Goal: Task Accomplishment & Management: Manage account settings

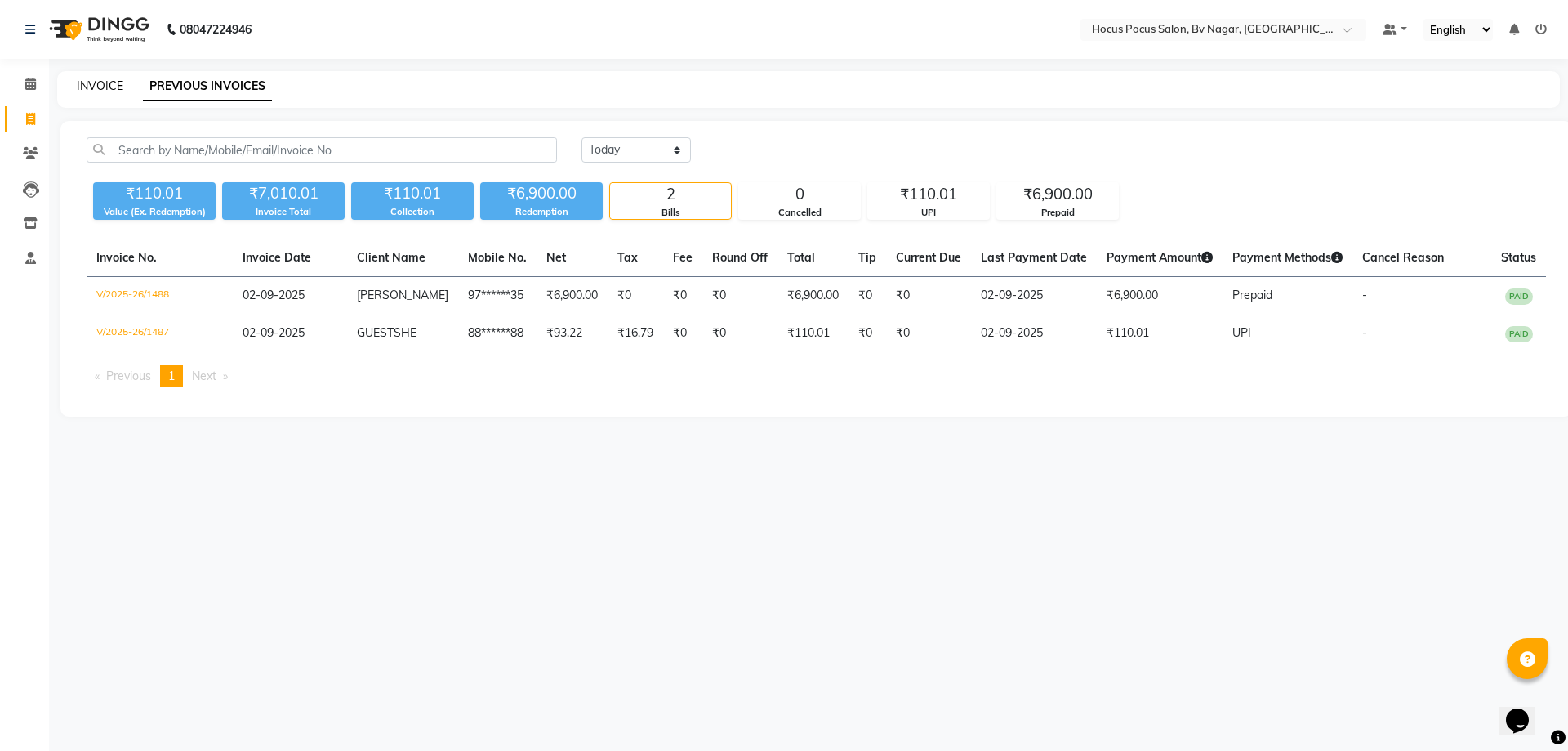
click at [117, 89] on link "INVOICE" at bounding box center [100, 86] width 47 height 15
select select "service"
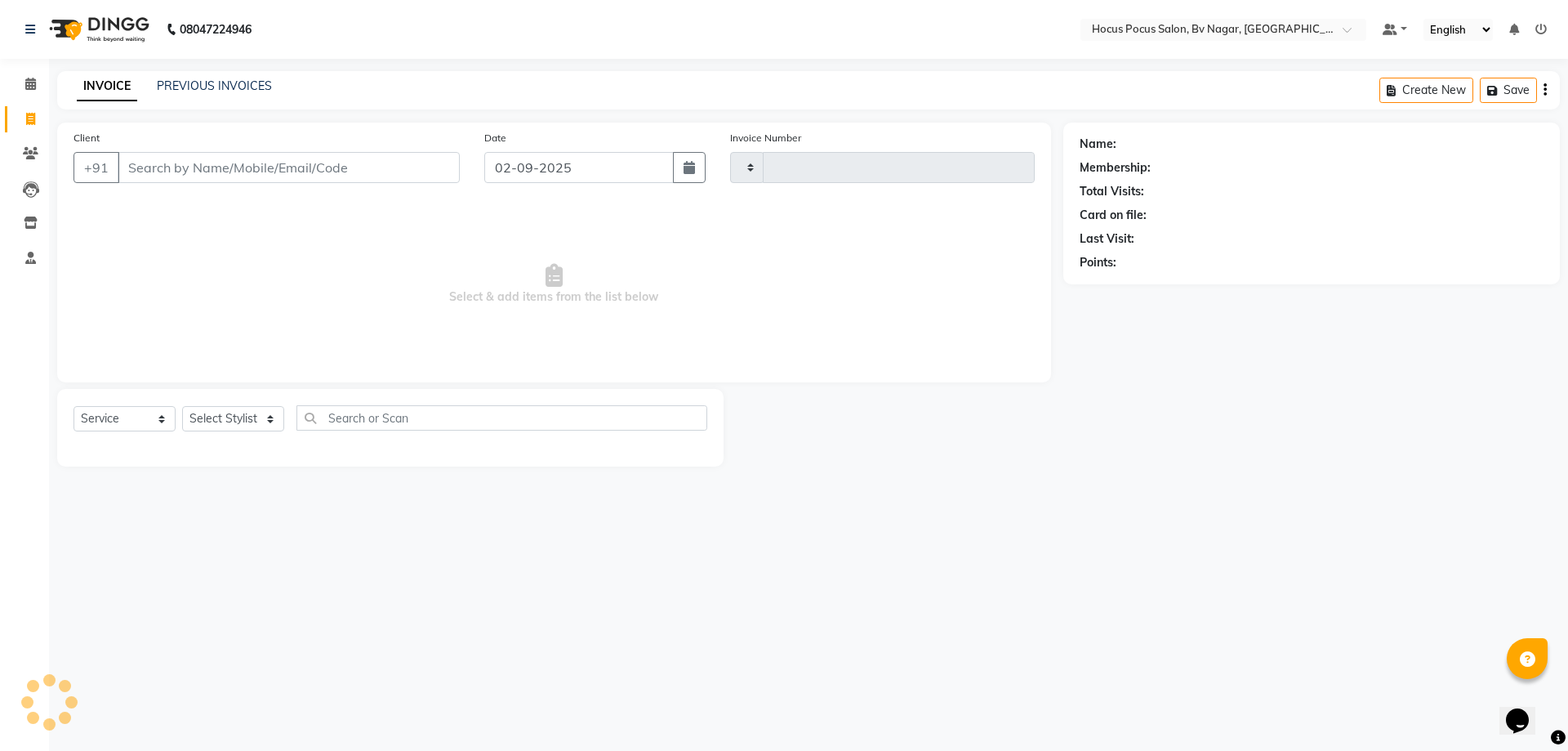
type input "1489"
select select "6056"
click at [235, 88] on link "PREVIOUS INVOICES" at bounding box center [215, 86] width 115 height 15
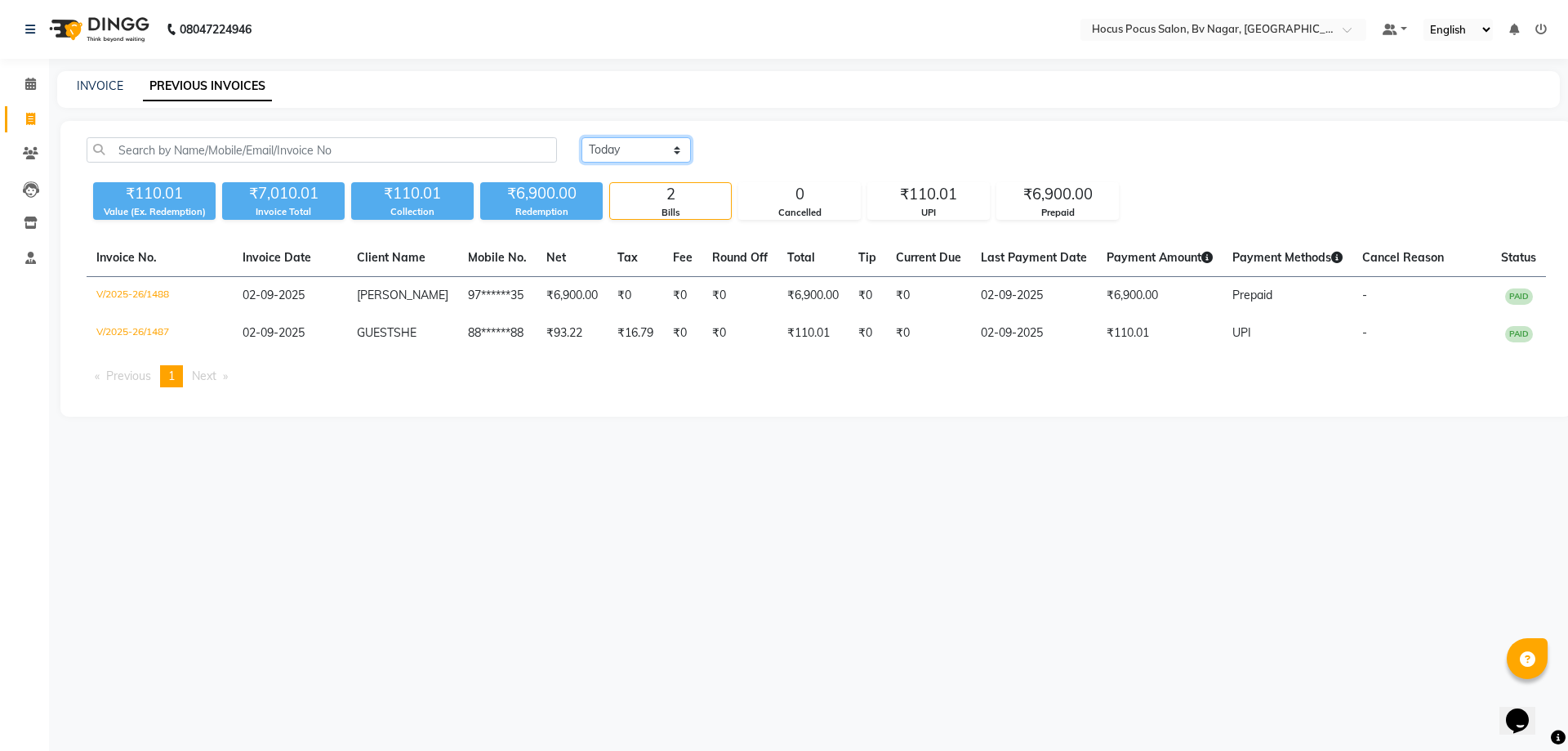
click at [657, 145] on select "[DATE] [DATE] Custom Range" at bounding box center [636, 150] width 109 height 25
select select "range"
click at [581, 137] on select "[DATE] [DATE] Custom Range" at bounding box center [636, 150] width 109 height 25
click at [762, 140] on input "02-09-2025" at bounding box center [769, 150] width 114 height 23
select select "9"
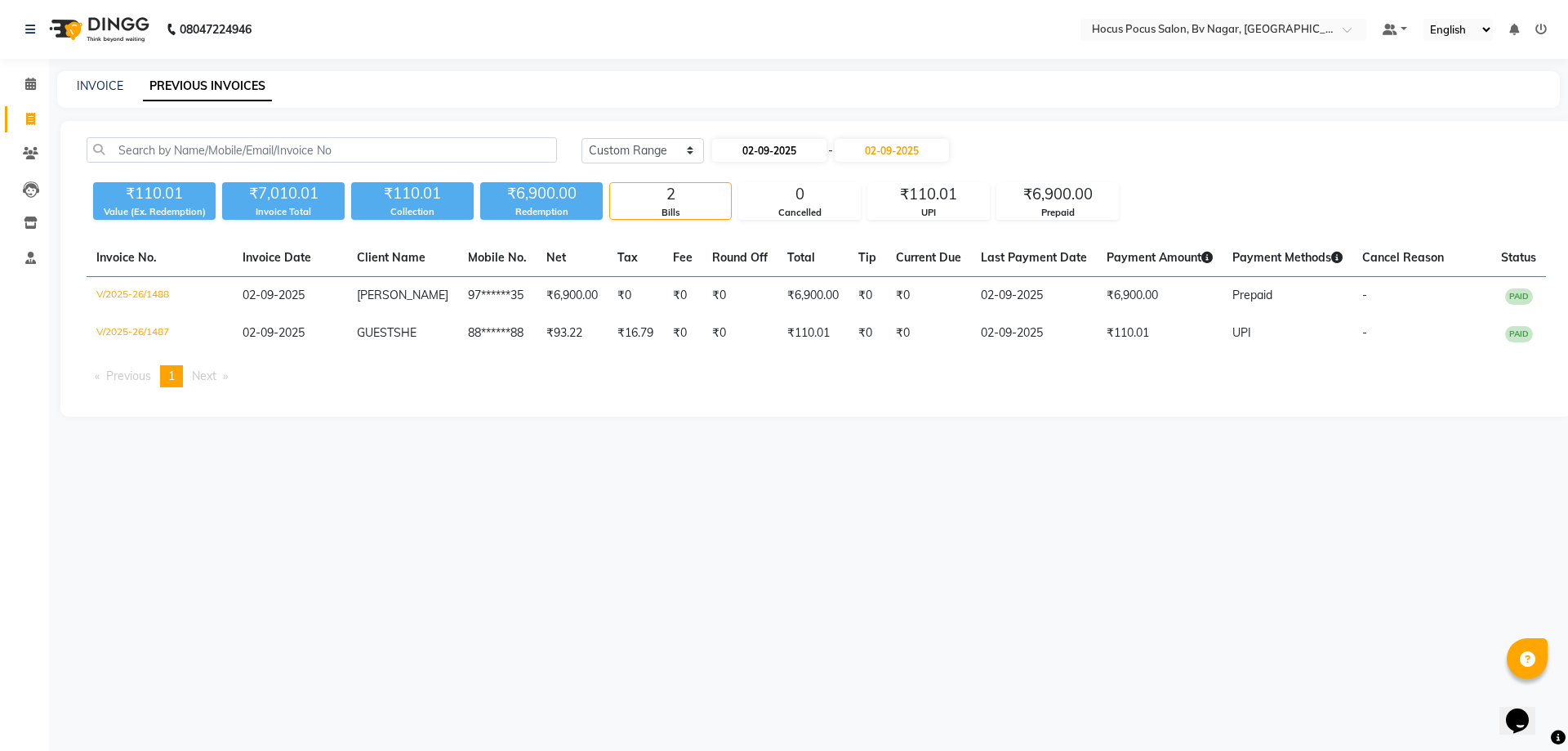
select select "2025"
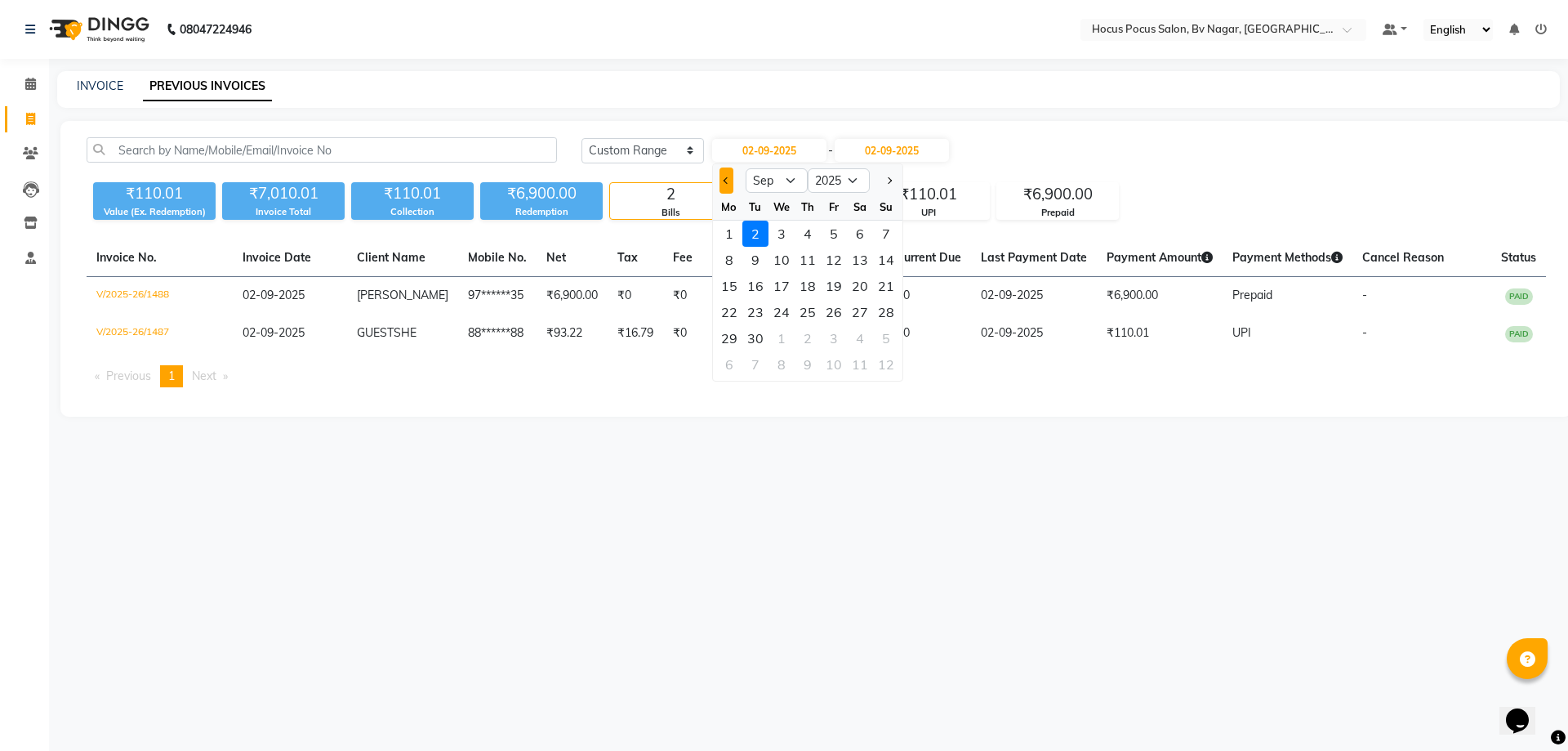
click at [730, 175] on button "Previous month" at bounding box center [726, 180] width 14 height 26
select select "8"
click at [829, 234] on div "1" at bounding box center [834, 233] width 26 height 26
type input "[DATE]"
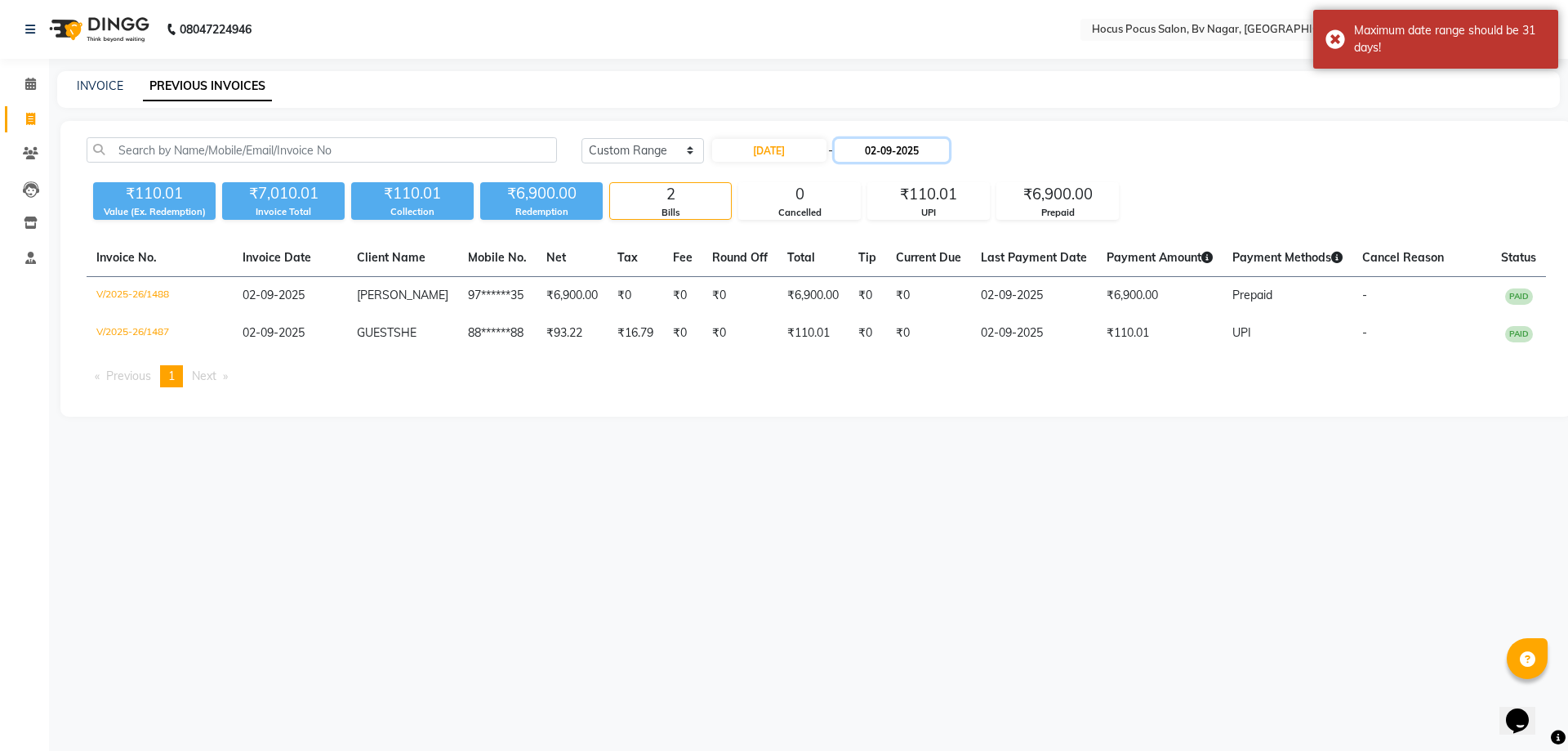
click at [899, 148] on input "02-09-2025" at bounding box center [891, 150] width 114 height 23
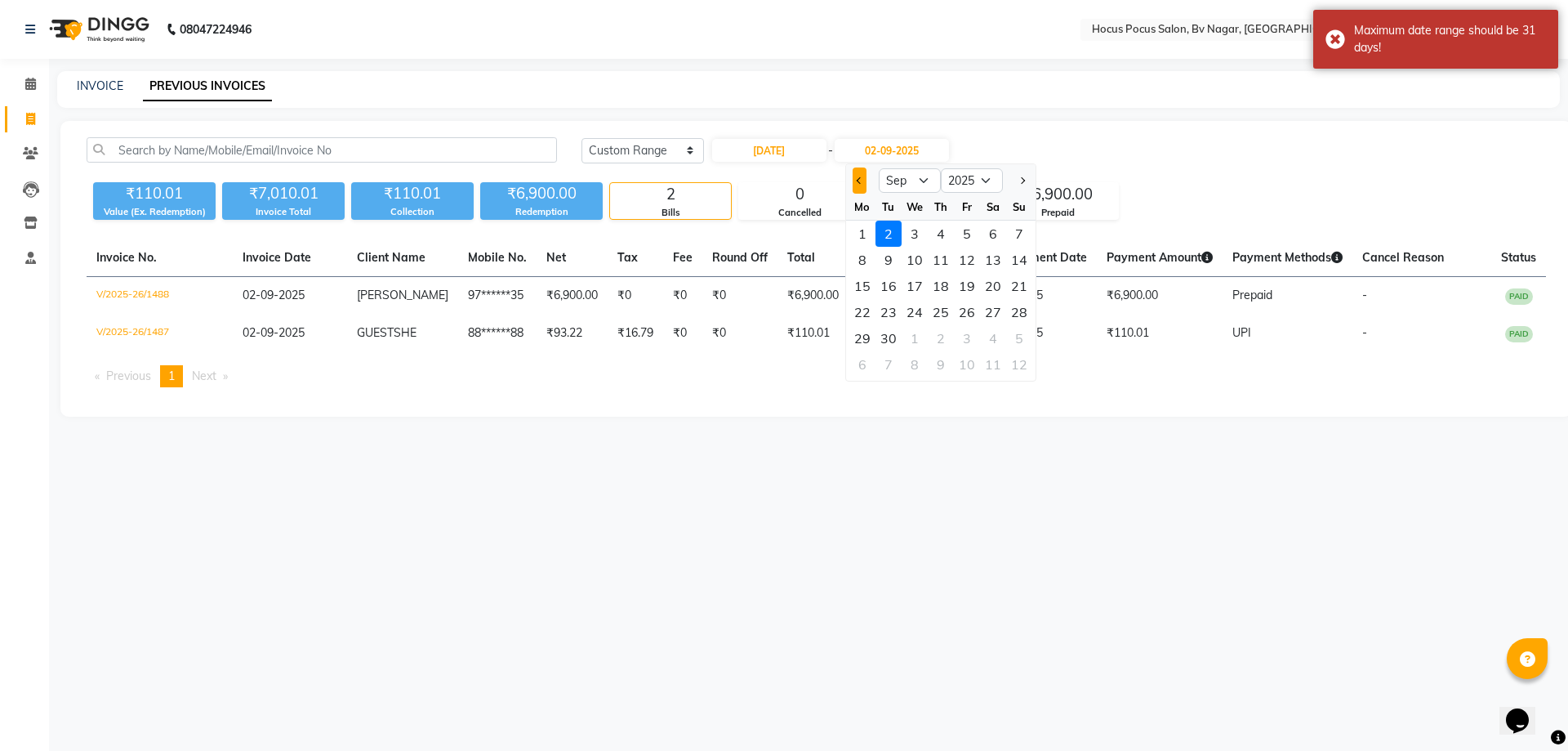
click at [860, 181] on span "Previous month" at bounding box center [860, 180] width 7 height 7
select select "8"
click at [1014, 341] on div "31" at bounding box center [1019, 337] width 26 height 26
type input "31-08-2025"
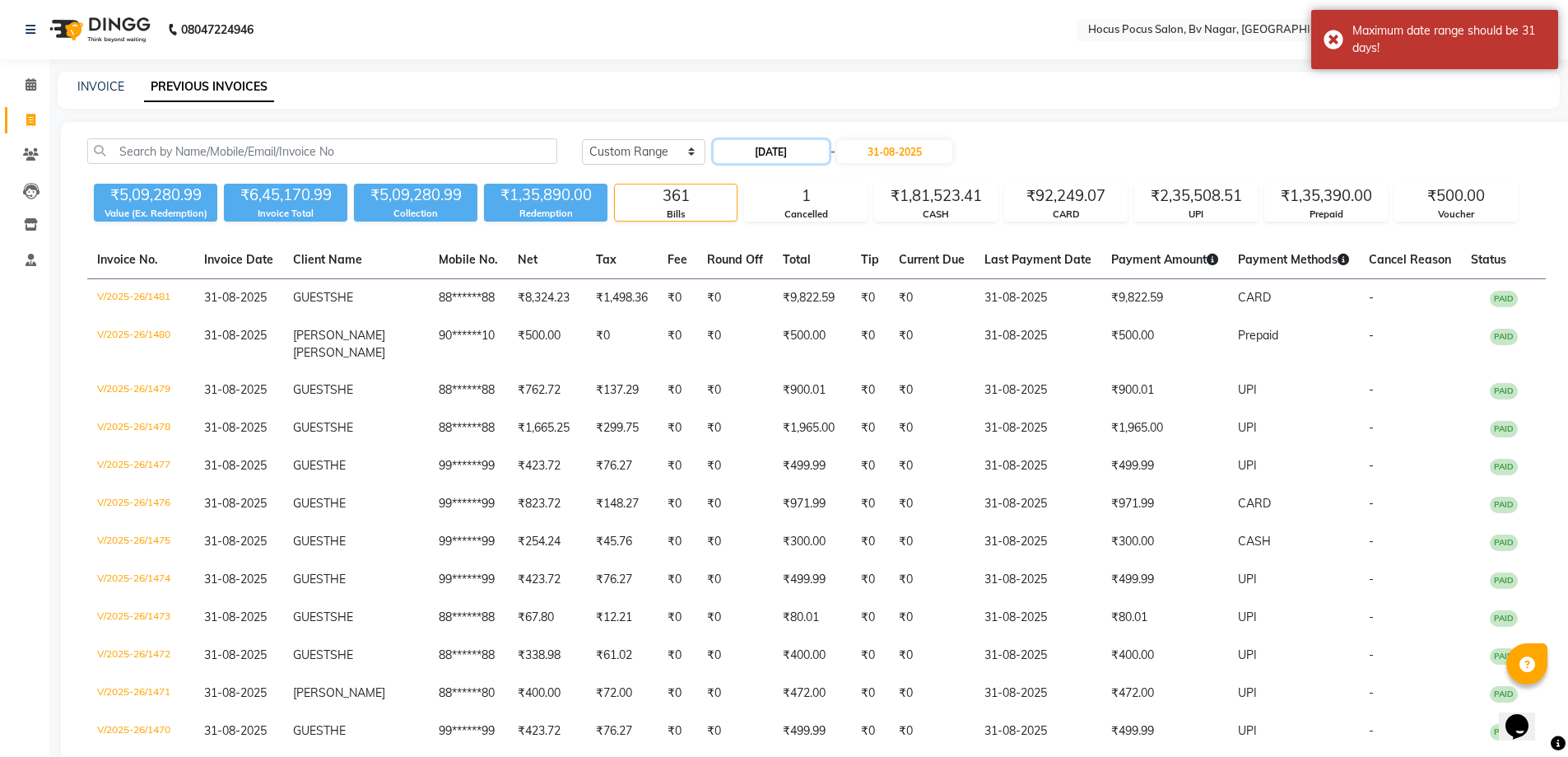
click at [786, 149] on input "[DATE]" at bounding box center [771, 151] width 115 height 23
select select "8"
select select "2025"
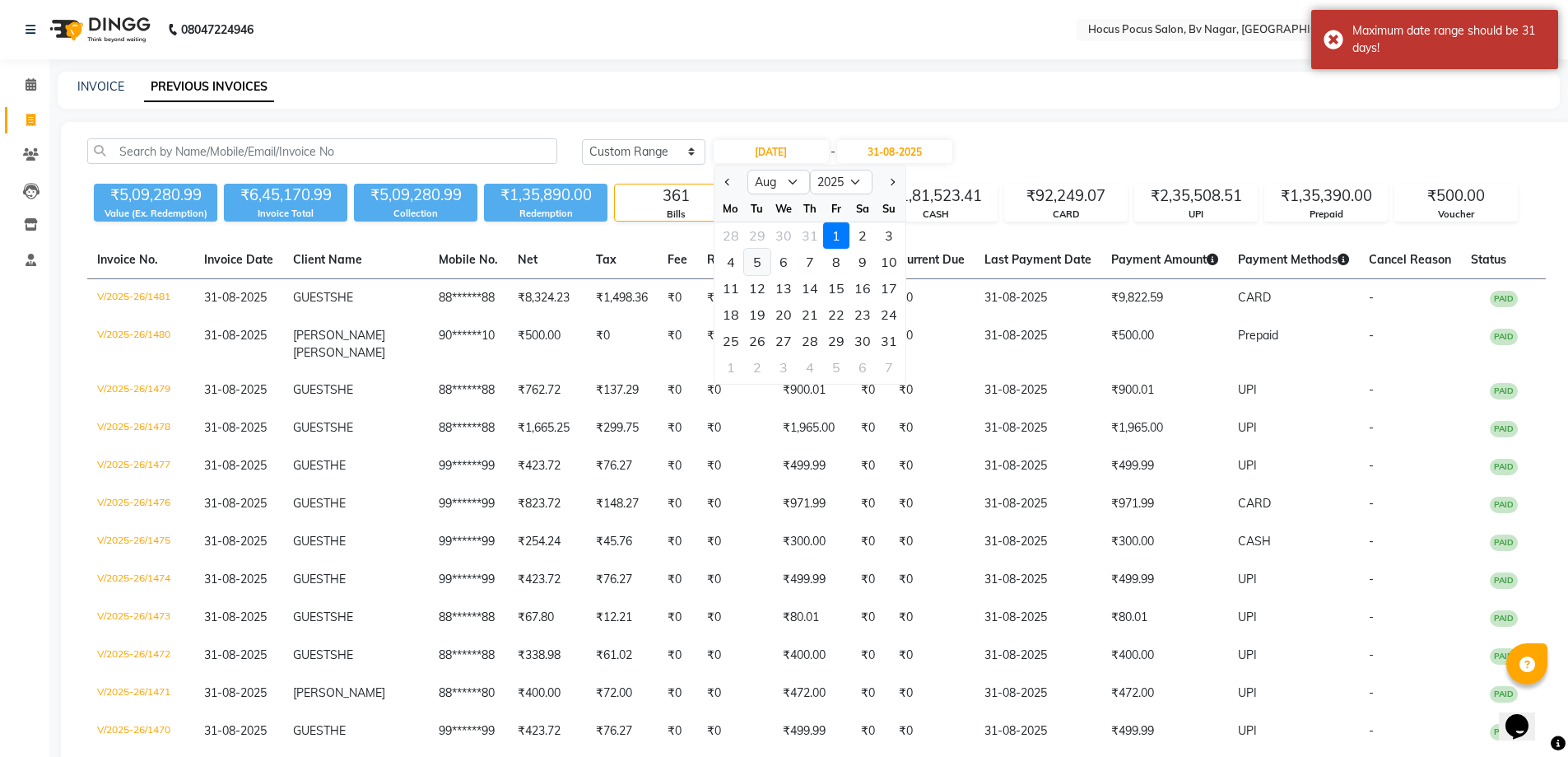
click at [753, 266] on div "5" at bounding box center [757, 261] width 26 height 26
type input "[DATE]"
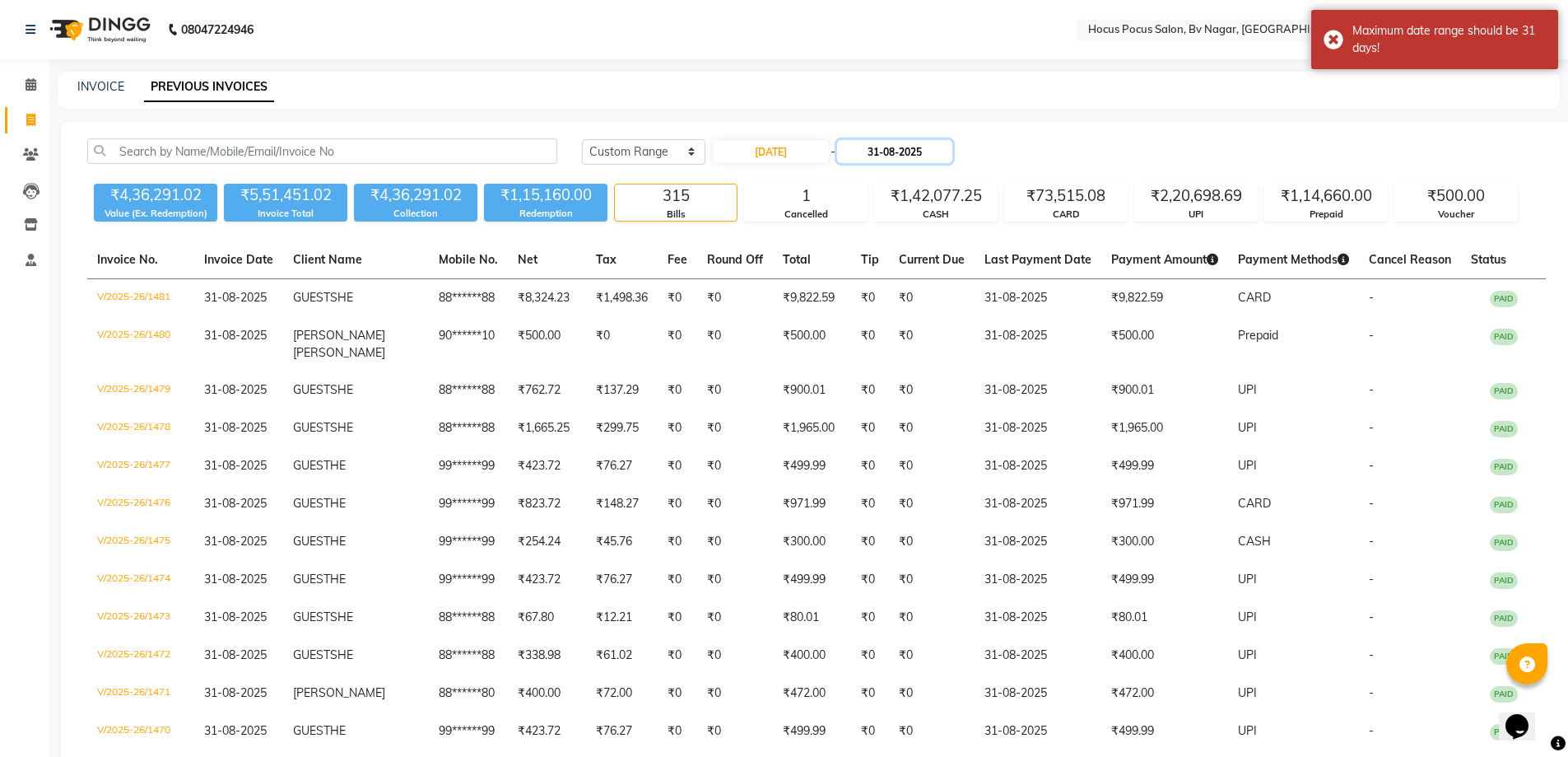
click at [913, 157] on input "31-08-2025" at bounding box center [894, 151] width 115 height 23
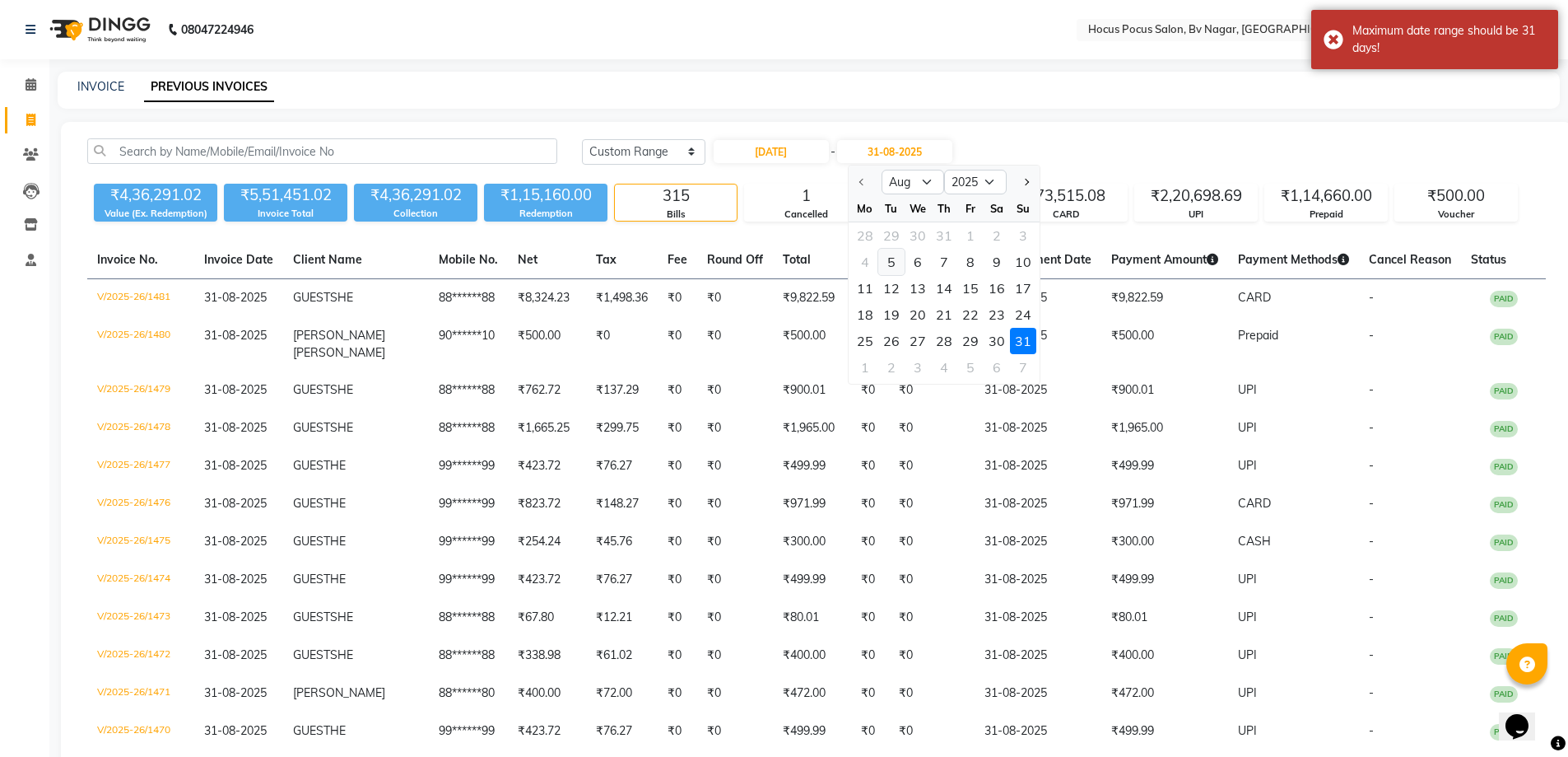
click at [893, 264] on div "5" at bounding box center [890, 261] width 26 height 26
type input "[DATE]"
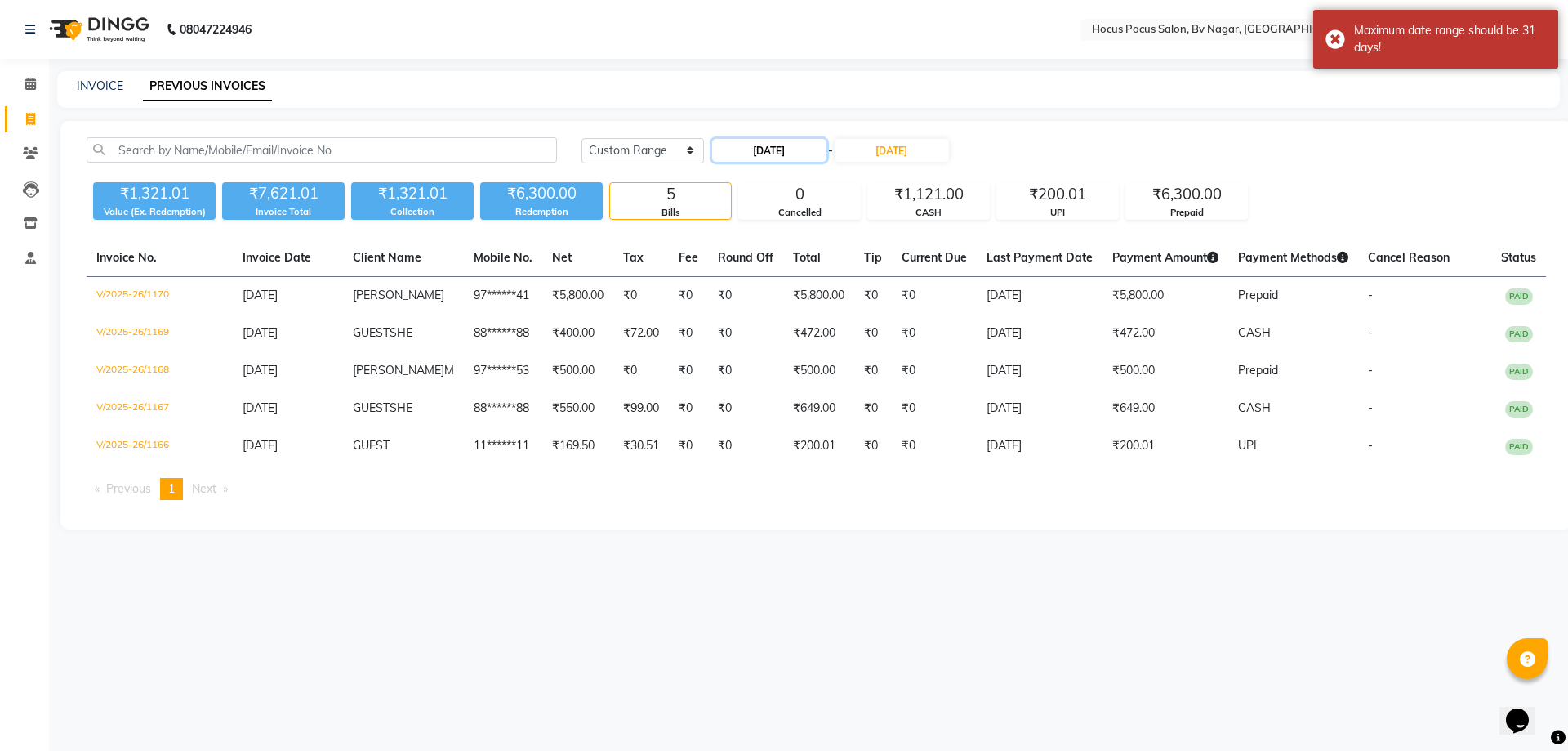
click at [809, 155] on input "[DATE]" at bounding box center [769, 150] width 114 height 23
select select "8"
select select "2025"
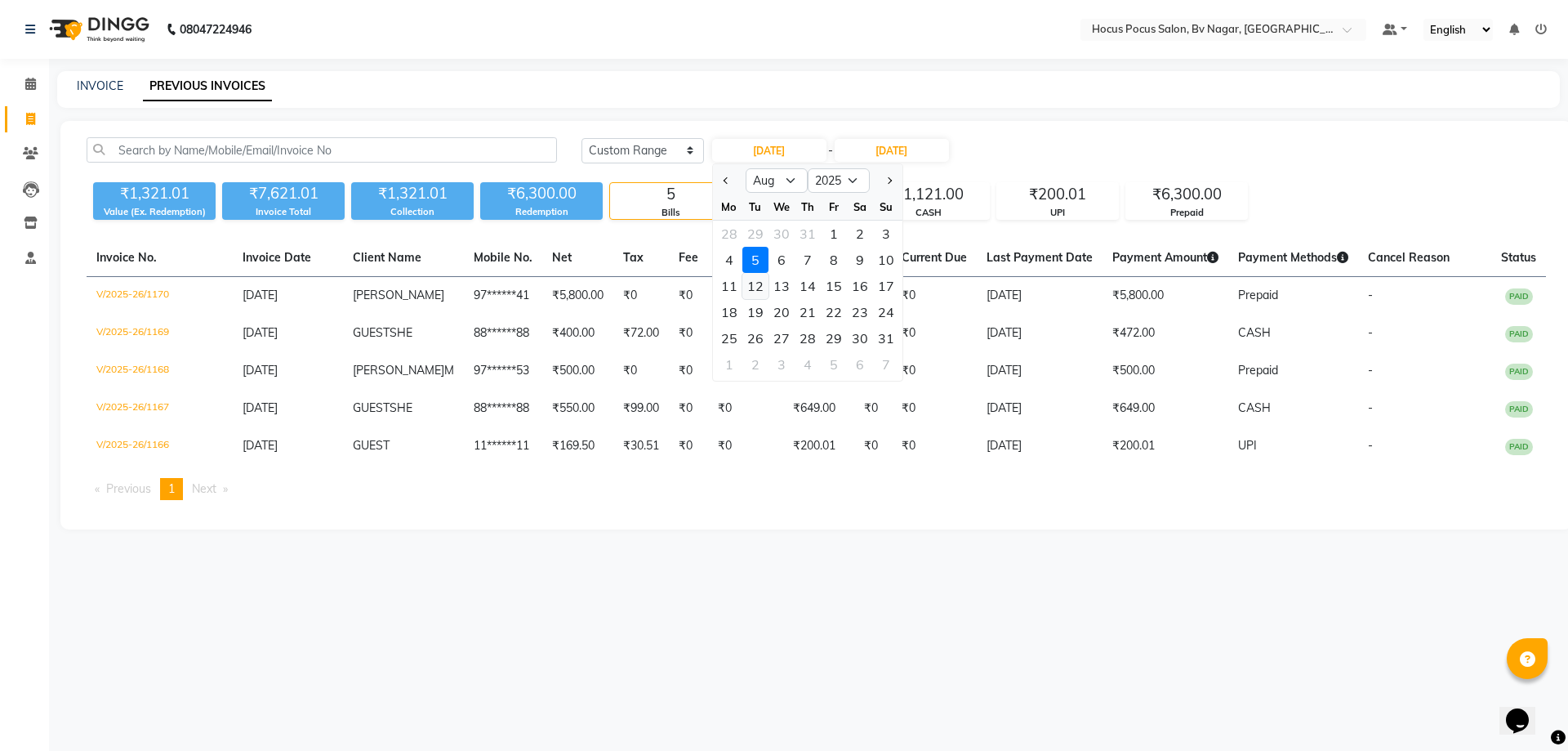
click at [754, 285] on div "12" at bounding box center [755, 286] width 26 height 26
type input "[DATE]"
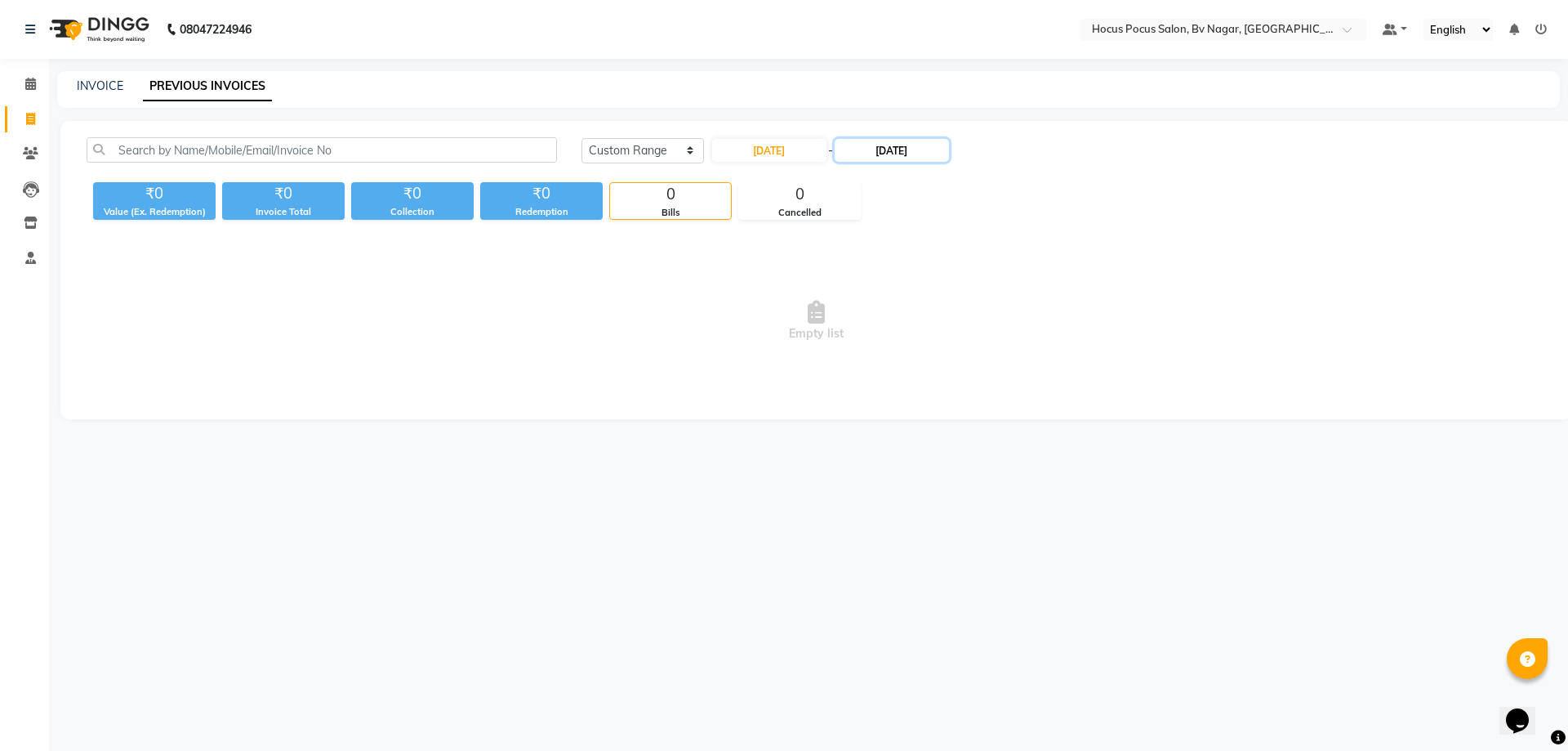
click at [893, 150] on input "[DATE]" at bounding box center [891, 150] width 114 height 23
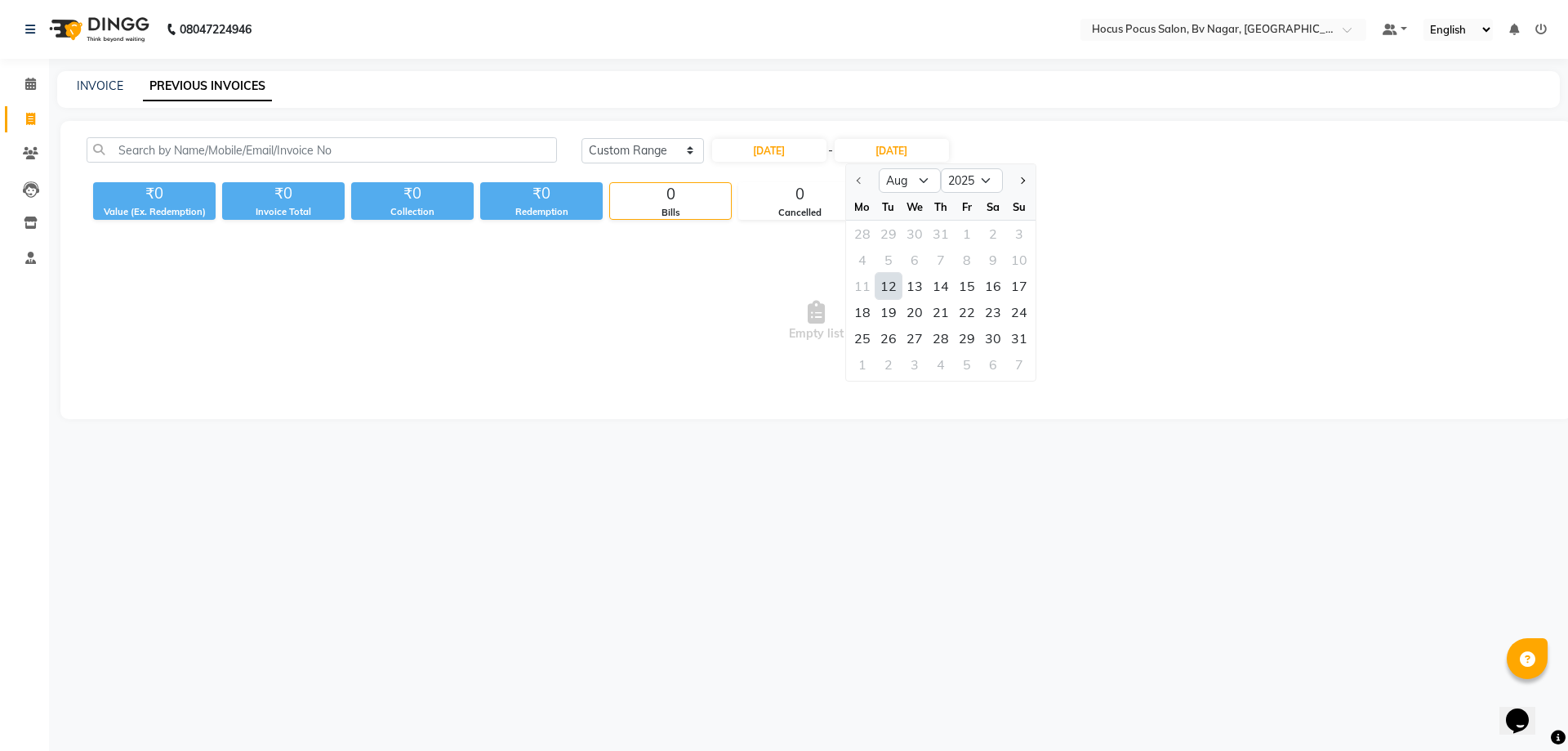
click at [884, 287] on div "12" at bounding box center [888, 286] width 26 height 26
type input "[DATE]"
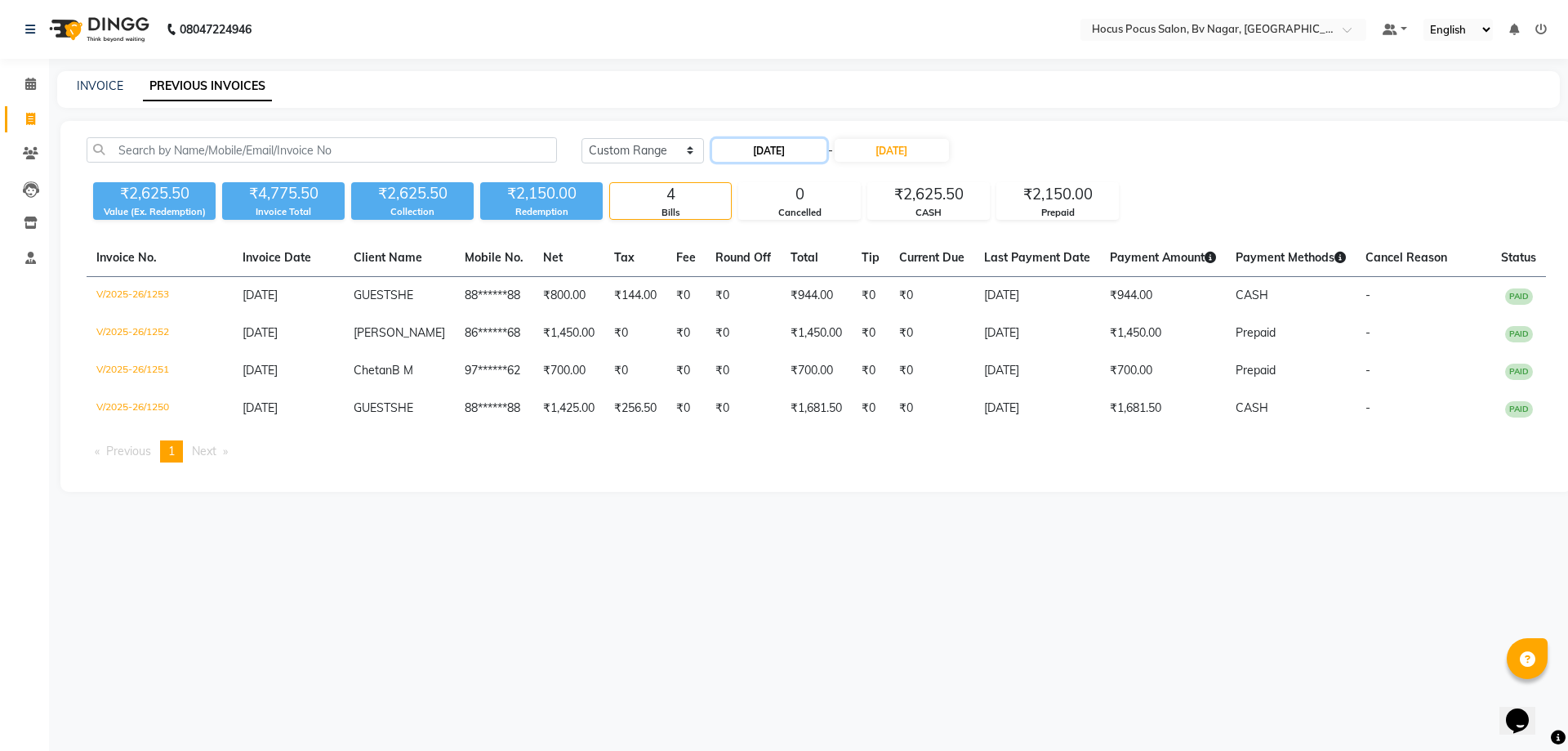
click at [769, 143] on input "[DATE]" at bounding box center [769, 150] width 114 height 23
select select "8"
select select "2025"
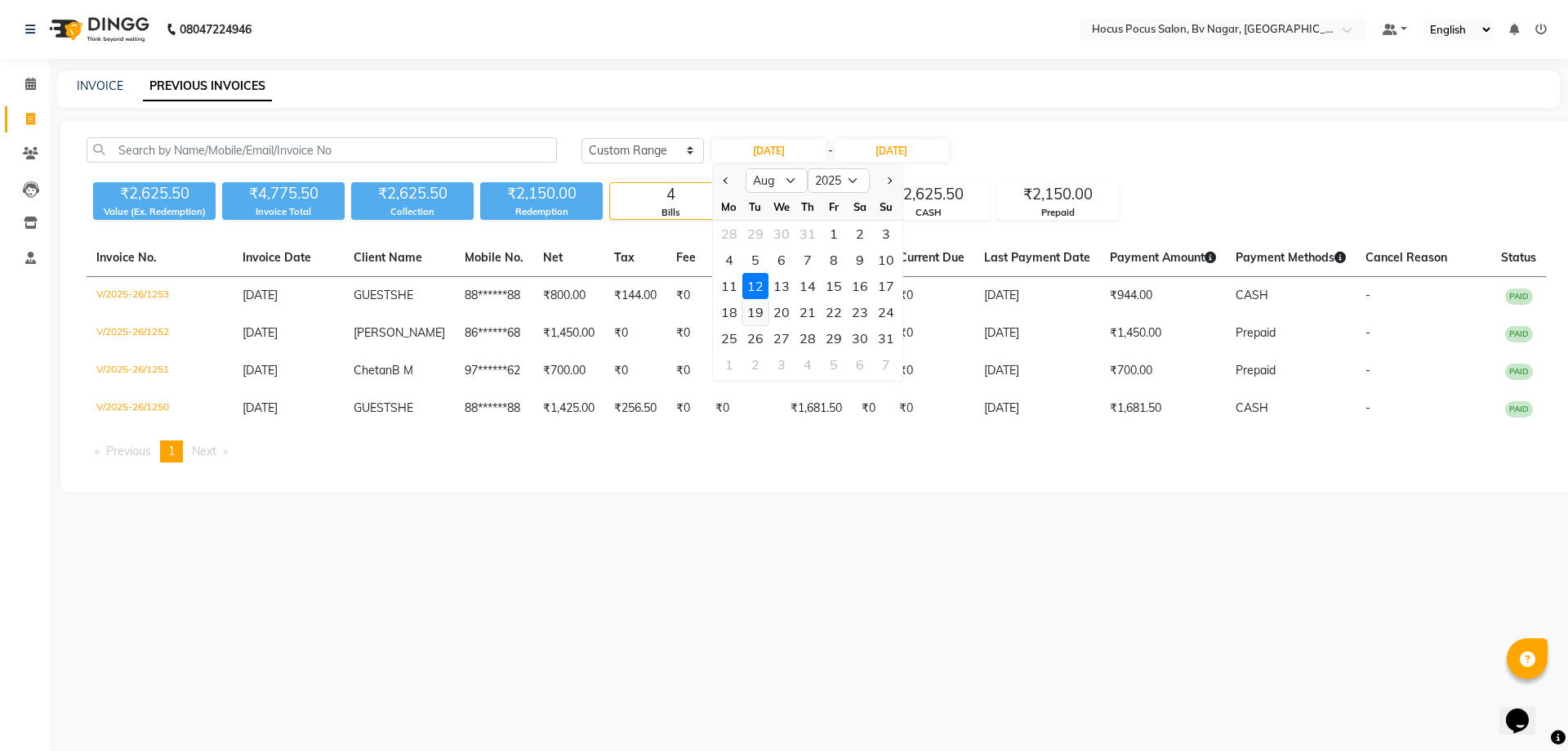
click at [758, 309] on div "19" at bounding box center [755, 312] width 26 height 26
type input "[DATE]"
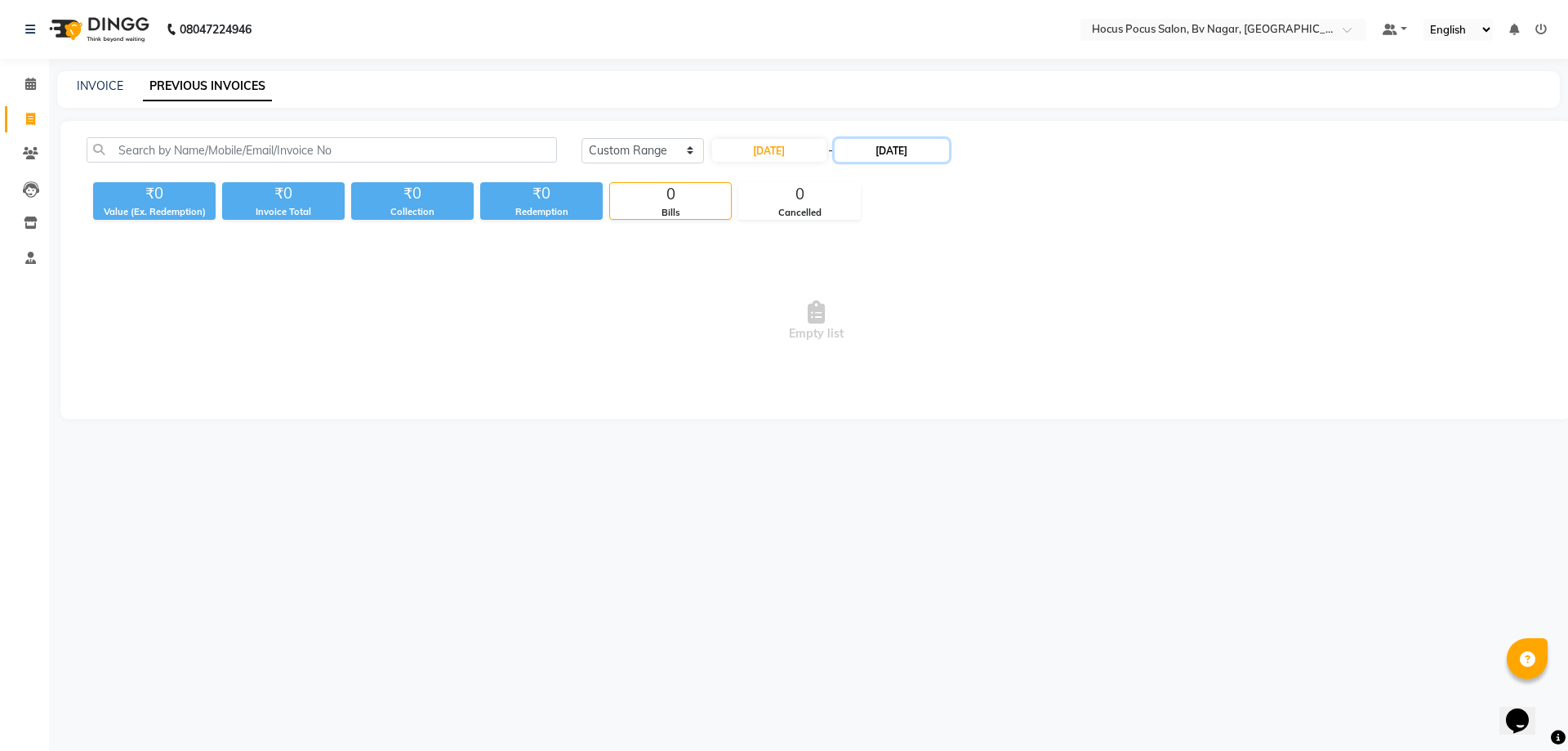
click at [896, 145] on input "[DATE]" at bounding box center [891, 150] width 114 height 23
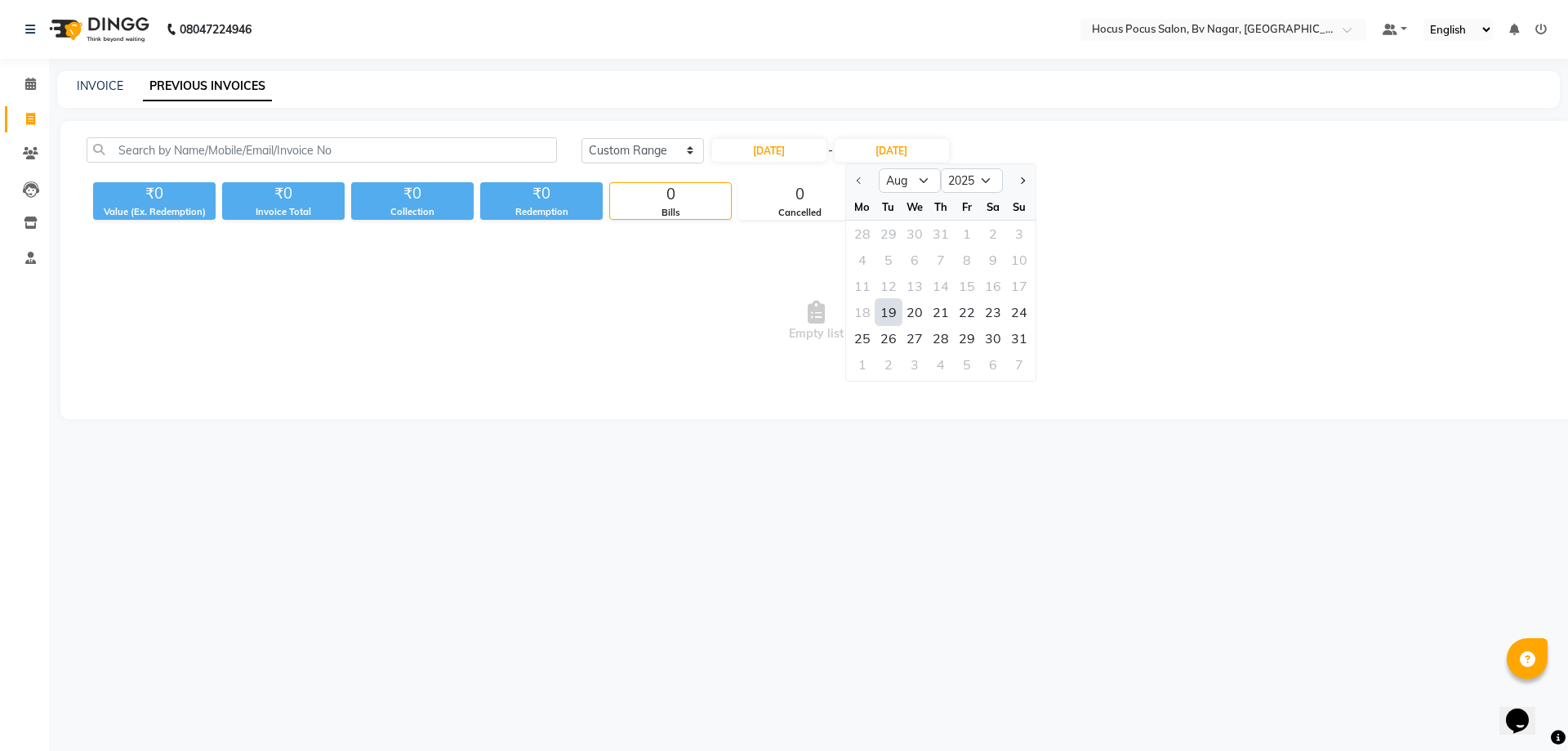
click at [896, 313] on div "19" at bounding box center [888, 312] width 26 height 26
type input "[DATE]"
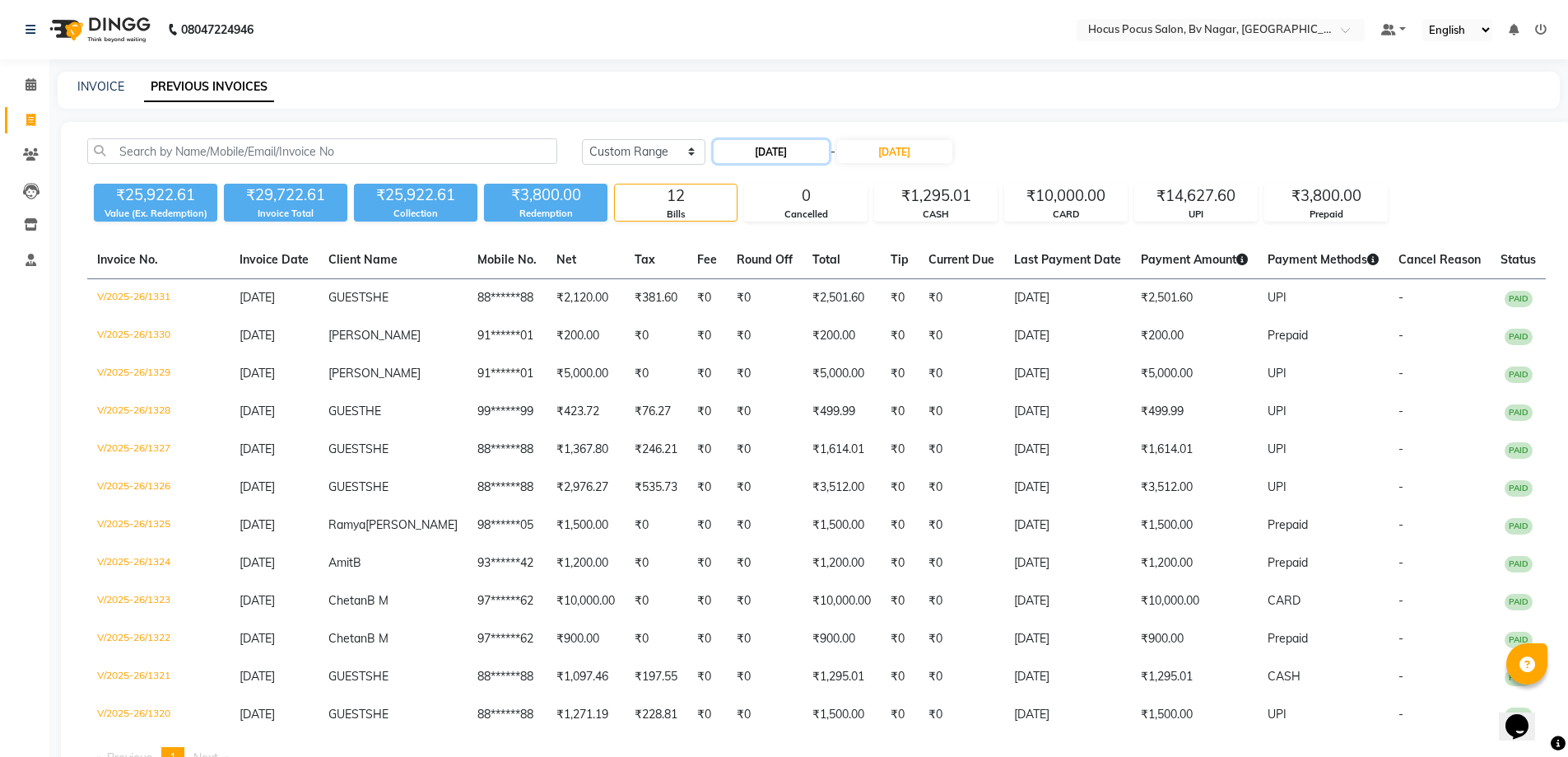
click at [757, 153] on input "[DATE]" at bounding box center [771, 151] width 115 height 23
select select "8"
select select "2025"
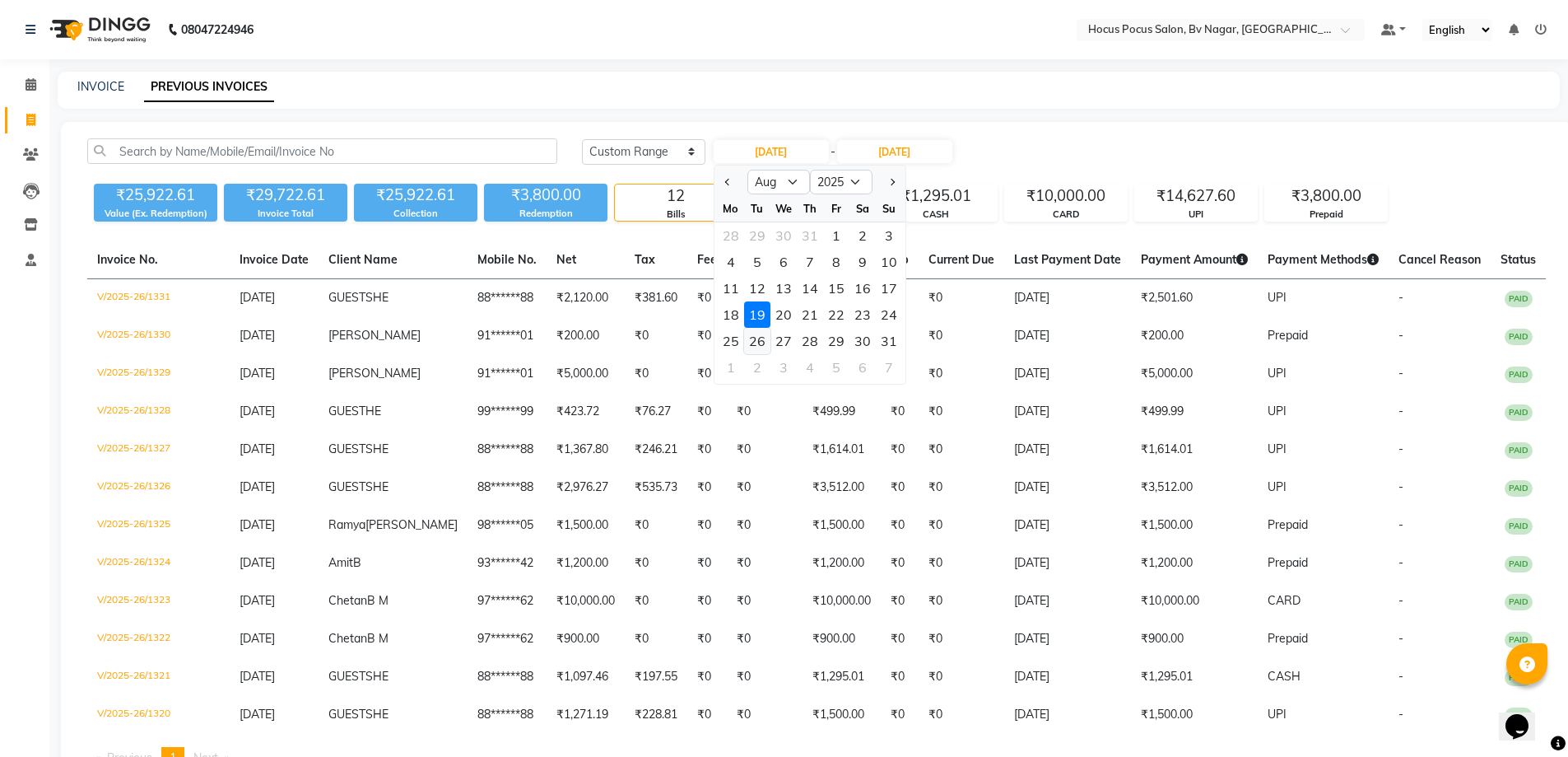
click at [754, 337] on div "26" at bounding box center [757, 340] width 26 height 26
type input "26-08-2025"
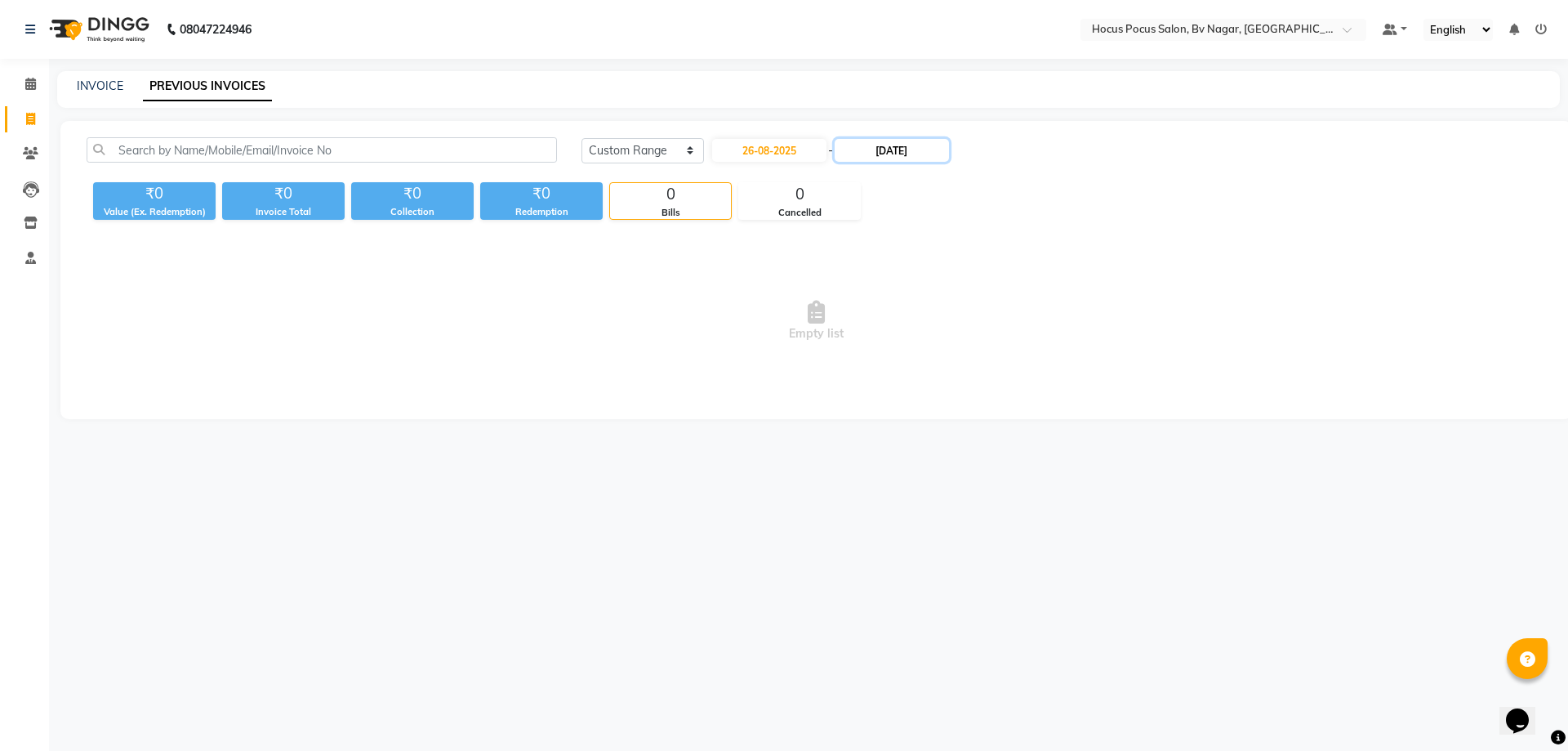
click at [878, 160] on input "[DATE]" at bounding box center [891, 150] width 114 height 23
click at [887, 340] on div "26" at bounding box center [888, 337] width 26 height 26
type input "26-08-2025"
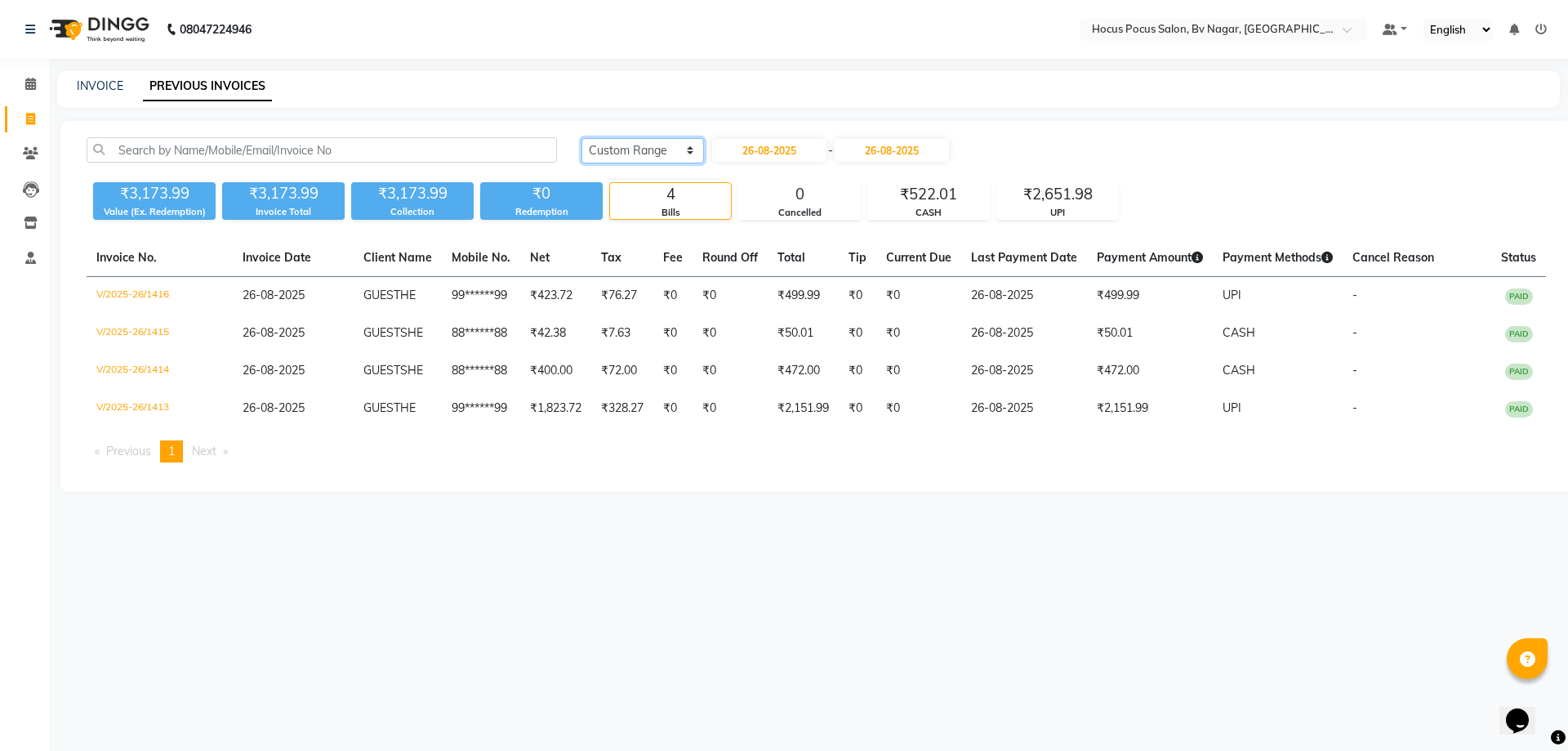
click at [665, 154] on select "[DATE] [DATE] Custom Range" at bounding box center [642, 150] width 123 height 25
select select "[DATE]"
click at [581, 138] on select "[DATE] [DATE] Custom Range" at bounding box center [642, 150] width 123 height 25
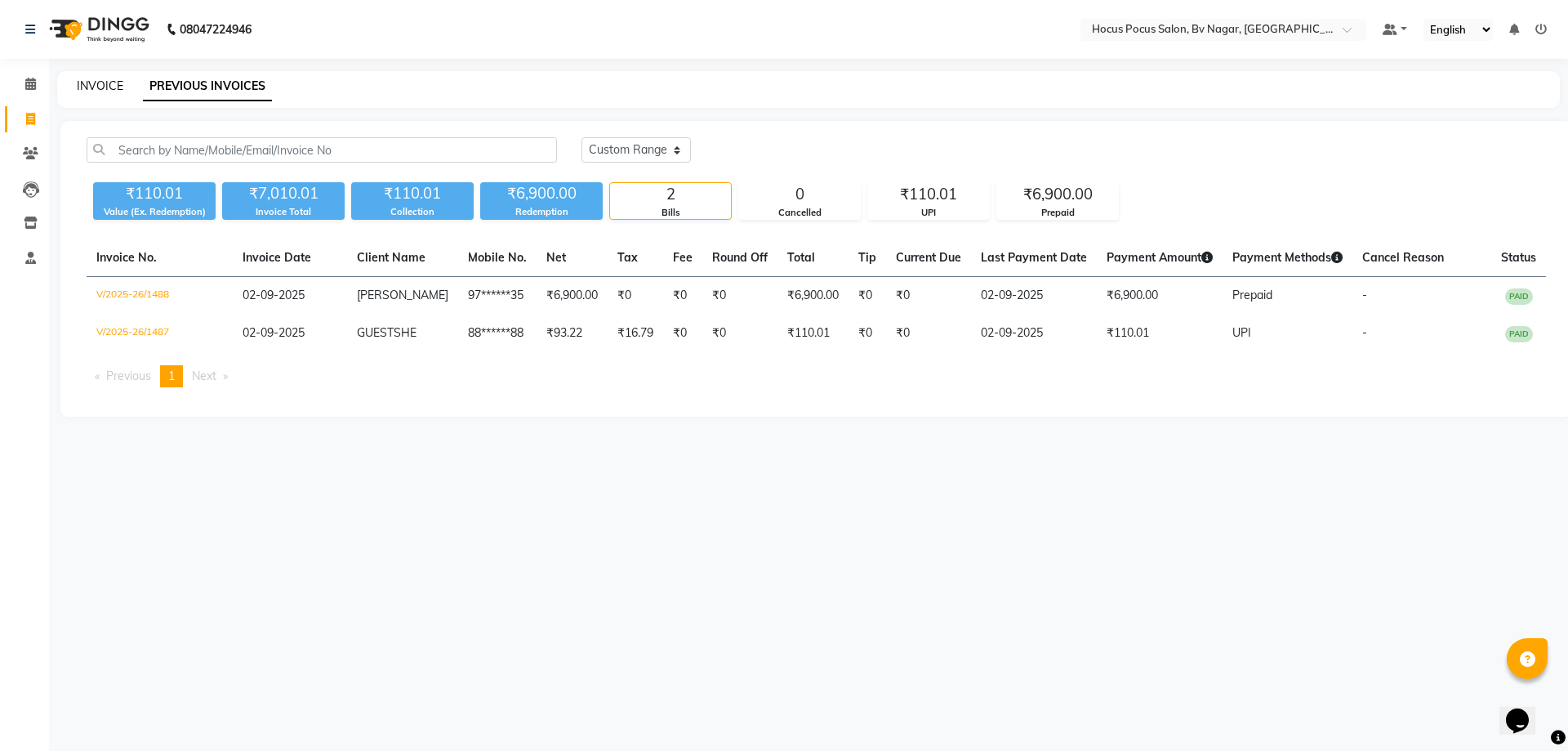
click at [105, 84] on link "INVOICE" at bounding box center [100, 86] width 47 height 15
select select "service"
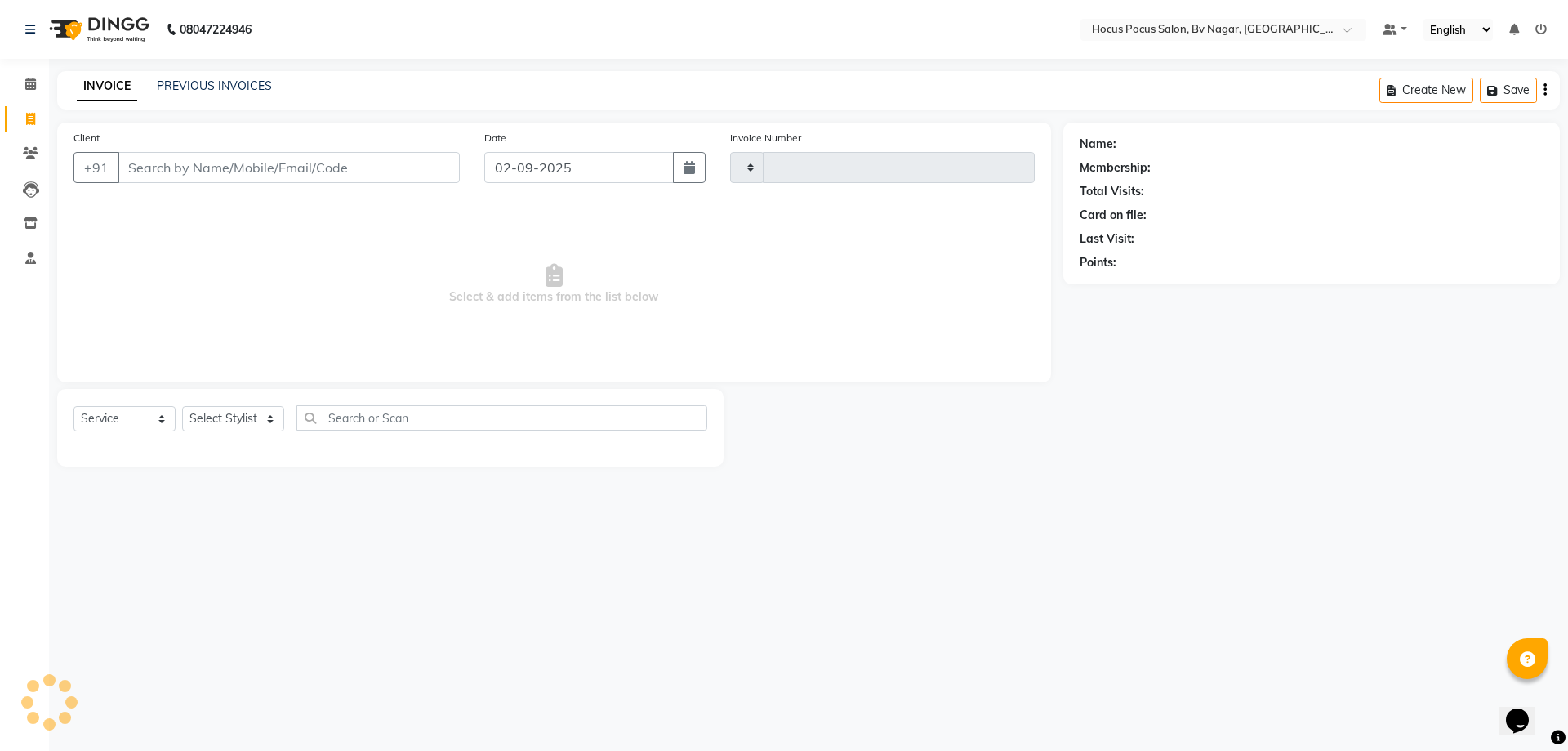
type input "1489"
select select "6056"
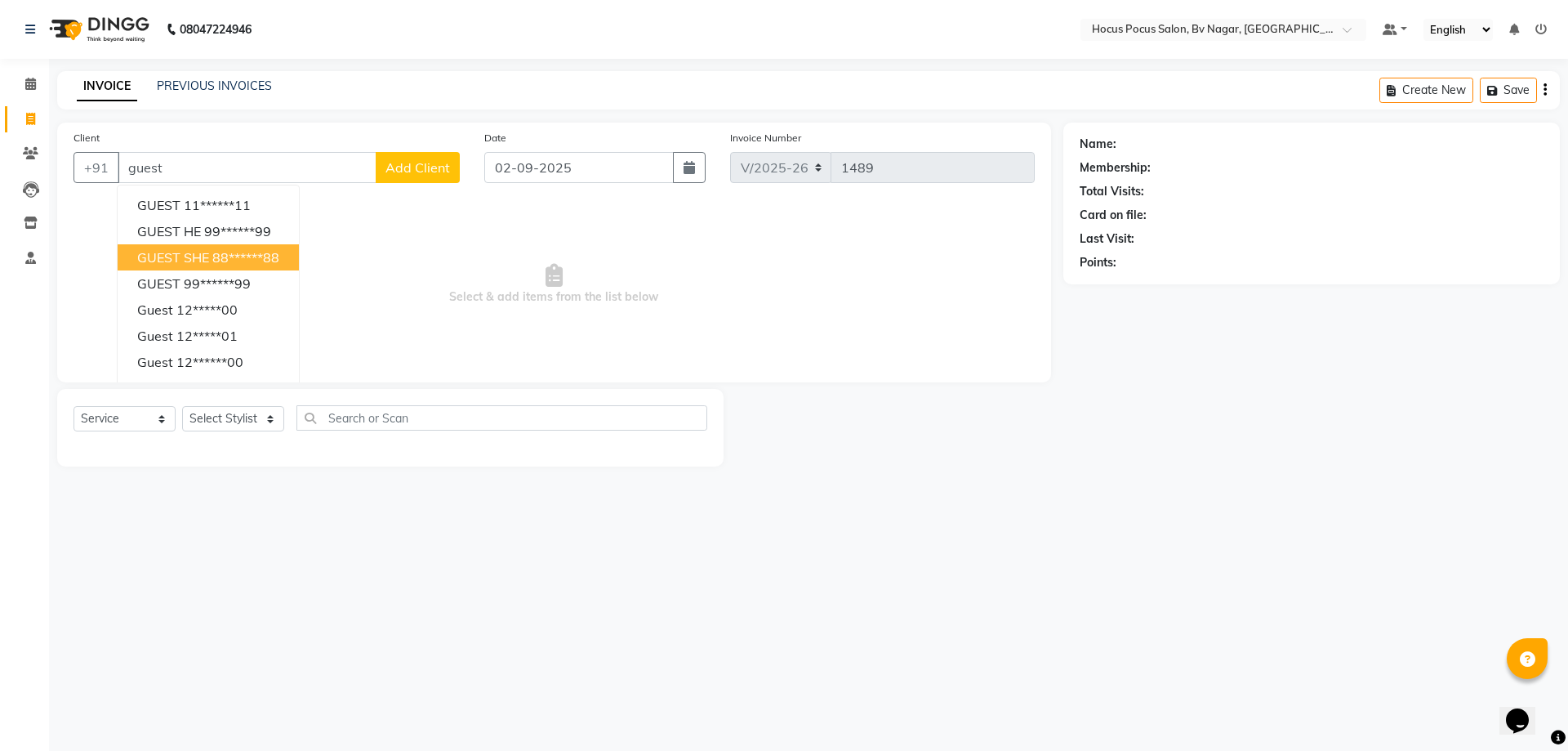
click at [271, 251] on ngb-highlight "88******88" at bounding box center [246, 257] width 67 height 17
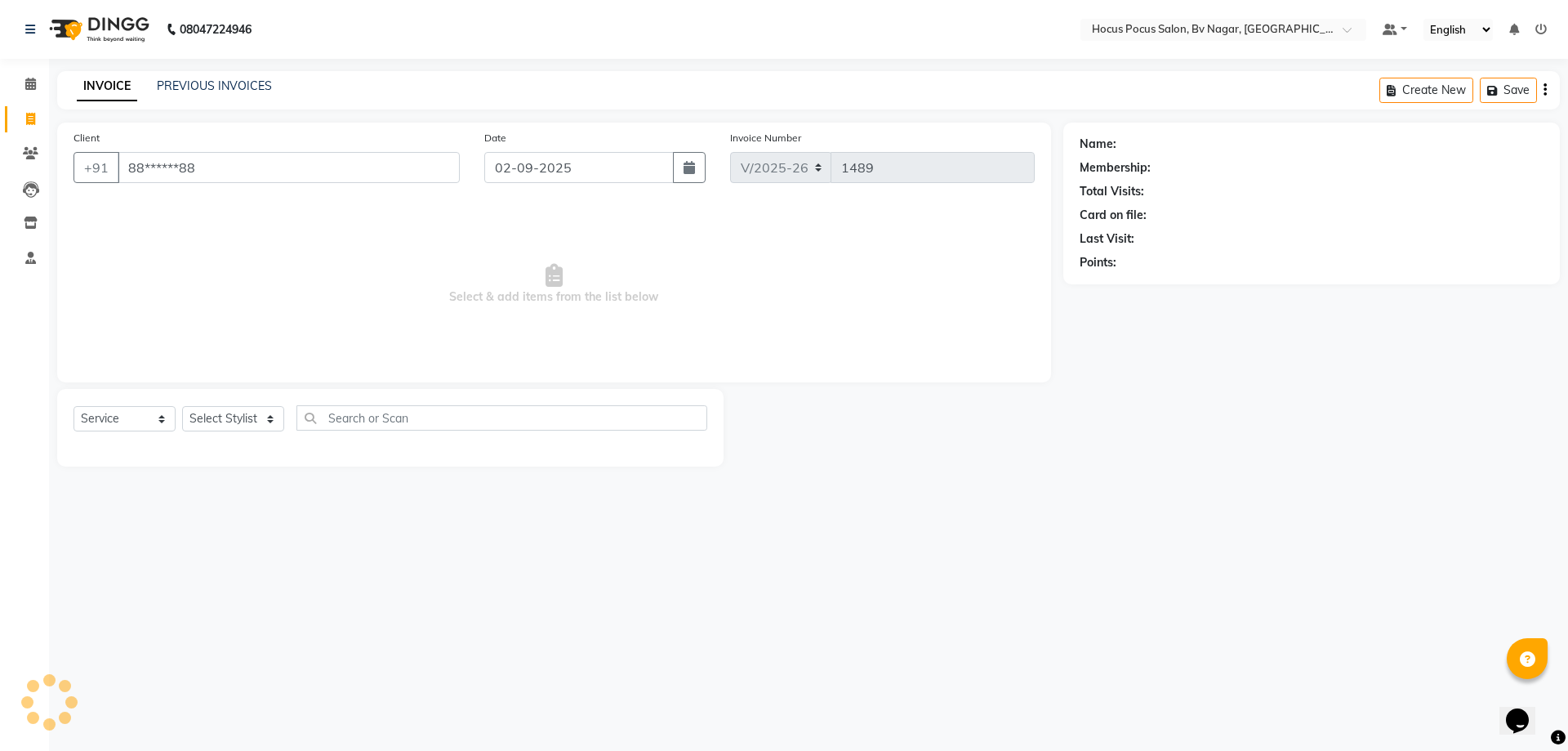
type input "88******88"
click at [253, 368] on div "Client +91 88******88 Date [DATE] Invoice Number V/2025 V/[PHONE_NUMBER] Select…" at bounding box center [554, 252] width 994 height 260
click at [251, 409] on select "Select Stylist [PERSON_NAME] [PERSON_NAME] hocus pocus [PERSON_NAME] Sashy" at bounding box center [233, 419] width 102 height 25
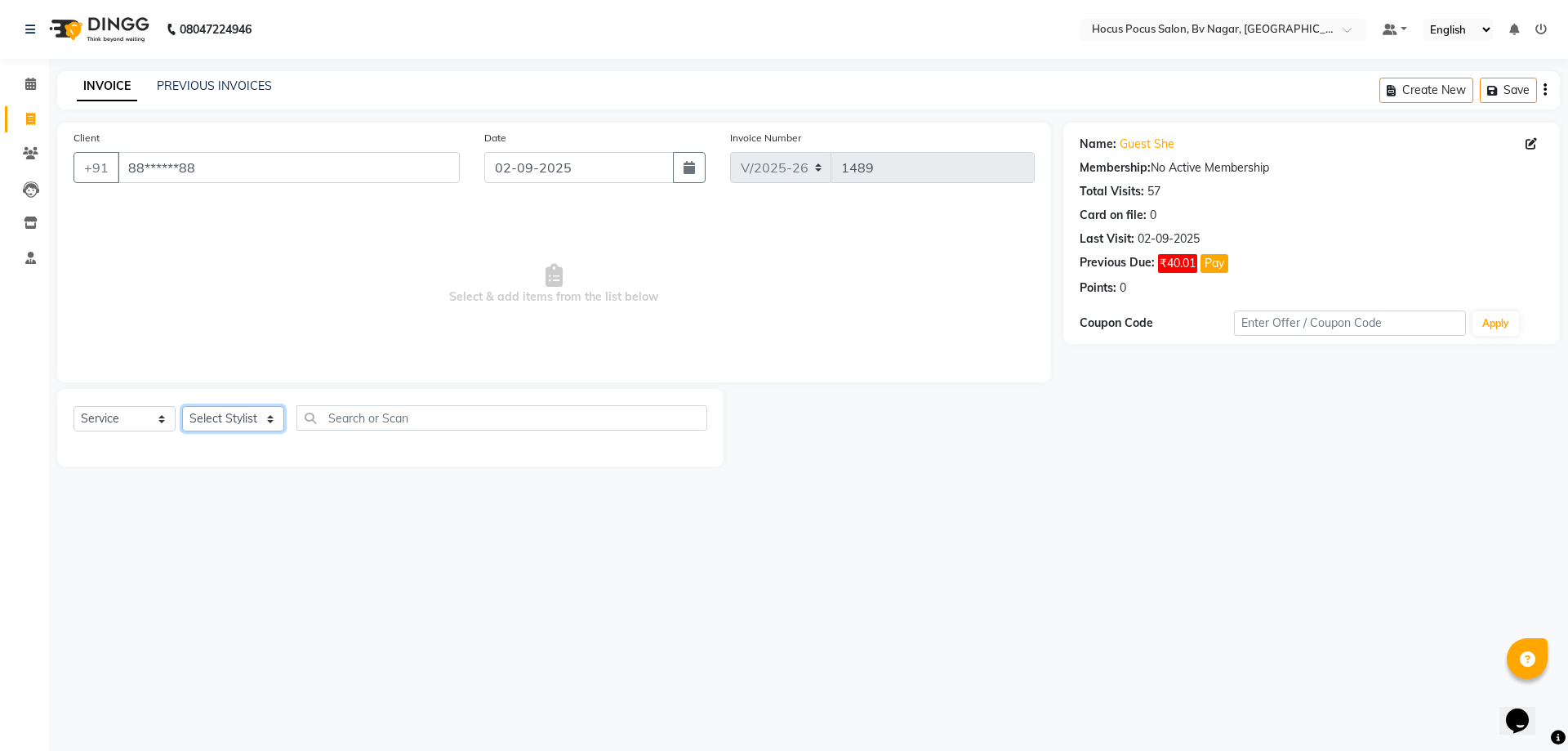
select select "43711"
click at [182, 406] on select "Select Stylist [PERSON_NAME] [PERSON_NAME] hocus pocus [PERSON_NAME] Sashy" at bounding box center [233, 419] width 102 height 25
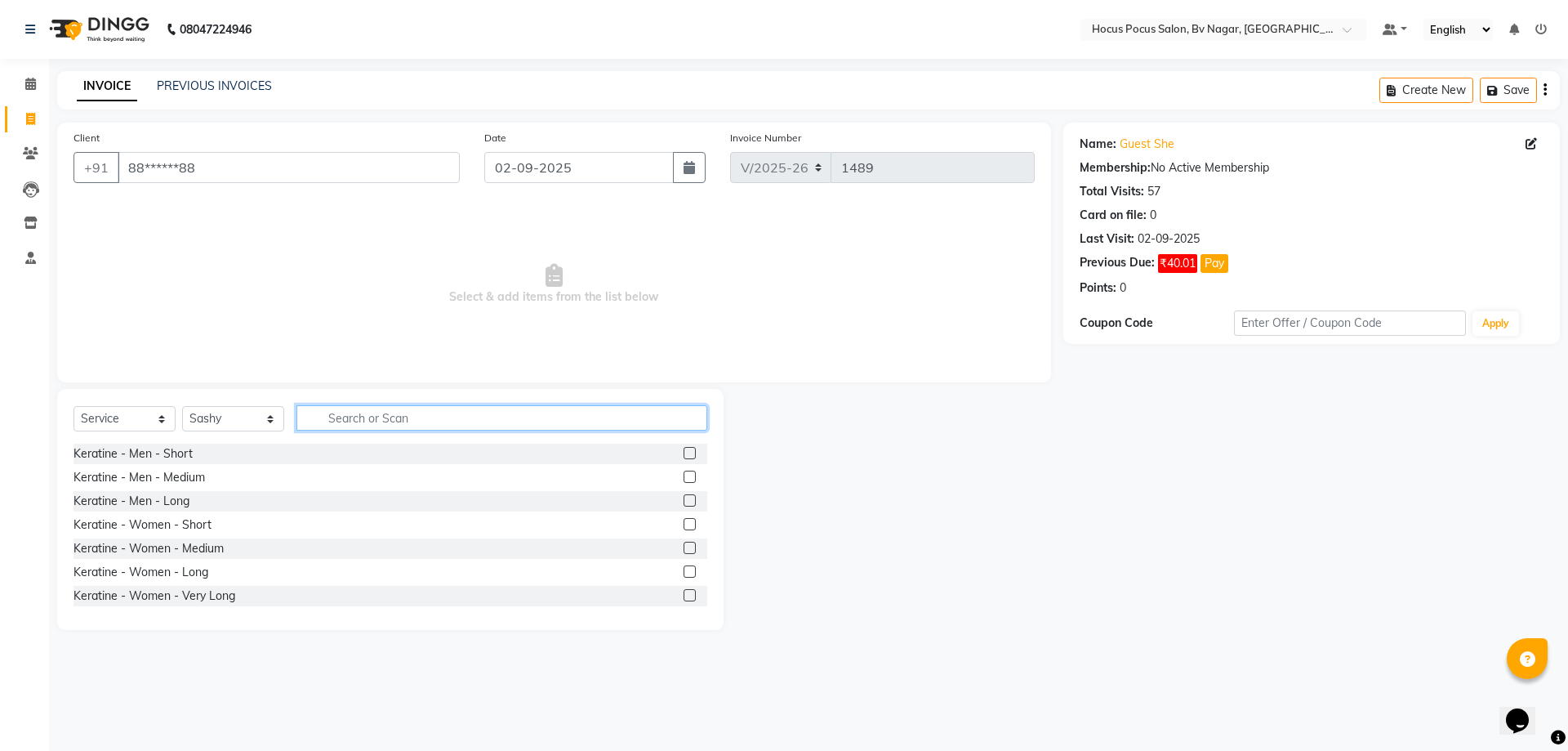
click at [418, 417] on input "text" at bounding box center [502, 418] width 411 height 25
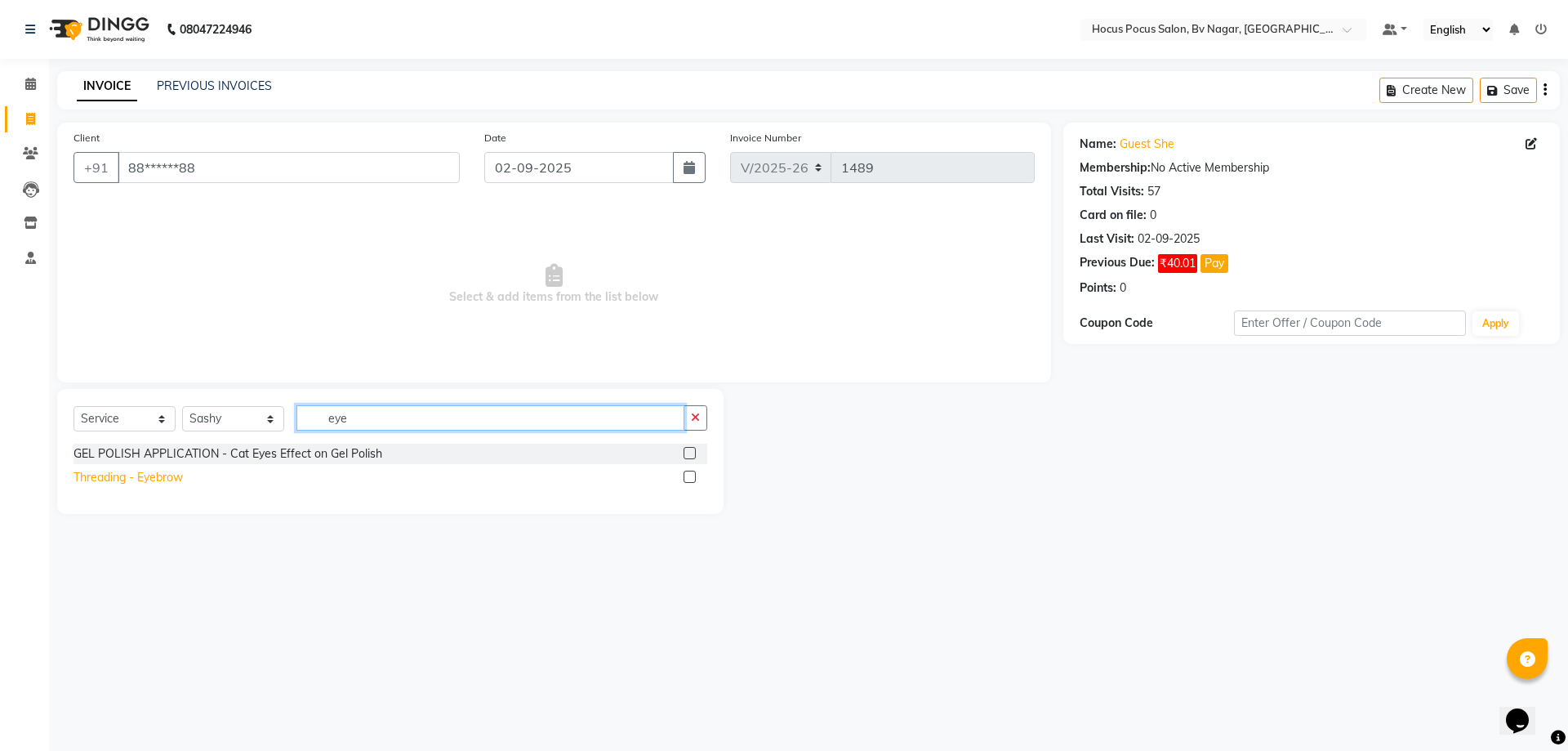
type input "eye"
click at [149, 485] on div "Threading - Eyebrow" at bounding box center [128, 477] width 109 height 18
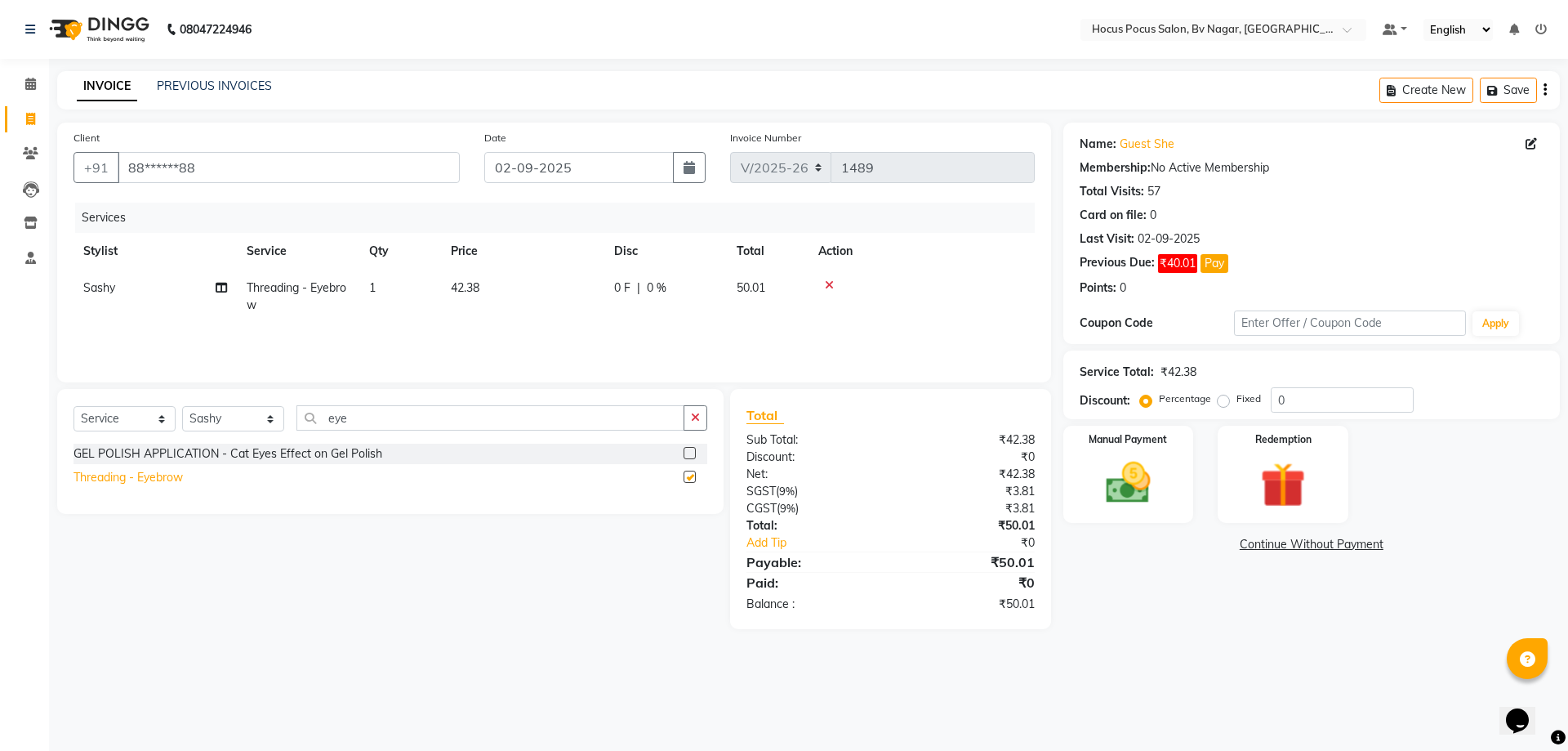
checkbox input "false"
click at [397, 279] on td "1" at bounding box center [400, 297] width 82 height 54
select select "43711"
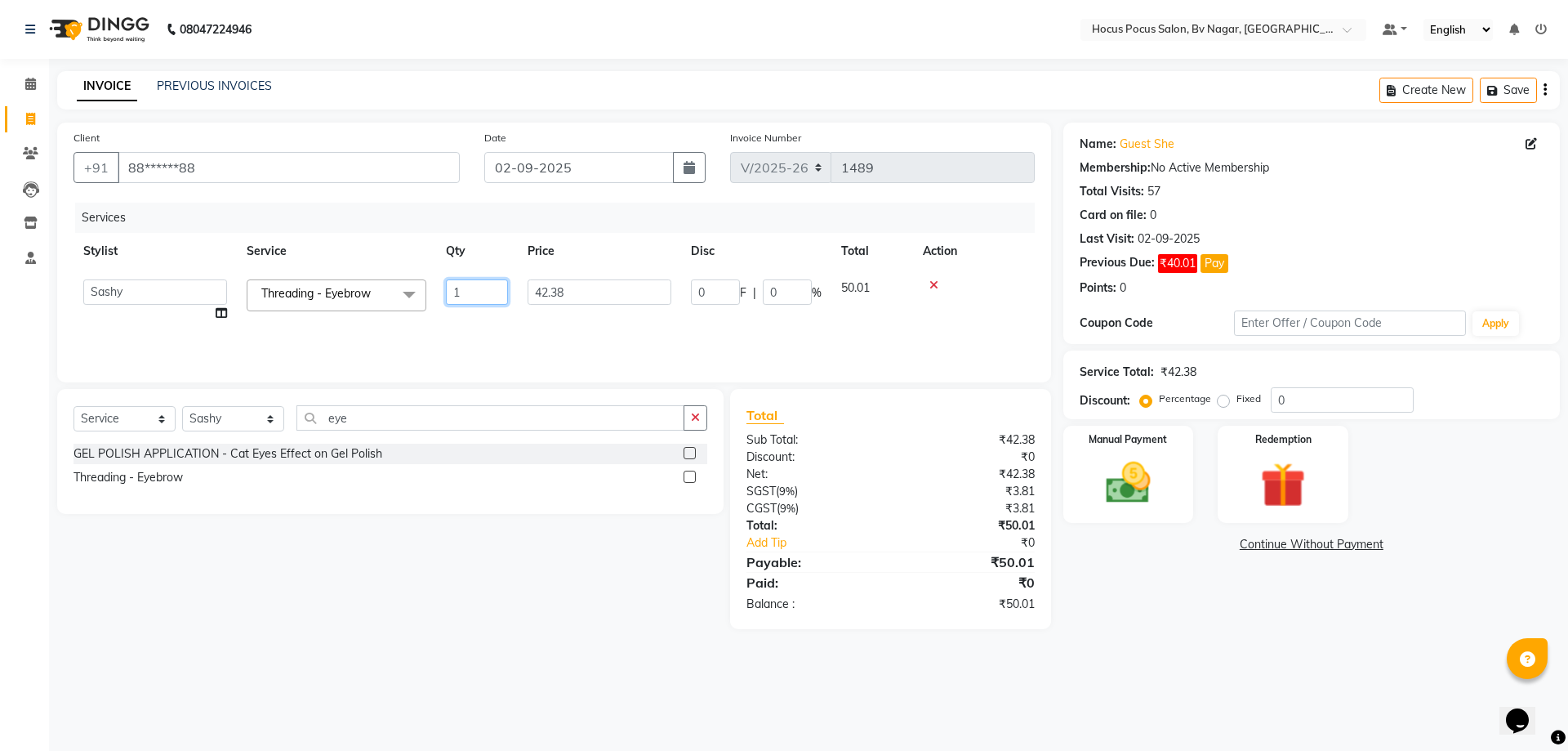
click at [496, 296] on input "1" at bounding box center [477, 292] width 62 height 25
type input "2"
click at [840, 334] on div "Services Stylist Service Qty Price Disc Total Action Sashy Threading - Eyebrow …" at bounding box center [554, 284] width 962 height 164
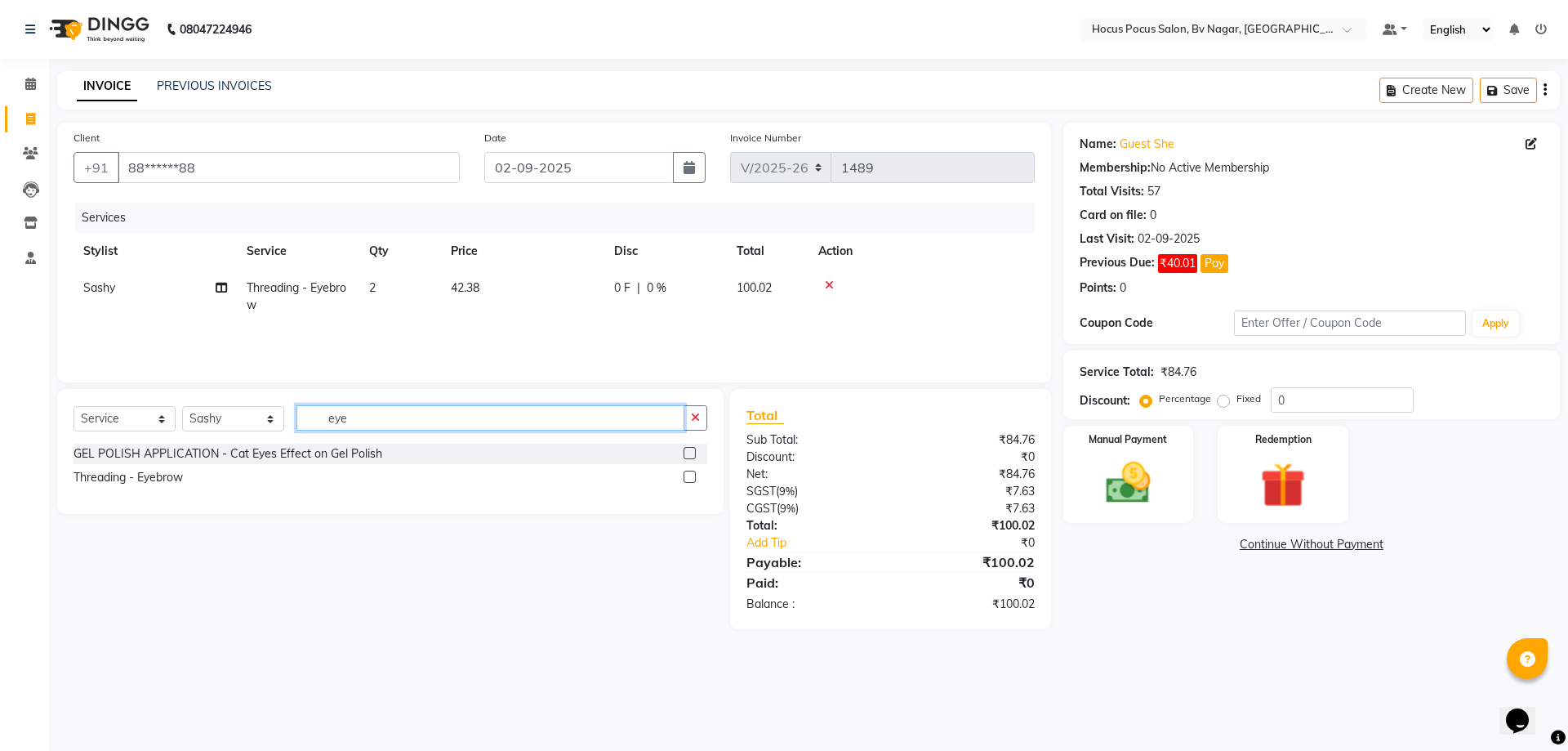
click at [400, 411] on input "eye" at bounding box center [490, 418] width 388 height 25
type input "e"
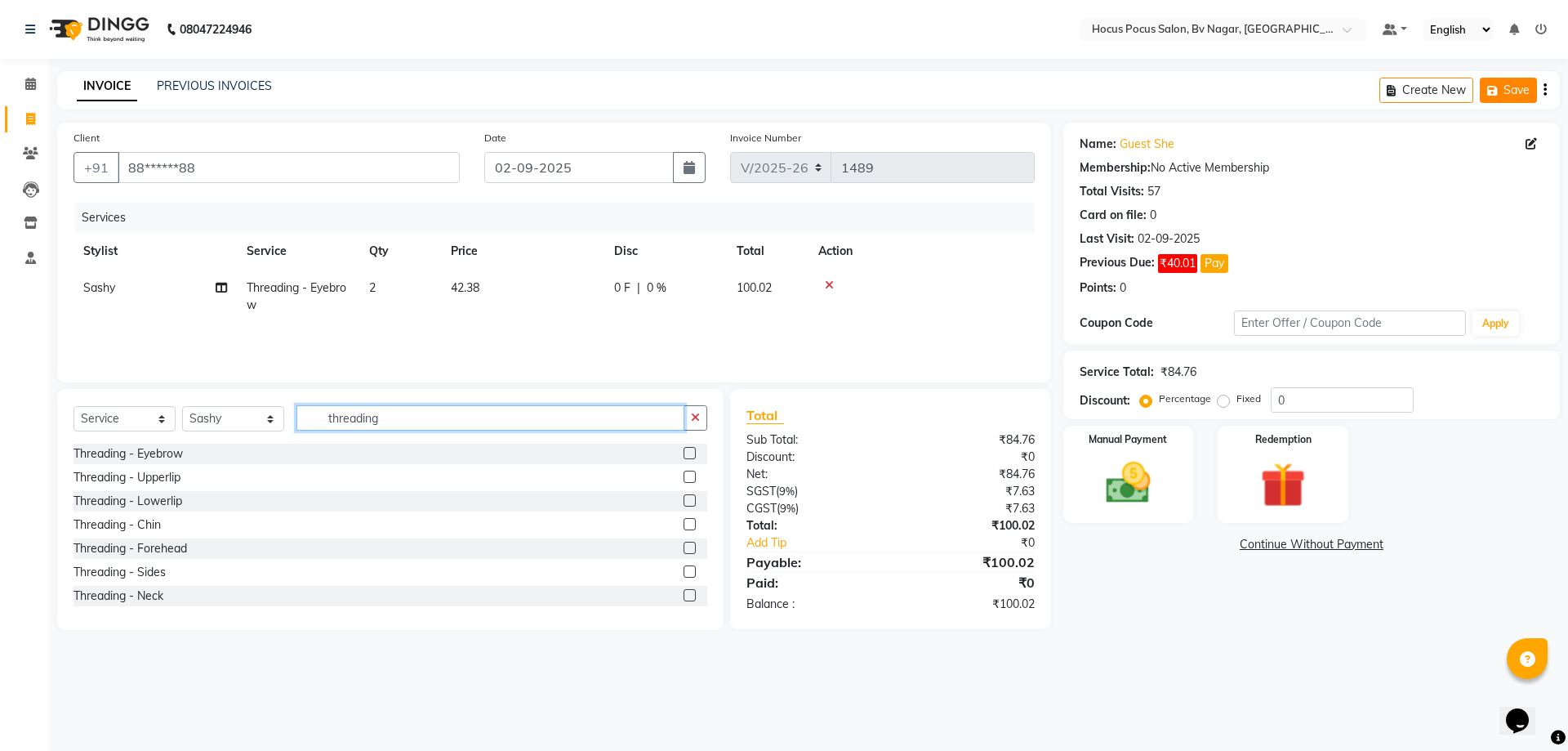
type input "threading"
click at [1497, 94] on icon "button" at bounding box center [1496, 91] width 17 height 12
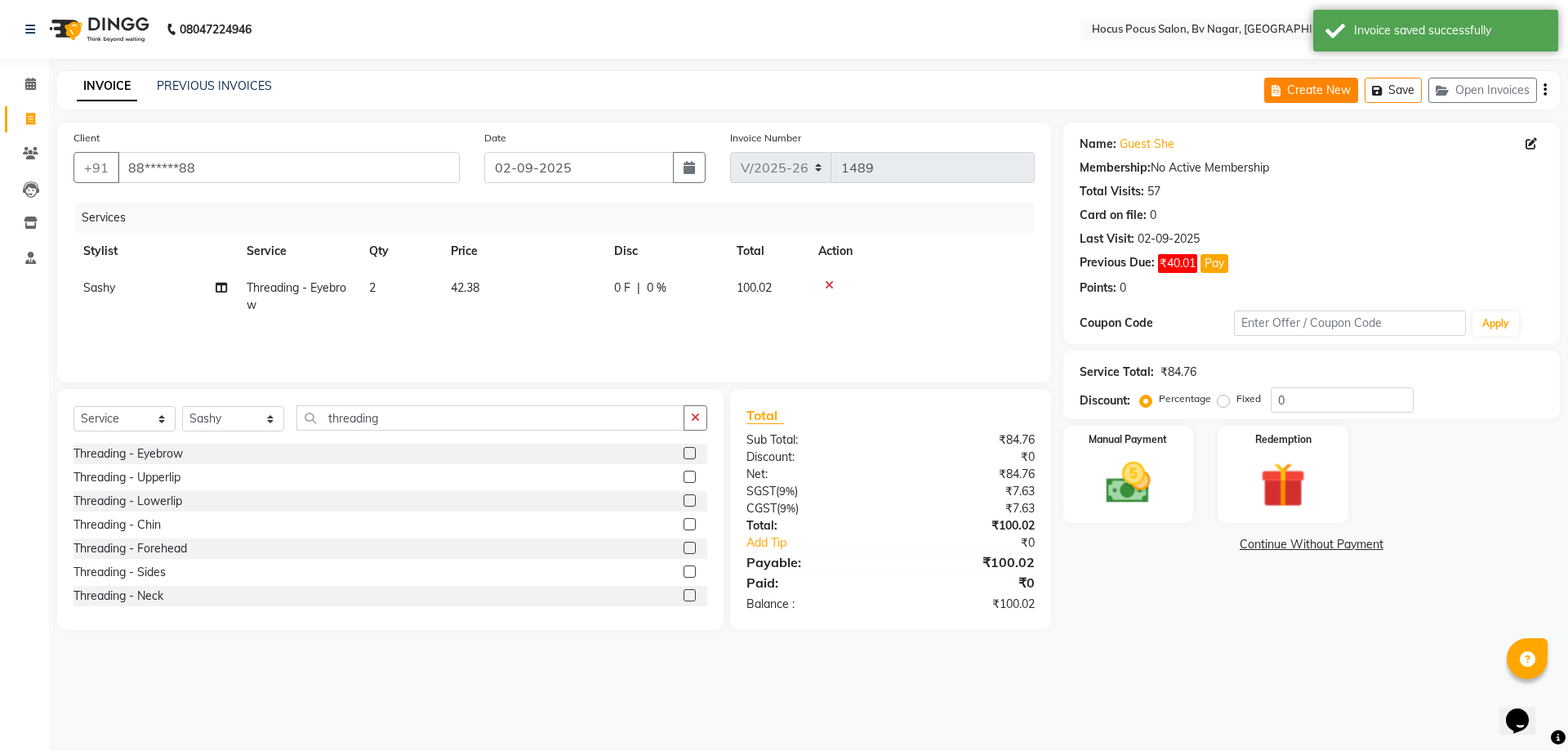
click at [1304, 89] on button "Create New" at bounding box center [1312, 90] width 94 height 25
select select "service"
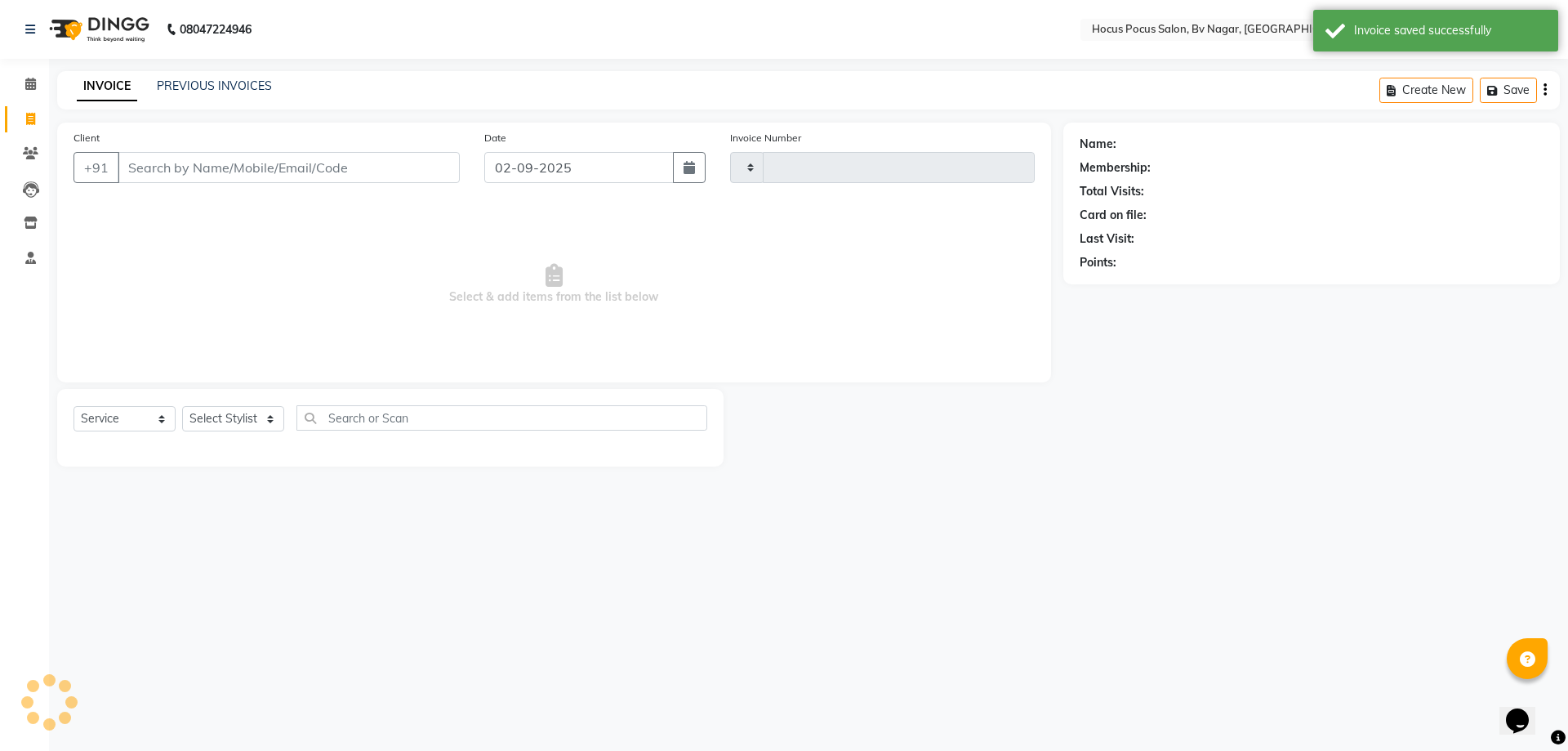
type input "1489"
select select "6056"
click at [129, 163] on input "Client" at bounding box center [289, 167] width 343 height 31
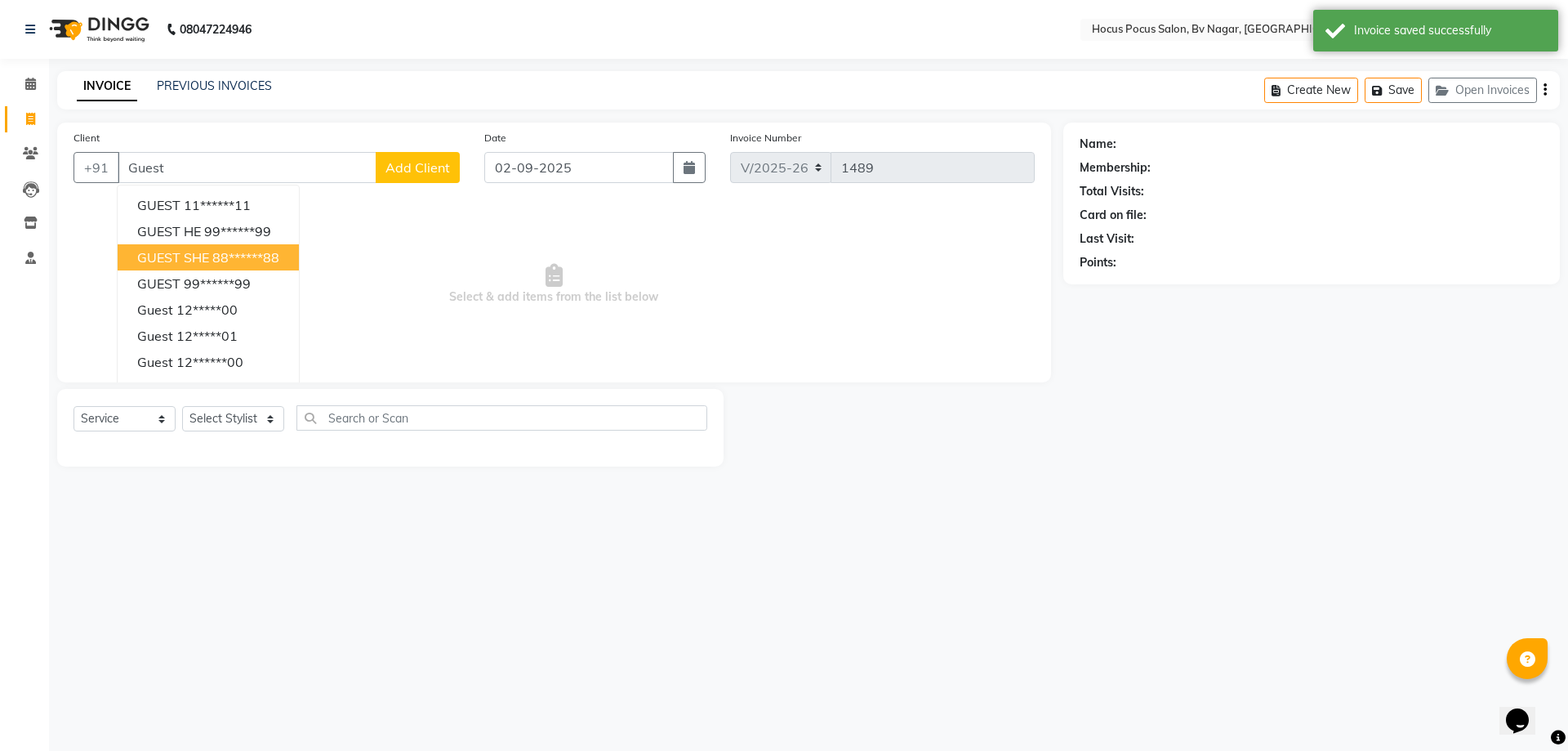
click at [205, 260] on span "GUEST SHE" at bounding box center [173, 257] width 72 height 17
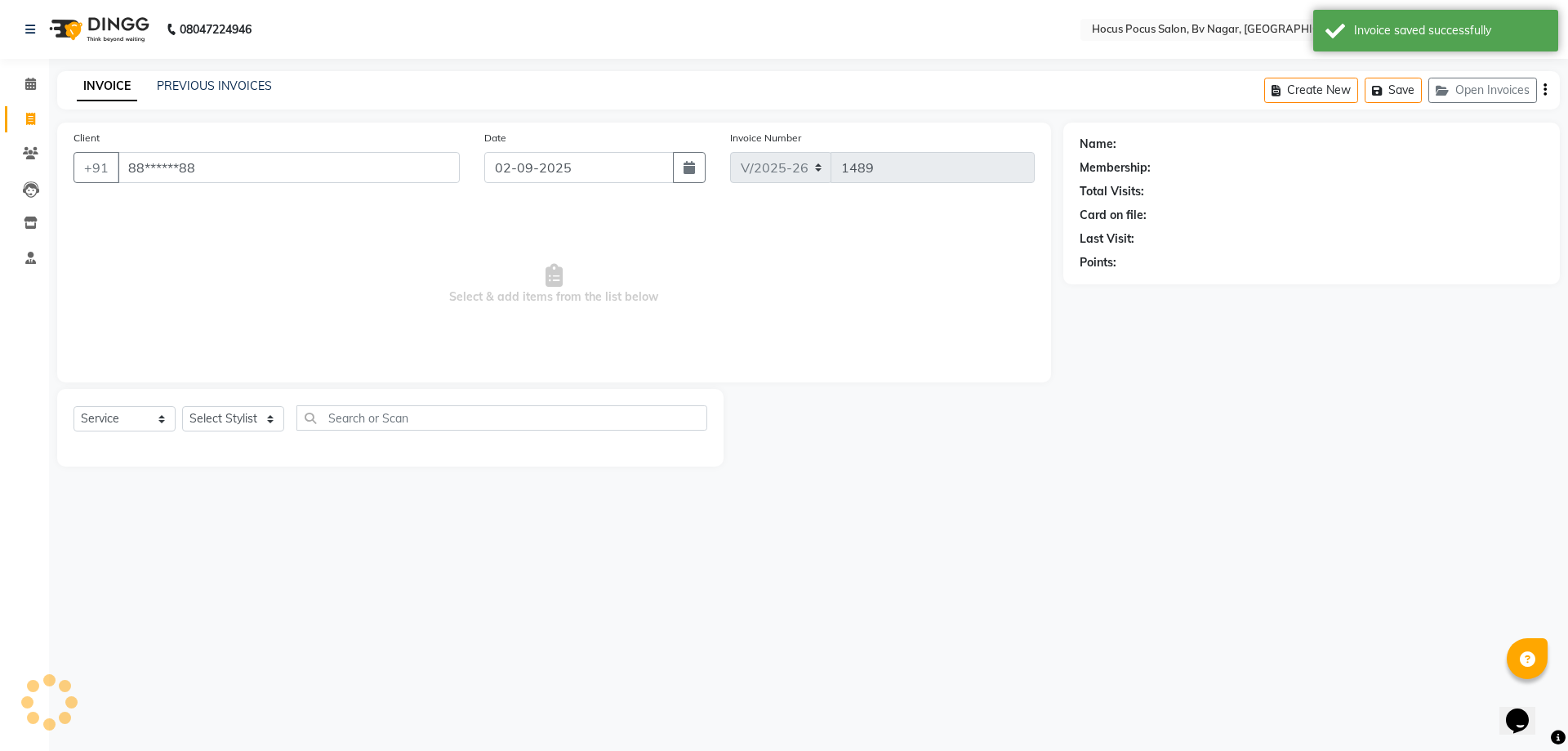
type input "88******88"
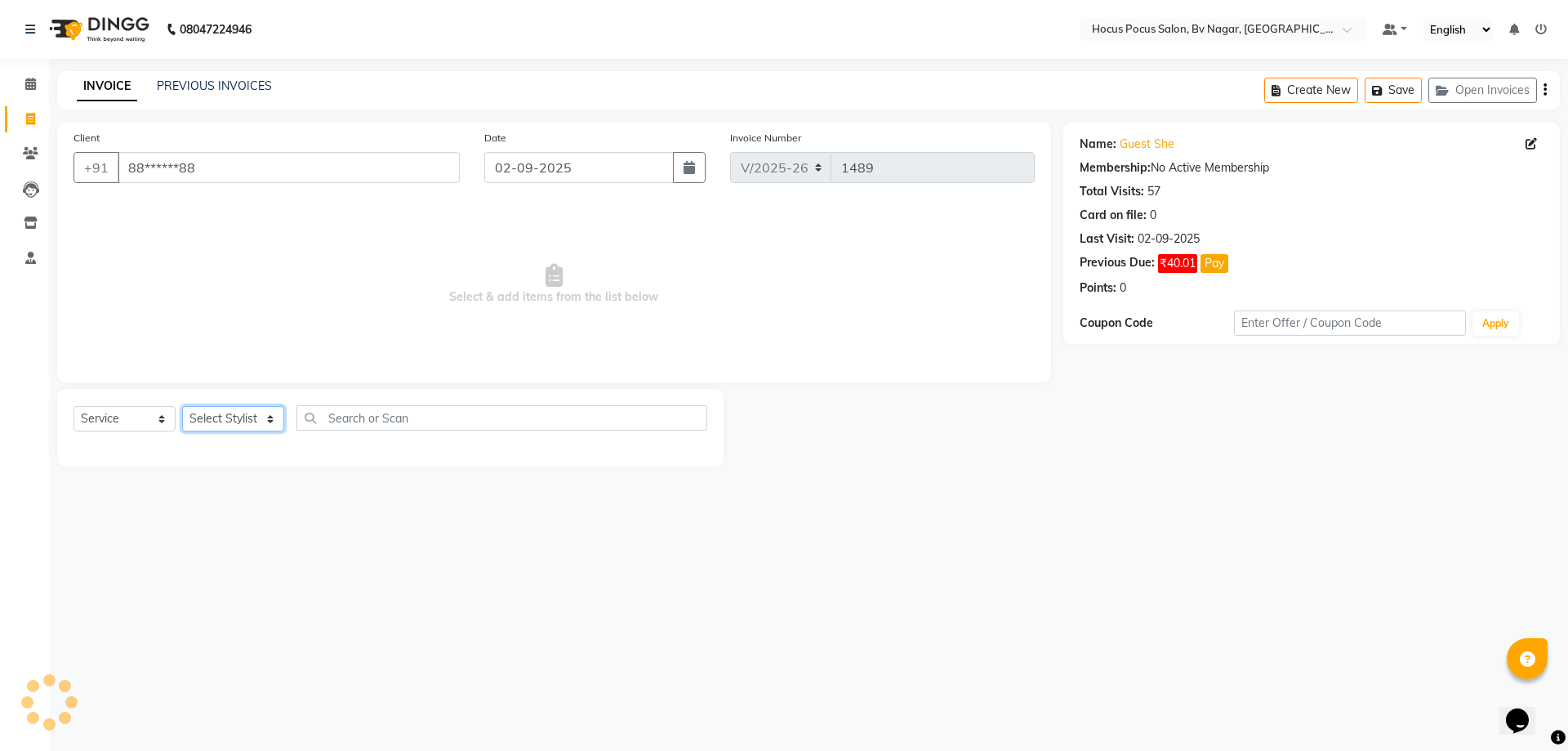
click at [239, 410] on select "Select Stylist [PERSON_NAME] [PERSON_NAME] hocus pocus [PERSON_NAME] Sashy" at bounding box center [233, 419] width 102 height 25
select select "43713"
click at [182, 406] on select "Select Stylist [PERSON_NAME] [PERSON_NAME] hocus pocus [PERSON_NAME] Sashy" at bounding box center [233, 419] width 102 height 25
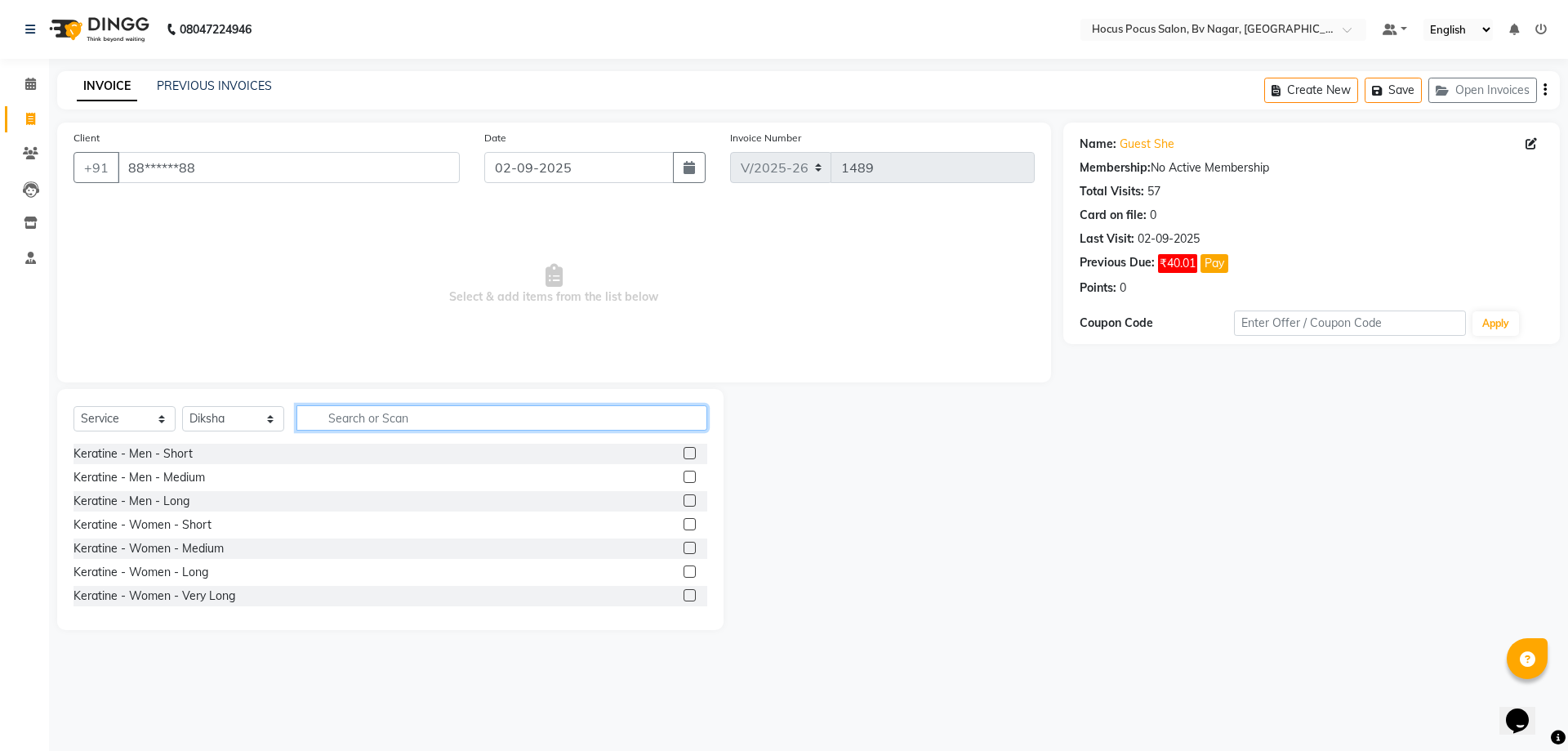
click at [360, 409] on input "text" at bounding box center [502, 418] width 411 height 25
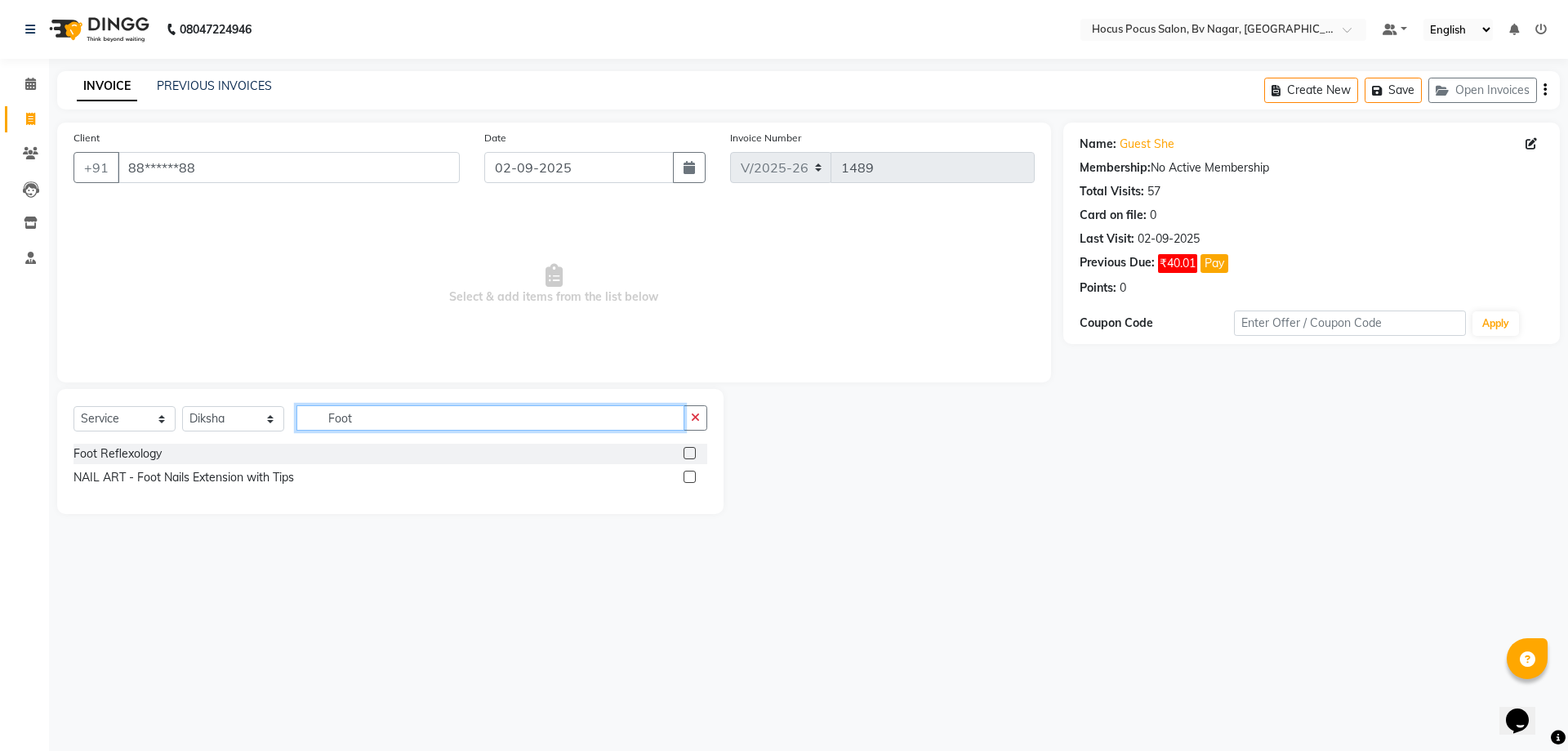
type input "Foot"
click at [691, 454] on label at bounding box center [689, 453] width 13 height 13
click at [691, 454] on input "checkbox" at bounding box center [688, 454] width 11 height 11
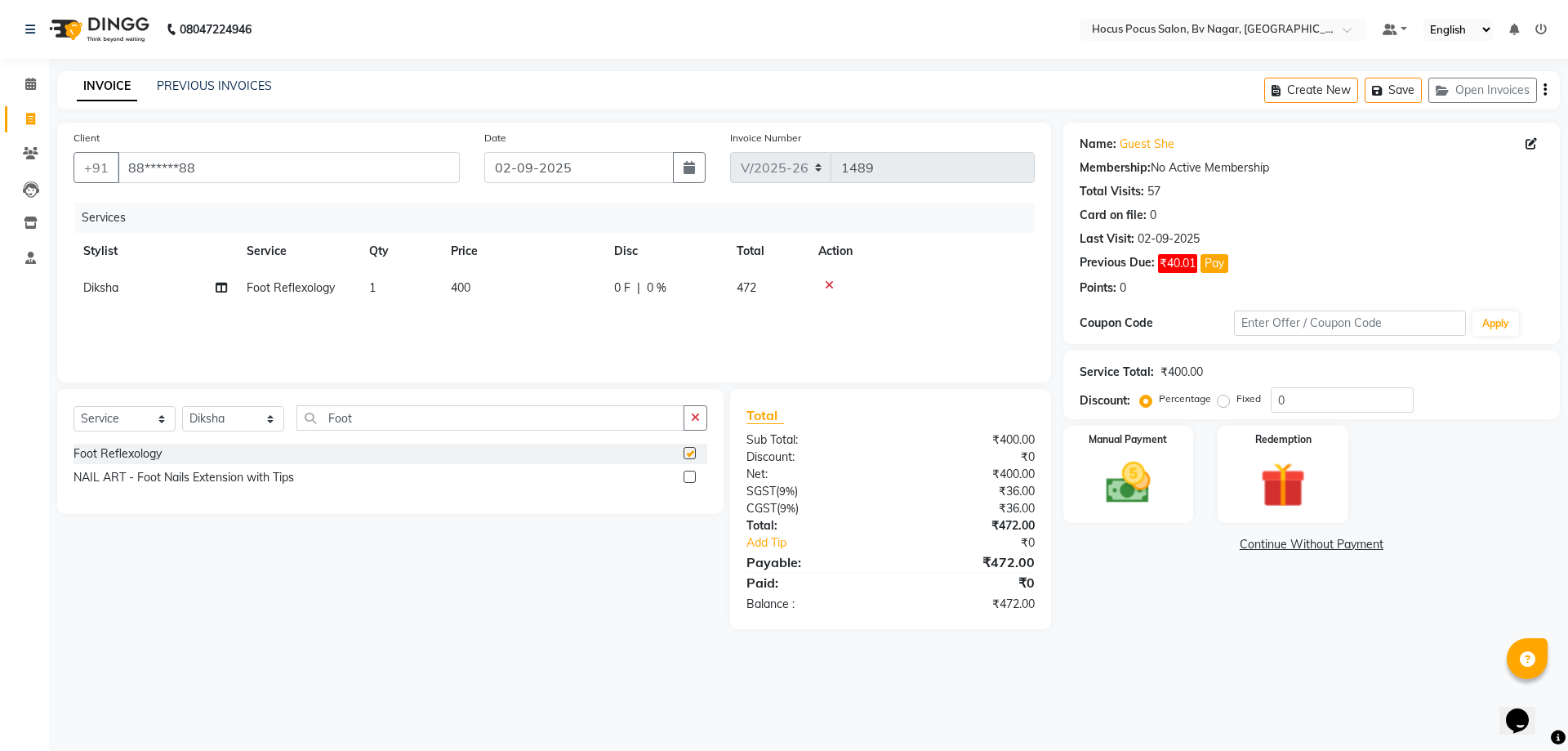
checkbox input "false"
click at [1126, 473] on img at bounding box center [1128, 483] width 76 height 54
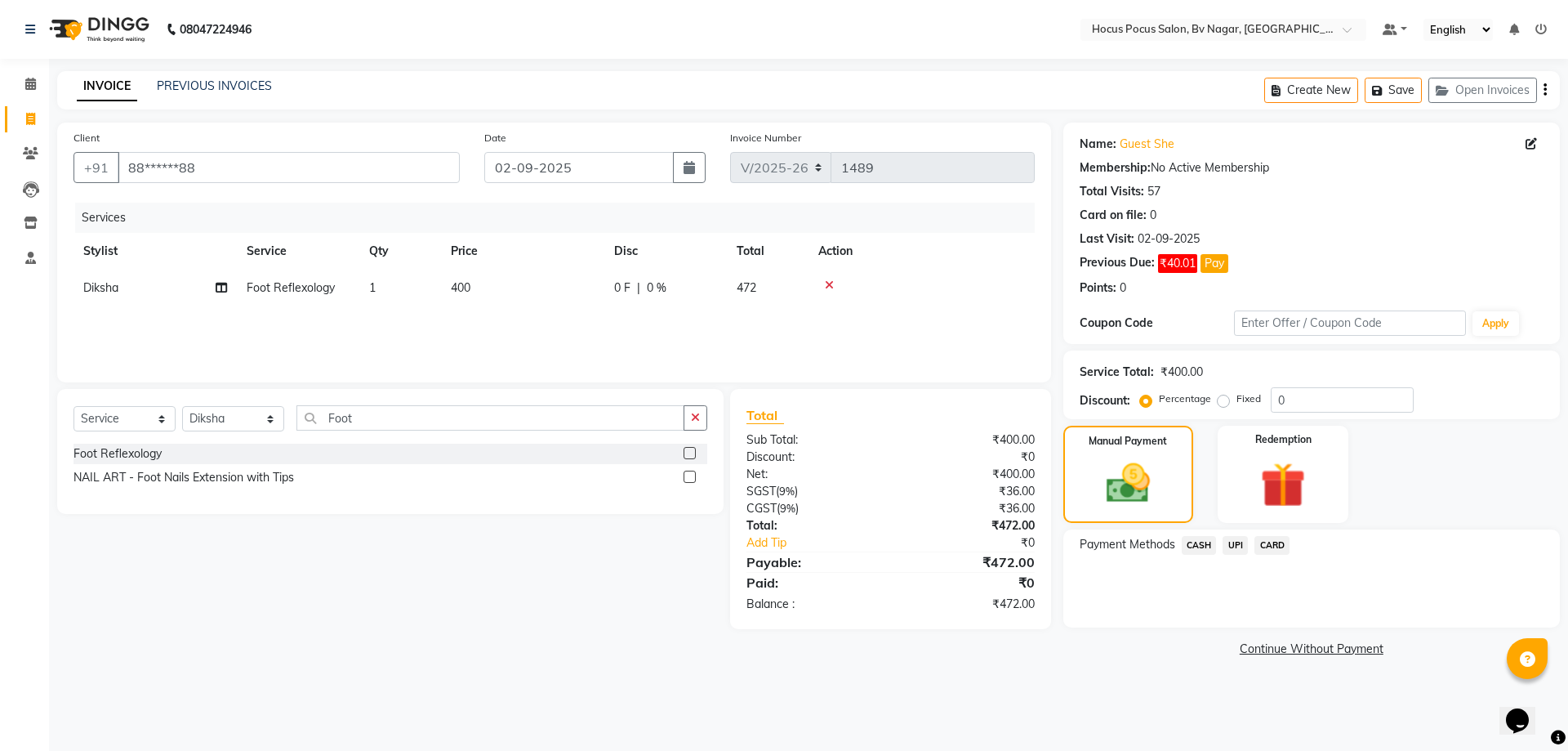
click at [1199, 540] on span "CASH" at bounding box center [1200, 545] width 35 height 18
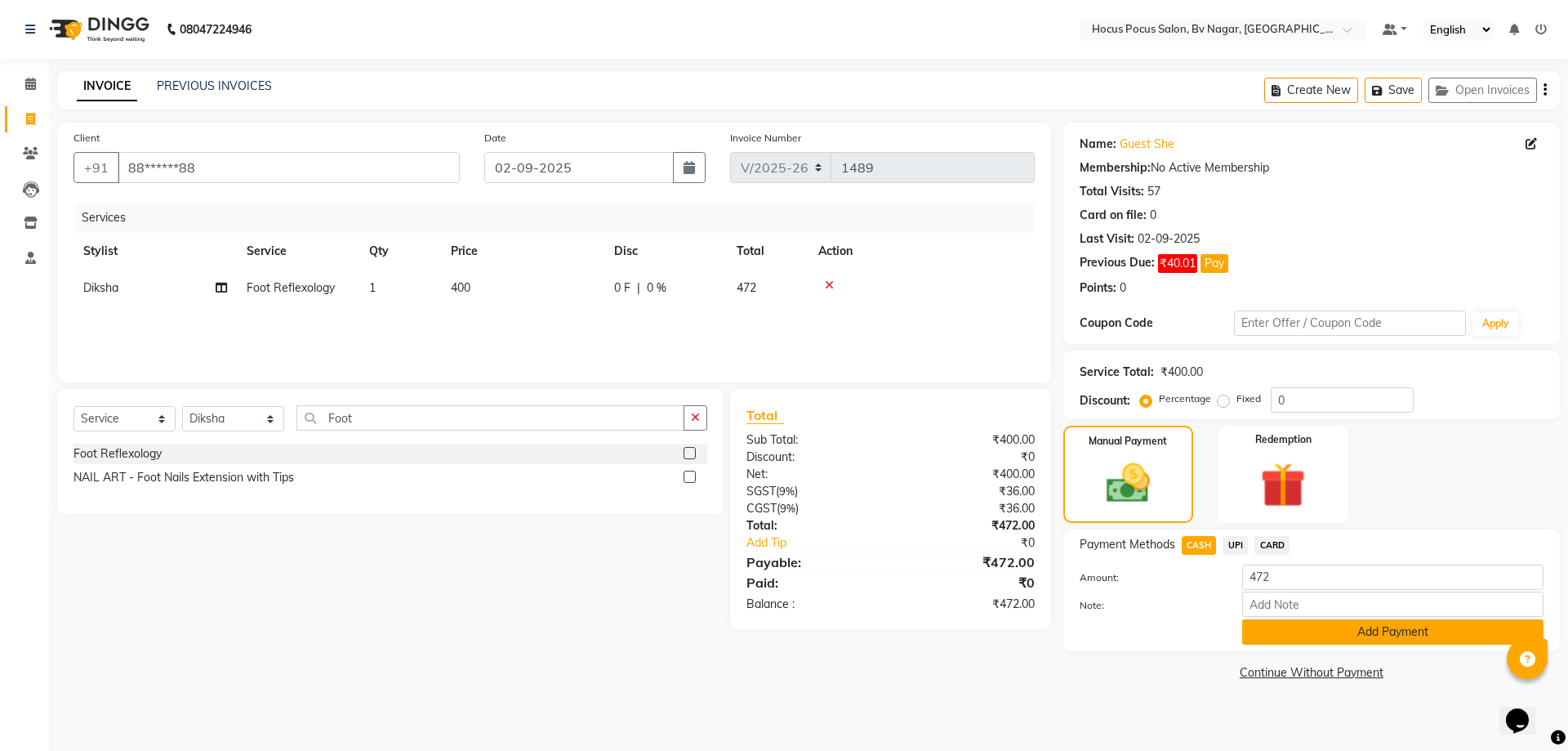
click at [1312, 632] on button "Add Payment" at bounding box center [1393, 632] width 302 height 25
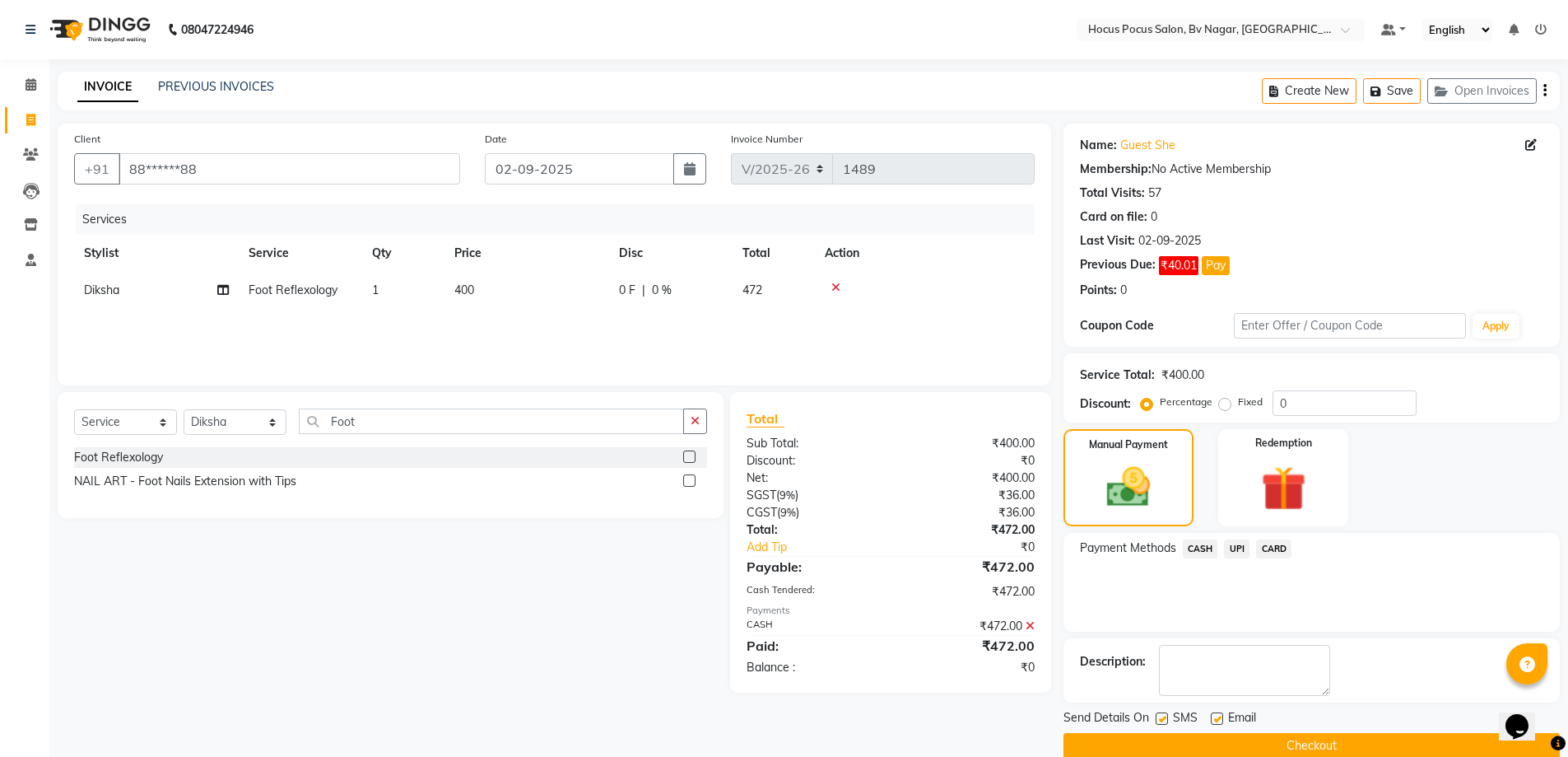
click at [1167, 716] on label at bounding box center [1161, 718] width 13 height 13
click at [1167, 716] on input "checkbox" at bounding box center [1161, 719] width 11 height 11
checkbox input "false"
click at [1162, 733] on button "Checkout" at bounding box center [1311, 745] width 497 height 25
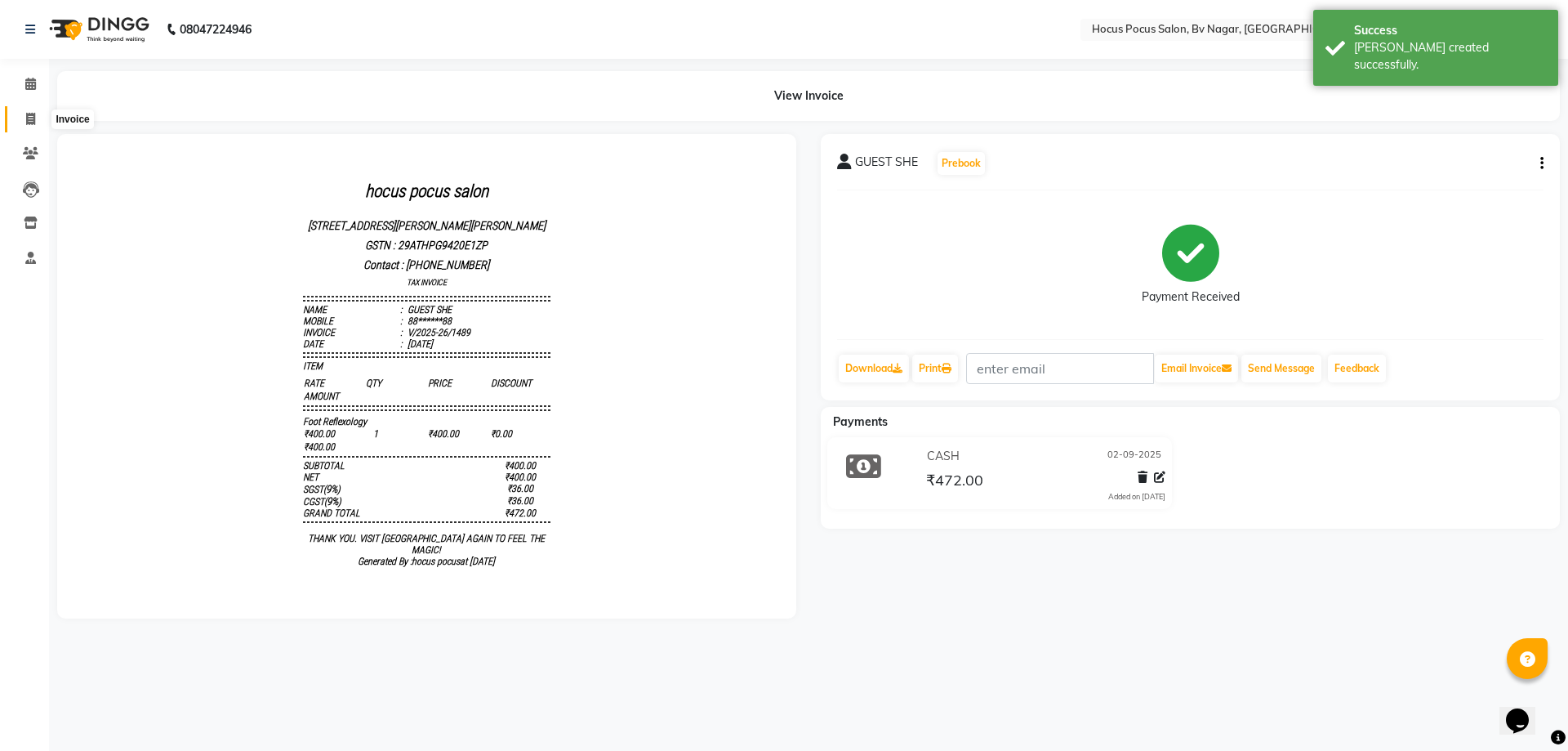
click at [28, 113] on icon at bounding box center [30, 119] width 9 height 13
select select "service"
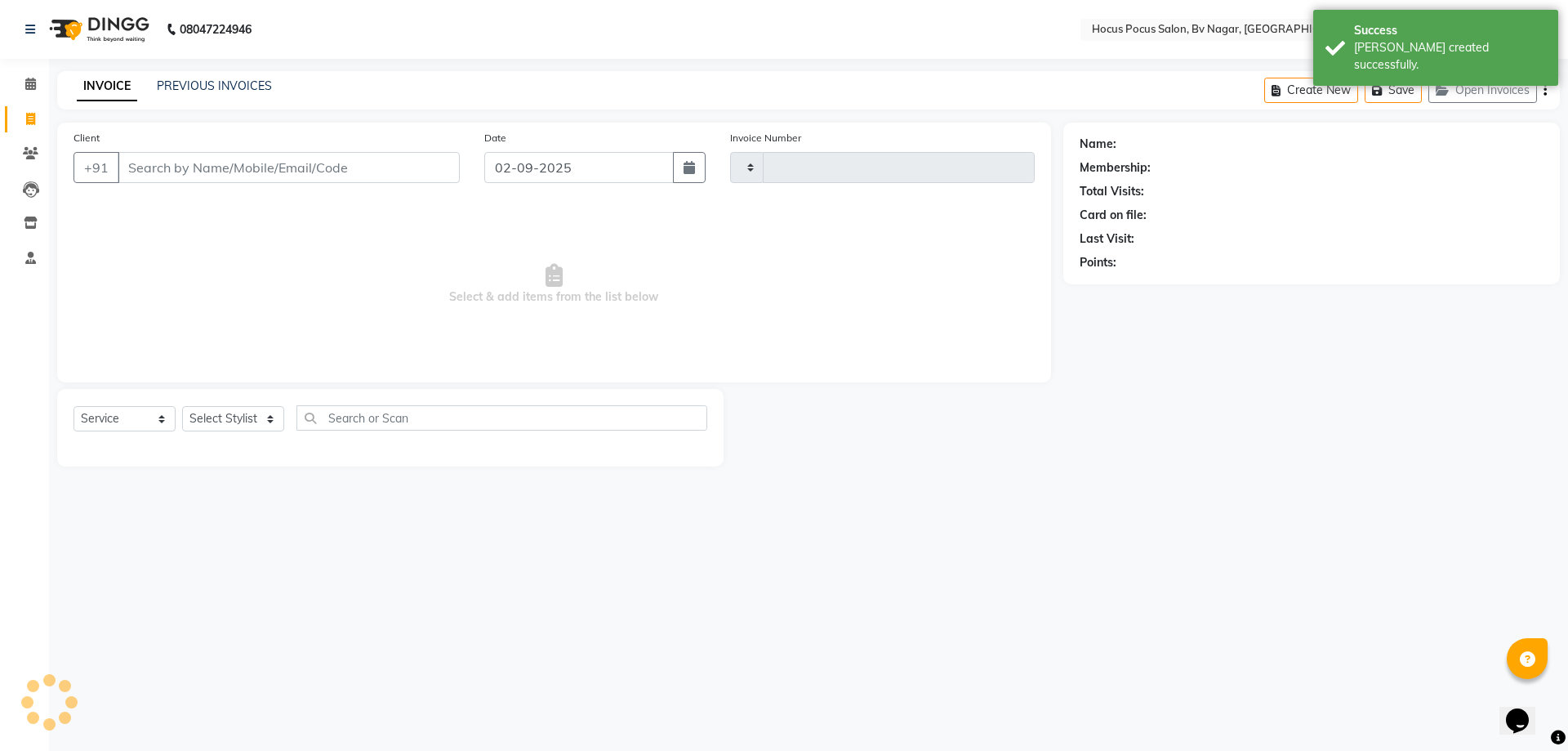
type input "1490"
select select "6056"
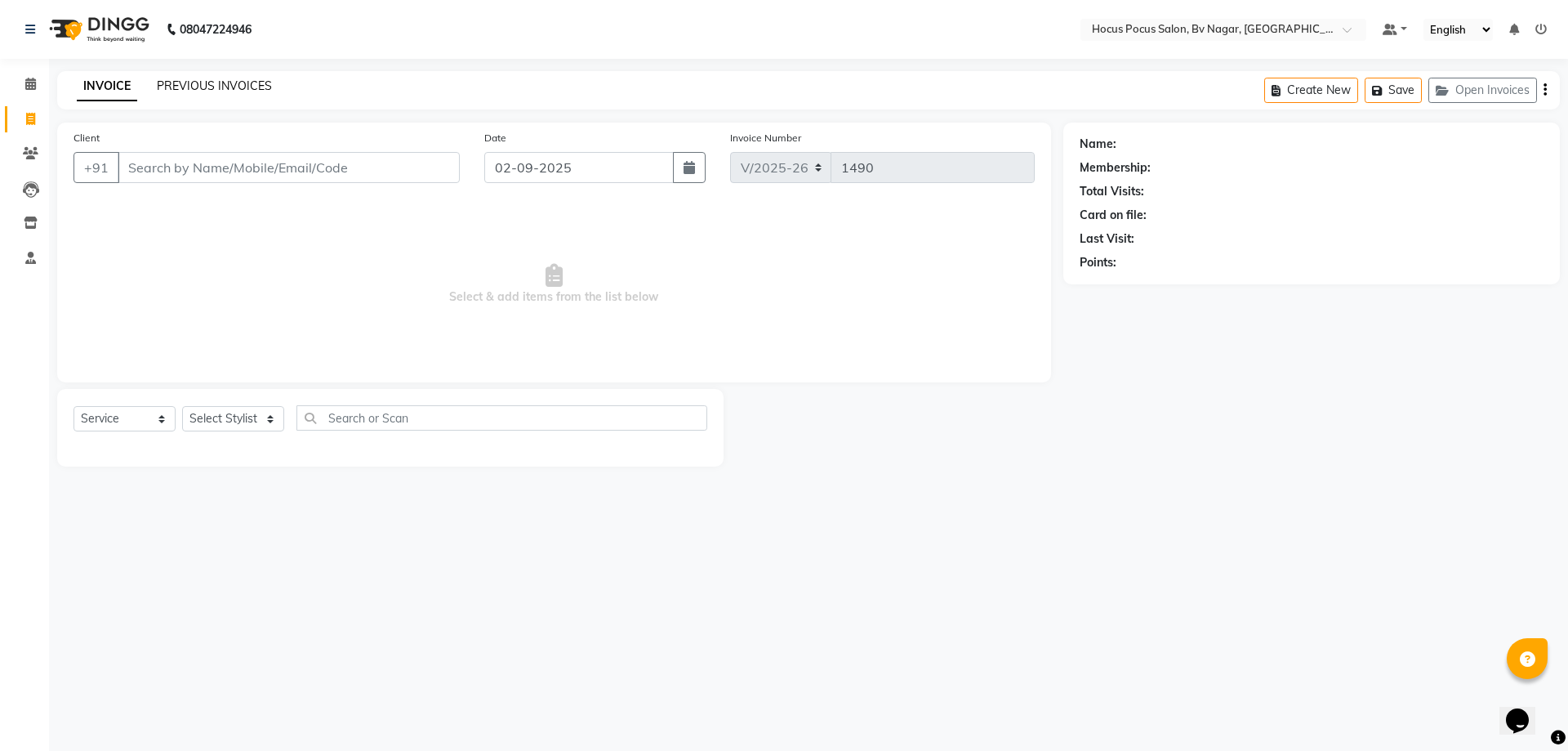
click at [222, 84] on link "PREVIOUS INVOICES" at bounding box center [215, 86] width 115 height 15
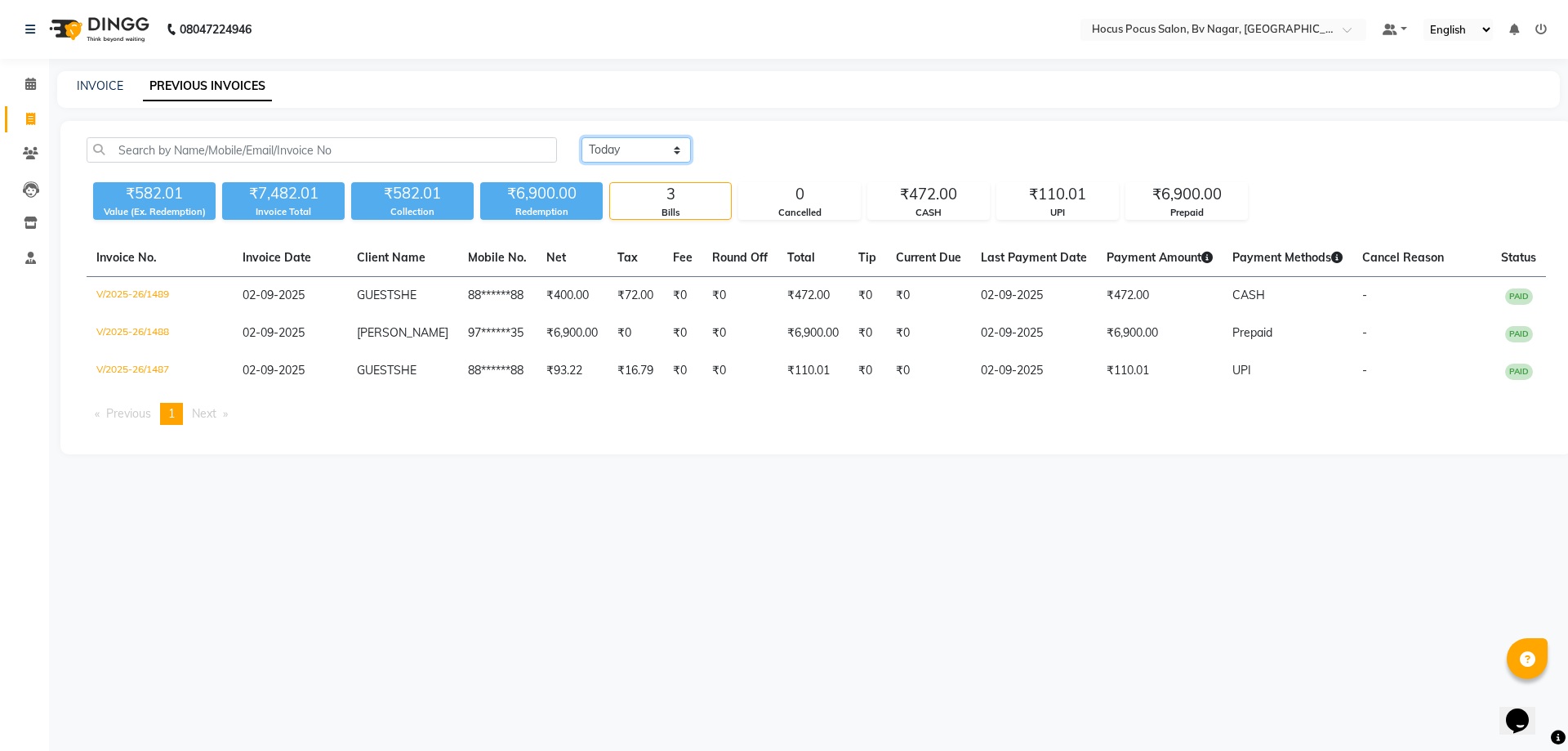
click at [648, 150] on select "[DATE] [DATE] Custom Range" at bounding box center [636, 150] width 109 height 25
click at [581, 137] on select "[DATE] [DATE] Custom Range" at bounding box center [636, 150] width 109 height 25
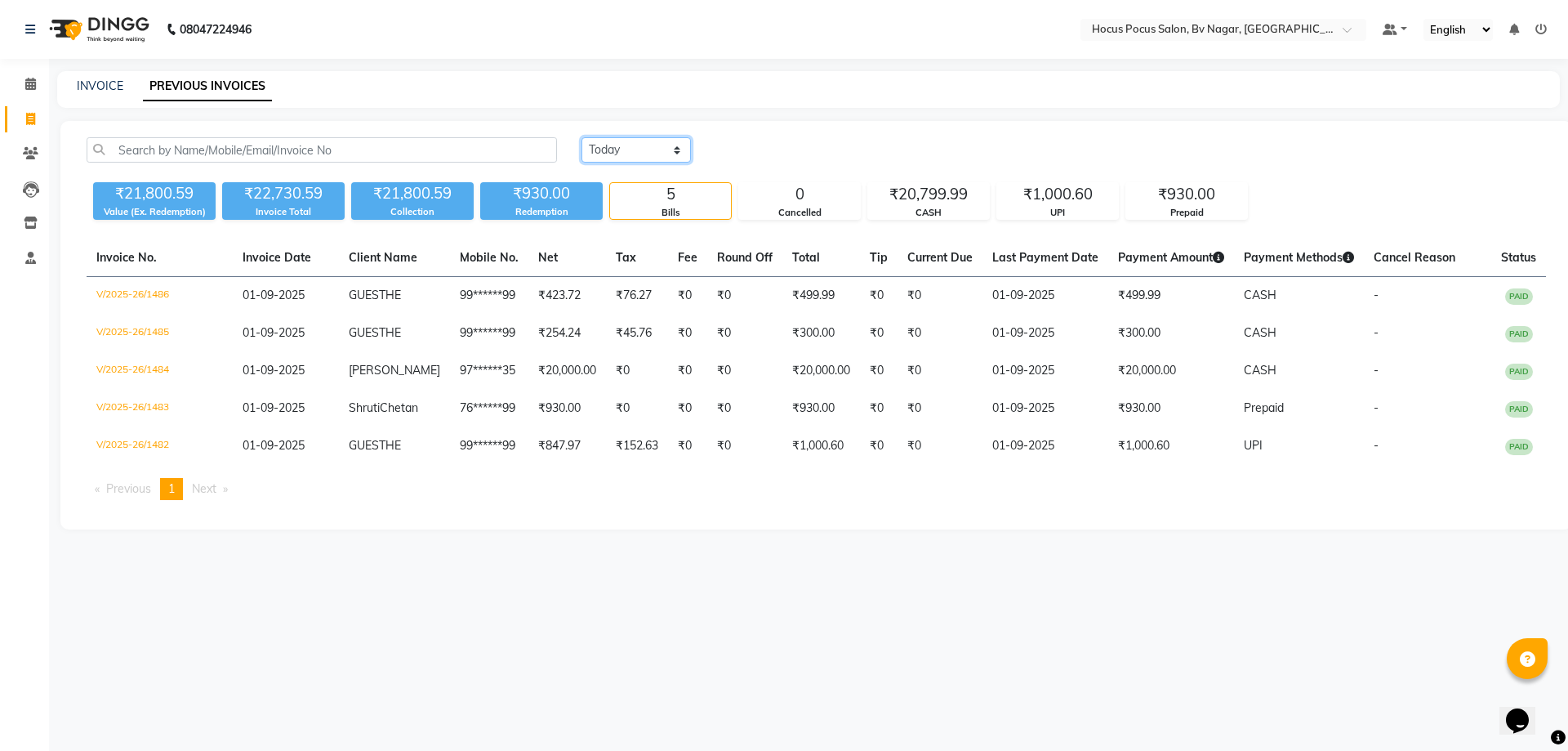
click at [648, 148] on select "[DATE] [DATE] Custom Range" at bounding box center [636, 150] width 109 height 25
click at [581, 137] on select "[DATE] [DATE] Custom Range" at bounding box center [636, 150] width 109 height 25
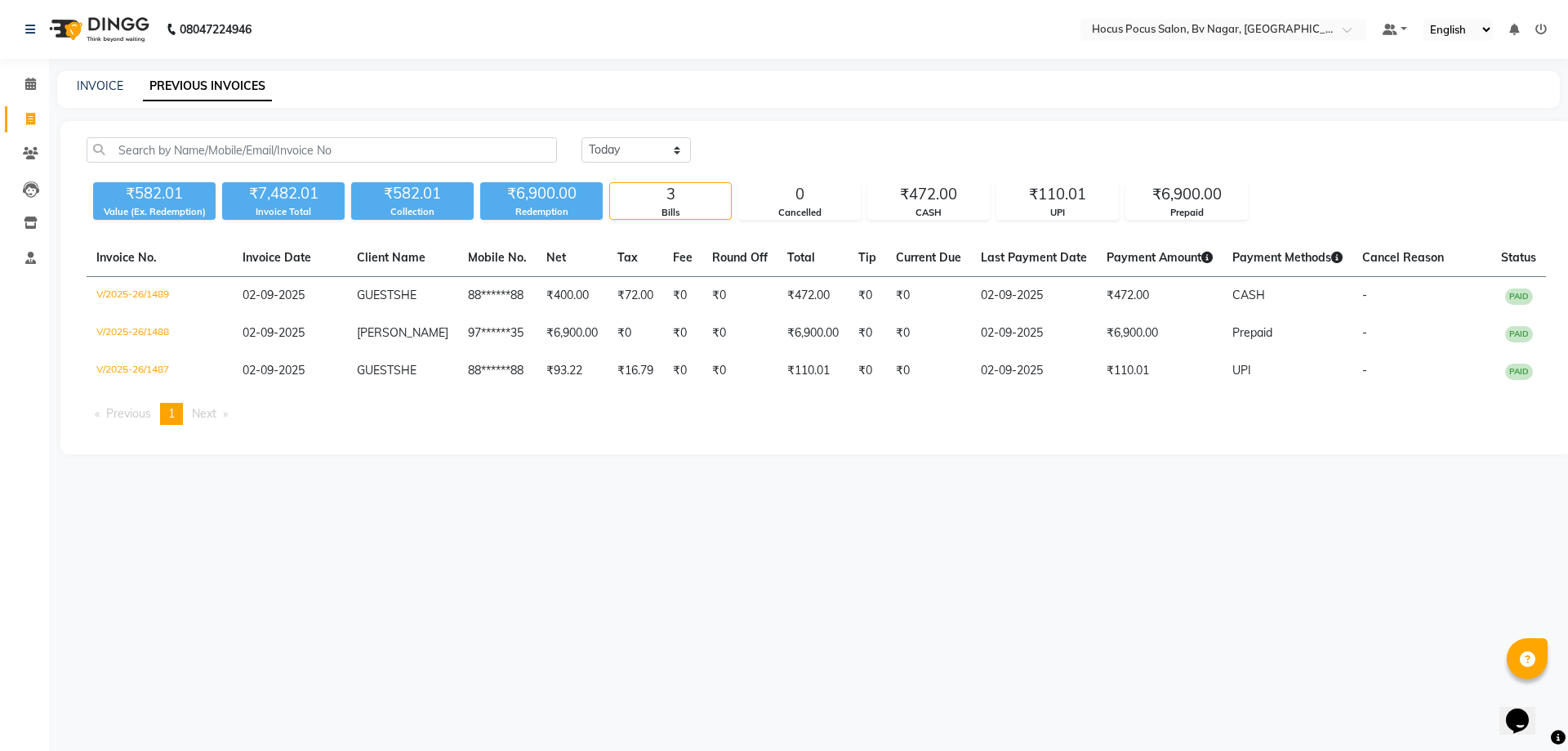
click at [643, 135] on div "[DATE] [DATE] Custom Range ₹582.01 Value (Ex. Redemption) ₹7,482.01 Invoice Tot…" at bounding box center [816, 287] width 1512 height 333
click at [645, 161] on select "[DATE] [DATE] Custom Range" at bounding box center [636, 150] width 109 height 25
select select "range"
click at [581, 137] on select "[DATE] [DATE] Custom Range" at bounding box center [636, 150] width 109 height 25
click at [754, 147] on input "02-09-2025" at bounding box center [769, 150] width 114 height 23
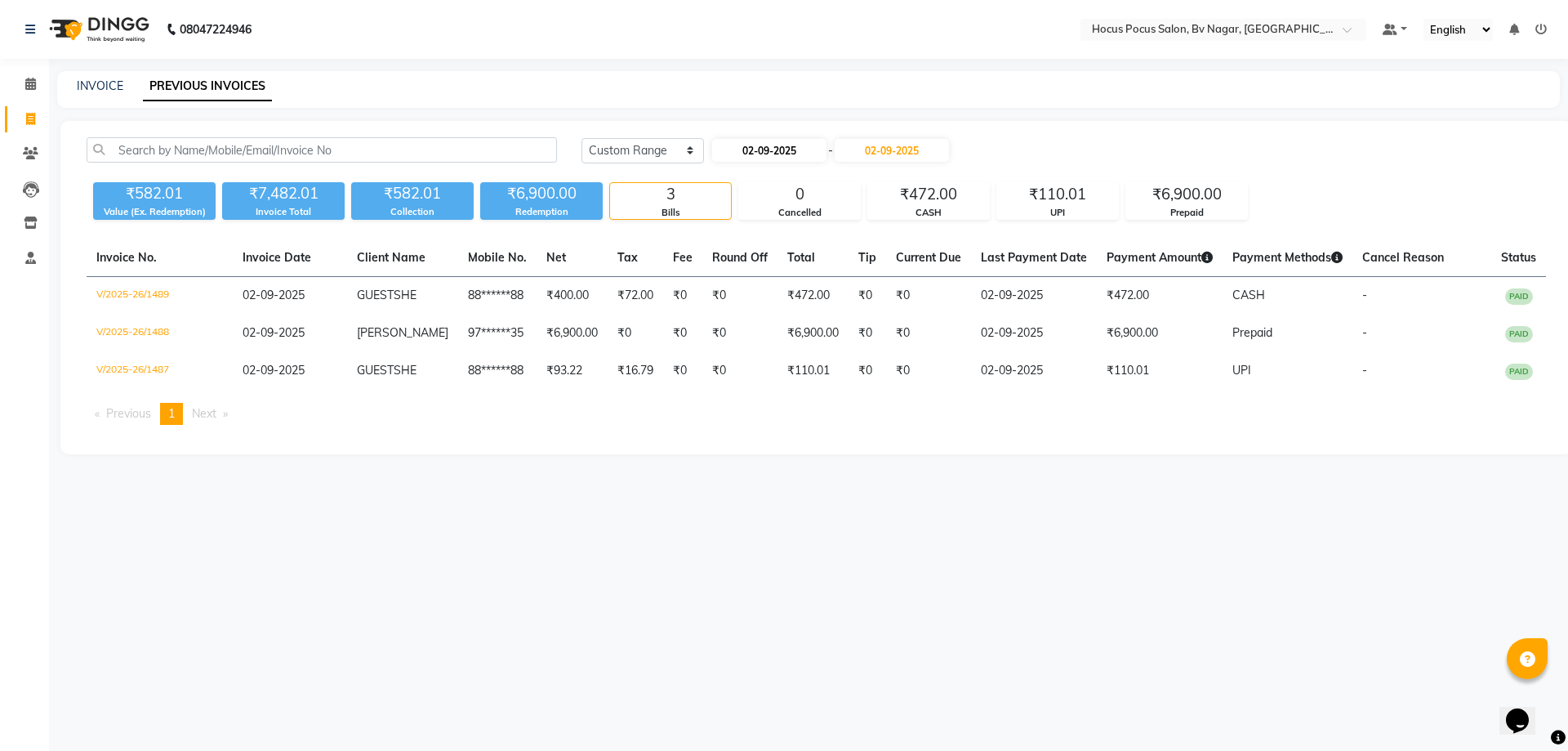
select select "9"
select select "2025"
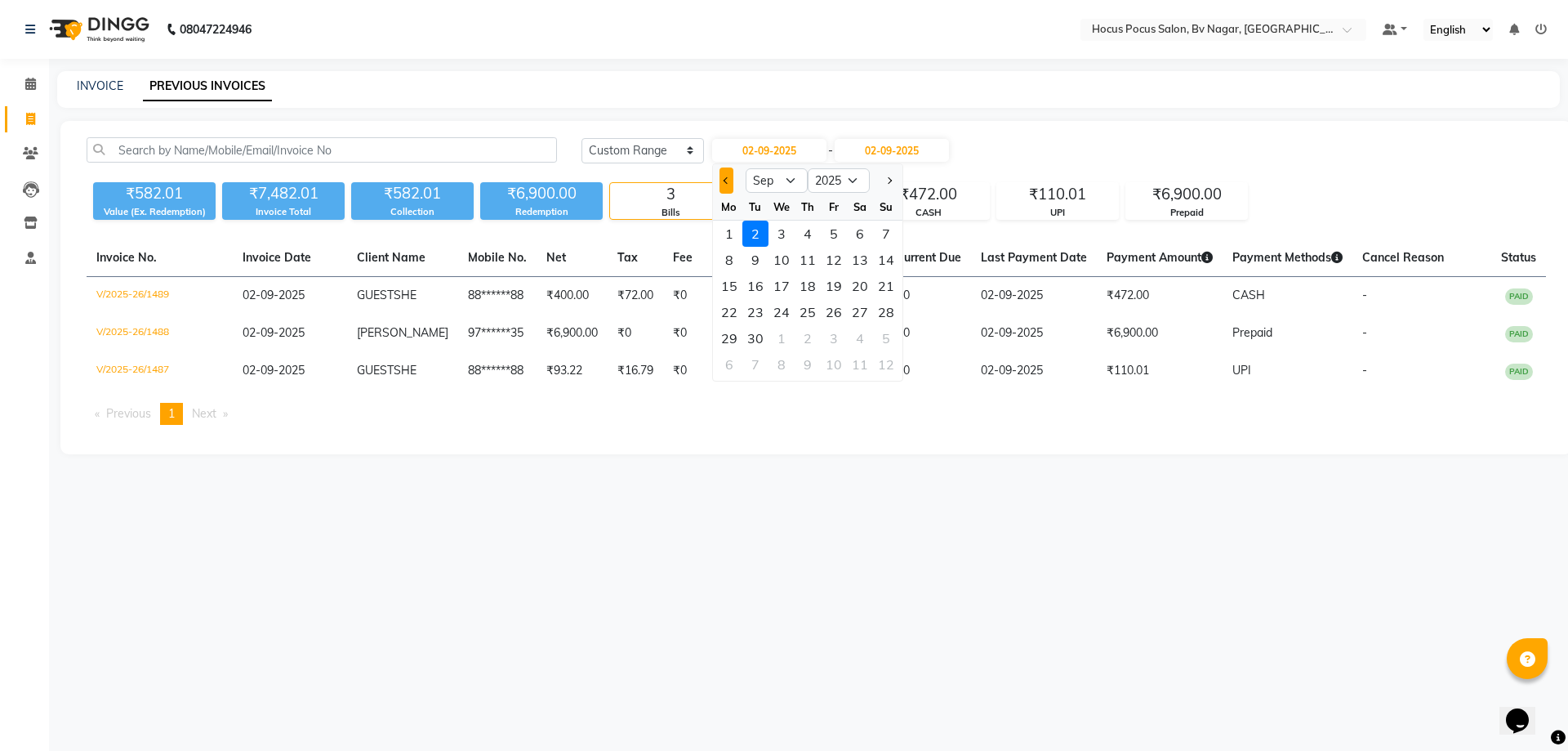
click at [730, 175] on button "Previous month" at bounding box center [726, 180] width 14 height 26
select select "8"
click at [757, 315] on div "19" at bounding box center [755, 312] width 26 height 26
type input "[DATE]"
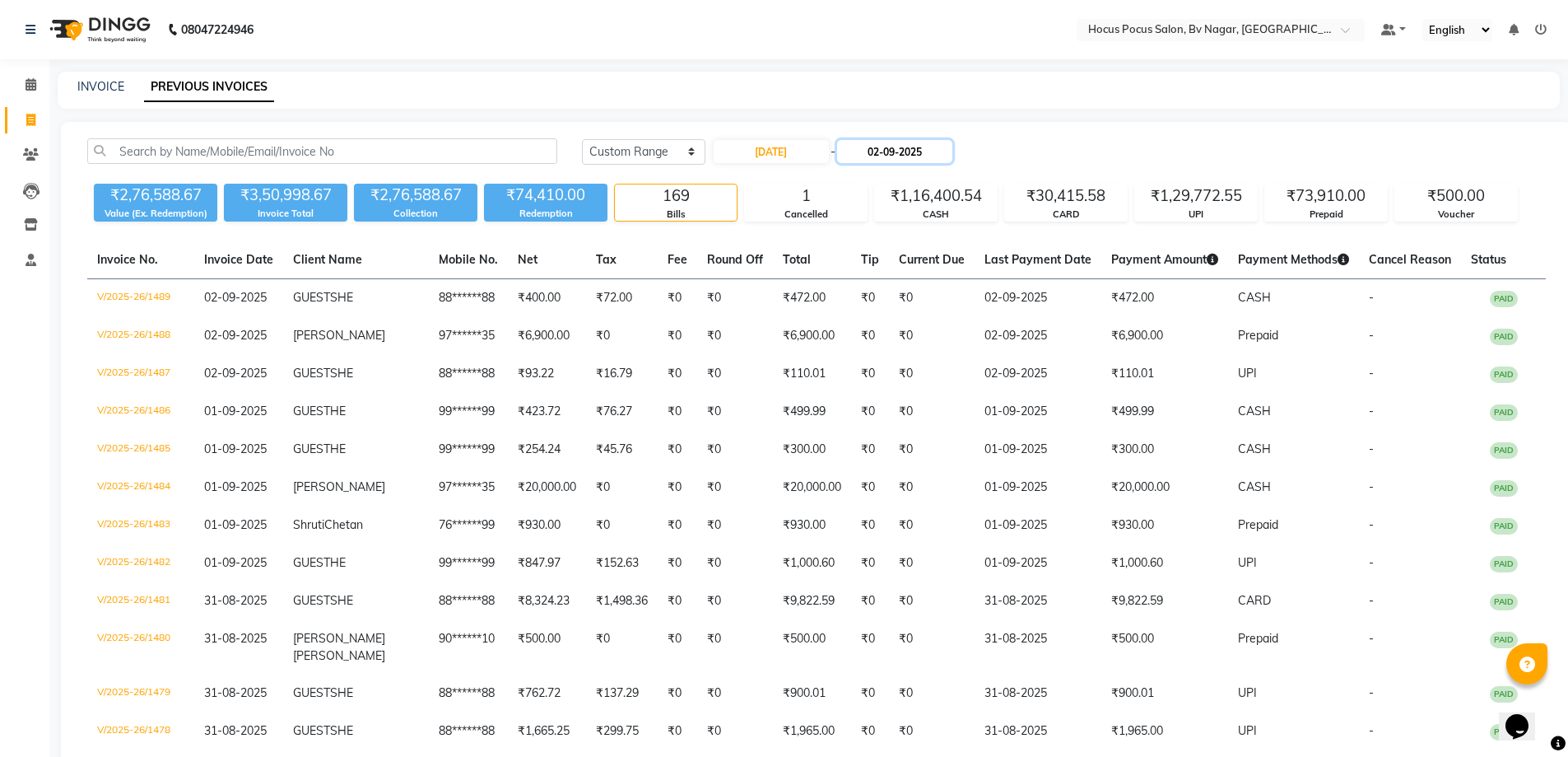
click at [949, 154] on input "02-09-2025" at bounding box center [894, 151] width 115 height 23
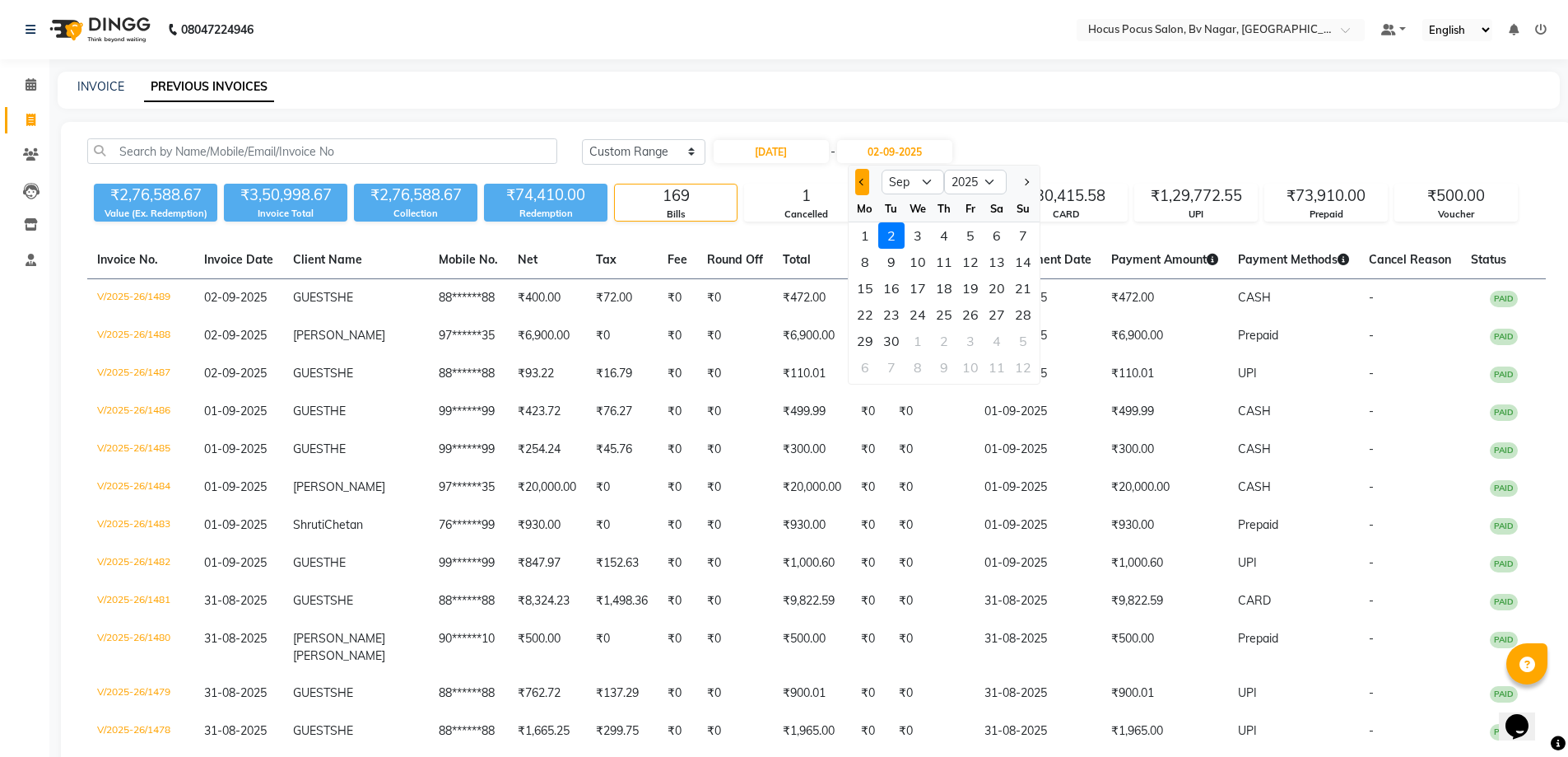
click at [864, 189] on button "Previous month" at bounding box center [862, 181] width 14 height 26
select select "8"
click at [897, 316] on div "19" at bounding box center [890, 314] width 26 height 26
type input "[DATE]"
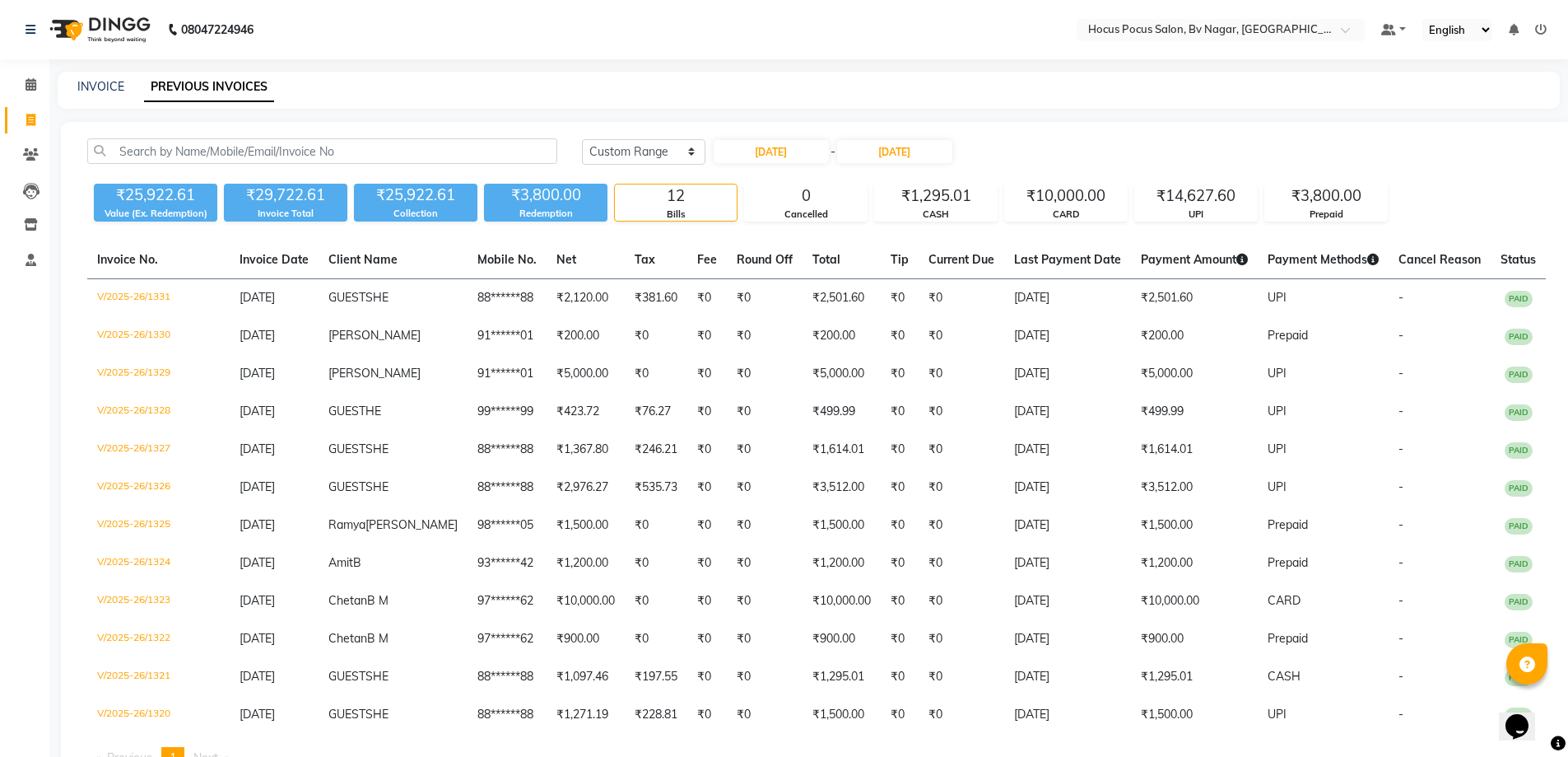
click at [99, 96] on div "INVOICE PREVIOUS INVOICES" at bounding box center [808, 90] width 1502 height 37
click at [104, 95] on div "INVOICE PREVIOUS INVOICES" at bounding box center [808, 90] width 1502 height 37
click at [109, 83] on link "INVOICE" at bounding box center [101, 87] width 47 height 15
select select "service"
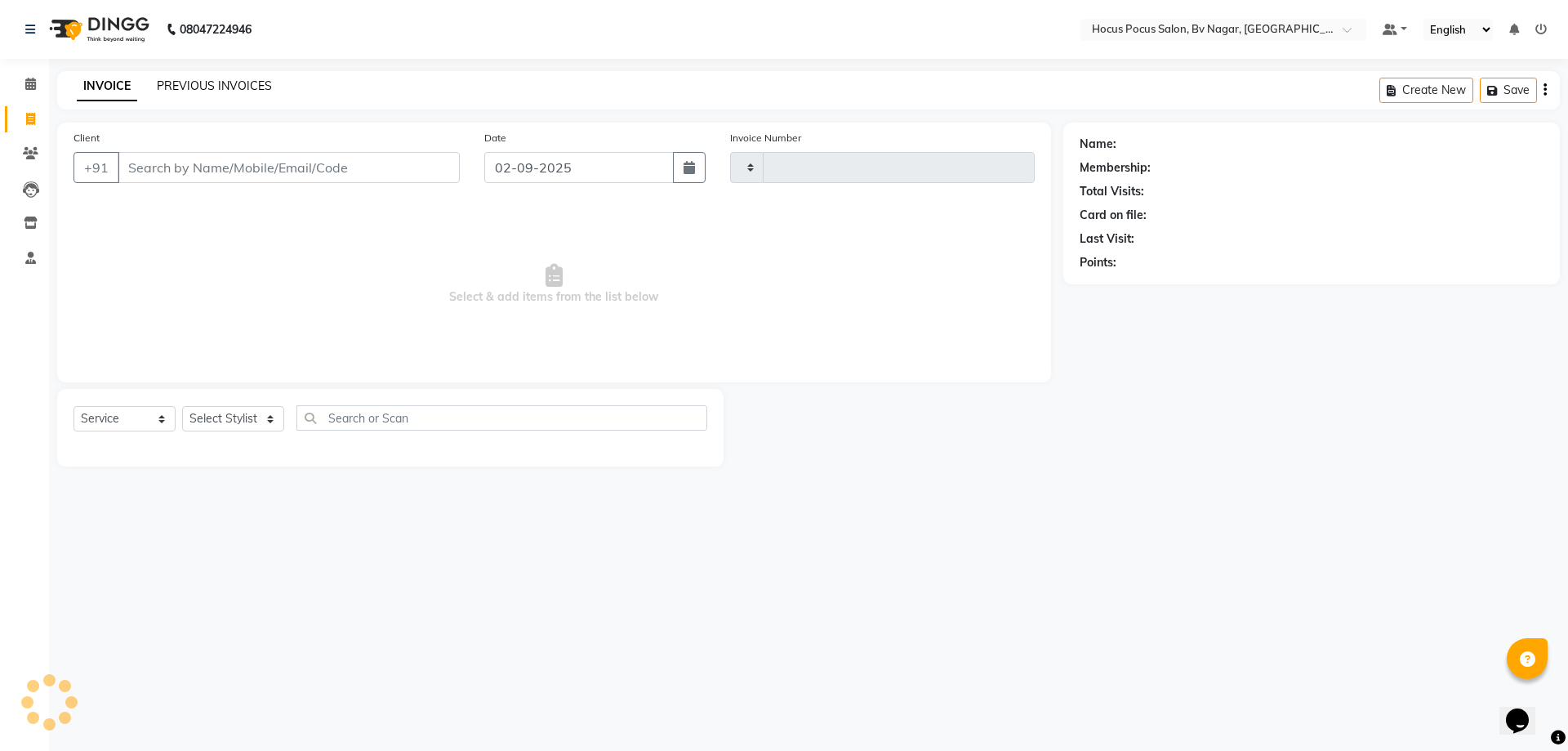
type input "1490"
select select "6056"
click at [245, 84] on link "PREVIOUS INVOICES" at bounding box center [215, 86] width 115 height 15
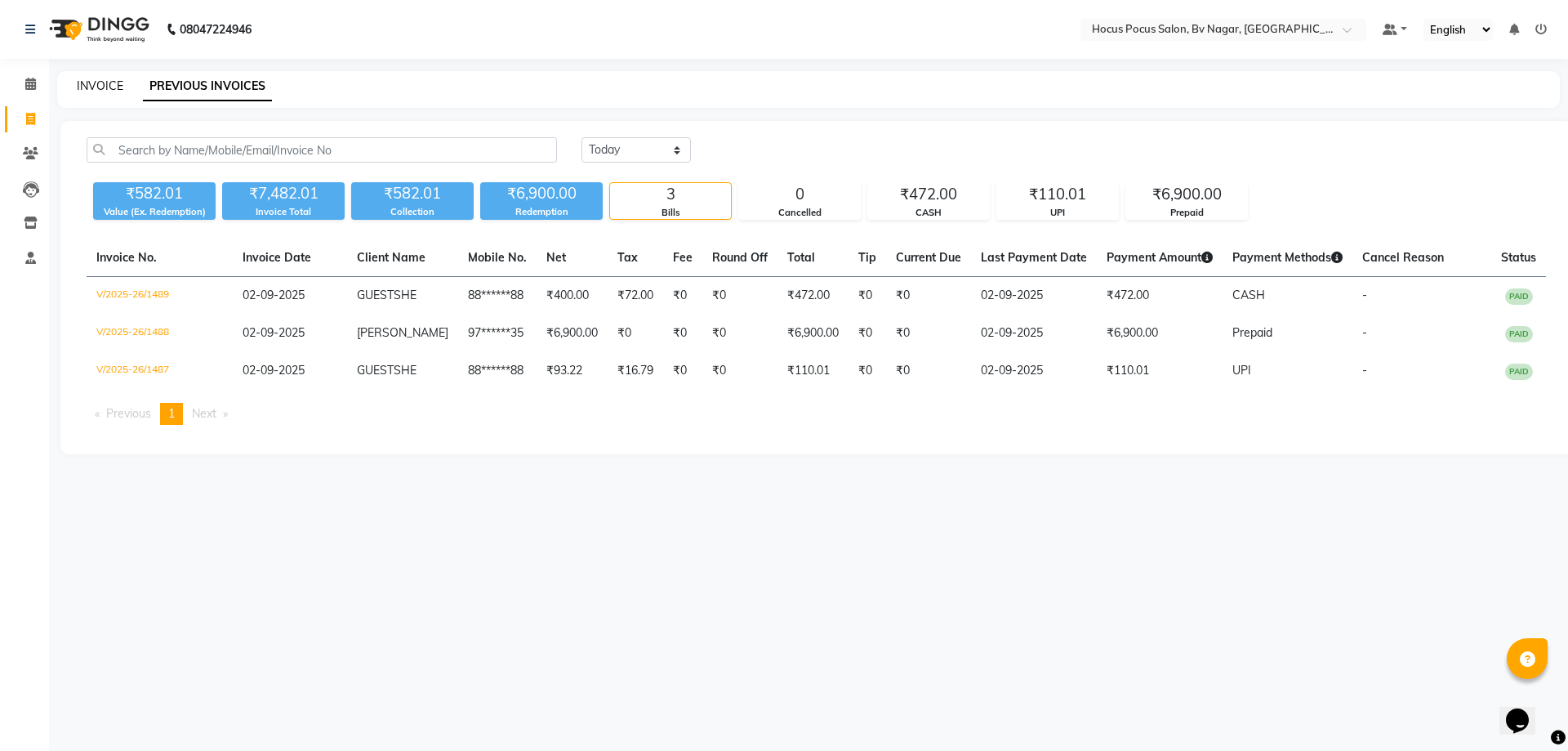
click at [88, 83] on link "INVOICE" at bounding box center [100, 86] width 47 height 15
select select "service"
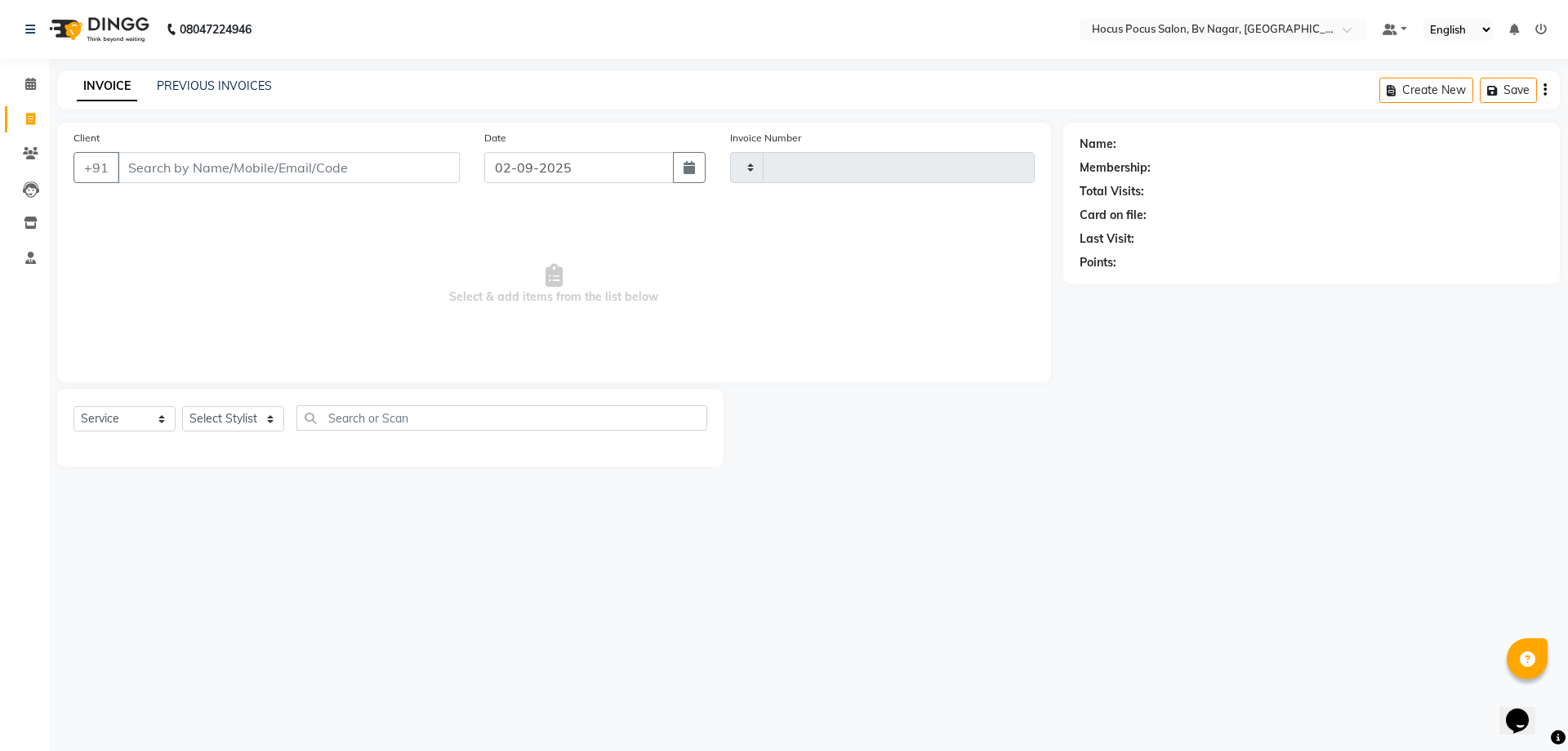
type input "1490"
select select "6056"
click at [1495, 88] on button "Open Invoices" at bounding box center [1483, 90] width 109 height 25
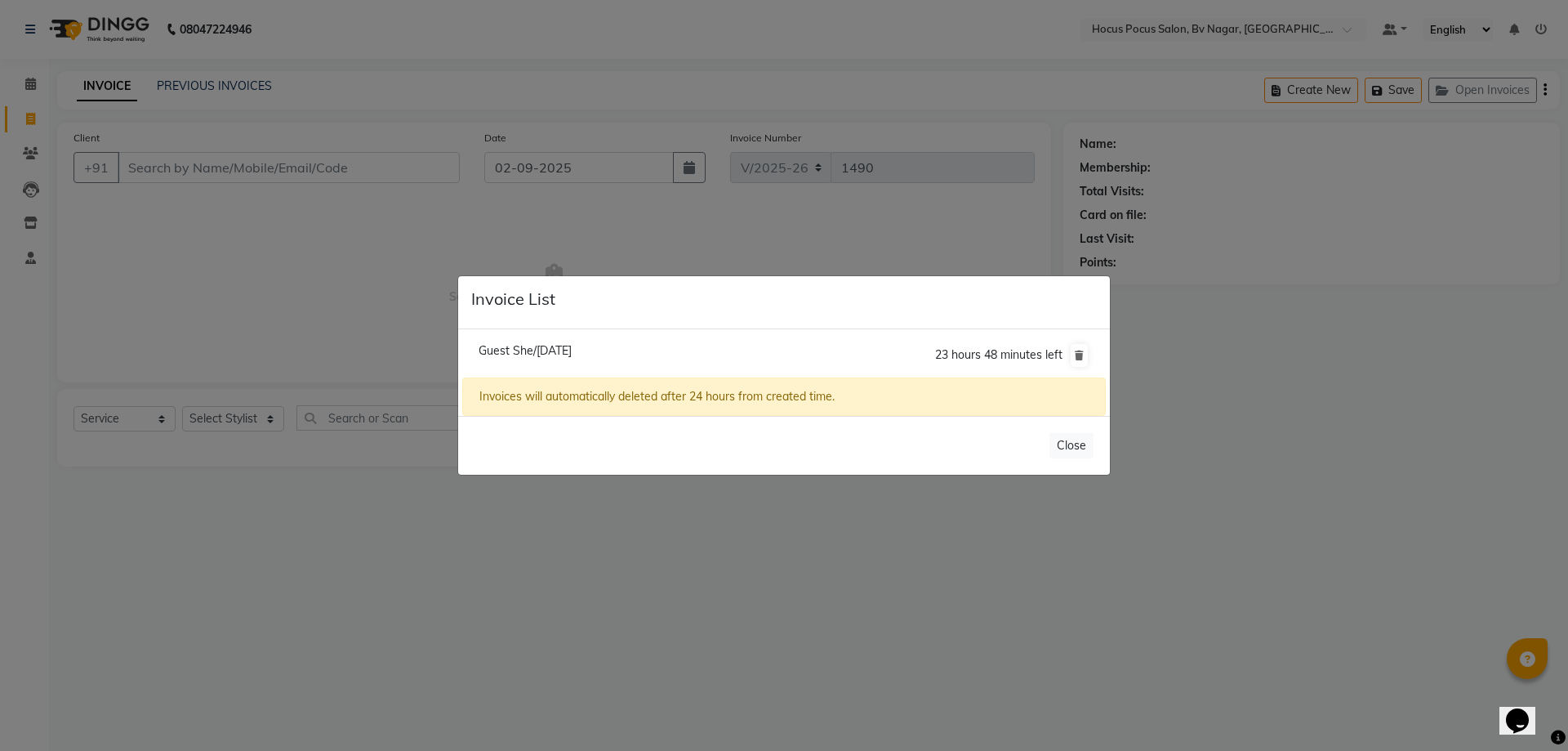
click at [571, 353] on span "Guest She/[DATE]" at bounding box center [525, 351] width 93 height 15
type input "88******88"
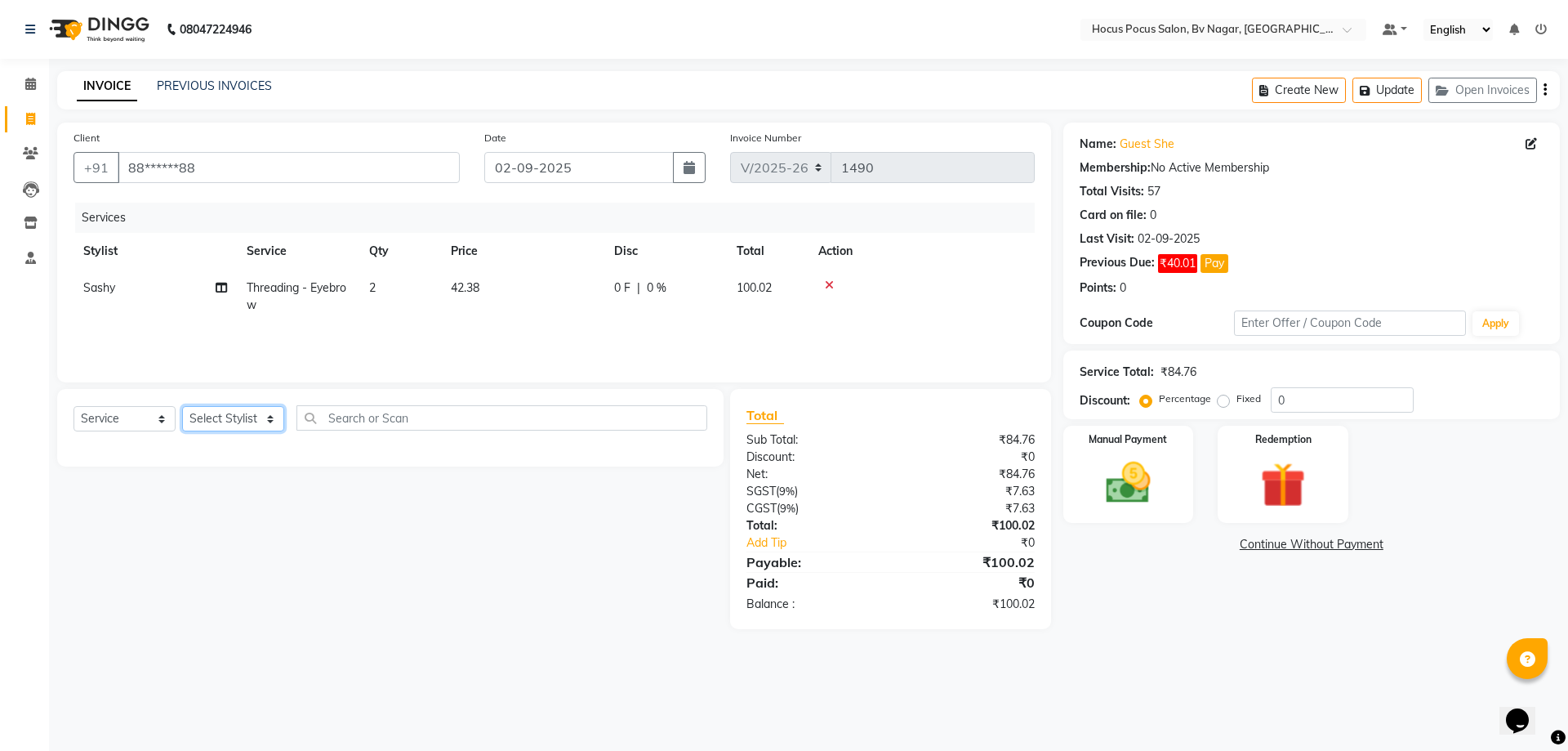
click at [271, 423] on select "Select Stylist [PERSON_NAME] [PERSON_NAME] hocus pocus [PERSON_NAME] Sashy" at bounding box center [233, 419] width 102 height 25
select select "43711"
click at [182, 406] on select "Select Stylist [PERSON_NAME] [PERSON_NAME] hocus pocus [PERSON_NAME] Sashy" at bounding box center [233, 419] width 102 height 25
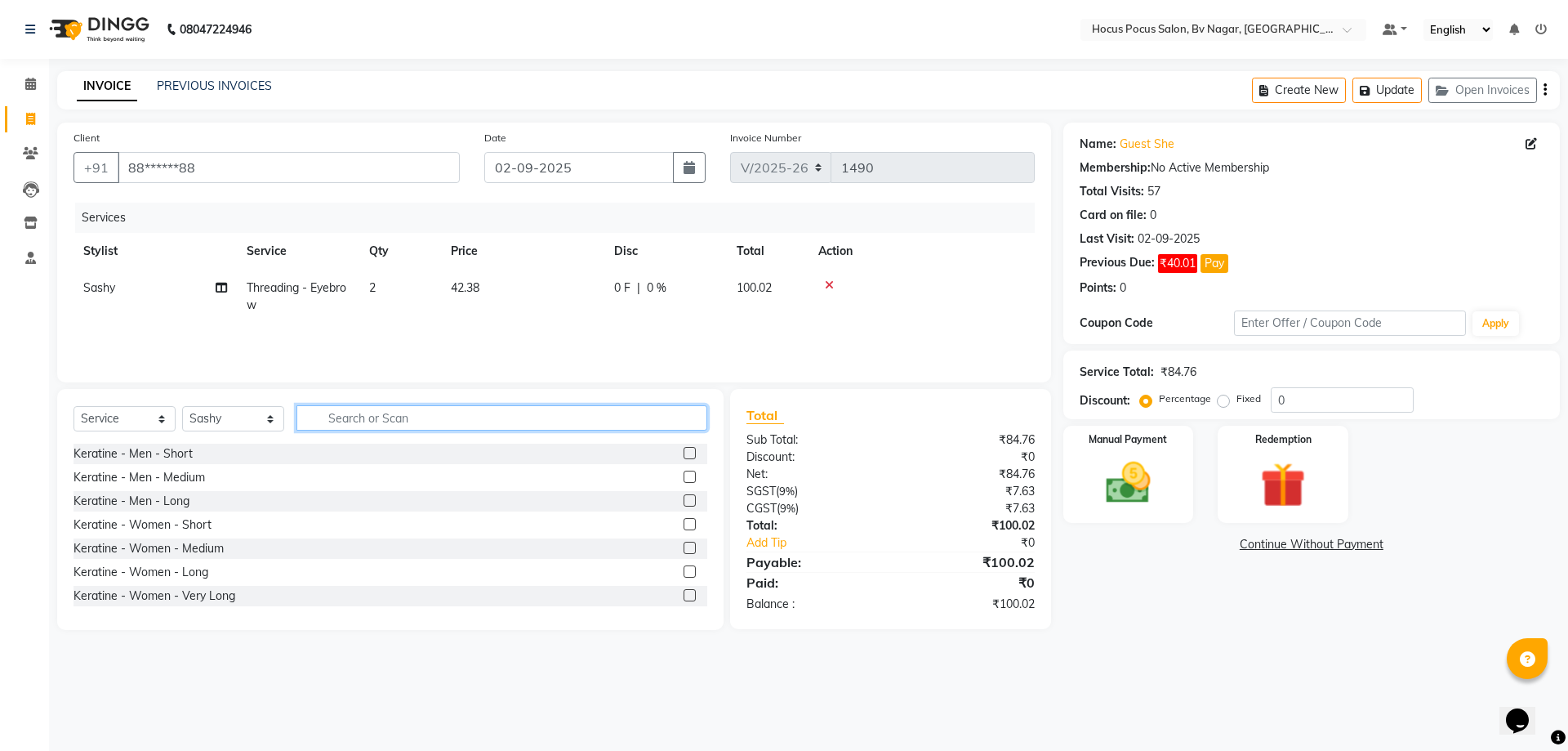
click at [393, 416] on input "text" at bounding box center [502, 418] width 411 height 25
type input "threading"
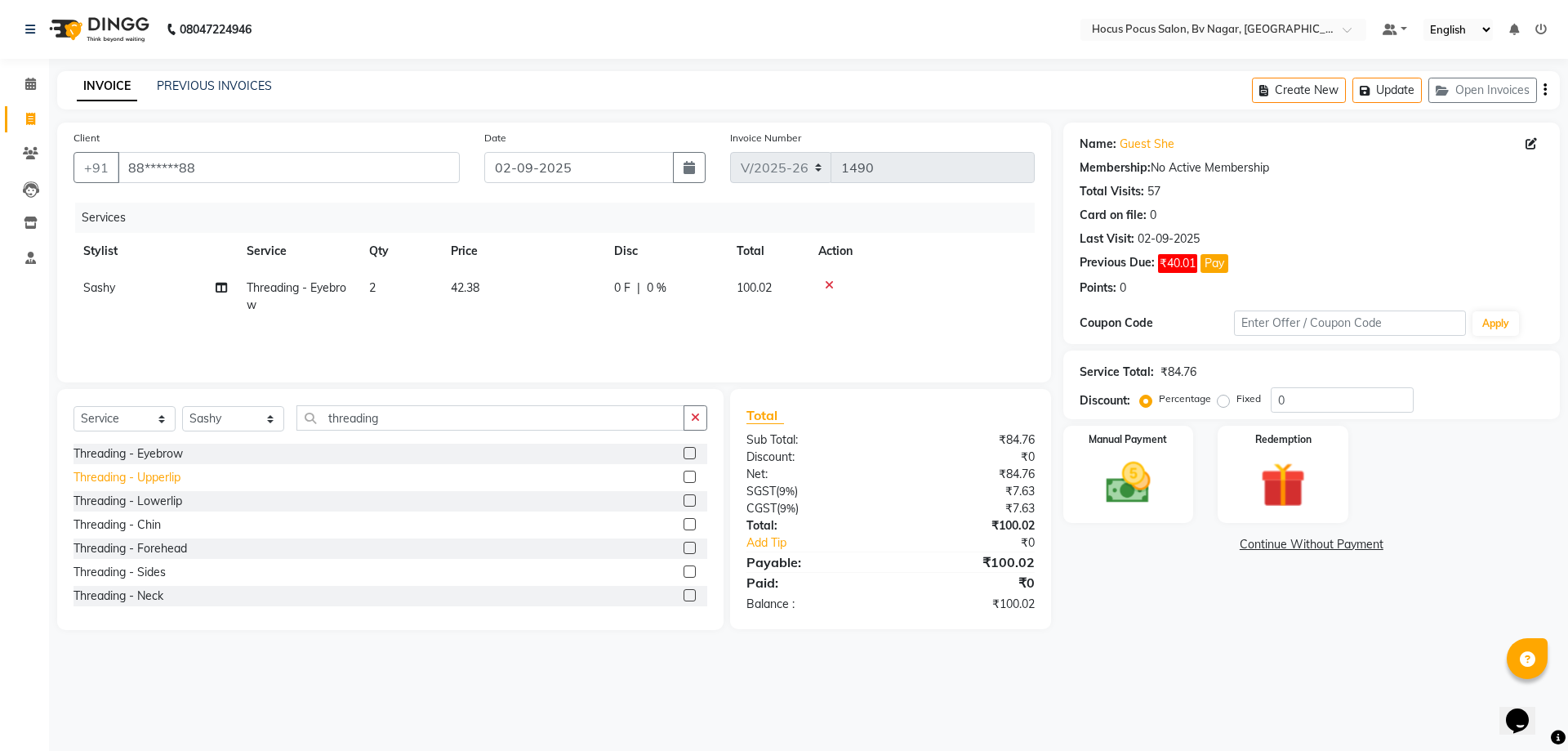
click at [166, 479] on div "Threading - Upperlip" at bounding box center [127, 477] width 107 height 18
checkbox input "false"
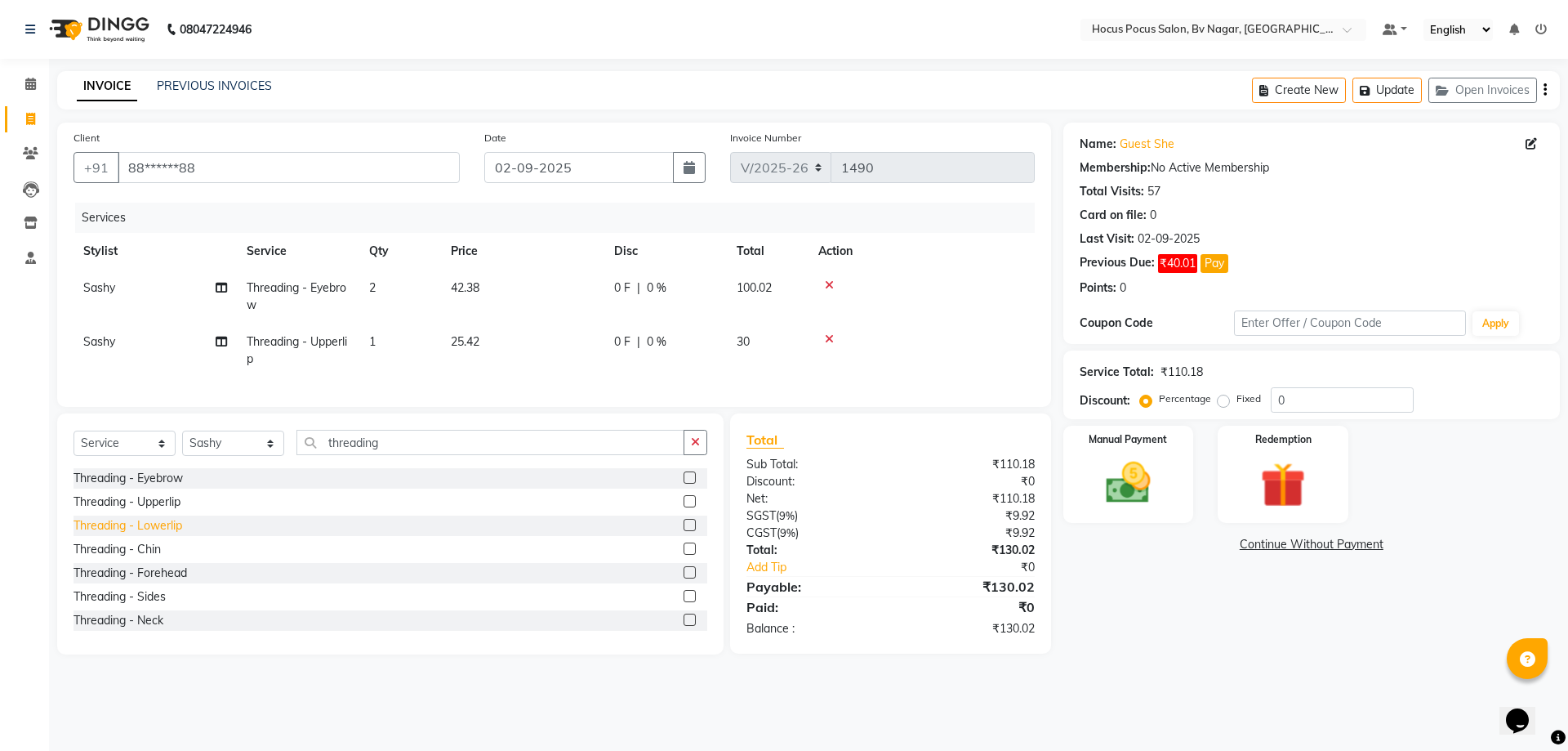
click at [170, 534] on div "Threading - Lowerlip" at bounding box center [128, 525] width 109 height 18
checkbox input "false"
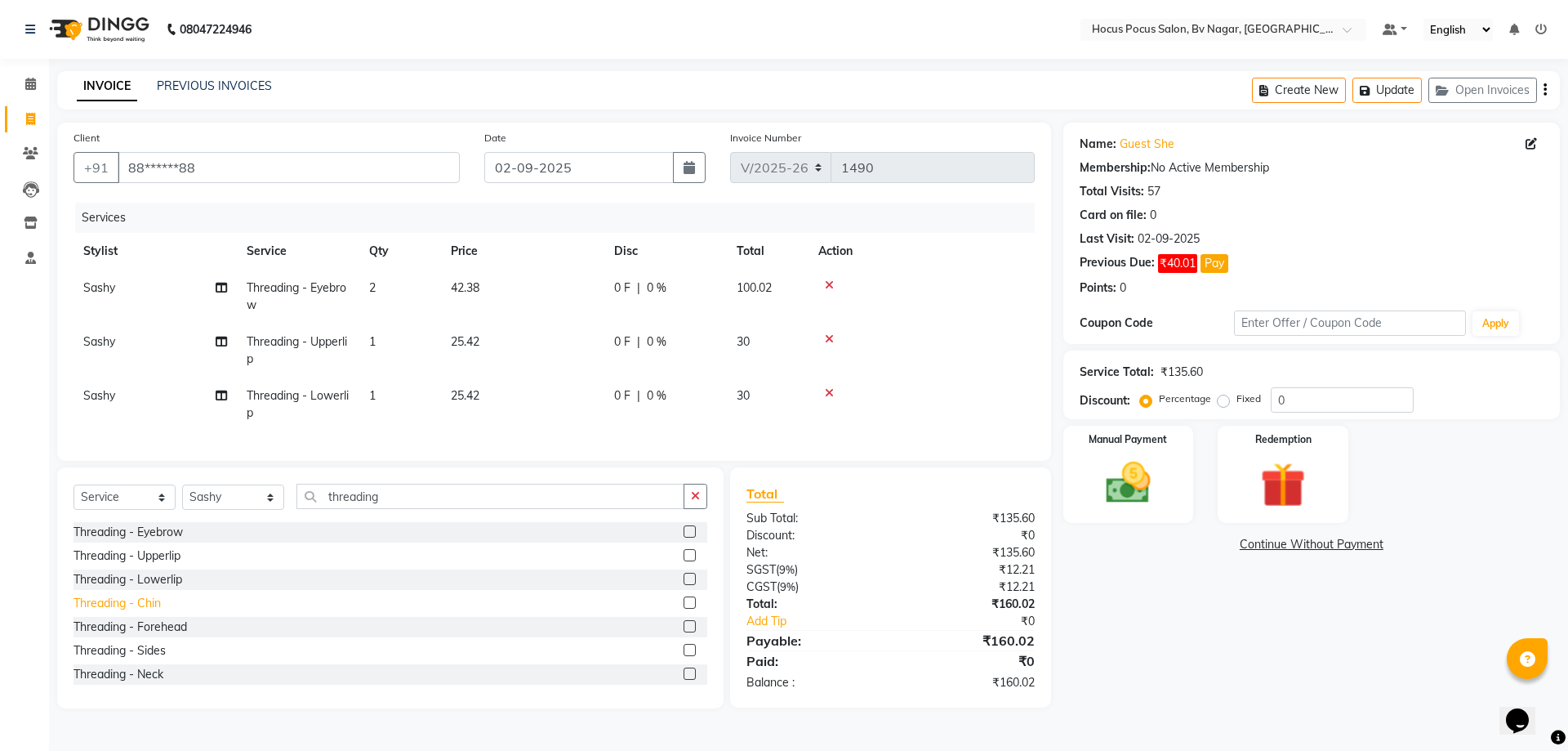
click at [157, 611] on div "Threading - Chin" at bounding box center [117, 603] width 88 height 18
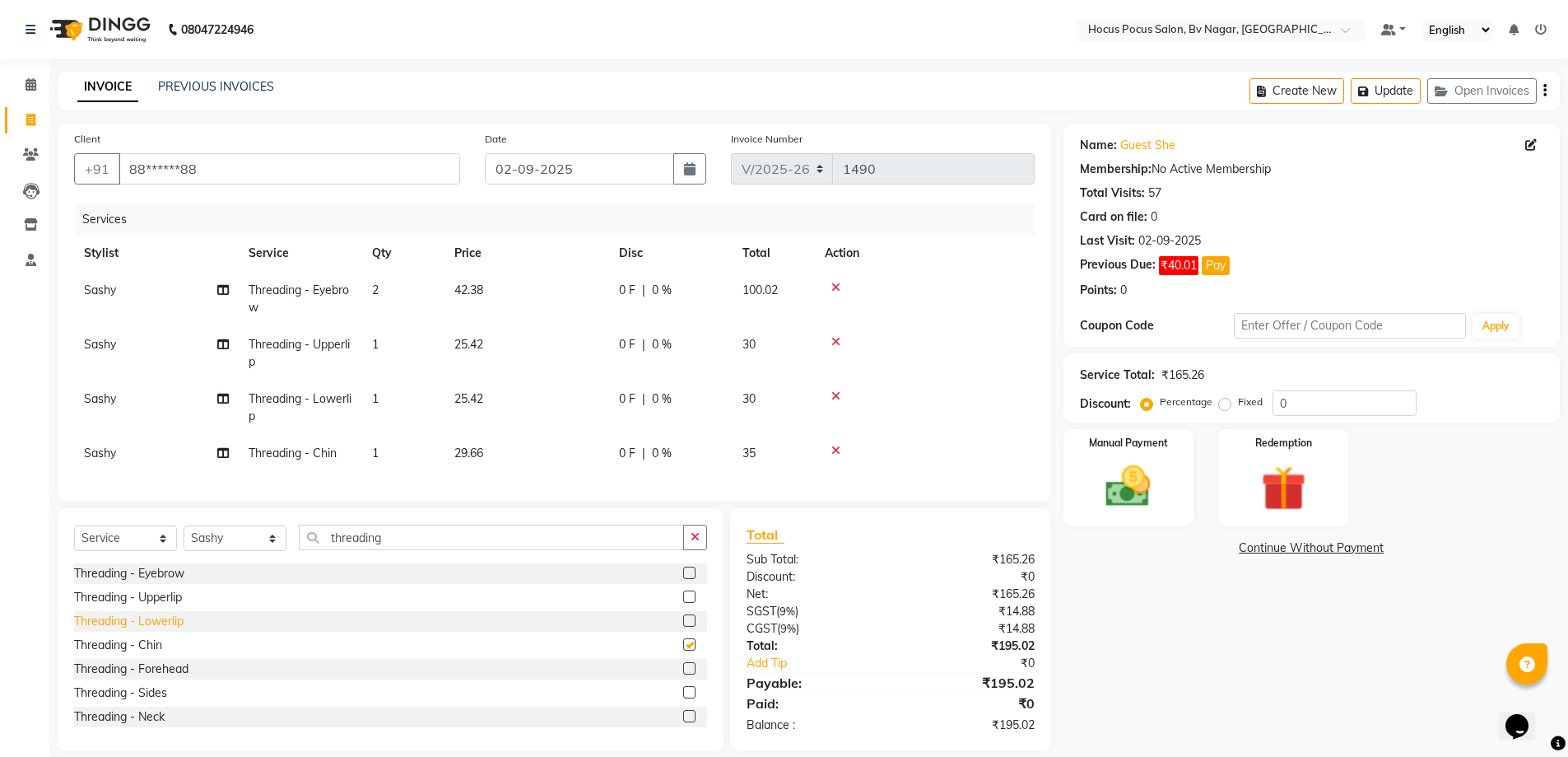
checkbox input "false"
click at [185, 678] on div "Threading - Forehead" at bounding box center [131, 669] width 114 height 18
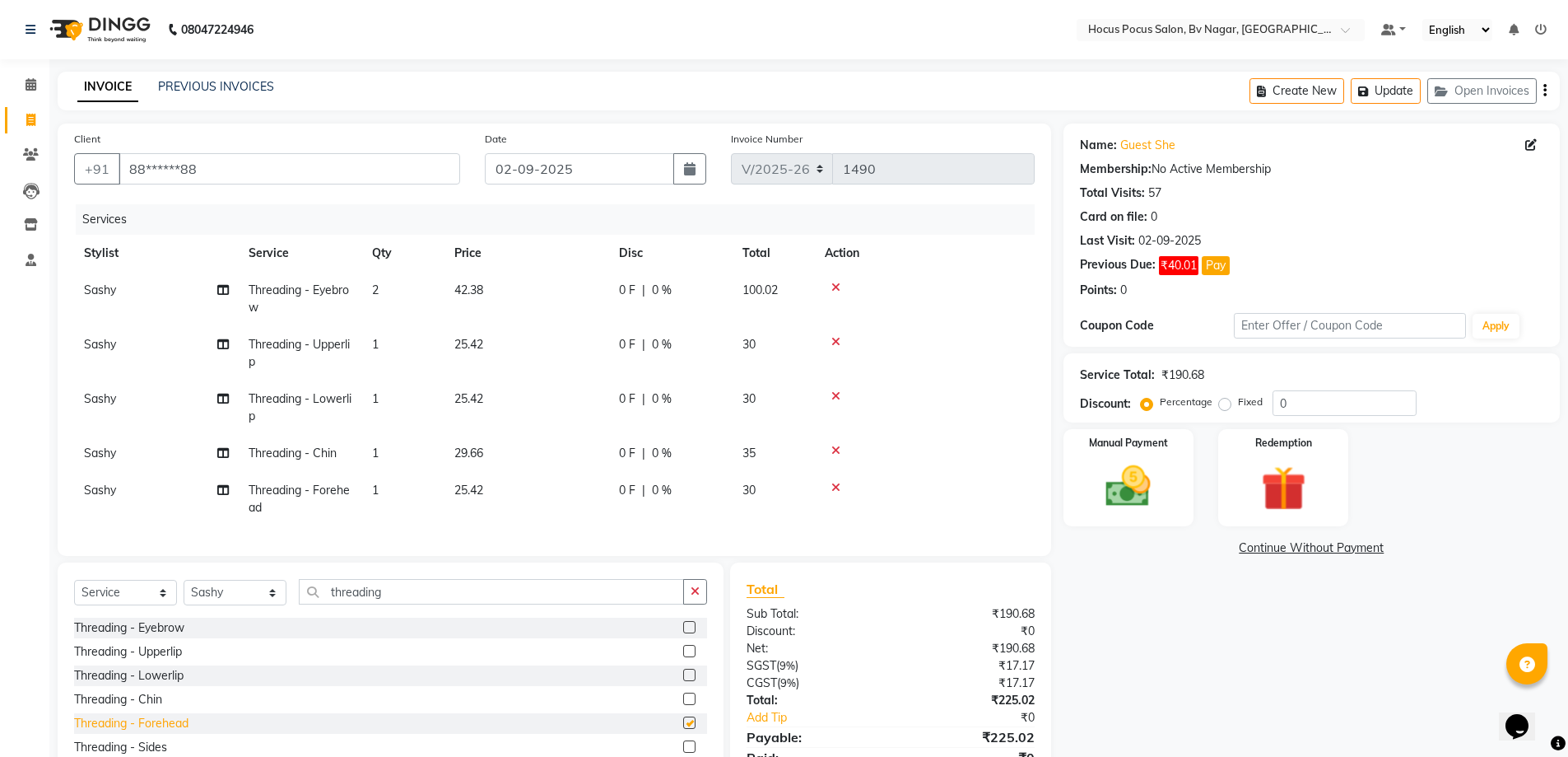
checkbox input "false"
click at [386, 345] on td "1" at bounding box center [403, 353] width 82 height 55
select select "43711"
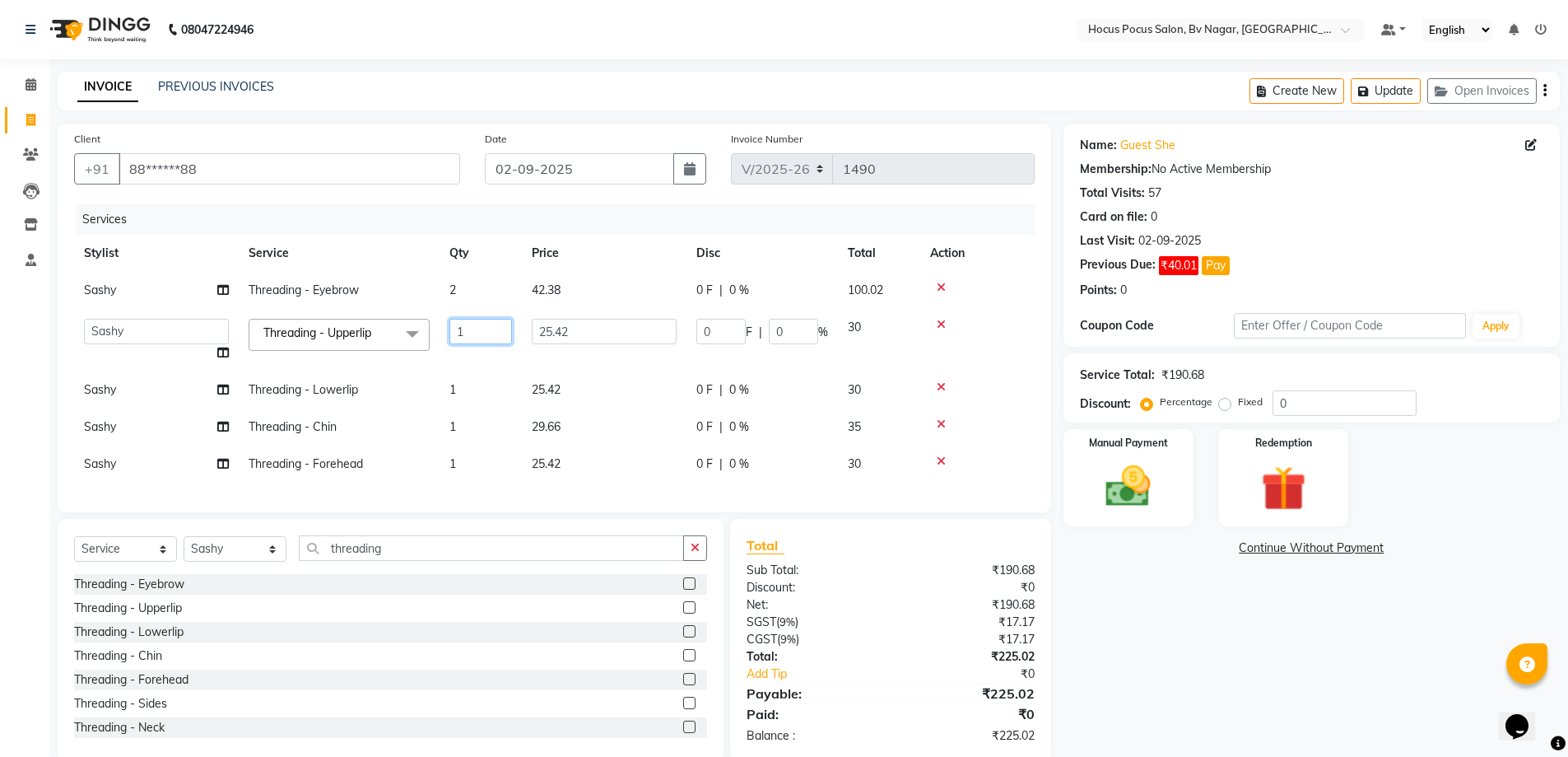
click at [484, 324] on input "1" at bounding box center [481, 331] width 62 height 25
type input "2"
click at [481, 429] on tbody "Sashy Threading - Eyebrow 2 42.38 0 F | 0 % 100.02 [PERSON_NAME] [PERSON_NAME] …" at bounding box center [554, 377] width 960 height 211
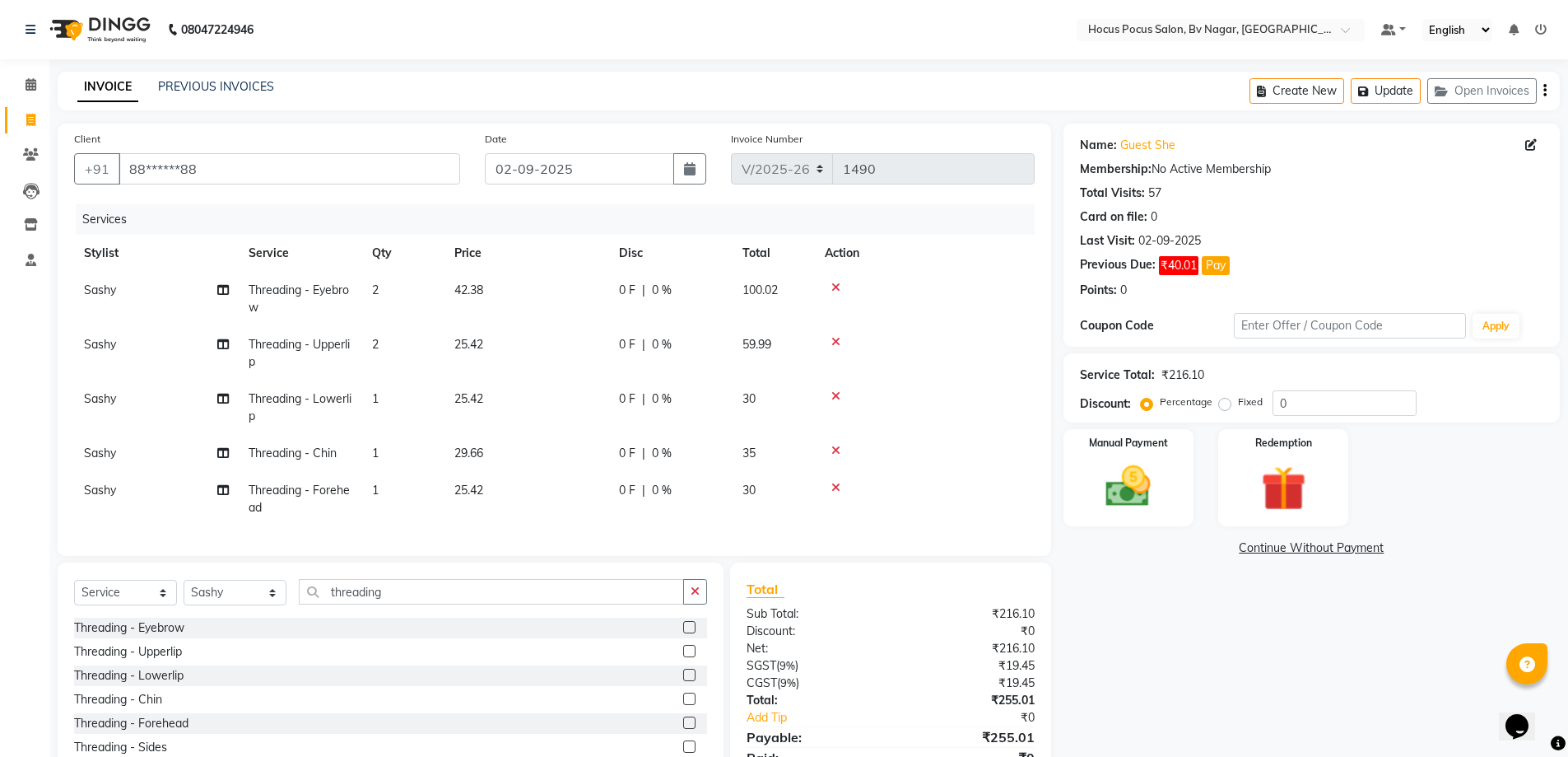
click at [407, 450] on td "1" at bounding box center [403, 453] width 82 height 37
select select "43711"
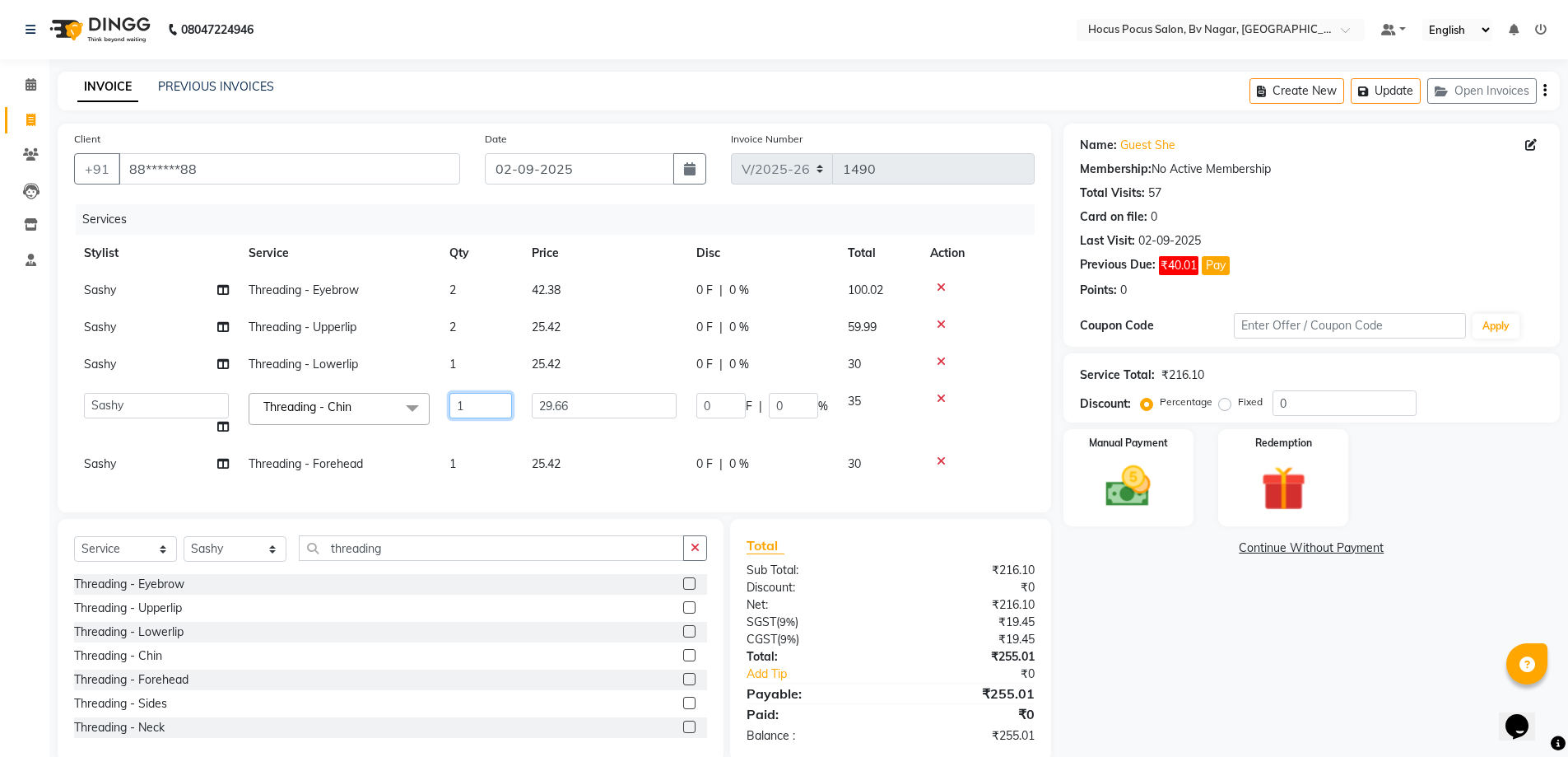
click at [495, 400] on input "1" at bounding box center [481, 405] width 62 height 25
type input "2"
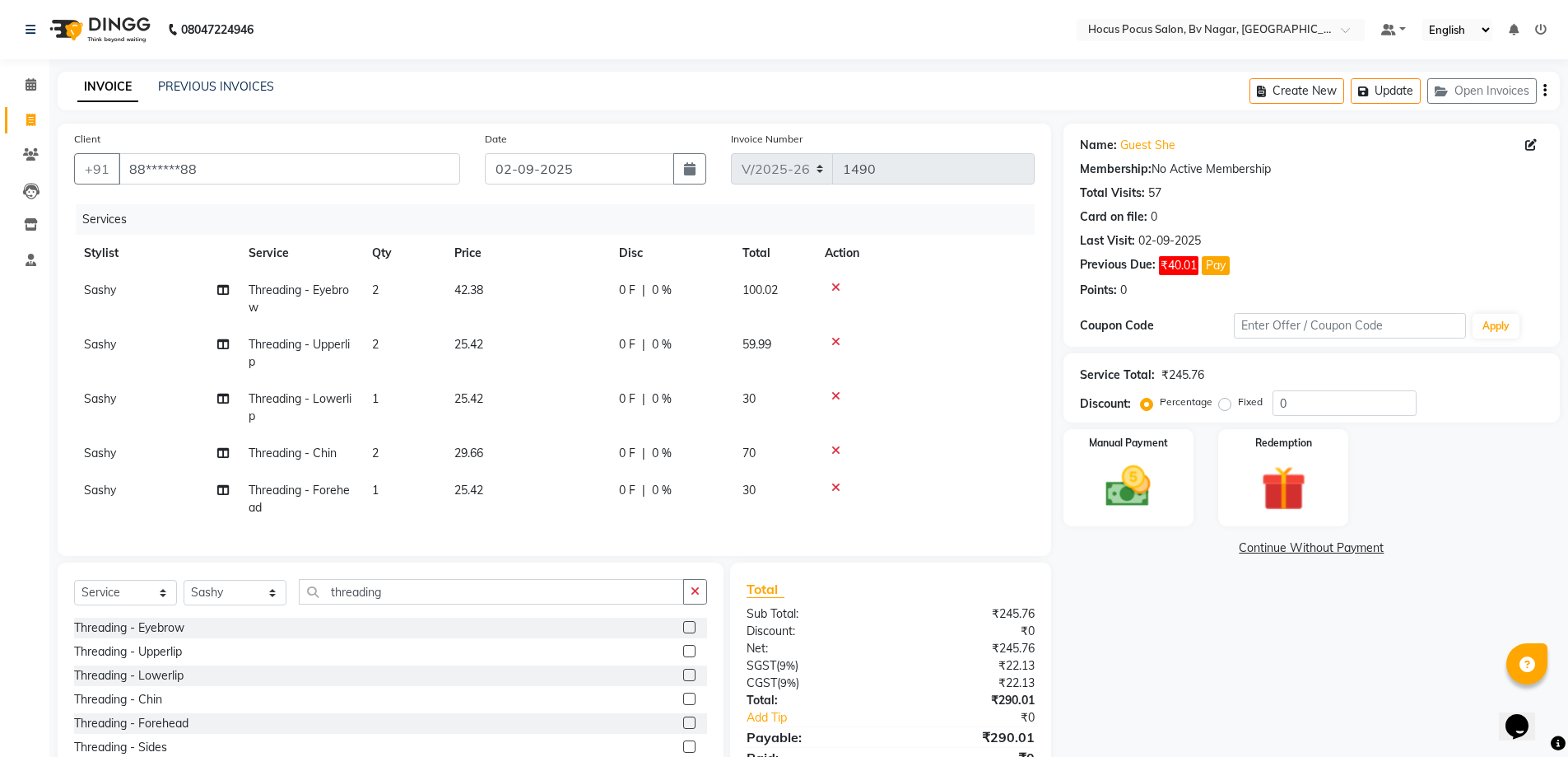
click at [465, 365] on tbody "Sashy Threading - Eyebrow 2 42.38 0 F | 0 % 100.02 Sashy Threading - Upperlip 2…" at bounding box center [554, 399] width 960 height 254
click at [401, 394] on td "1" at bounding box center [403, 408] width 82 height 55
select select "43711"
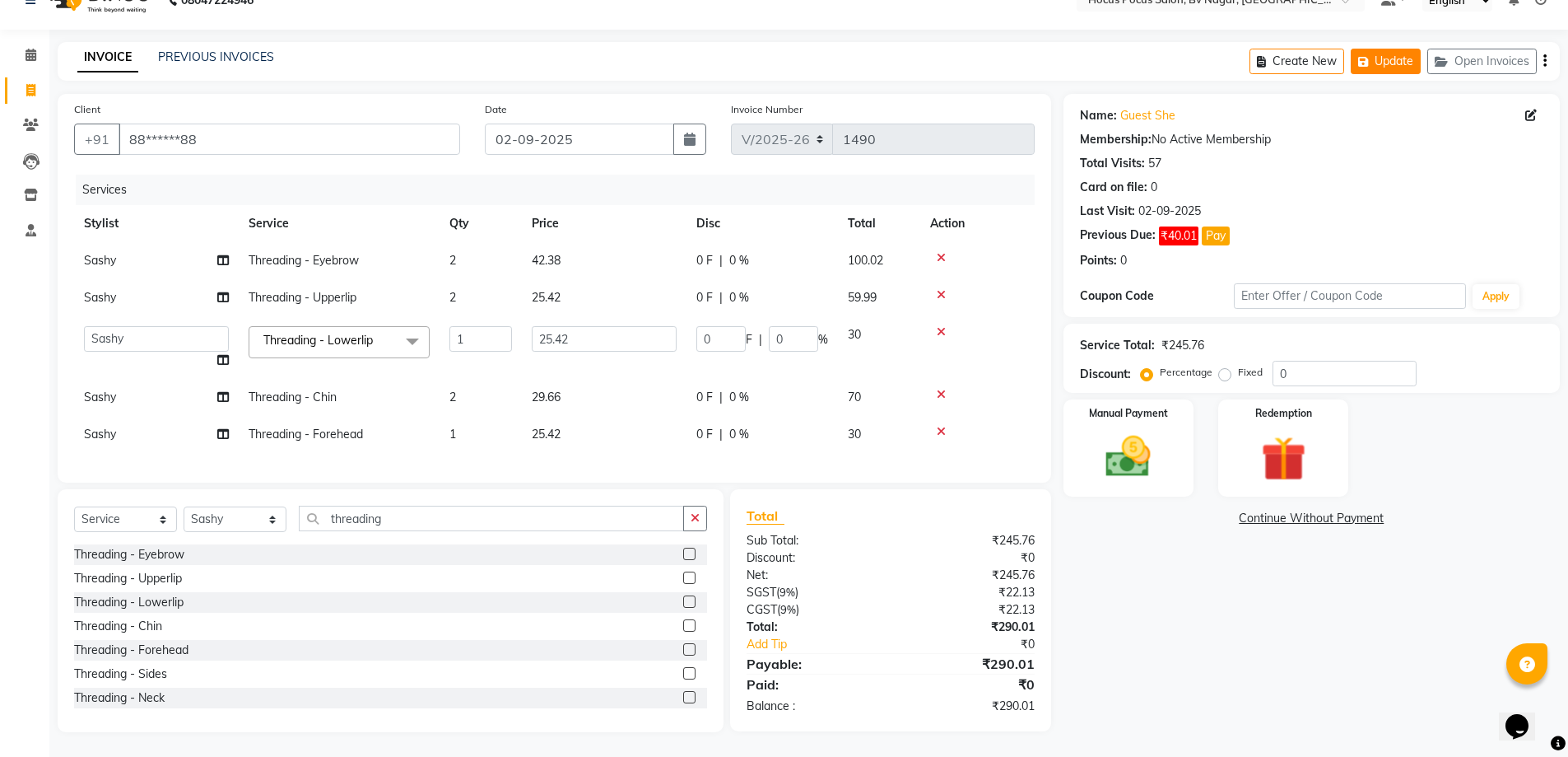
click at [1387, 57] on button "Update" at bounding box center [1385, 61] width 70 height 25
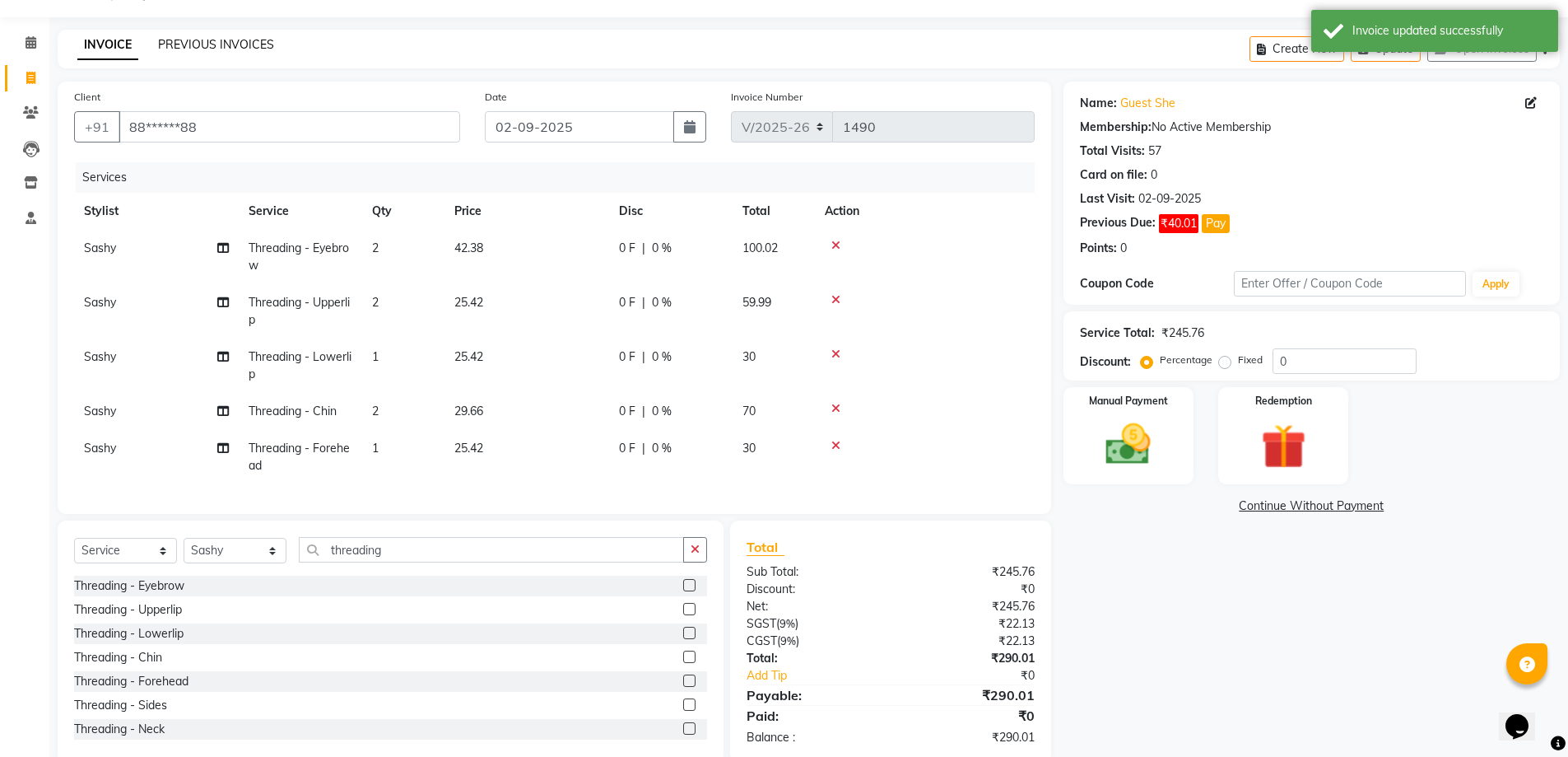
drag, startPoint x: 207, startPoint y: 25, endPoint x: 205, endPoint y: 45, distance: 20.1
click at [205, 43] on div "08047224946 Select Location × Hocus Pocus Salon, [GEOGRAPHIC_DATA], Basaveshwar…" at bounding box center [784, 373] width 1568 height 830
click at [205, 45] on link "PREVIOUS INVOICES" at bounding box center [216, 45] width 116 height 15
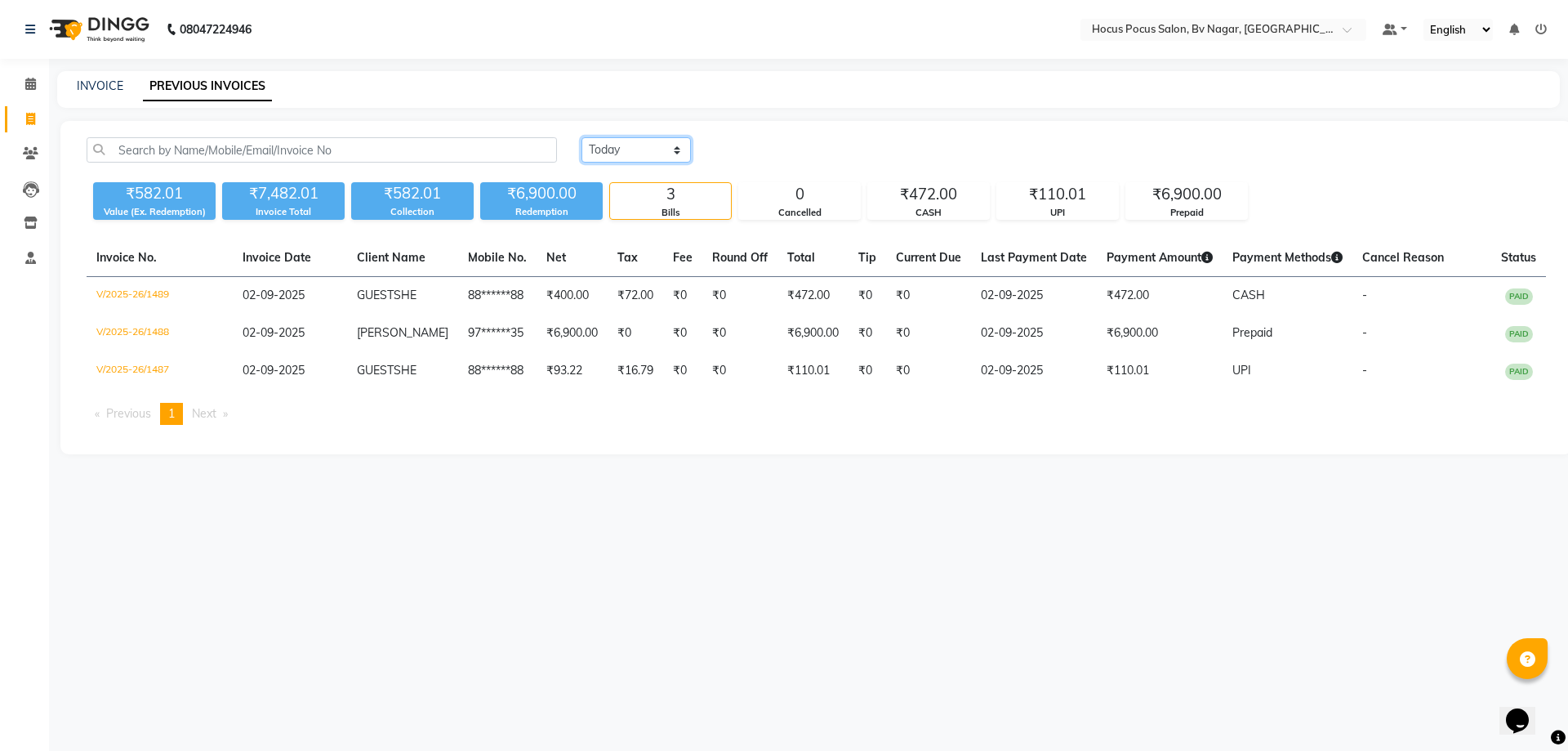
drag, startPoint x: 646, startPoint y: 142, endPoint x: 645, endPoint y: 162, distance: 20.0
click at [646, 142] on select "[DATE] [DATE] Custom Range" at bounding box center [636, 150] width 109 height 25
select select "range"
click at [581, 137] on select "[DATE] [DATE] Custom Range" at bounding box center [636, 150] width 109 height 25
click at [777, 161] on input "02-09-2025" at bounding box center [769, 150] width 114 height 23
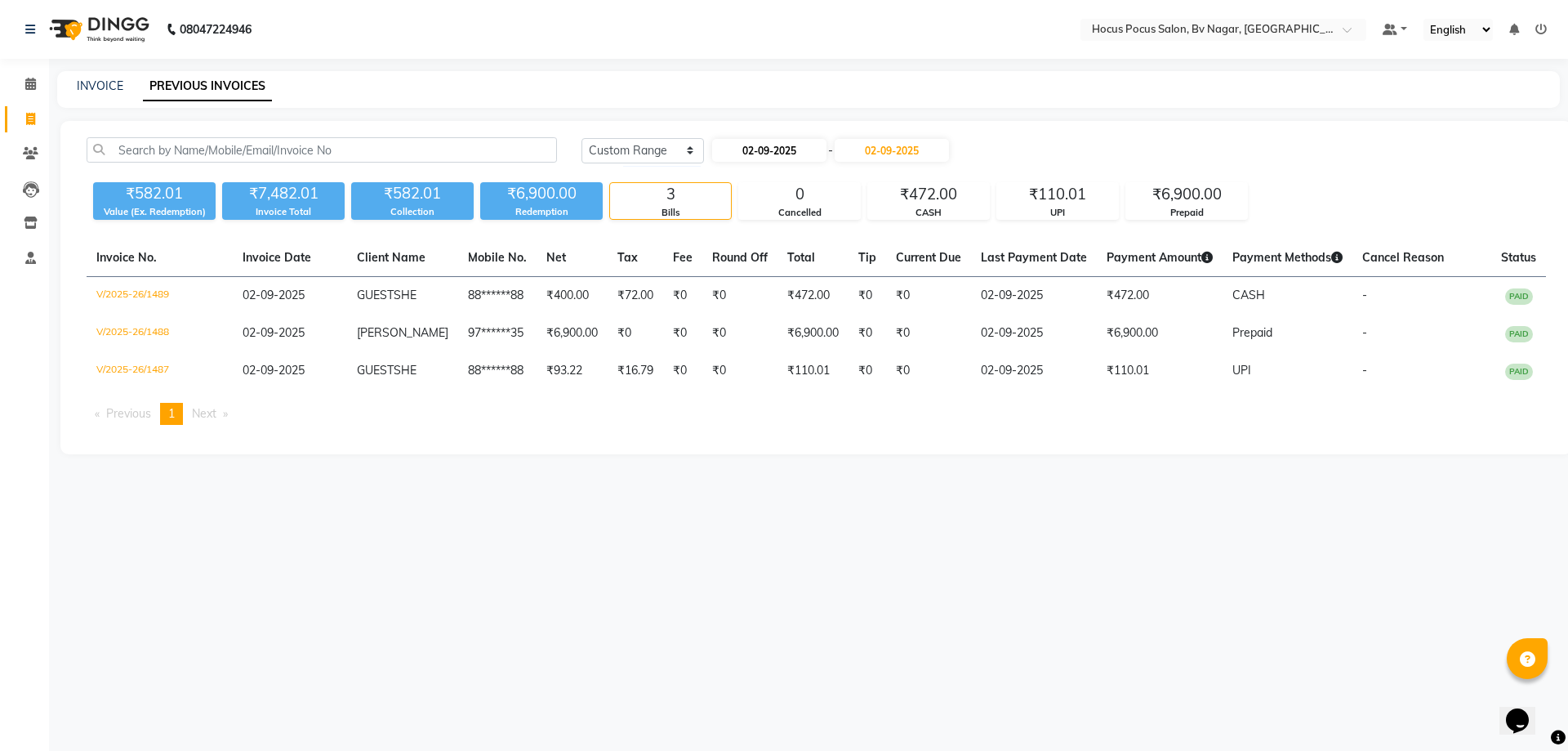
select select "9"
select select "2025"
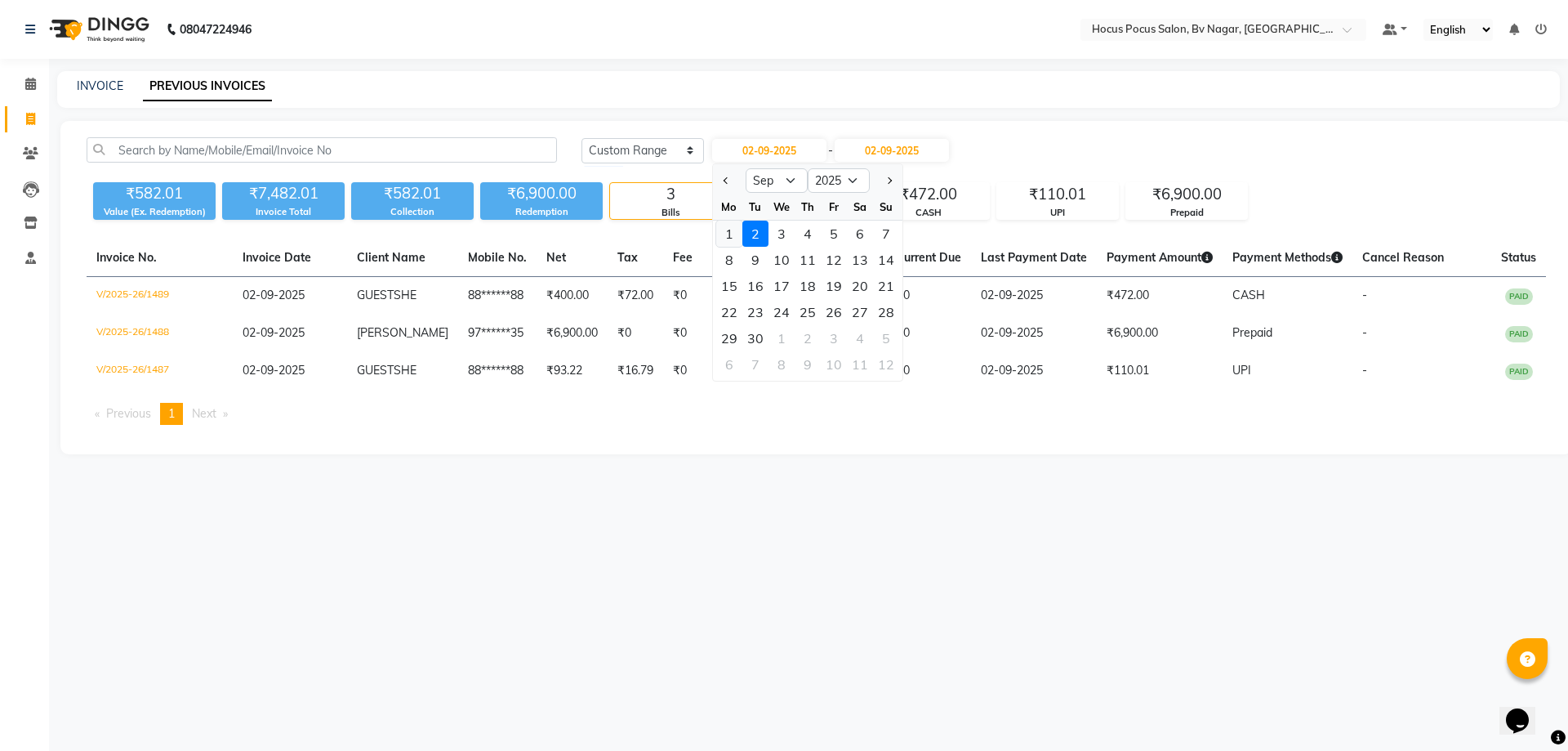
click at [731, 227] on div "1" at bounding box center [729, 233] width 26 height 26
type input "01-09-2025"
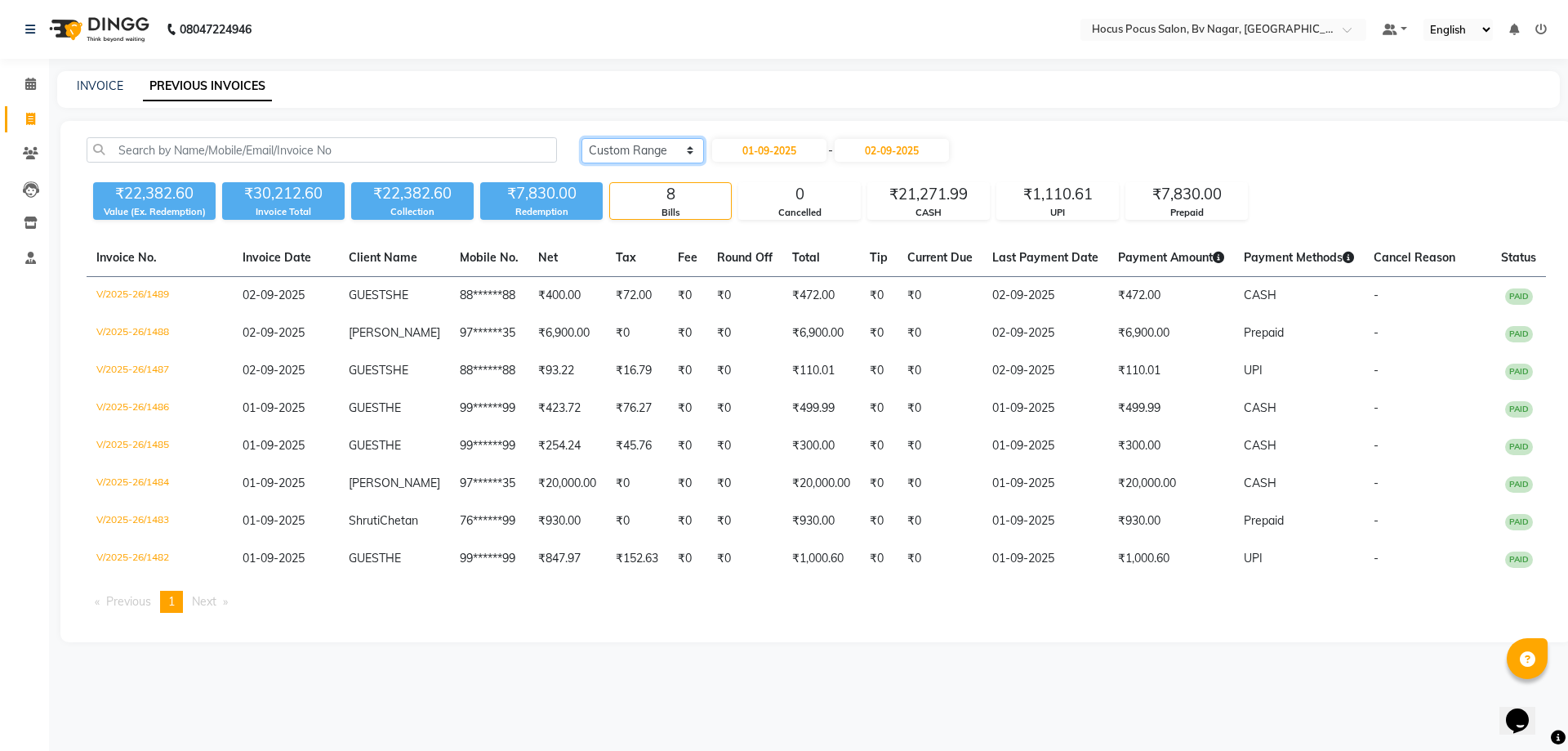
click at [677, 154] on select "[DATE] [DATE] Custom Range" at bounding box center [642, 150] width 123 height 25
click at [581, 138] on select "[DATE] [DATE] Custom Range" at bounding box center [642, 150] width 123 height 25
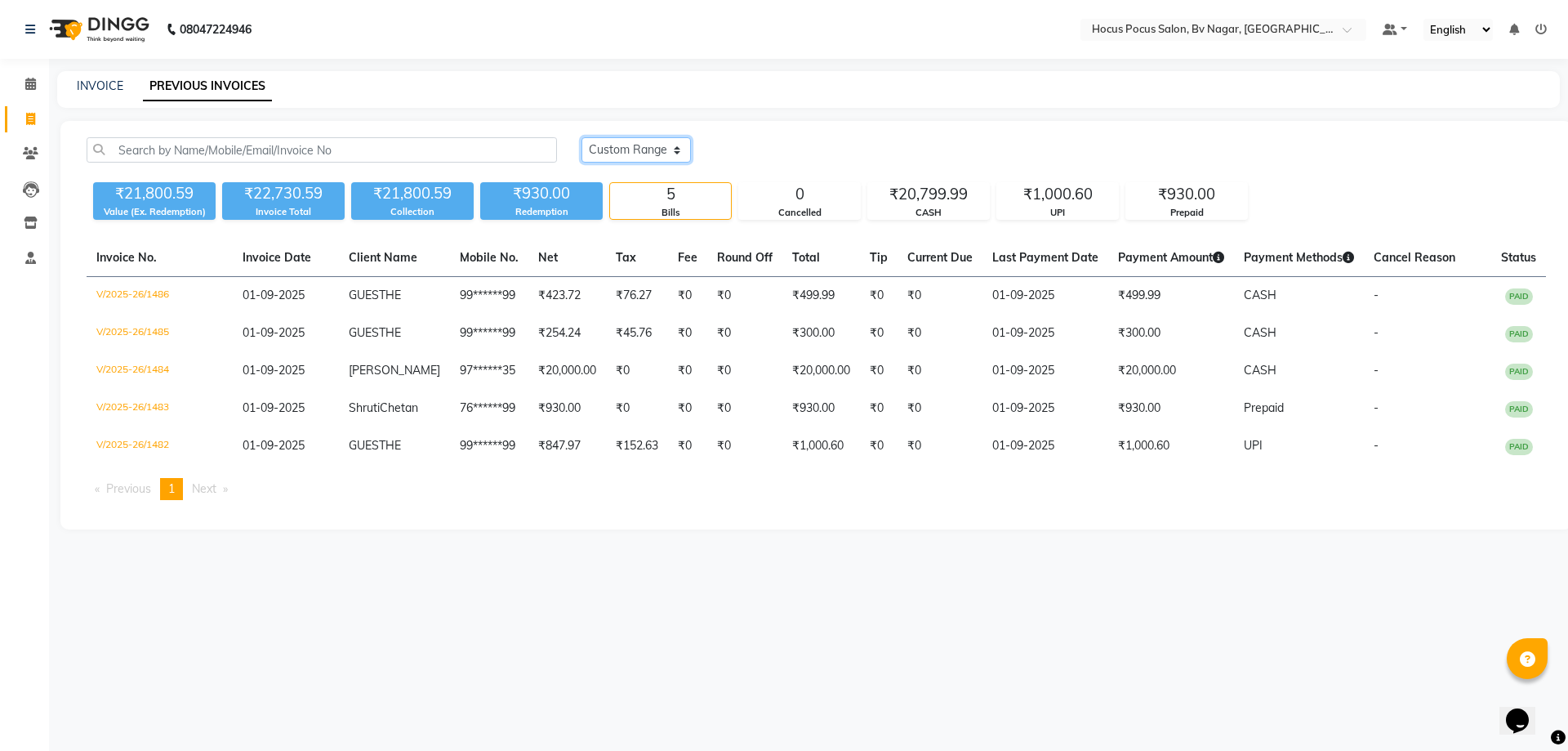
click at [672, 155] on select "[DATE] [DATE] Custom Range" at bounding box center [636, 150] width 109 height 25
click at [581, 137] on select "[DATE] [DATE] Custom Range" at bounding box center [636, 150] width 109 height 25
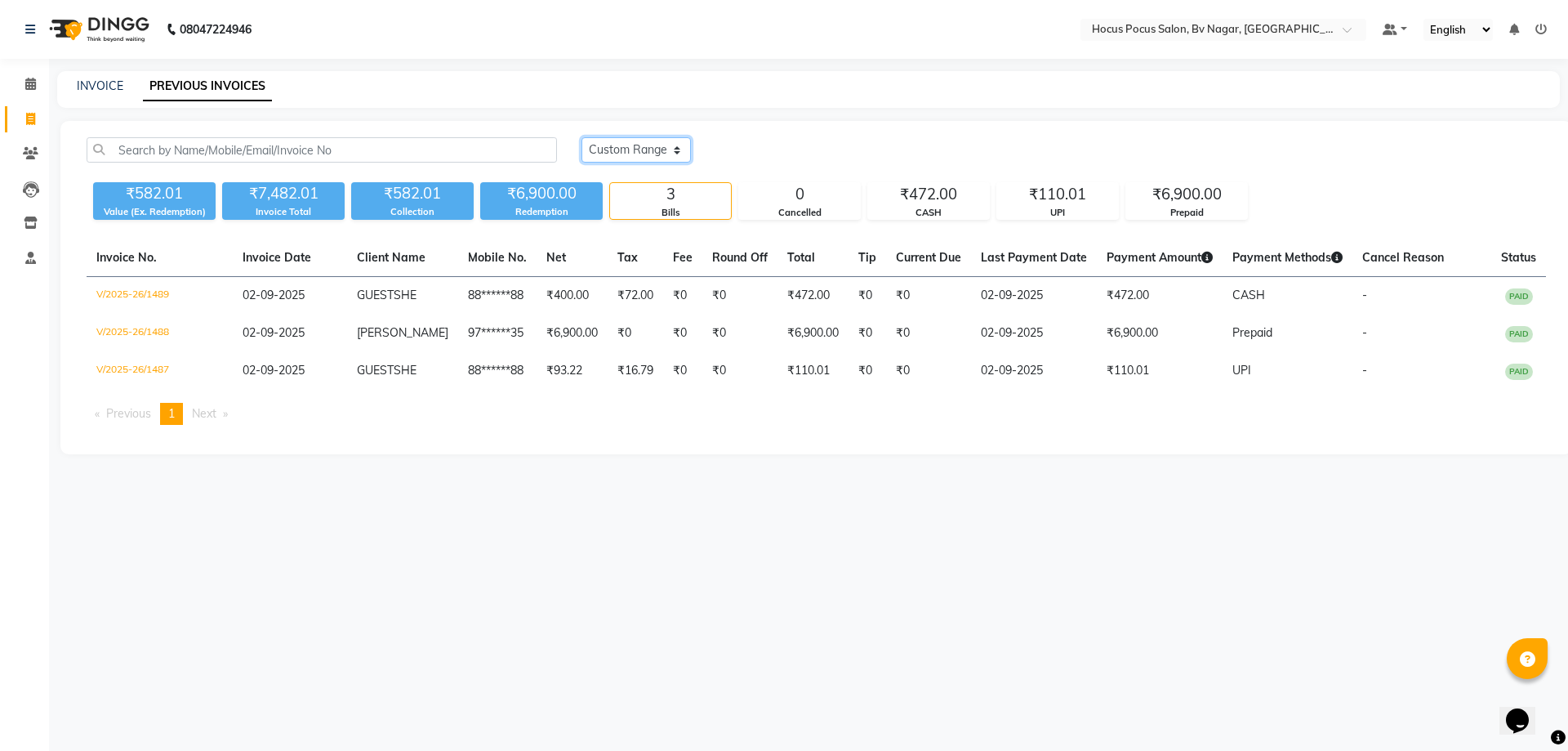
drag, startPoint x: 640, startPoint y: 141, endPoint x: 640, endPoint y: 156, distance: 15.0
click at [640, 141] on select "[DATE] [DATE] Custom Range" at bounding box center [636, 150] width 109 height 25
click at [581, 137] on select "[DATE] [DATE] Custom Range" at bounding box center [636, 150] width 109 height 25
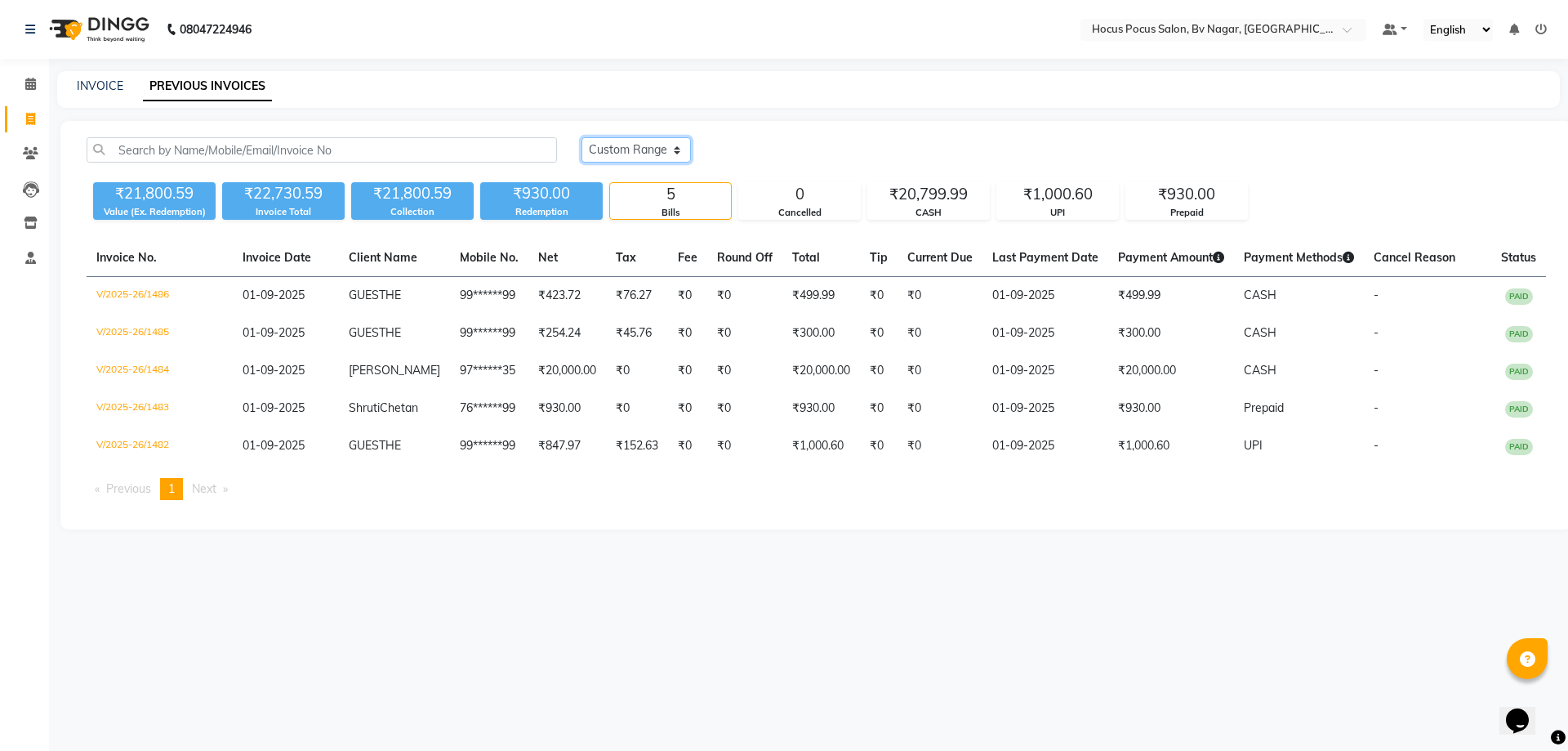
click at [647, 152] on select "[DATE] [DATE] Custom Range" at bounding box center [636, 150] width 109 height 25
select select "[DATE]"
click at [581, 137] on select "[DATE] [DATE] Custom Range" at bounding box center [636, 150] width 109 height 25
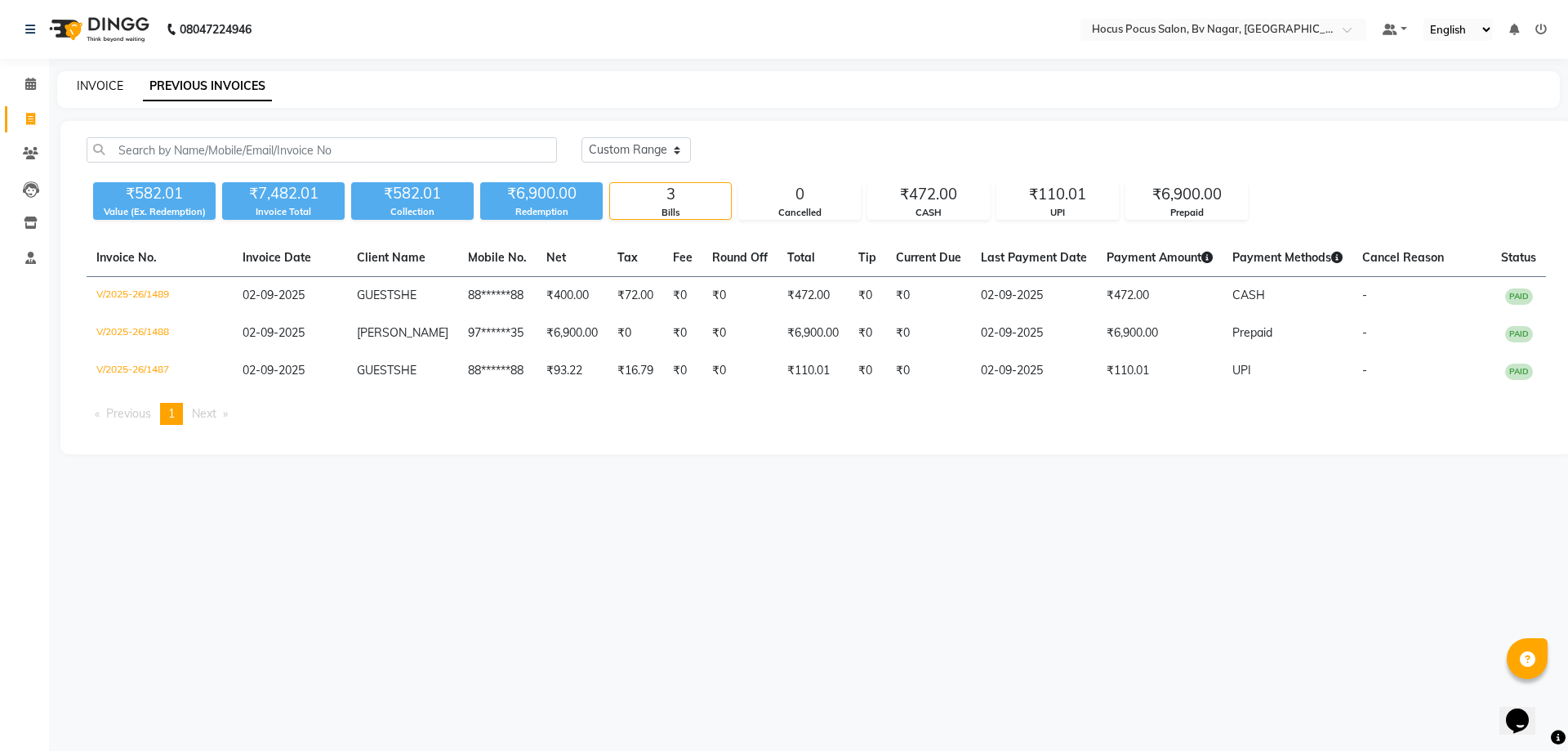
click at [119, 85] on link "INVOICE" at bounding box center [100, 86] width 47 height 15
select select "service"
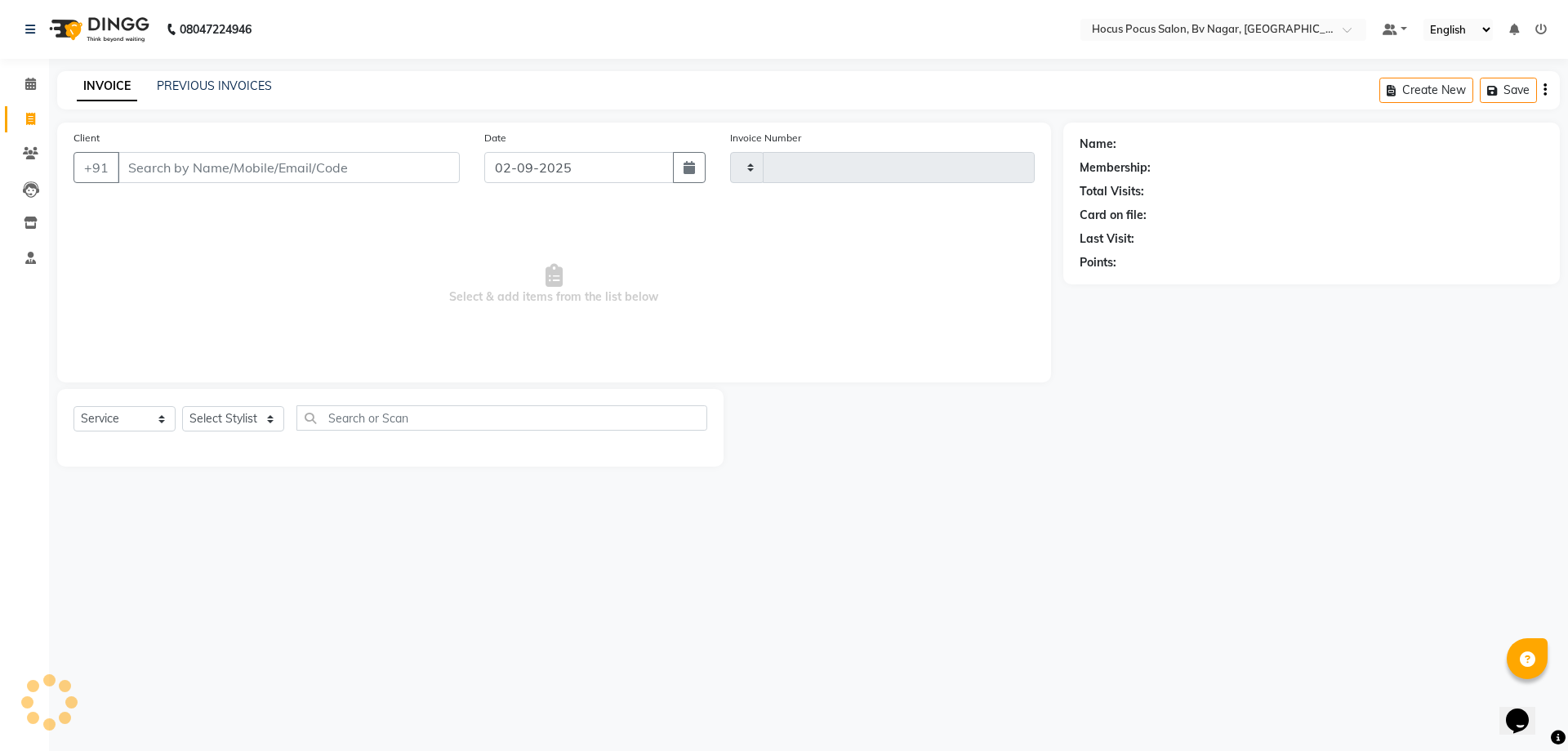
type input "1490"
select select "6056"
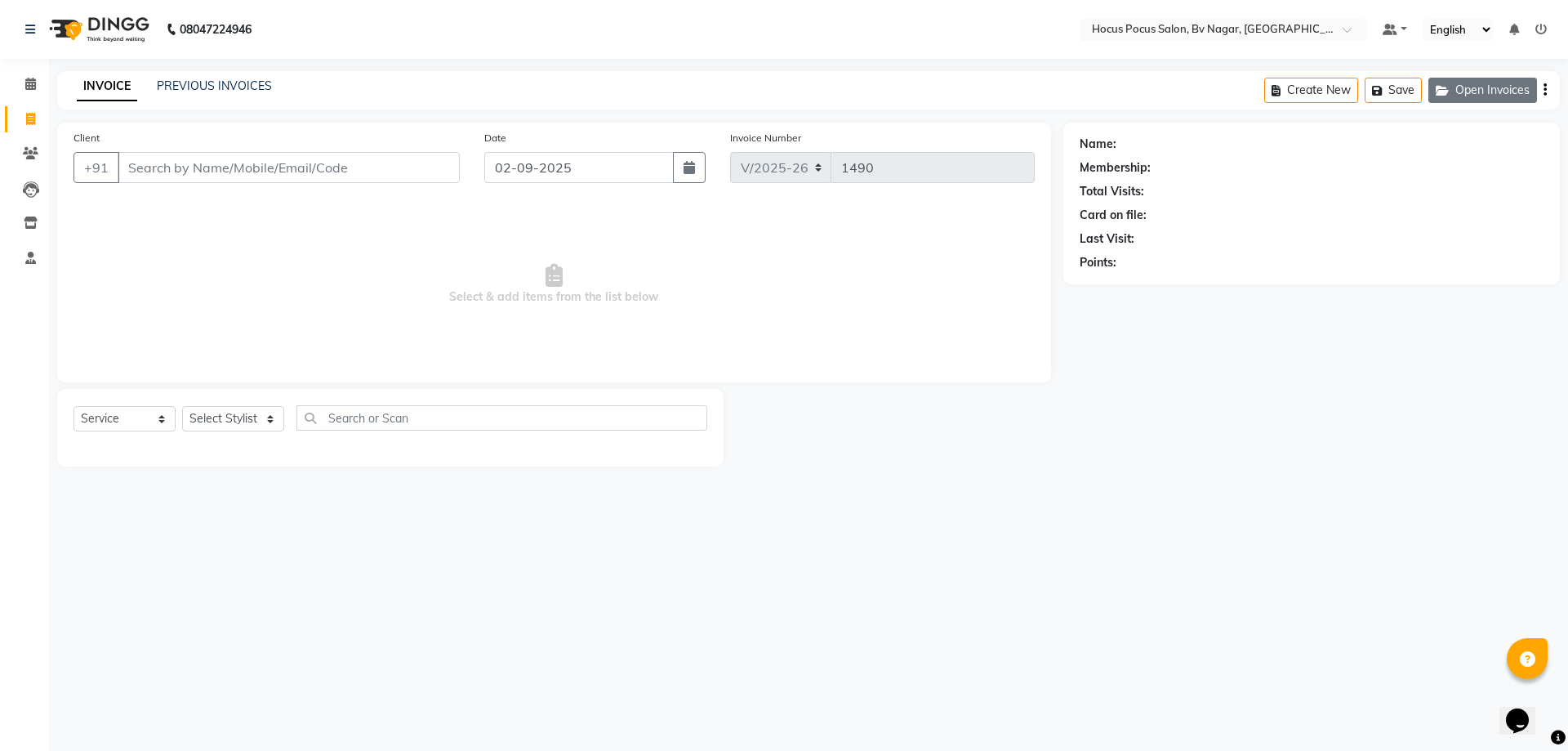
click at [1477, 80] on button "Open Invoices" at bounding box center [1483, 90] width 109 height 25
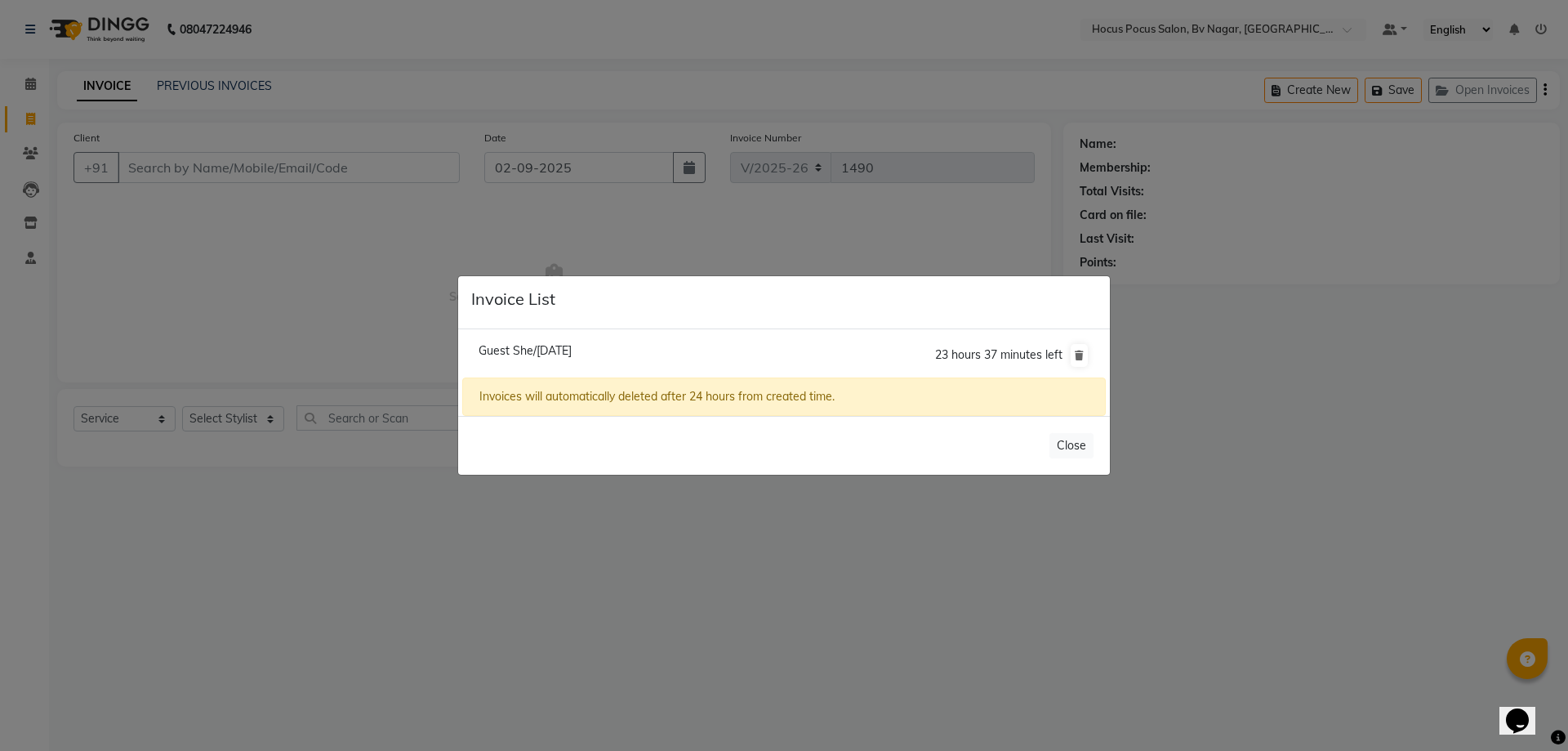
click at [552, 352] on span "Guest She/[DATE]" at bounding box center [525, 351] width 93 height 15
type input "88******88"
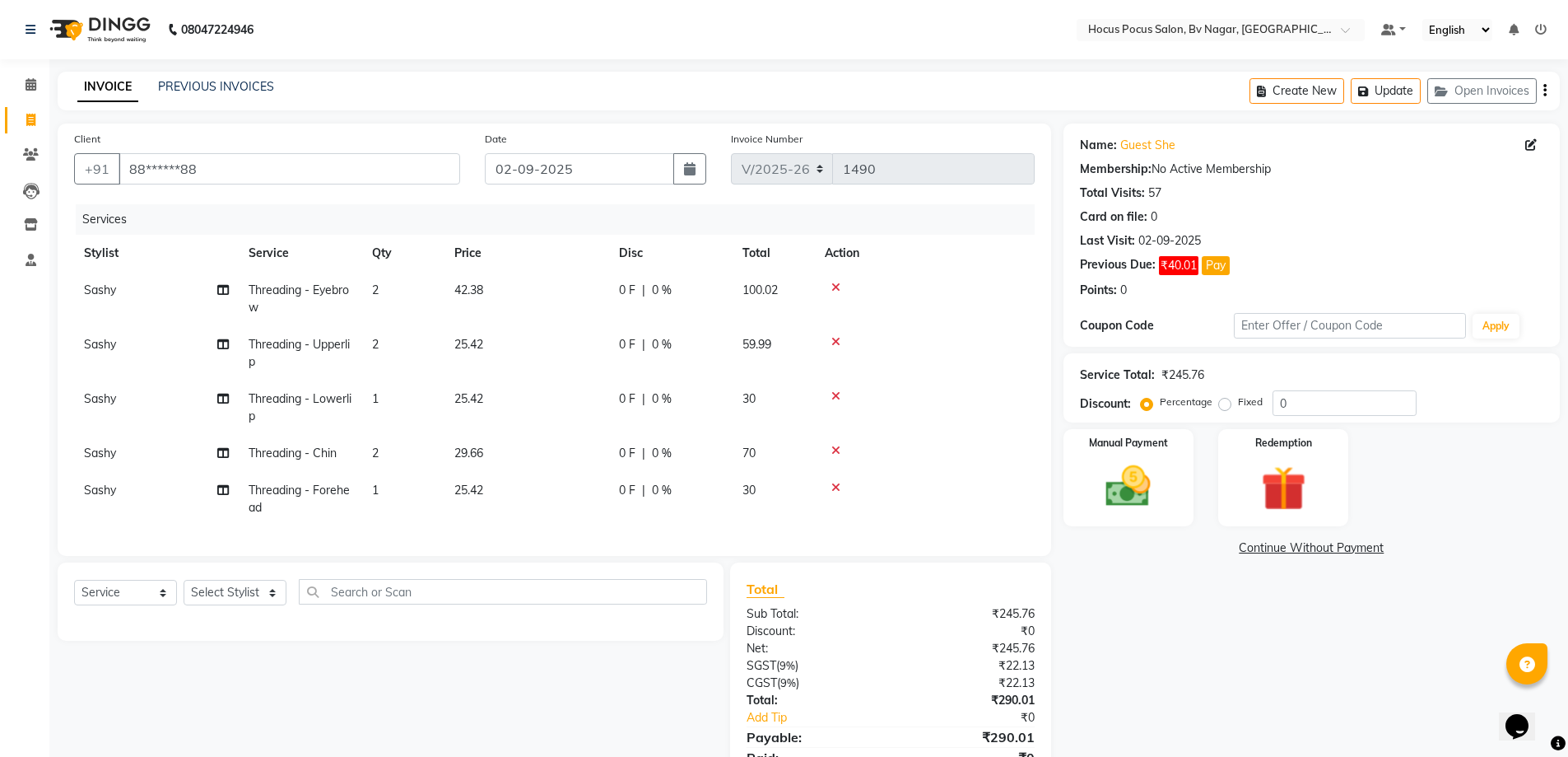
scroll to position [85, 0]
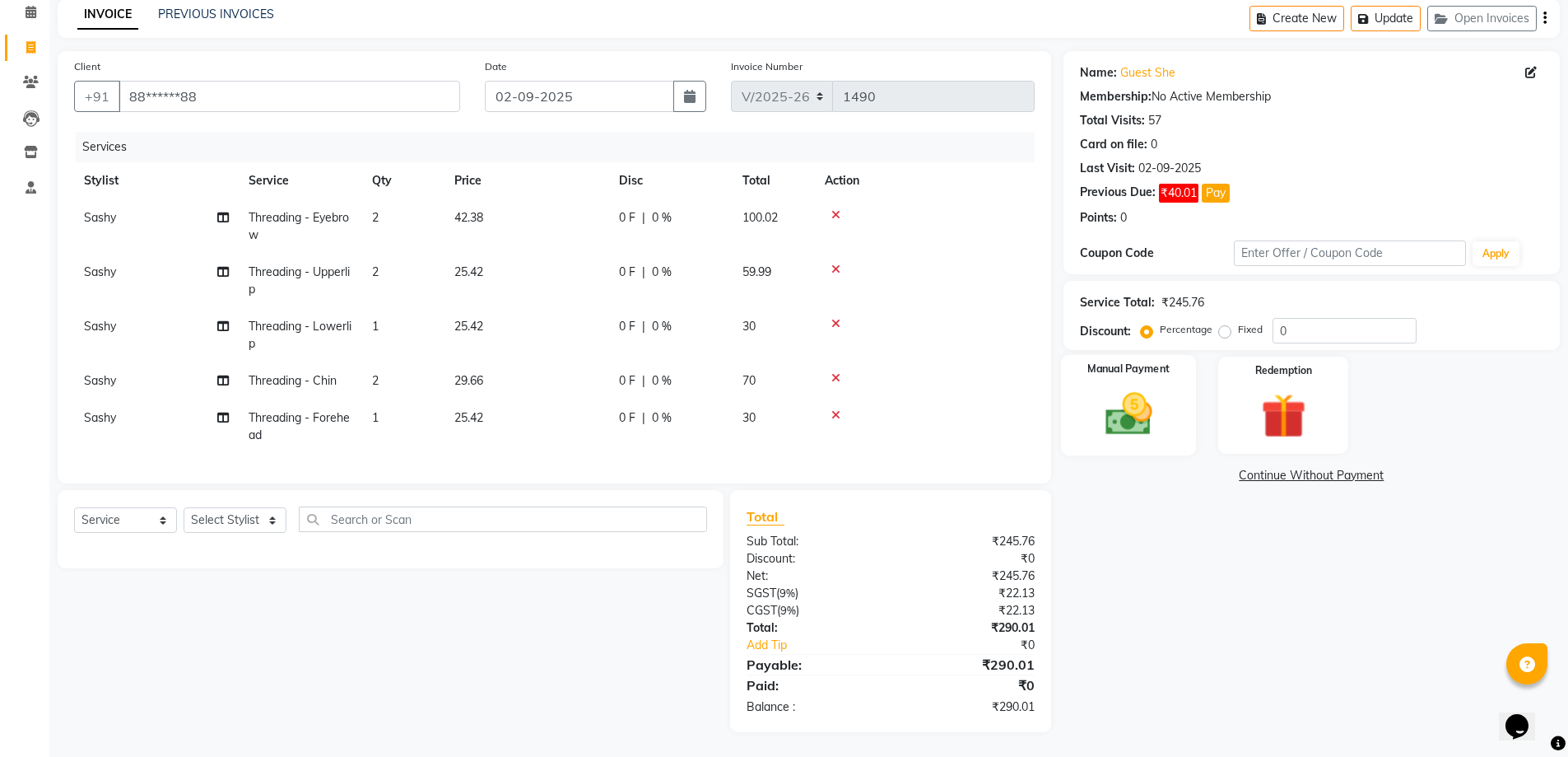
click at [1135, 406] on img at bounding box center [1129, 414] width 76 height 54
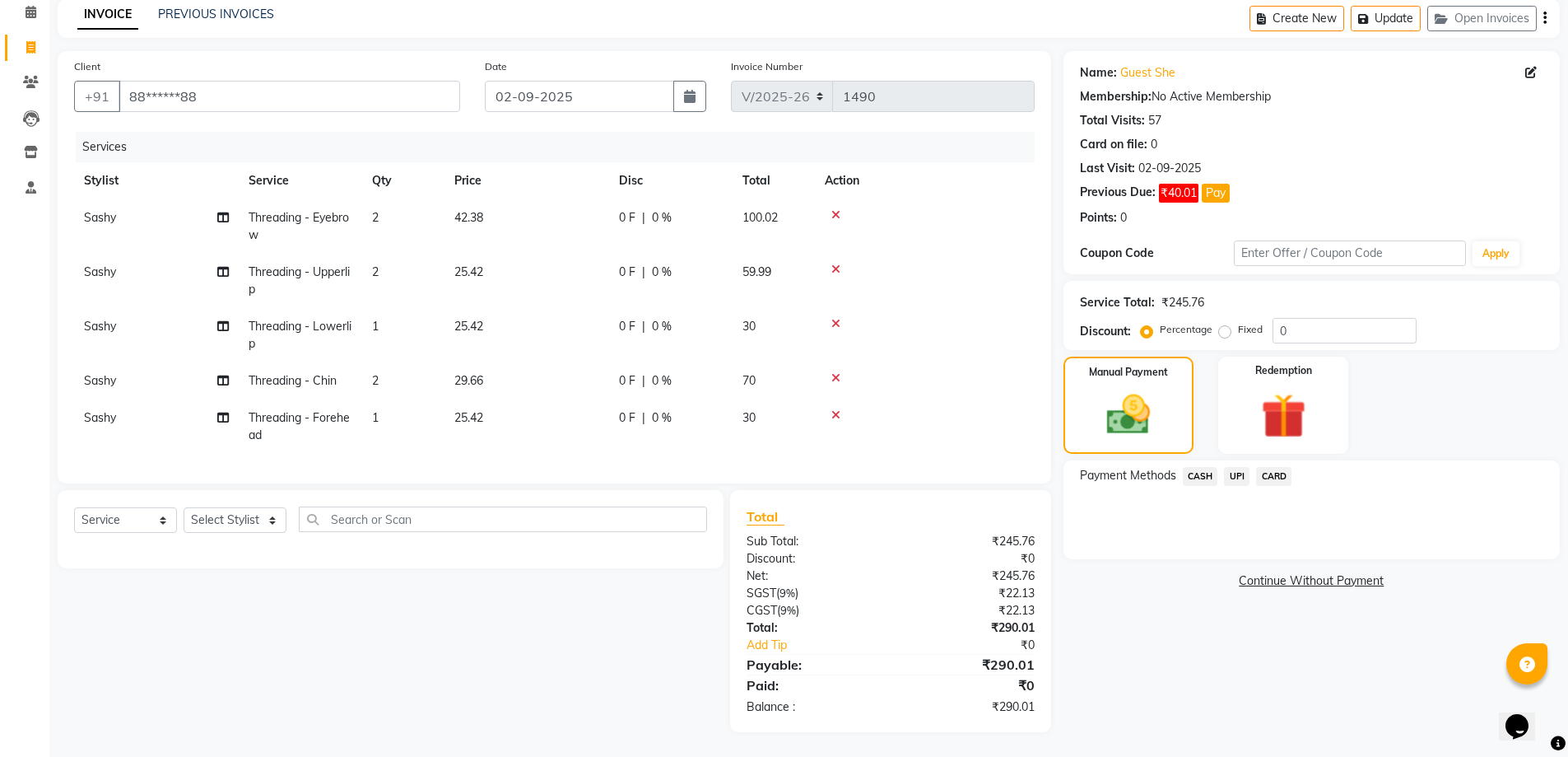
click at [1209, 466] on span "CASH" at bounding box center [1200, 476] width 35 height 19
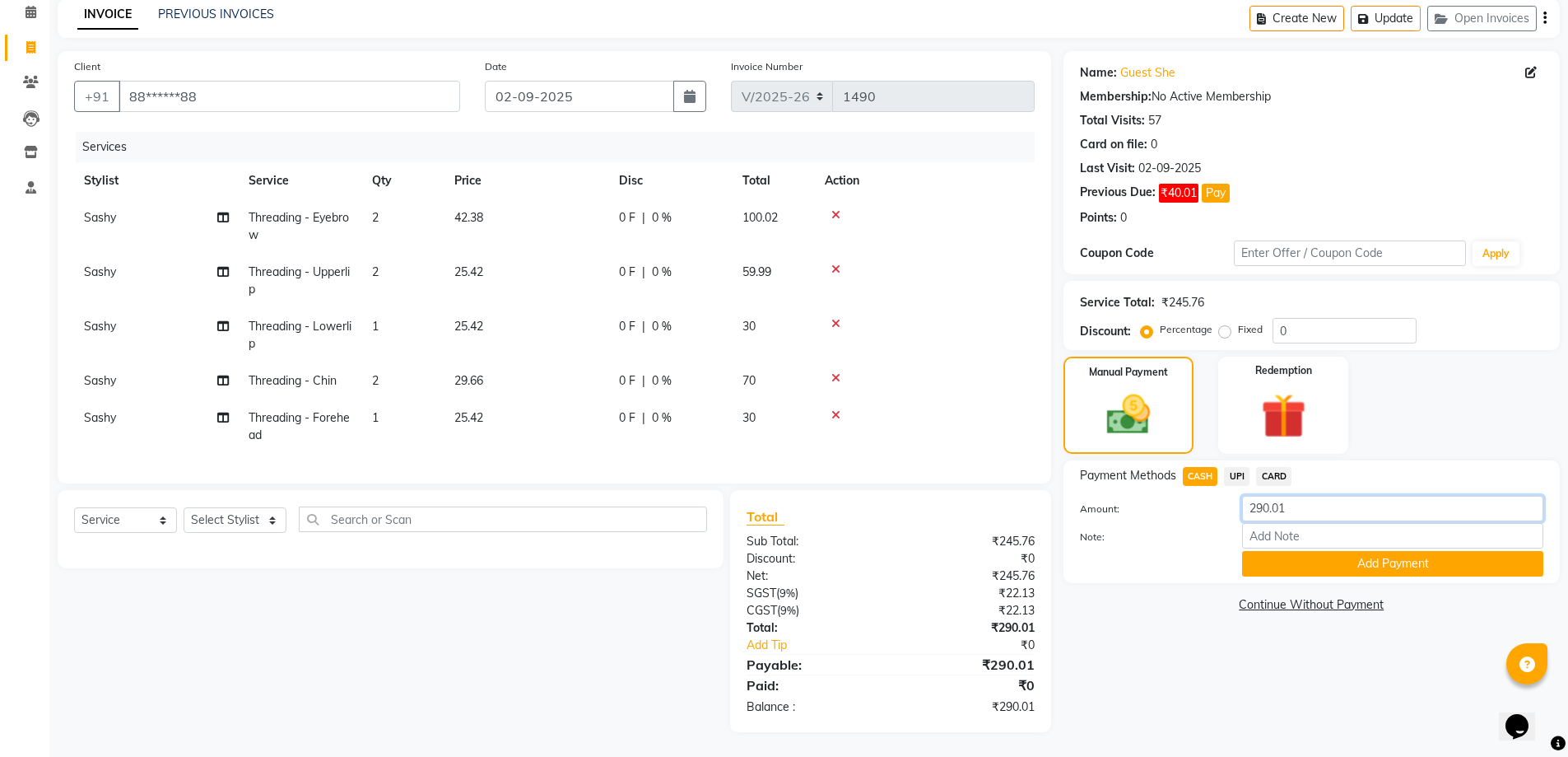
click at [1311, 499] on input "290.01" at bounding box center [1392, 509] width 301 height 25
type input "200"
click at [1300, 552] on button "Add Payment" at bounding box center [1392, 563] width 301 height 25
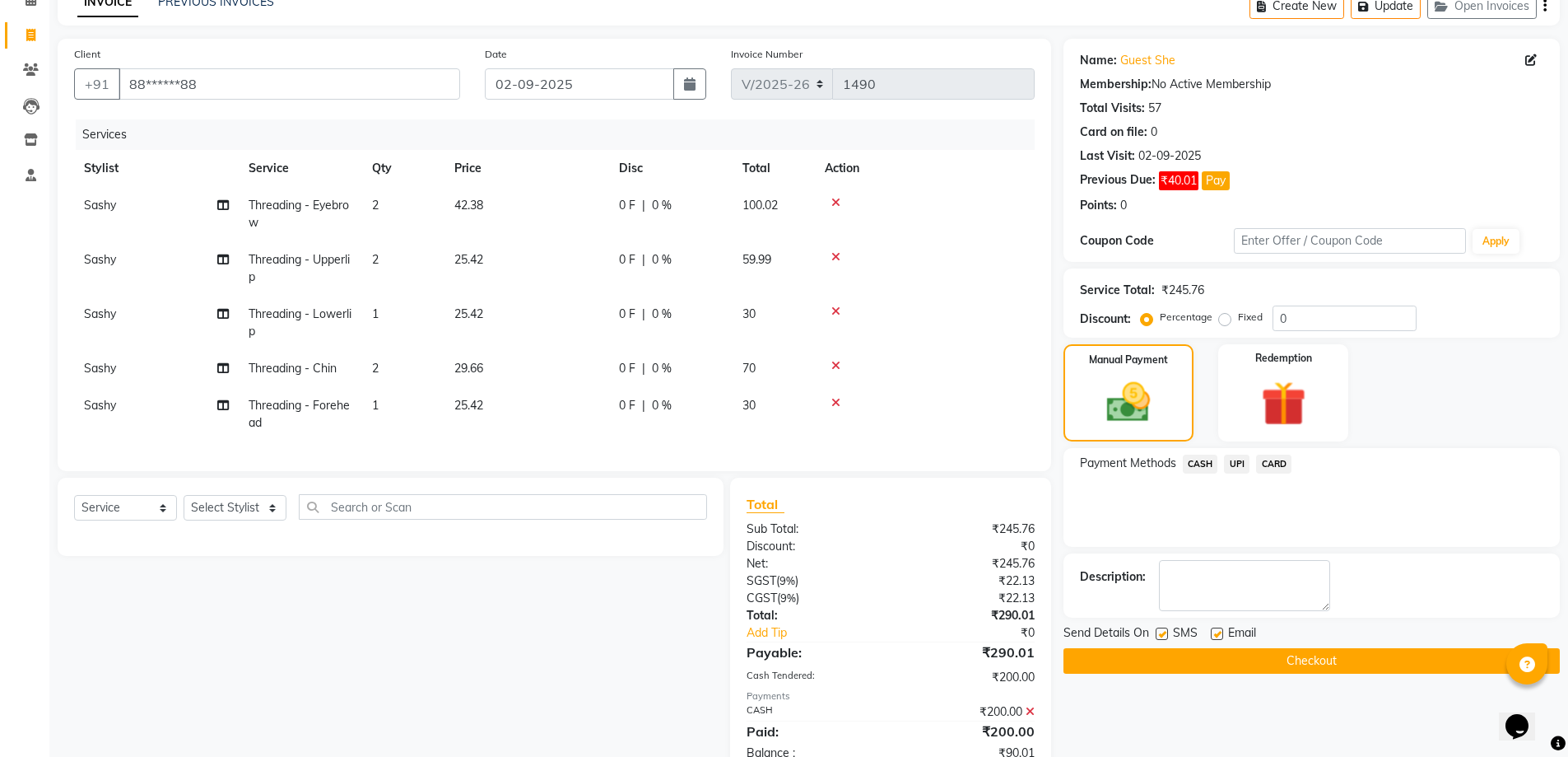
click at [1239, 463] on span "UPI" at bounding box center [1236, 464] width 25 height 19
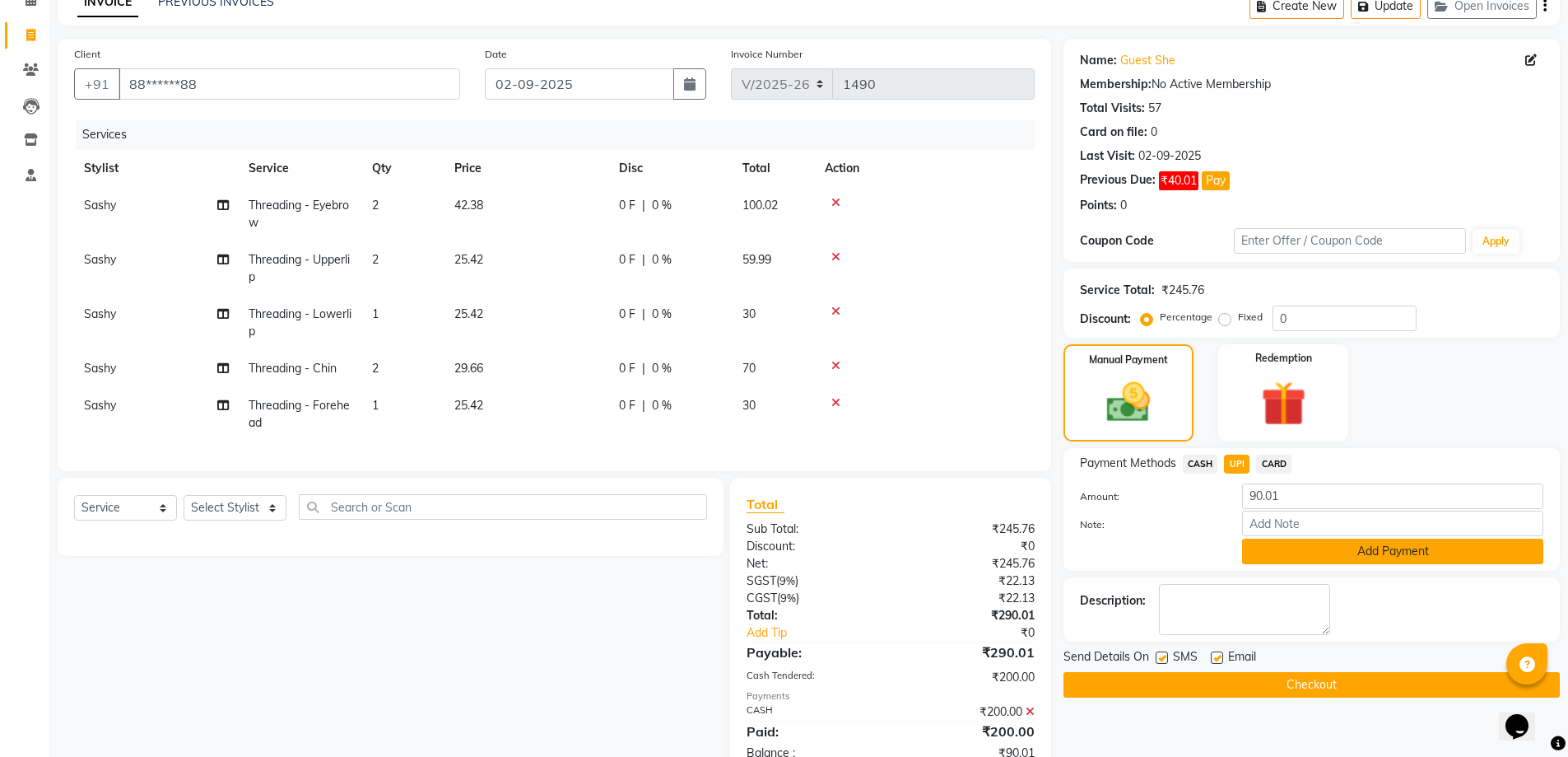
click at [1327, 543] on button "Add Payment" at bounding box center [1392, 551] width 301 height 25
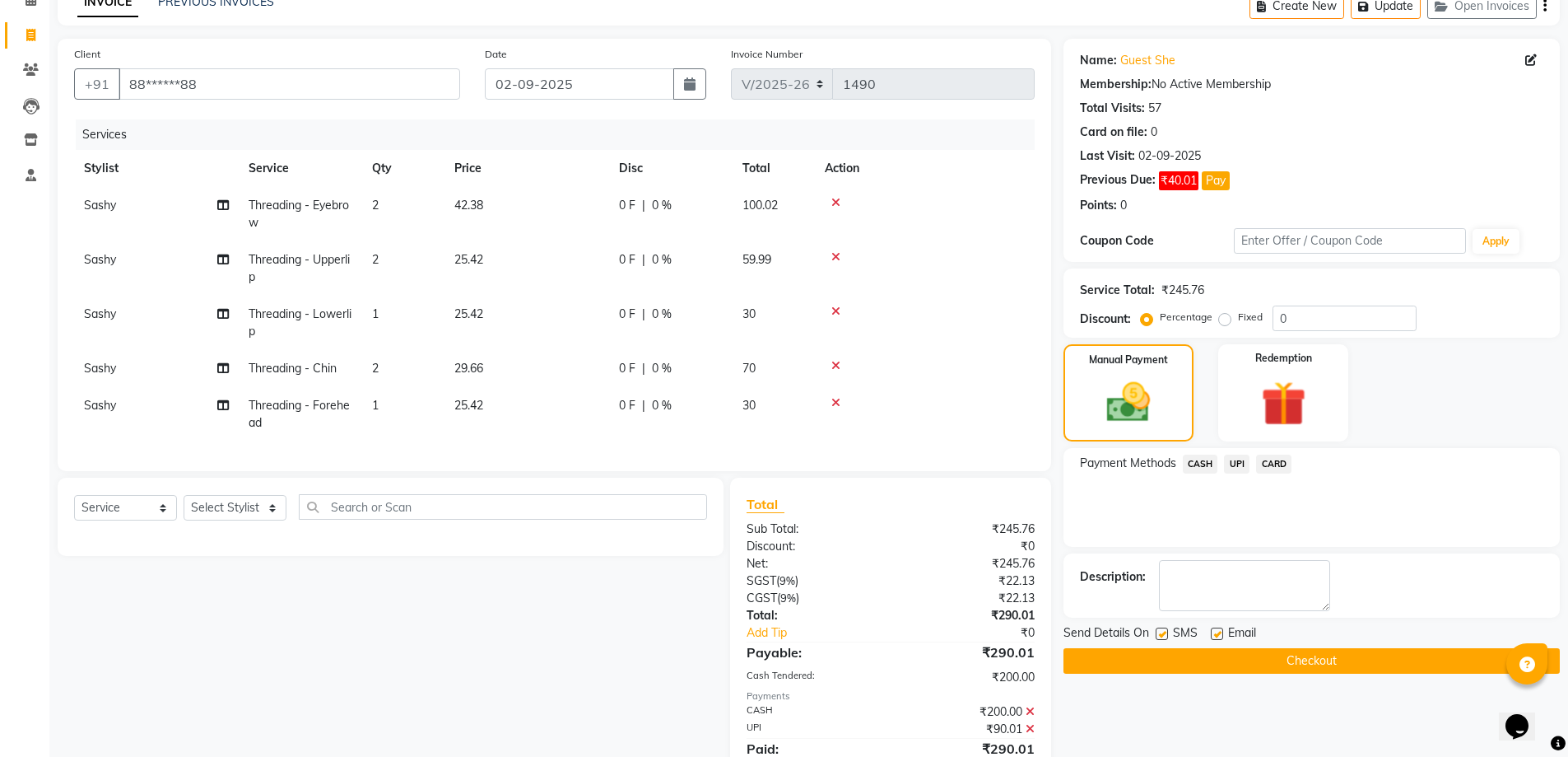
scroll to position [161, 0]
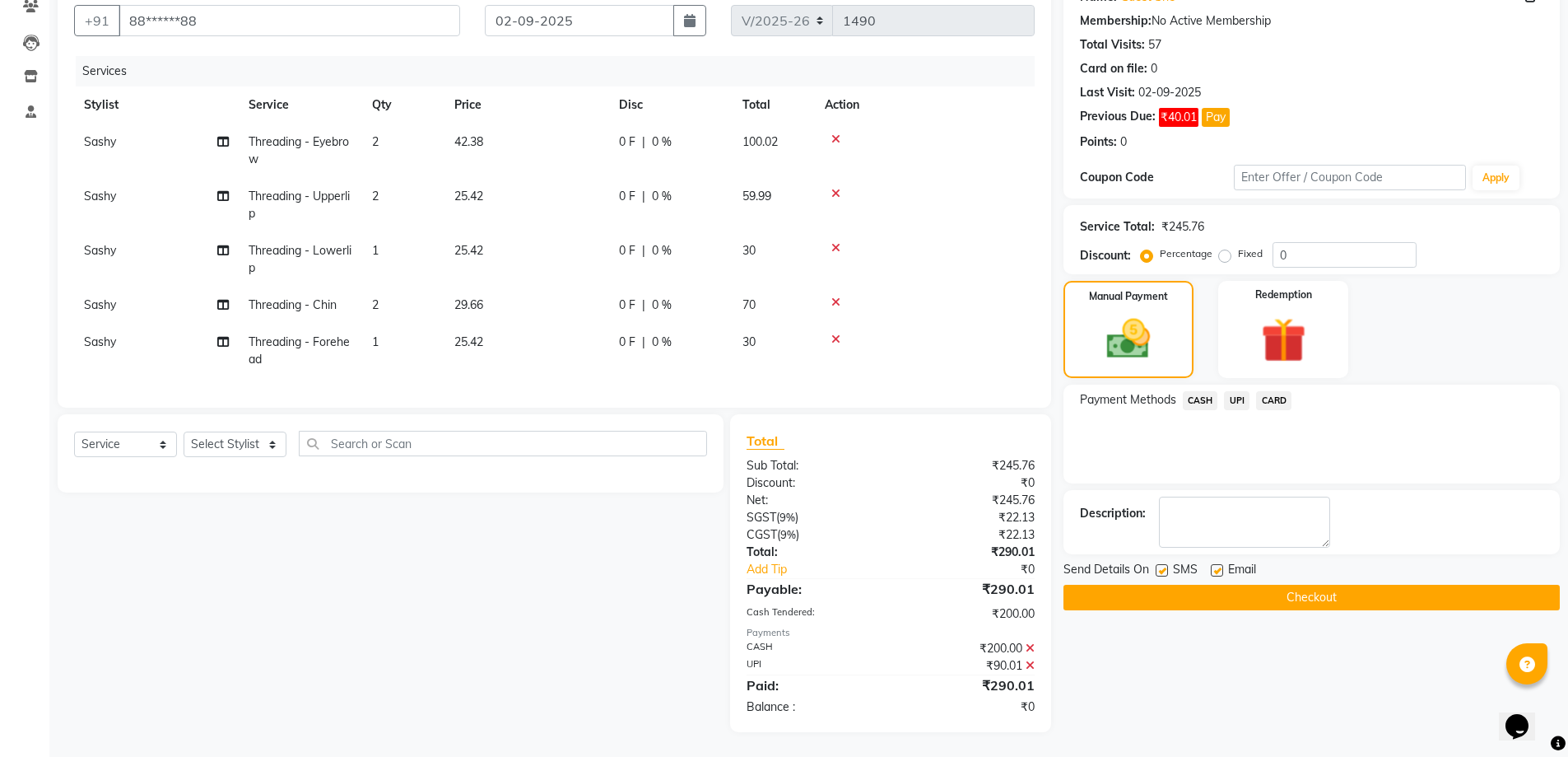
click at [1165, 564] on label at bounding box center [1161, 570] width 13 height 13
click at [1165, 566] on input "checkbox" at bounding box center [1161, 571] width 11 height 11
checkbox input "false"
click at [1165, 584] on button "Checkout" at bounding box center [1311, 597] width 497 height 25
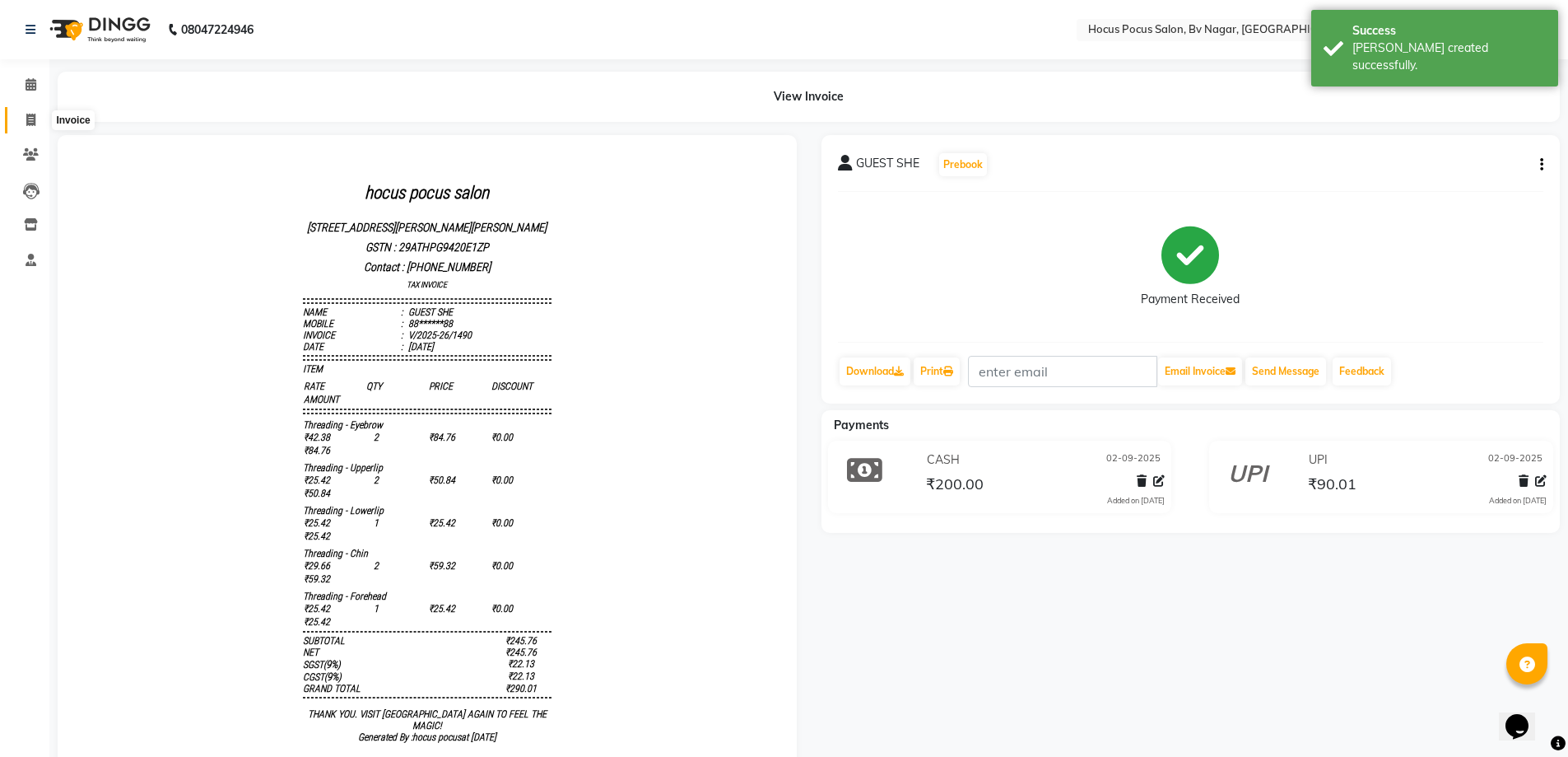
click at [38, 120] on span at bounding box center [31, 120] width 29 height 19
select select "service"
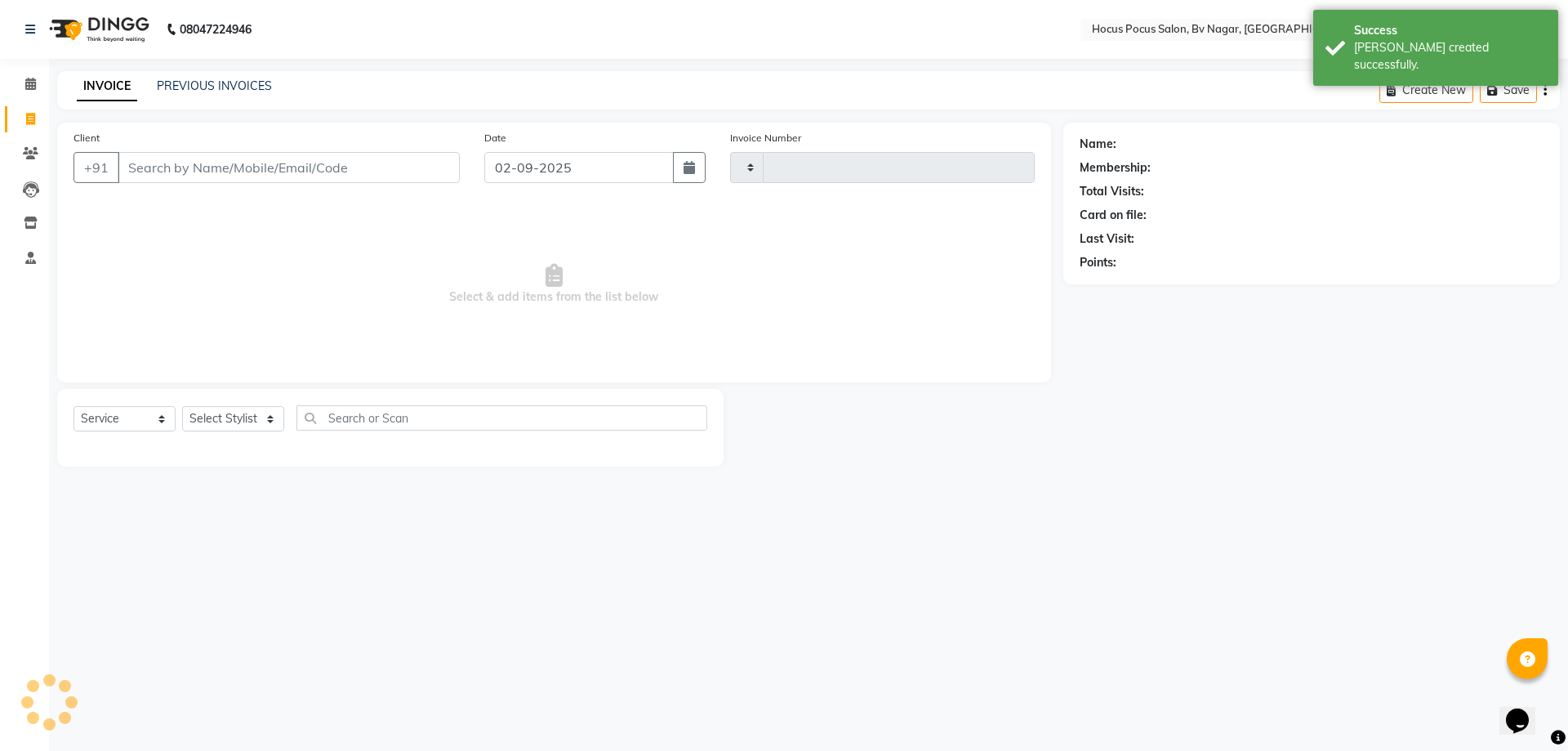
type input "1491"
select select "6056"
drag, startPoint x: 243, startPoint y: 75, endPoint x: 241, endPoint y: 84, distance: 9.2
click at [241, 81] on div "INVOICE PREVIOUS INVOICES Create New Save" at bounding box center [808, 90] width 1503 height 38
click at [241, 85] on link "PREVIOUS INVOICES" at bounding box center [215, 86] width 115 height 15
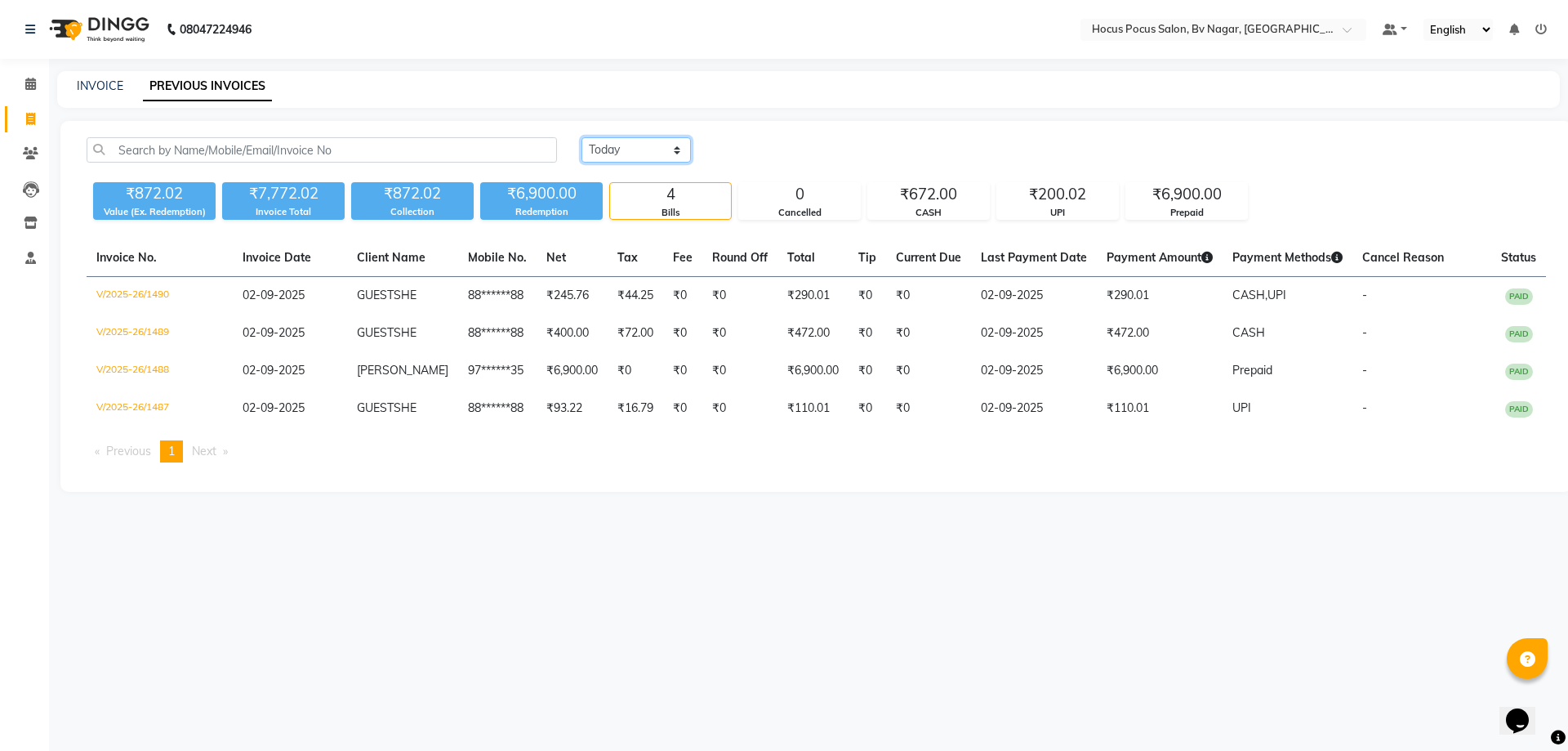
drag, startPoint x: 674, startPoint y: 148, endPoint x: 672, endPoint y: 162, distance: 14.1
click at [674, 148] on select "[DATE] [DATE] Custom Range" at bounding box center [636, 150] width 109 height 25
select select "range"
click at [581, 137] on select "[DATE] [DATE] Custom Range" at bounding box center [636, 150] width 109 height 25
click at [769, 145] on input "02-09-2025" at bounding box center [769, 150] width 114 height 23
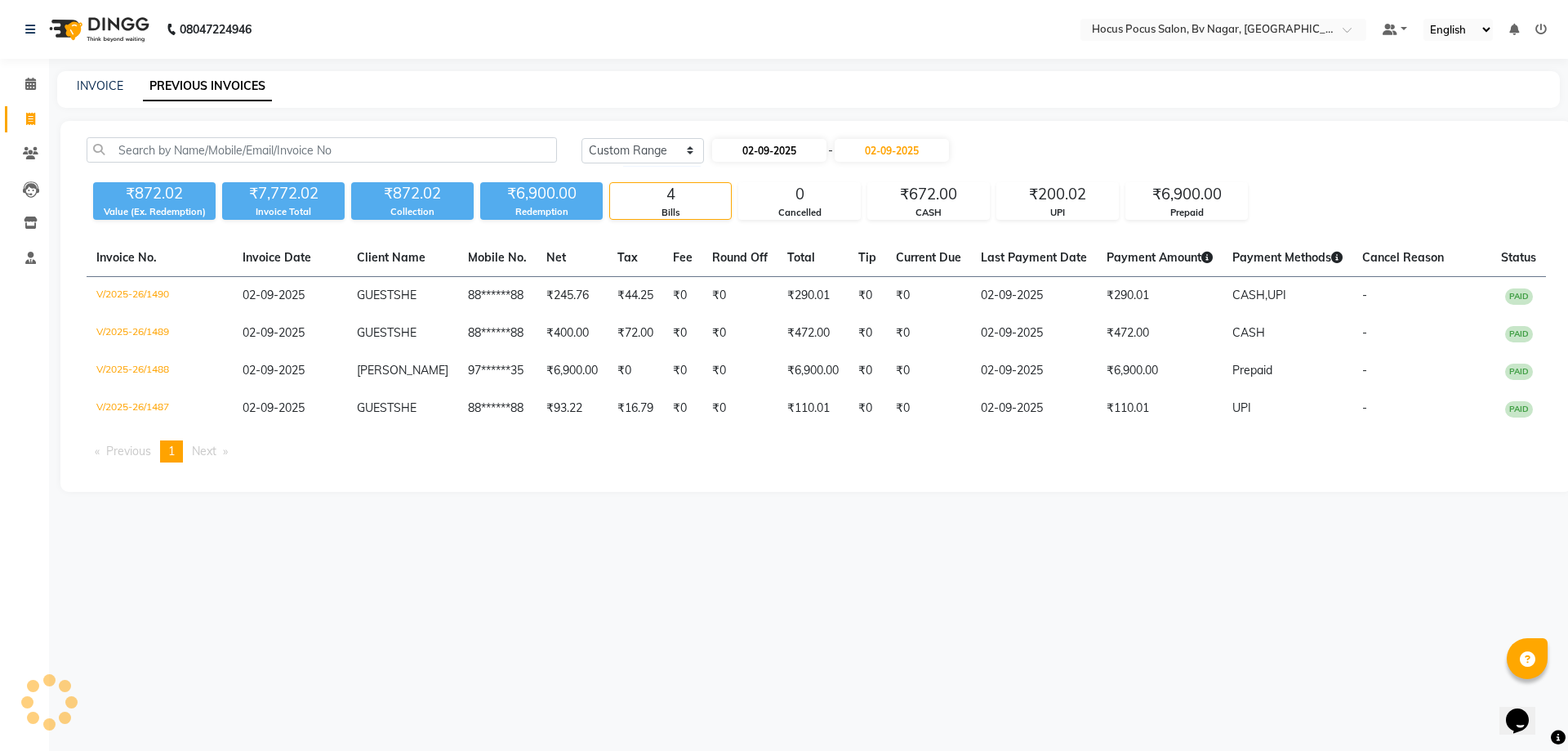
select select "9"
select select "2025"
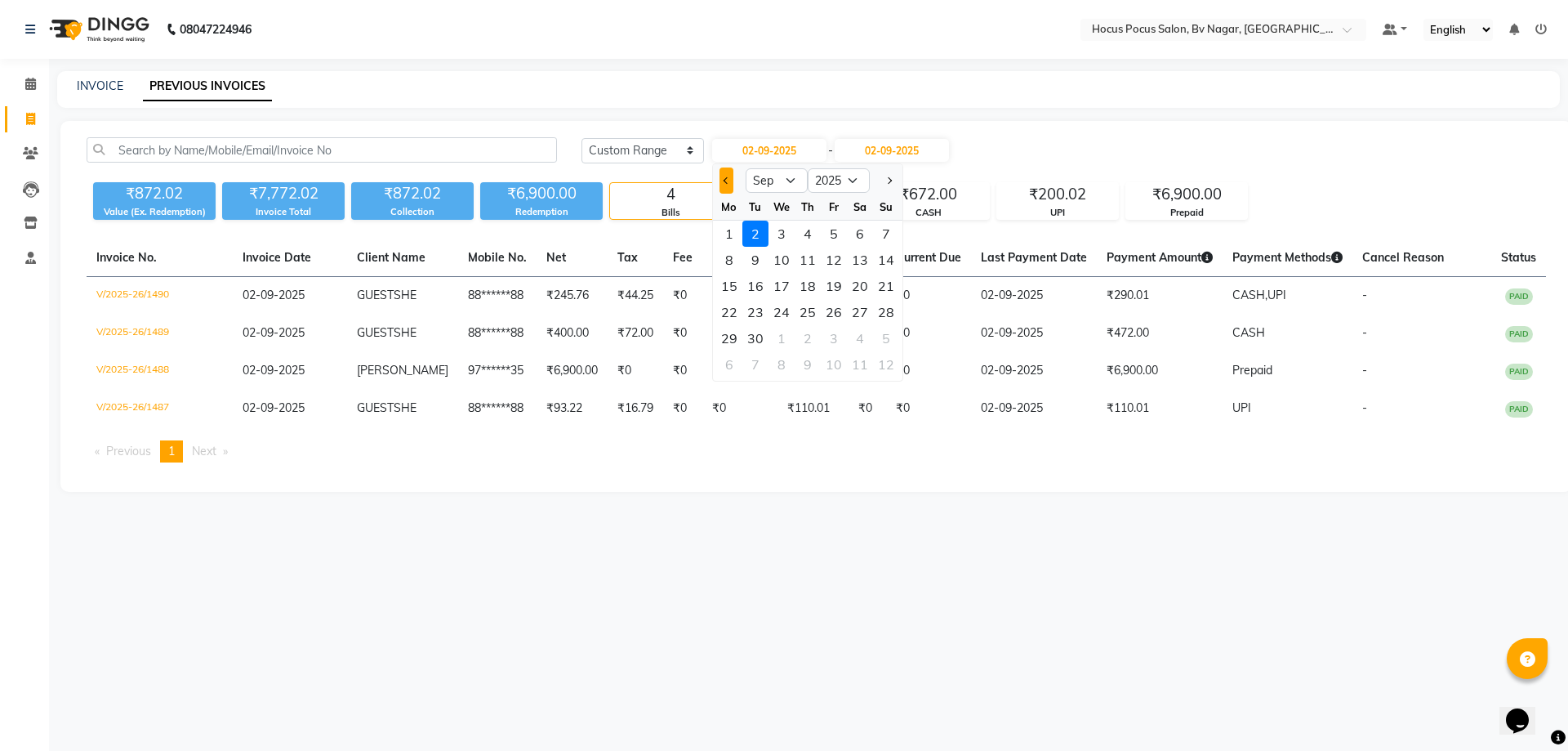
click at [719, 174] on button "Previous month" at bounding box center [726, 180] width 14 height 26
select select "8"
click at [781, 256] on div "6" at bounding box center [781, 259] width 26 height 26
type input "[DATE]"
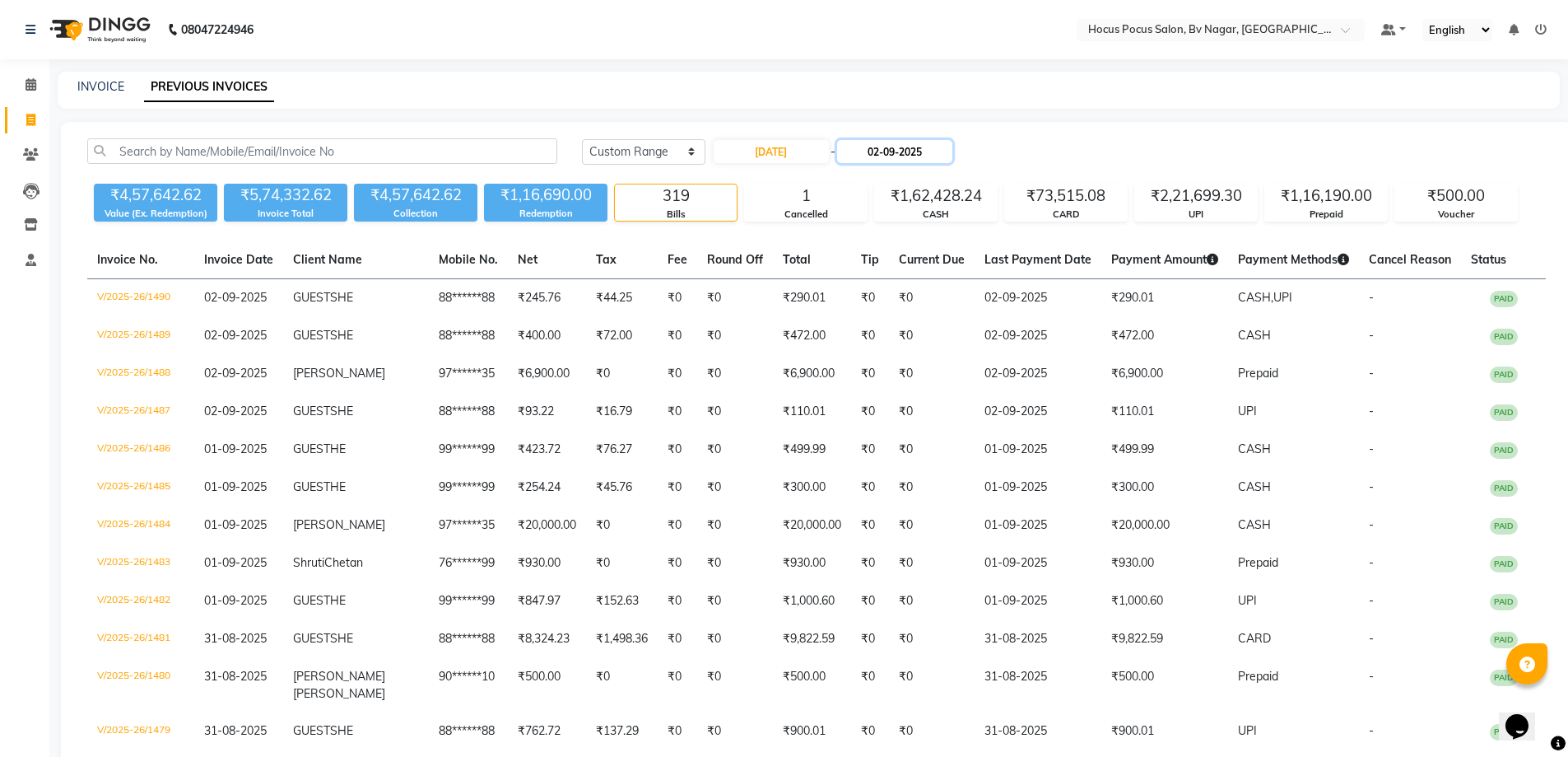
click at [899, 147] on input "02-09-2025" at bounding box center [894, 151] width 115 height 23
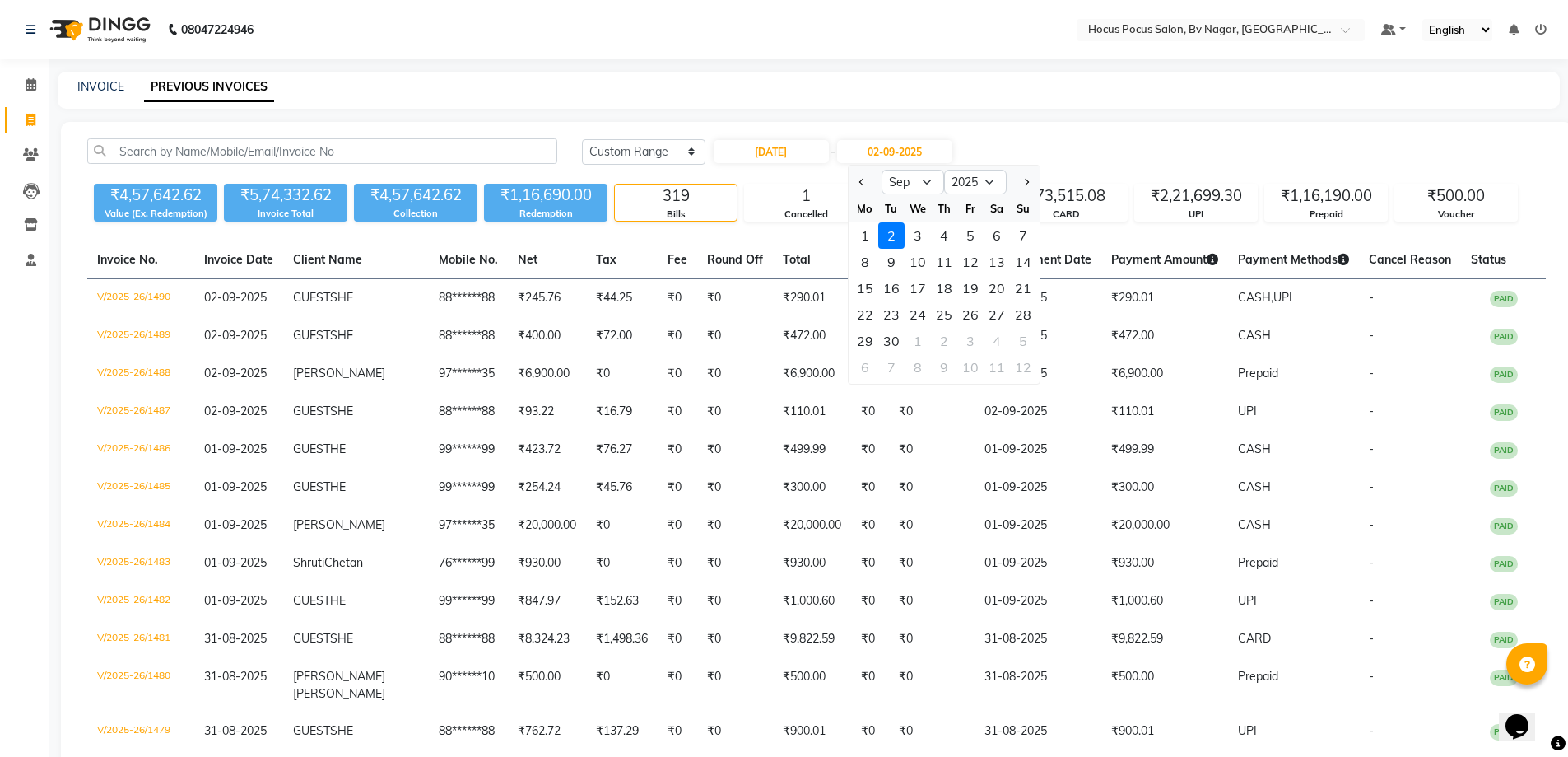
click at [851, 185] on div at bounding box center [864, 181] width 33 height 26
click at [858, 185] on button "Previous month" at bounding box center [862, 181] width 14 height 26
select select "8"
click at [912, 269] on div "6" at bounding box center [917, 261] width 26 height 26
type input "[DATE]"
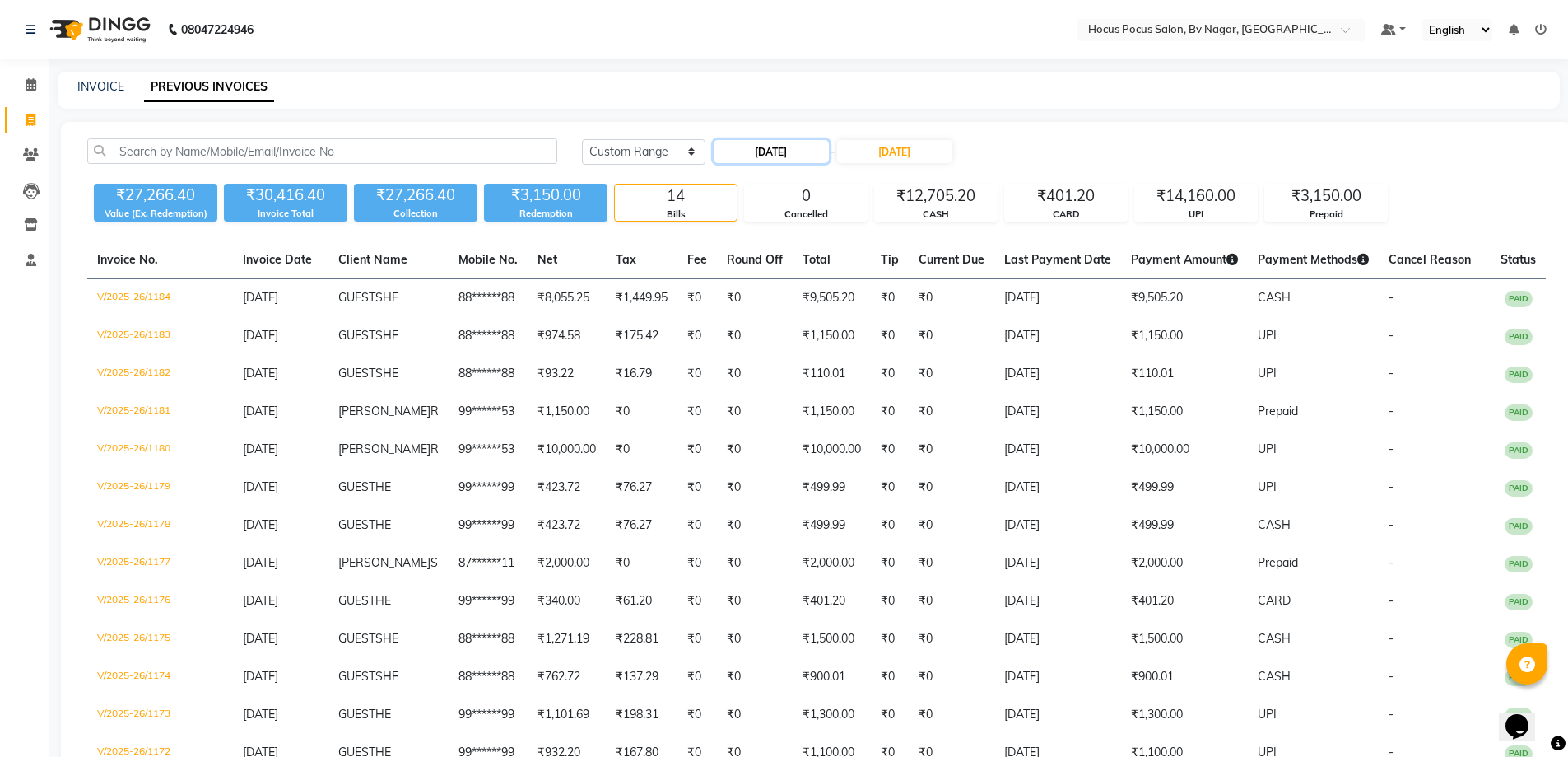
click at [776, 147] on input "[DATE]" at bounding box center [771, 151] width 115 height 23
select select "8"
select select "2025"
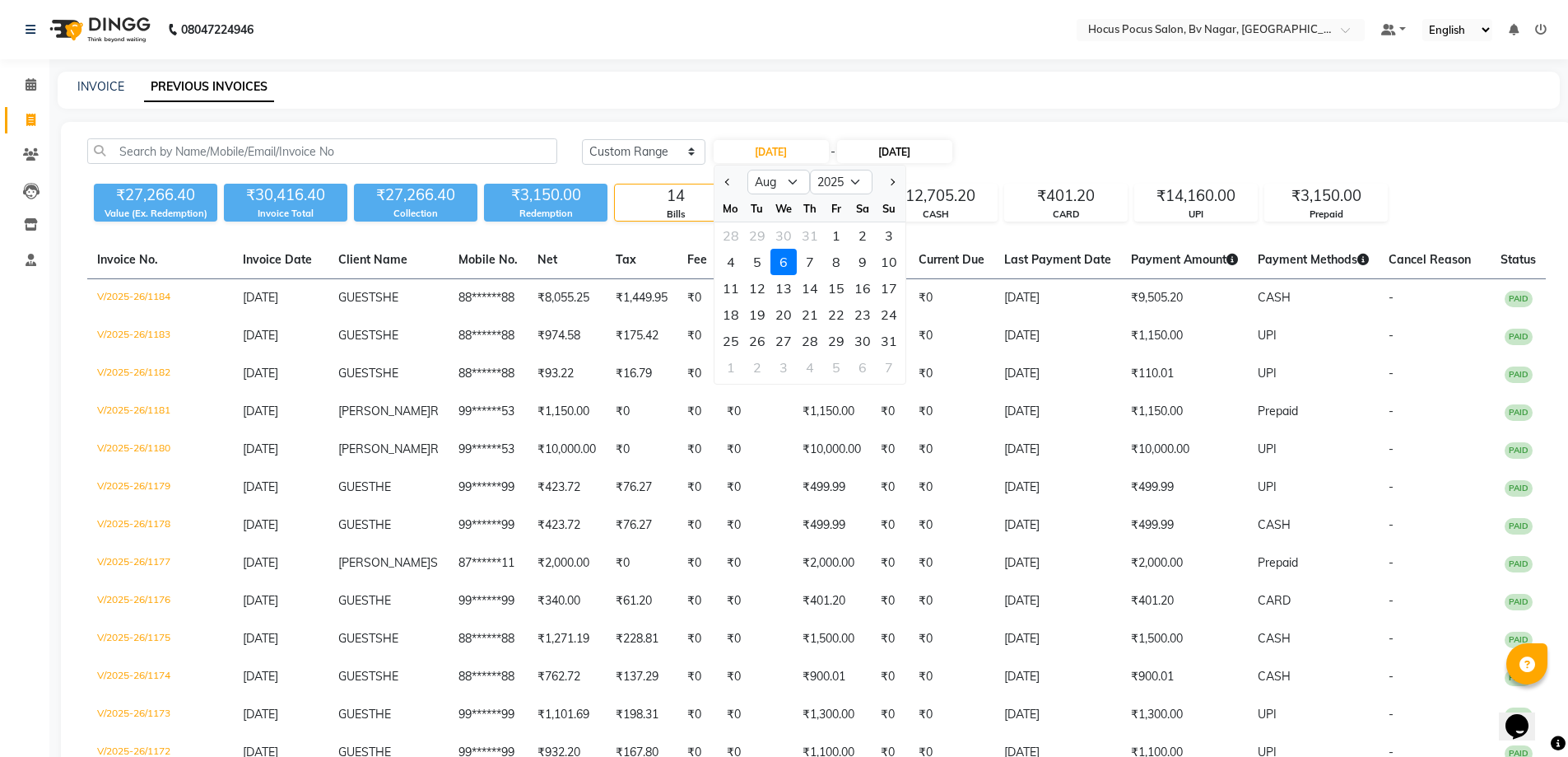
drag, startPoint x: 785, startPoint y: 281, endPoint x: 870, endPoint y: 157, distance: 150.3
click at [789, 278] on div "13" at bounding box center [783, 288] width 26 height 26
type input "13-08-2025"
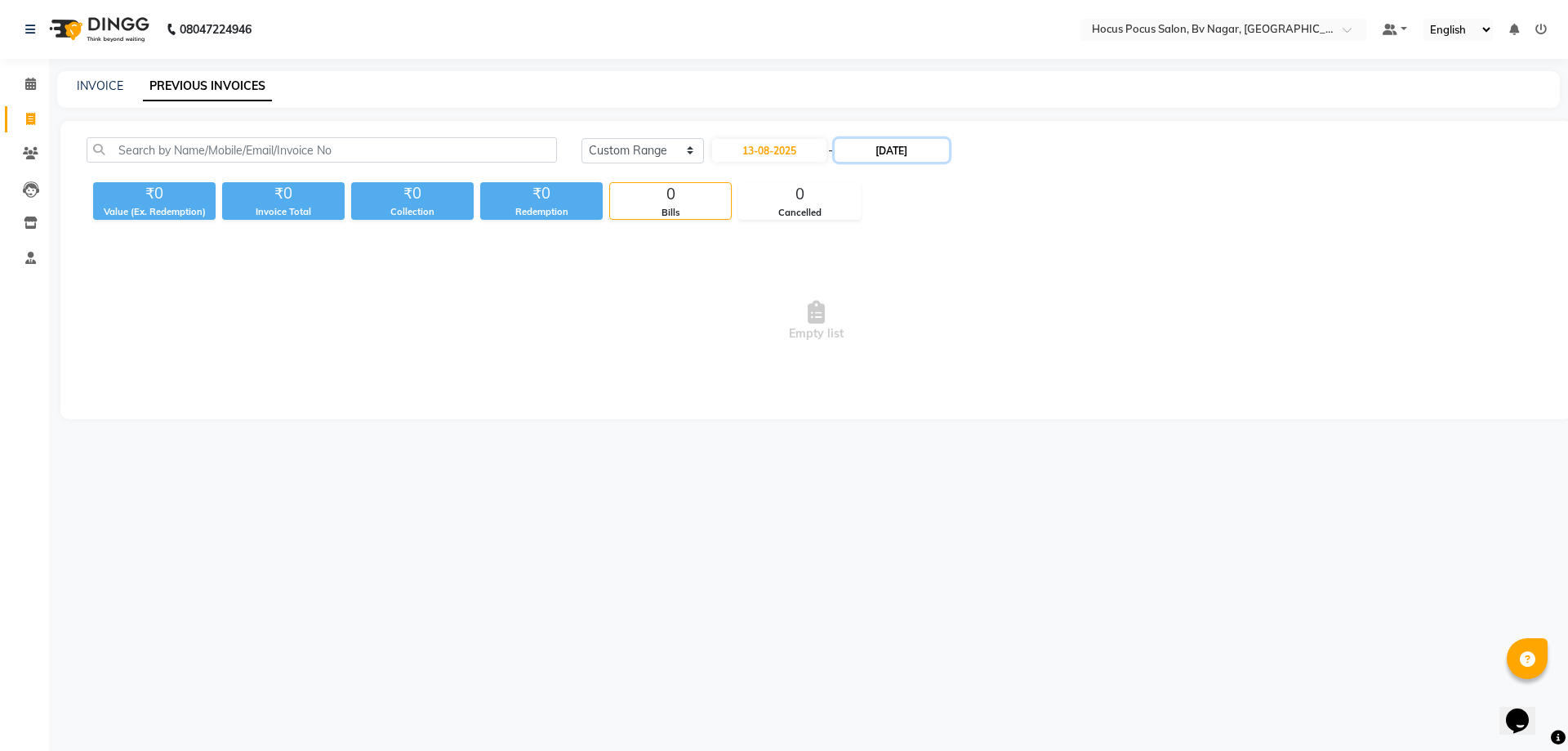
click at [889, 146] on input "[DATE]" at bounding box center [891, 150] width 114 height 23
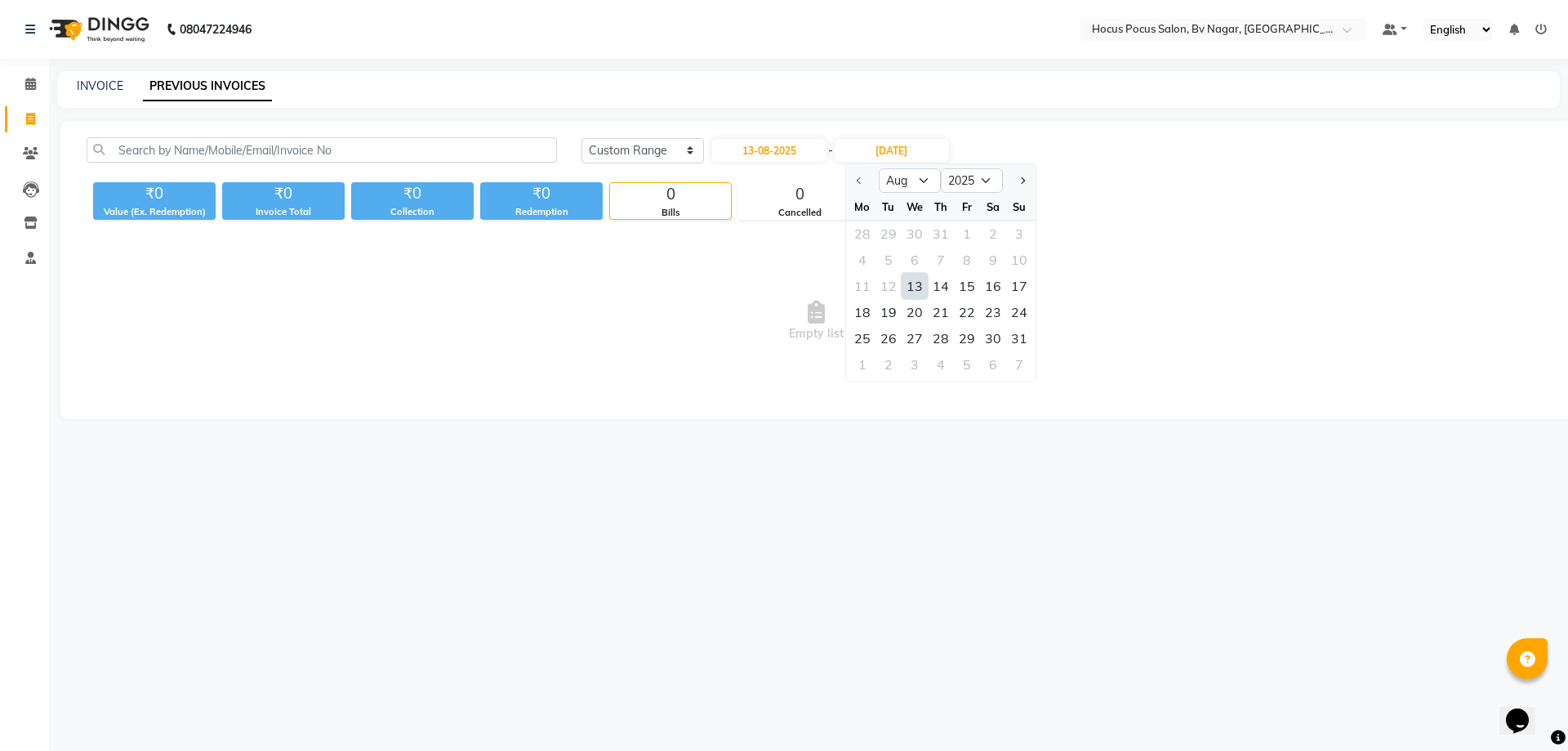
click at [911, 287] on div "13" at bounding box center [914, 286] width 26 height 26
type input "13-08-2025"
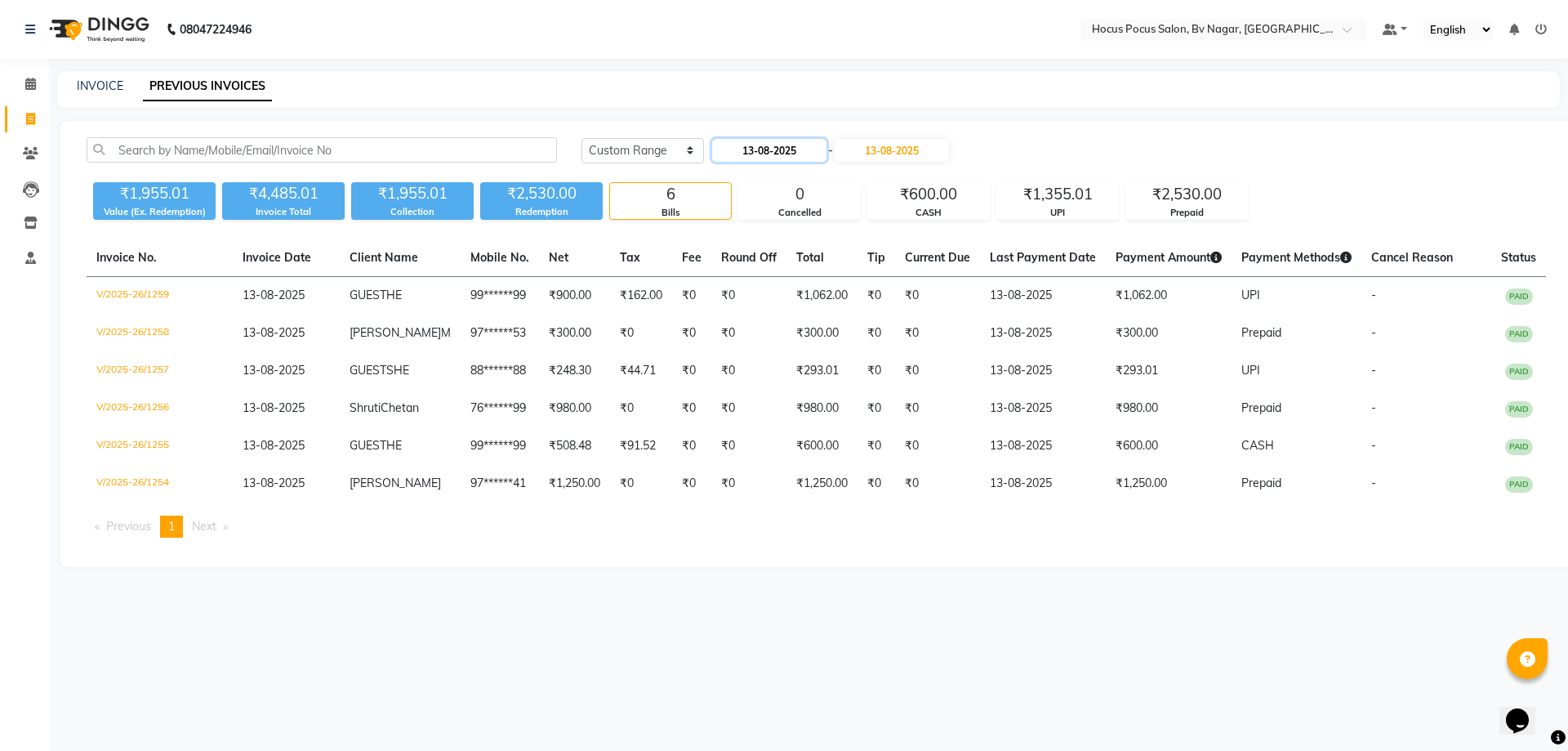
click at [786, 154] on input "13-08-2025" at bounding box center [769, 150] width 114 height 23
select select "8"
select select "2025"
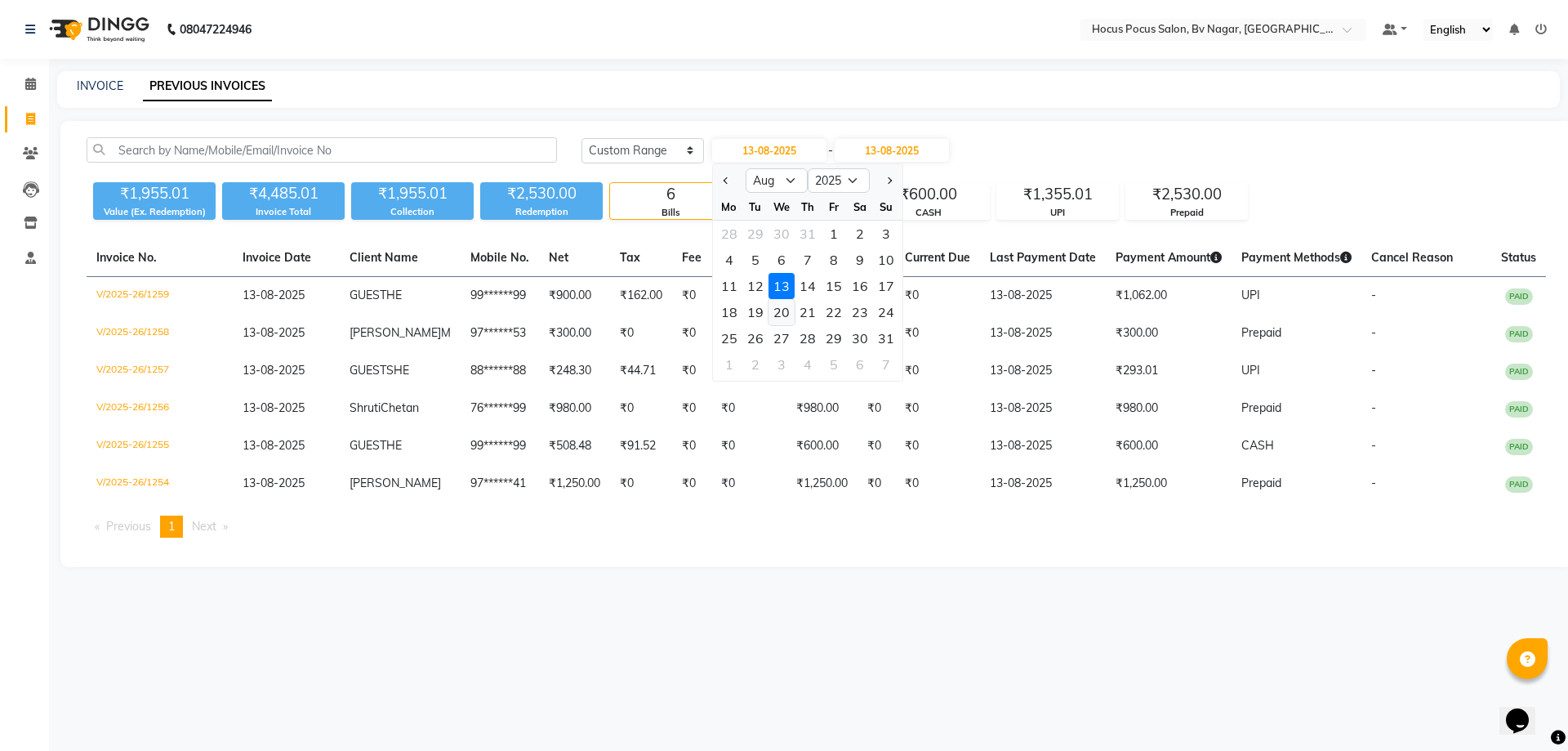
drag, startPoint x: 779, startPoint y: 316, endPoint x: 877, endPoint y: 233, distance: 128.4
click at [779, 315] on div "20" at bounding box center [781, 312] width 26 height 26
type input "20-08-2025"
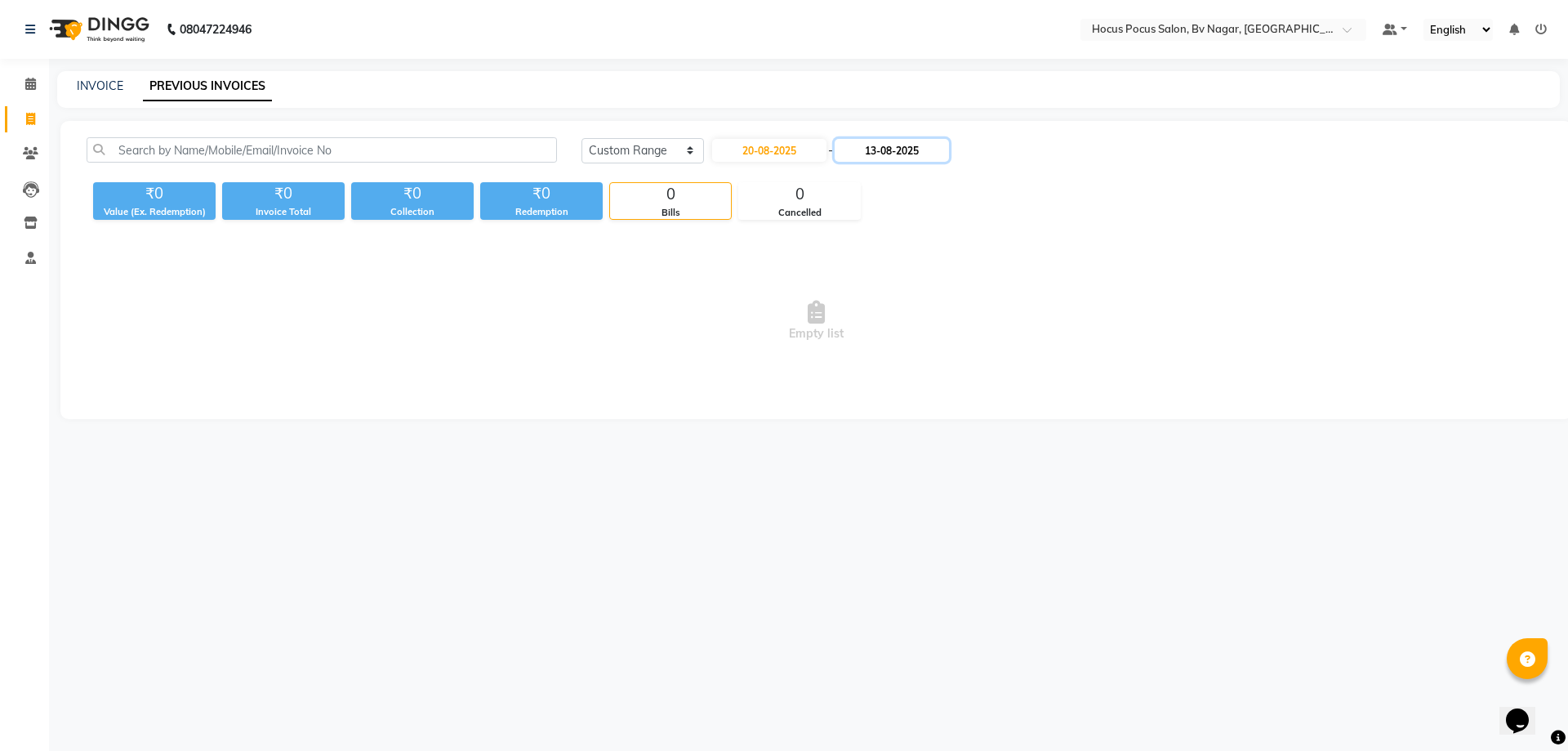
click at [910, 160] on input "13-08-2025" at bounding box center [891, 150] width 114 height 23
click at [916, 302] on div "20" at bounding box center [914, 312] width 26 height 26
type input "20-08-2025"
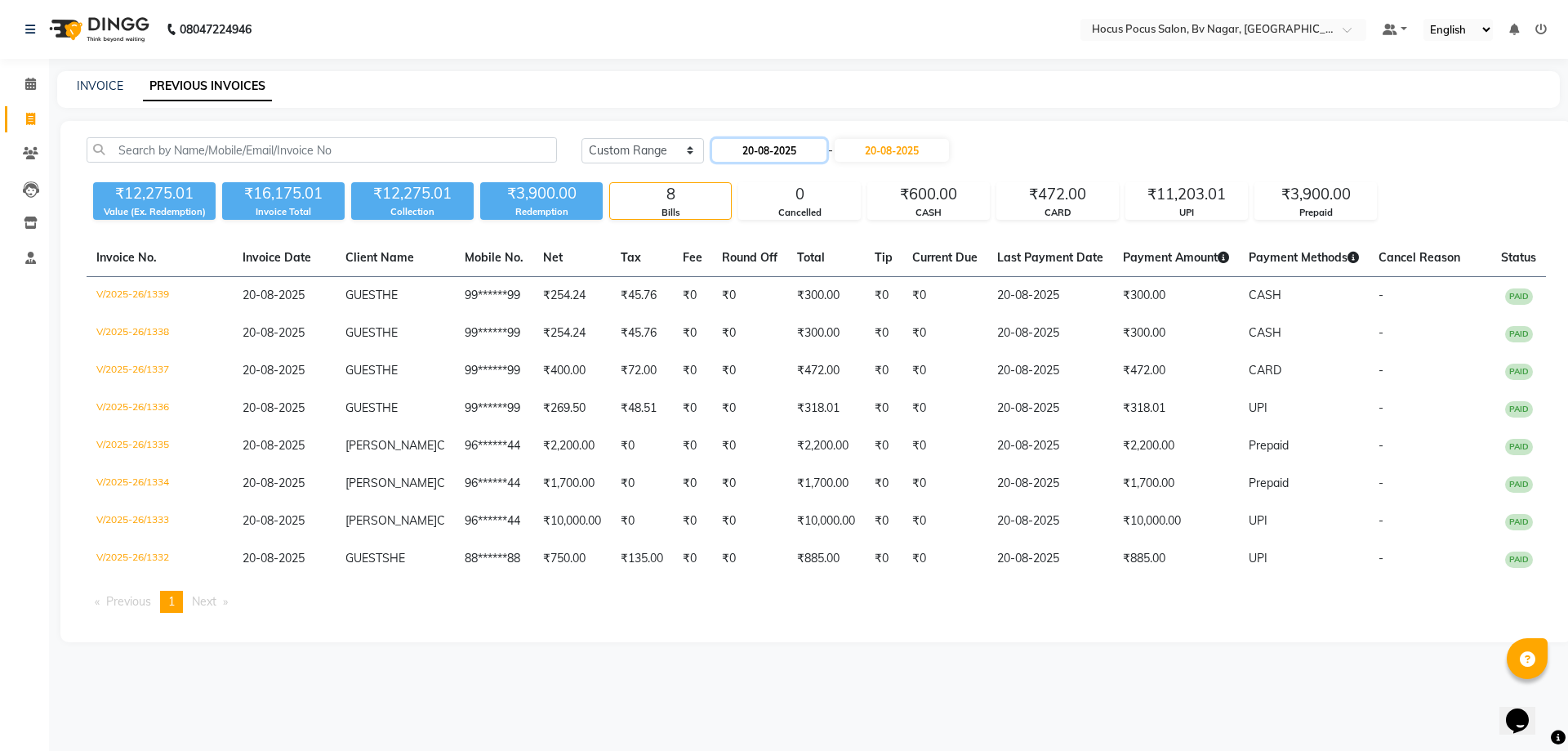
click at [799, 153] on input "20-08-2025" at bounding box center [769, 150] width 114 height 23
select select "8"
select select "2025"
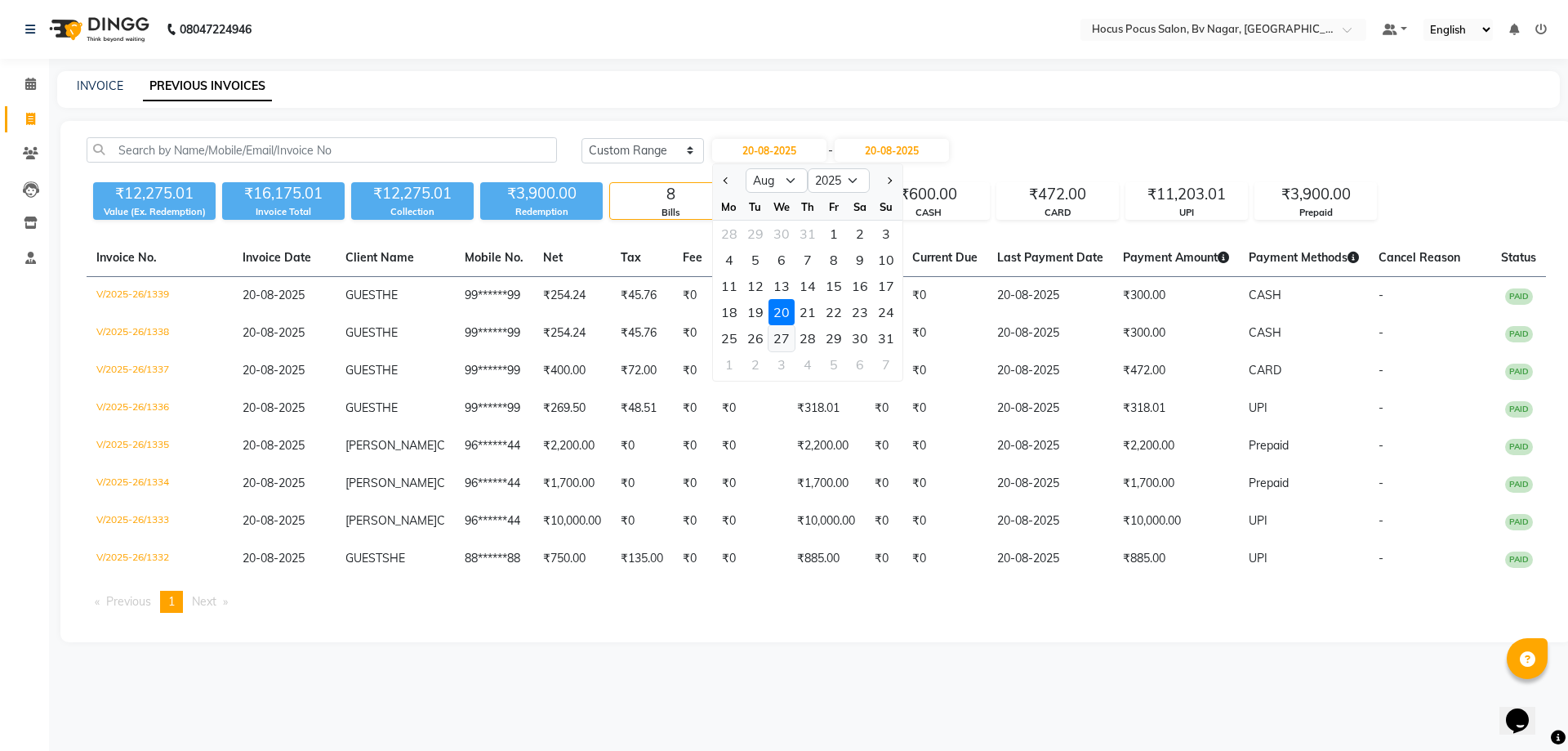
click at [771, 339] on div "27" at bounding box center [781, 337] width 26 height 26
type input "27-08-2025"
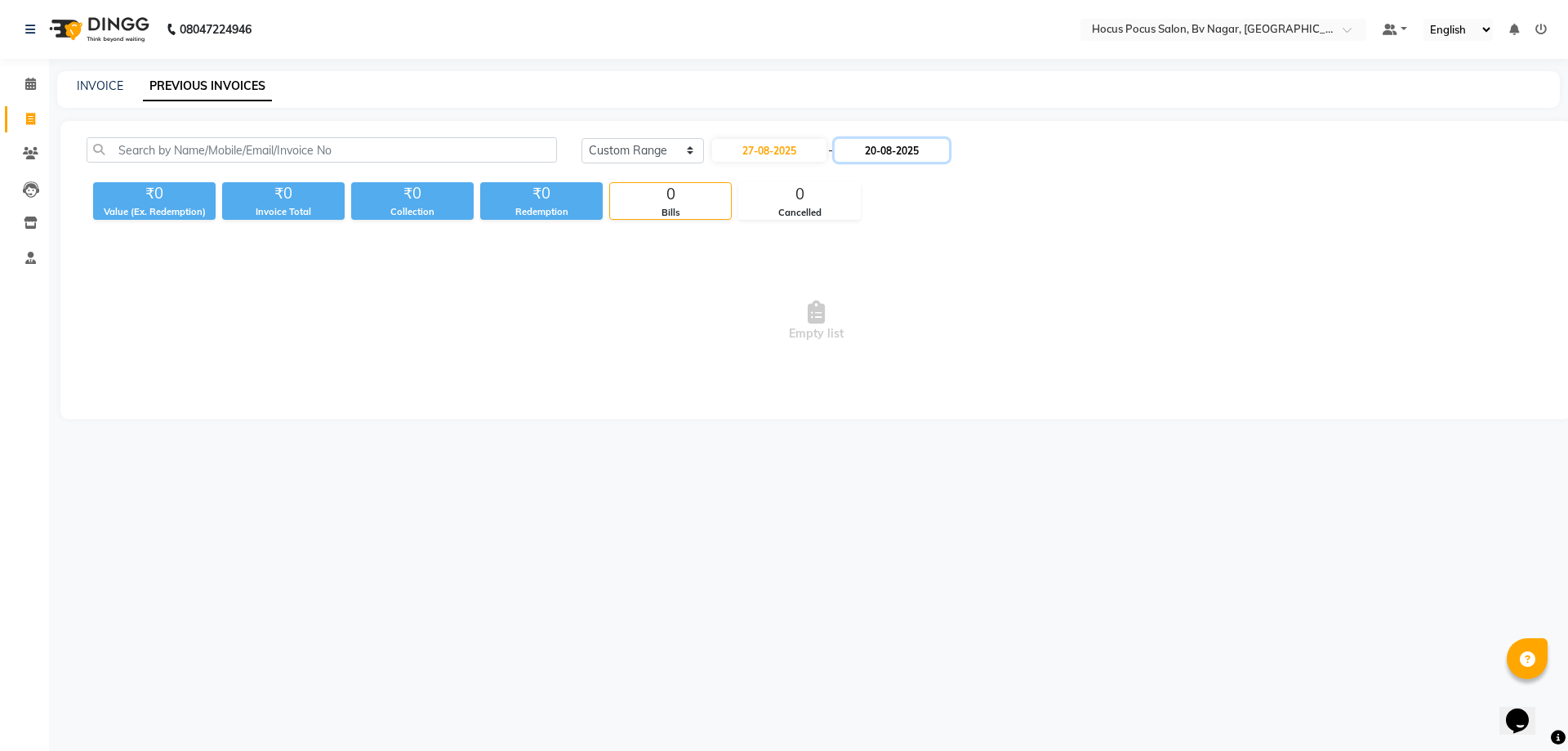
click at [889, 145] on input "20-08-2025" at bounding box center [891, 150] width 114 height 23
click at [907, 333] on div "27" at bounding box center [914, 337] width 26 height 26
type input "27-08-2025"
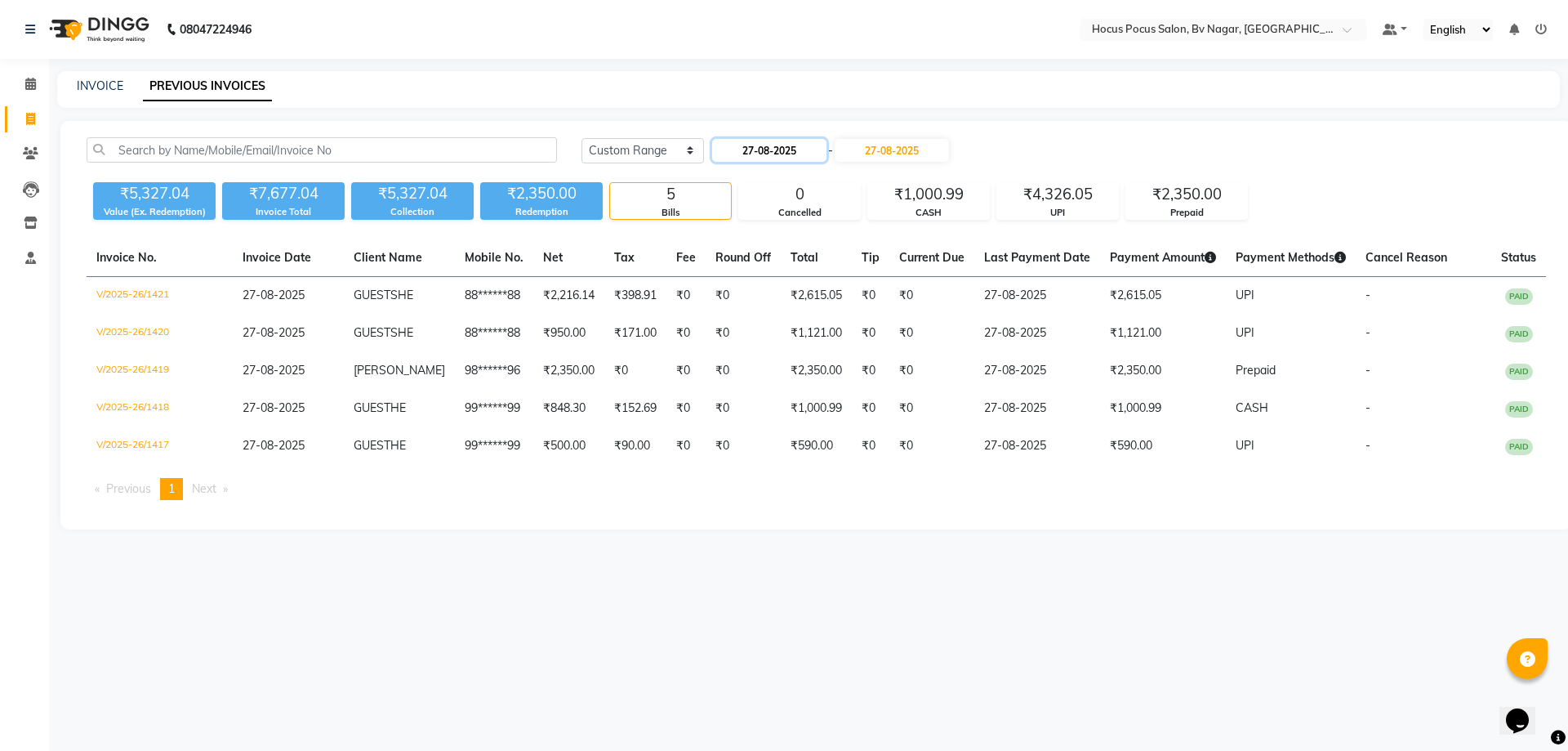
click at [809, 153] on input "27-08-2025" at bounding box center [769, 150] width 114 height 23
select select "8"
select select "2025"
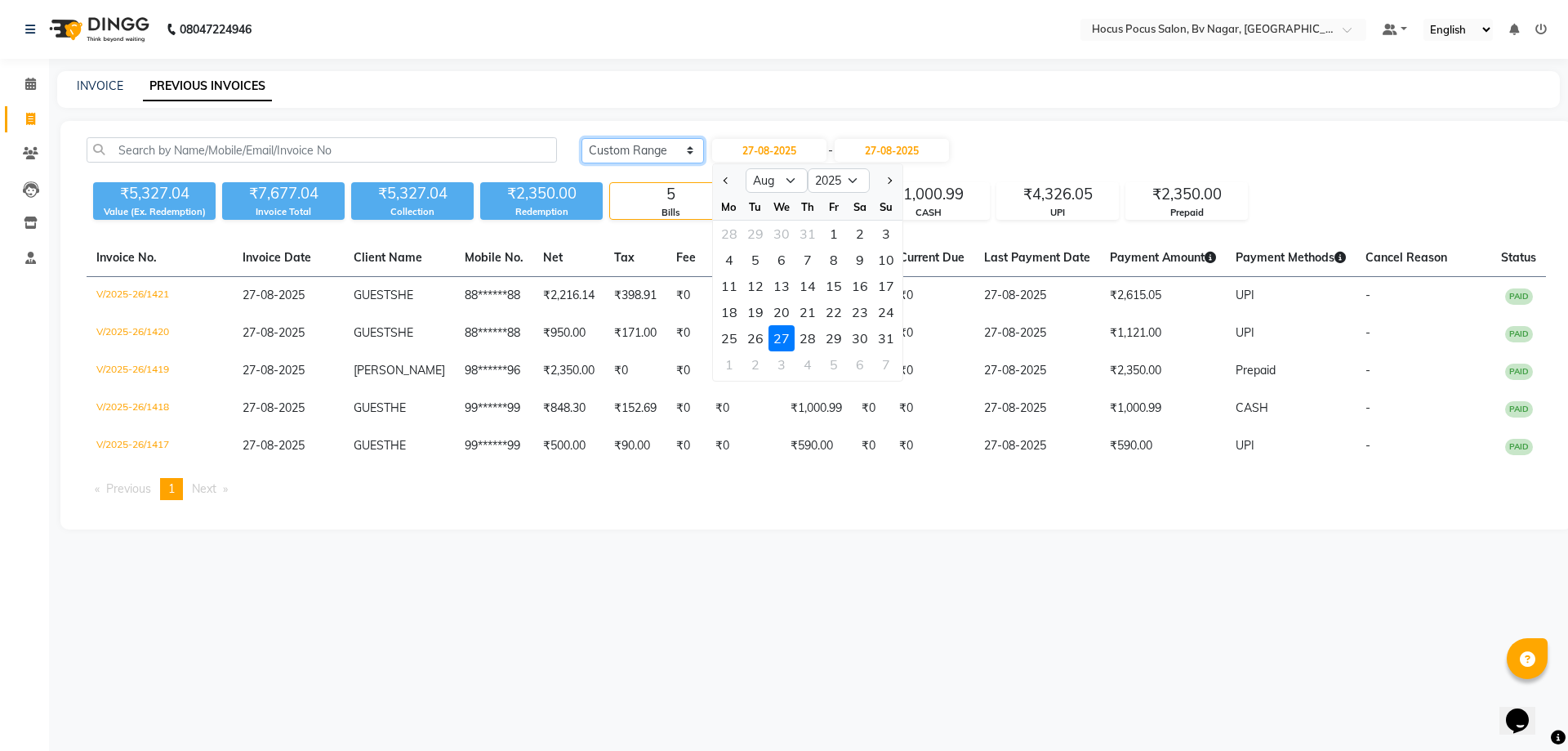
click at [661, 152] on select "[DATE] [DATE] Custom Range" at bounding box center [642, 150] width 123 height 25
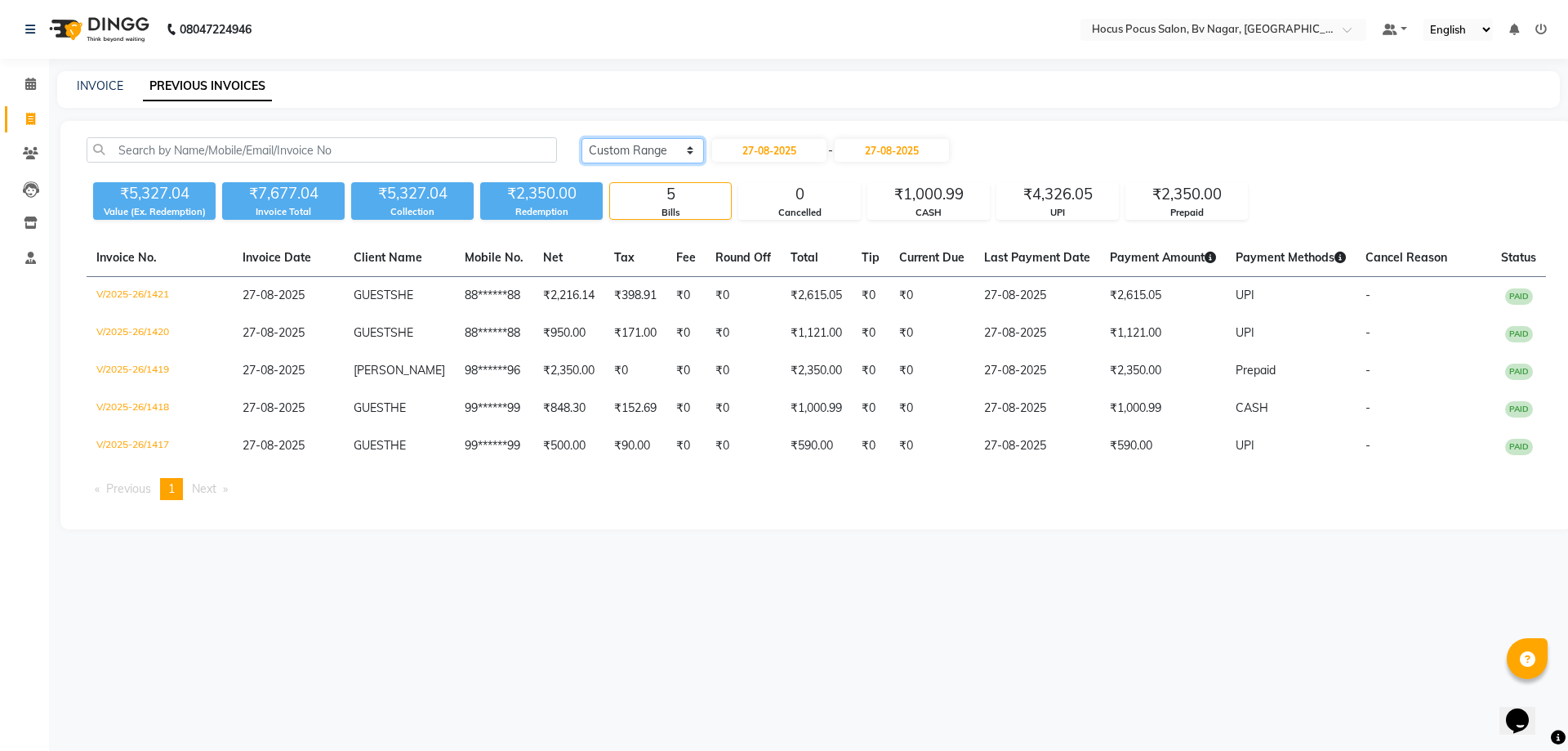
click at [652, 140] on select "[DATE] [DATE] Custom Range" at bounding box center [642, 150] width 123 height 25
click at [581, 138] on select "[DATE] [DATE] Custom Range" at bounding box center [642, 150] width 123 height 25
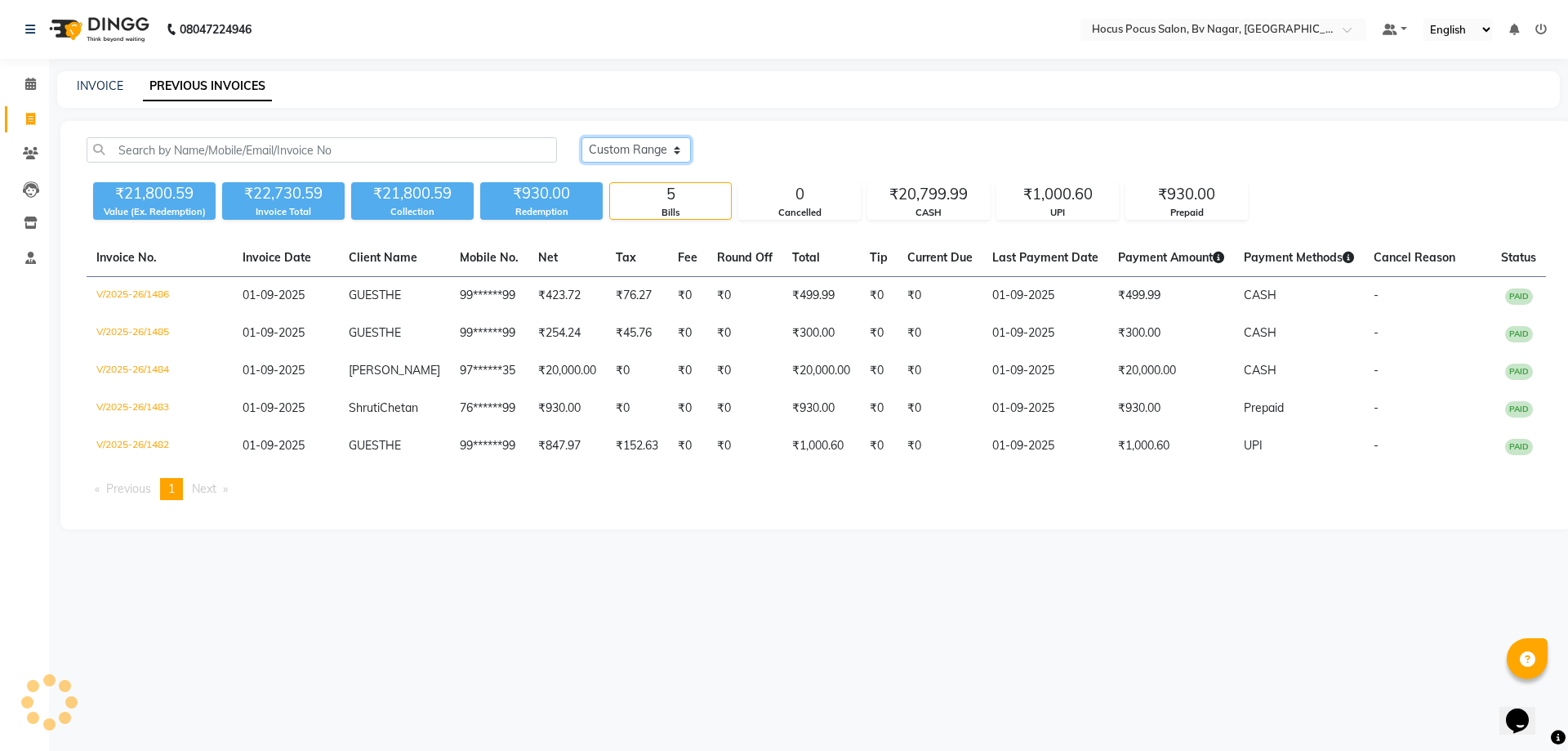
click at [647, 153] on select "[DATE] [DATE] Custom Range" at bounding box center [636, 150] width 109 height 25
select select "[DATE]"
click at [581, 137] on select "[DATE] [DATE] Custom Range" at bounding box center [636, 150] width 109 height 25
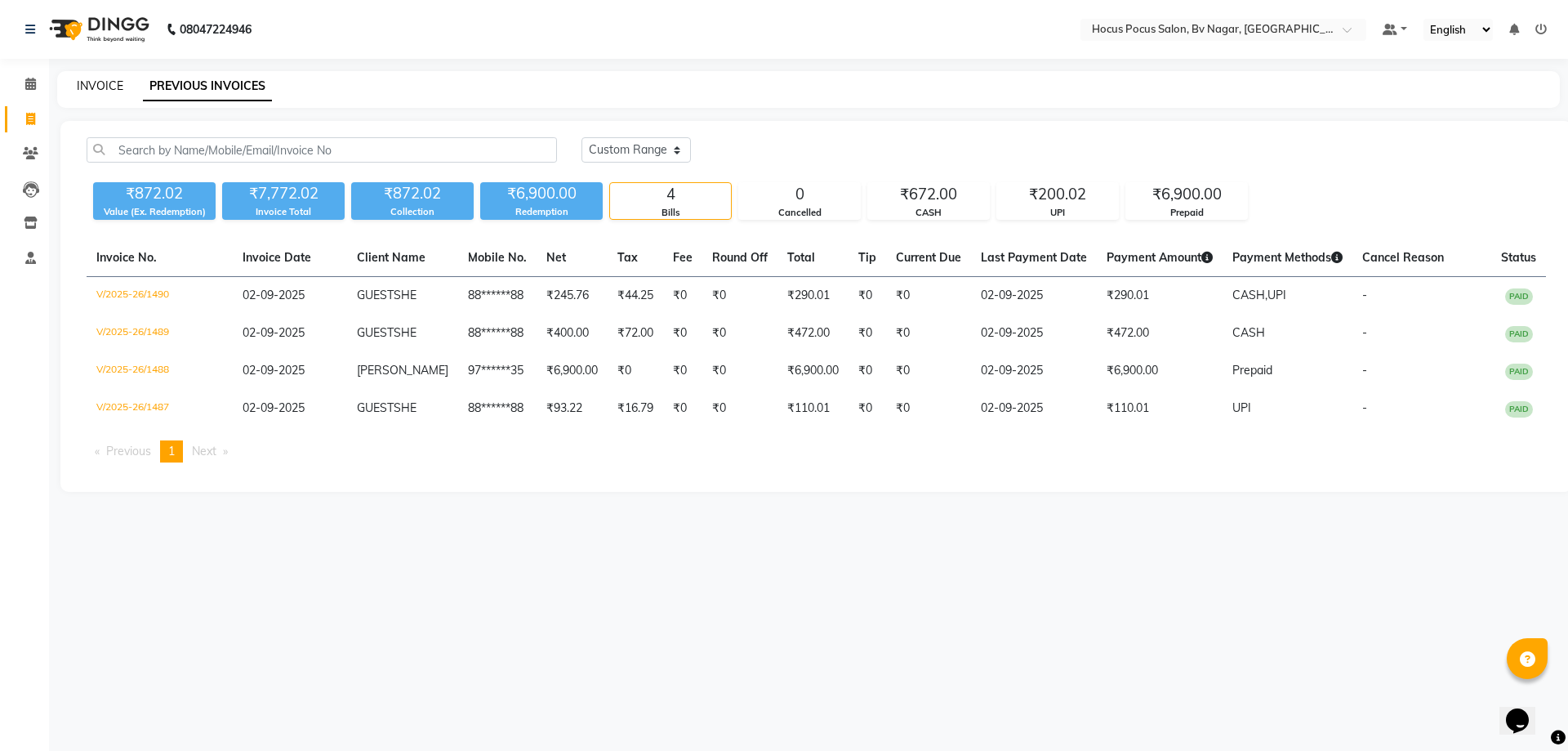
click at [97, 91] on link "INVOICE" at bounding box center [100, 86] width 47 height 15
select select "service"
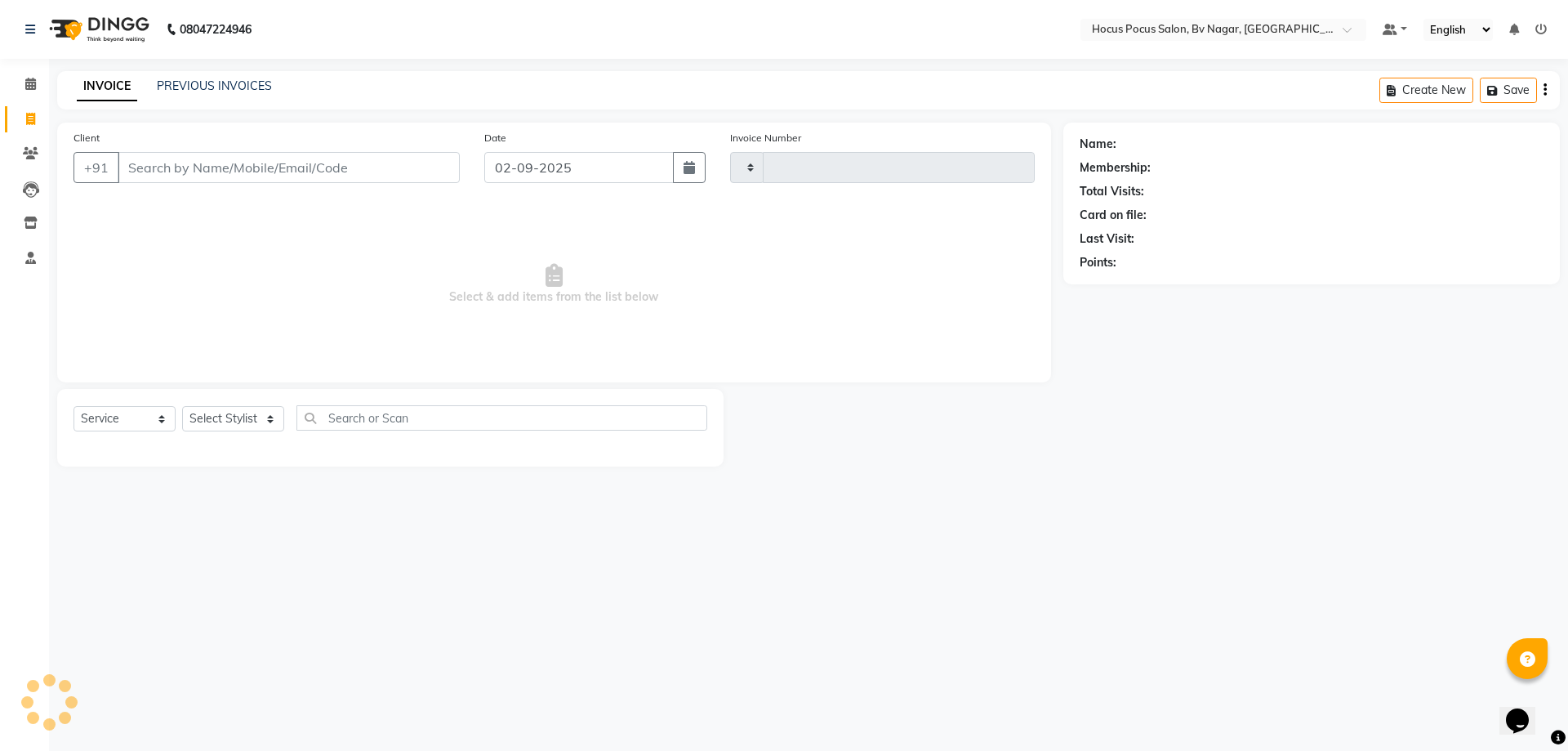
type input "1491"
select select "6056"
click at [239, 88] on link "PREVIOUS INVOICES" at bounding box center [215, 86] width 115 height 15
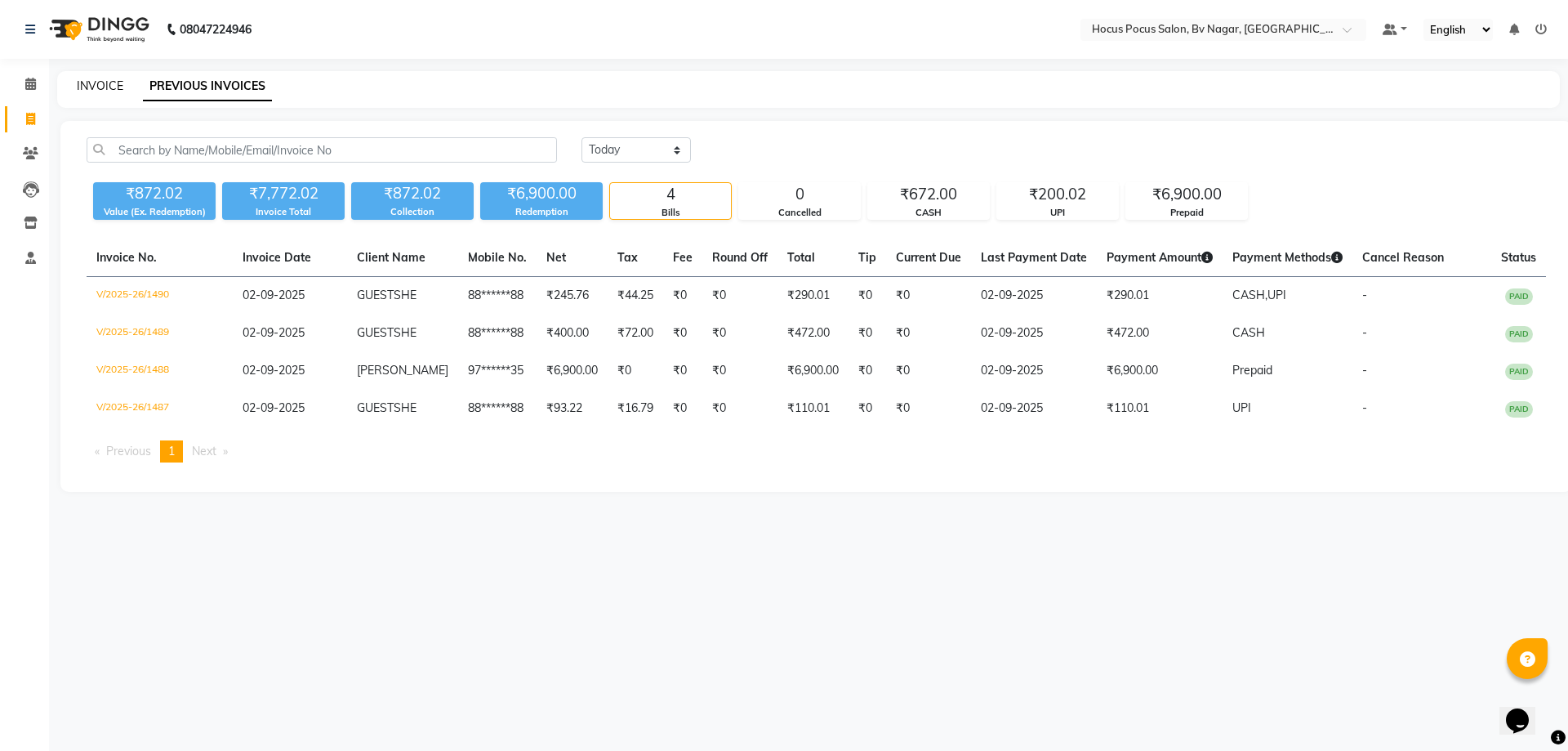
click at [119, 85] on link "INVOICE" at bounding box center [100, 86] width 47 height 15
select select "service"
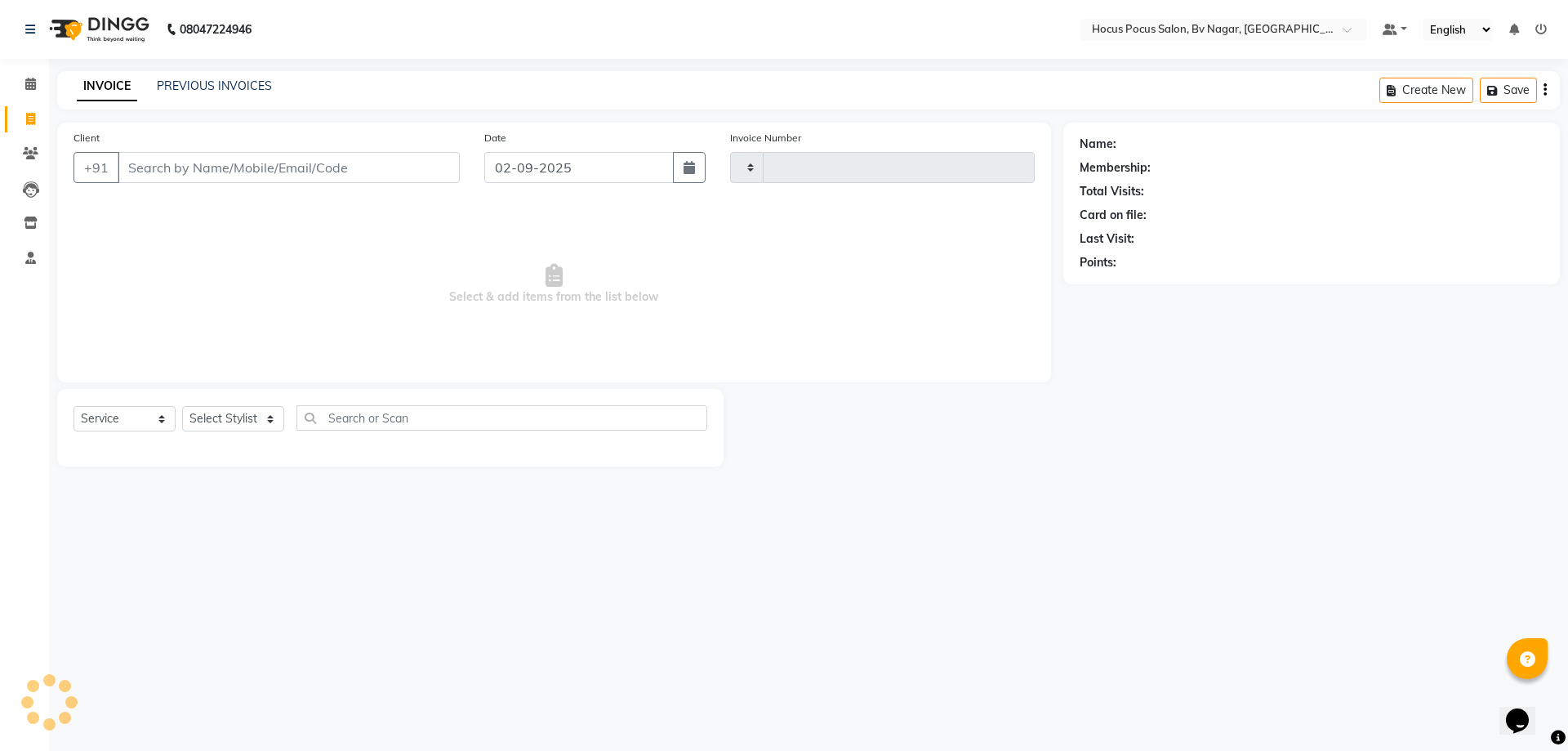
type input "1491"
select select "6056"
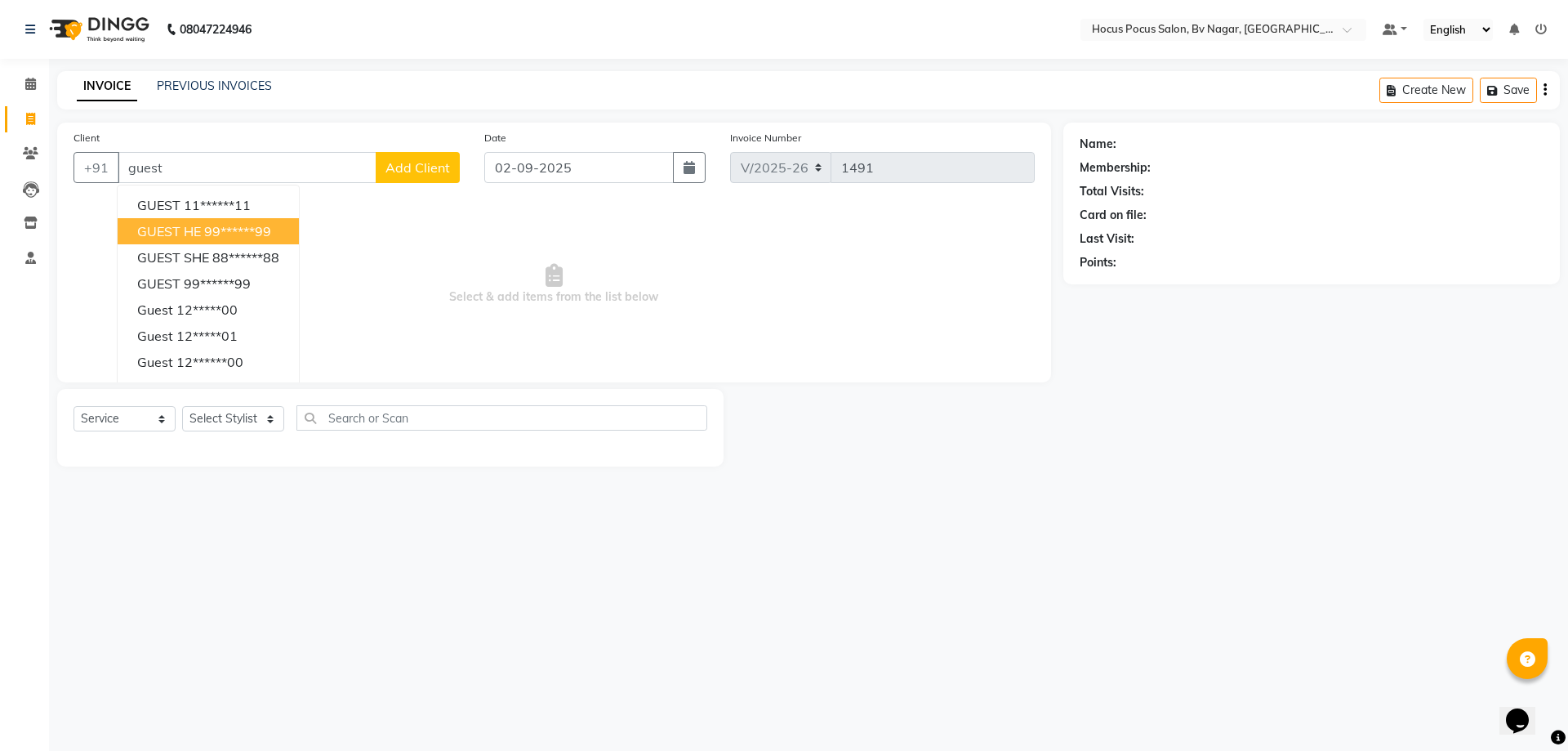
click at [231, 228] on ngb-highlight "99******99" at bounding box center [237, 231] width 67 height 17
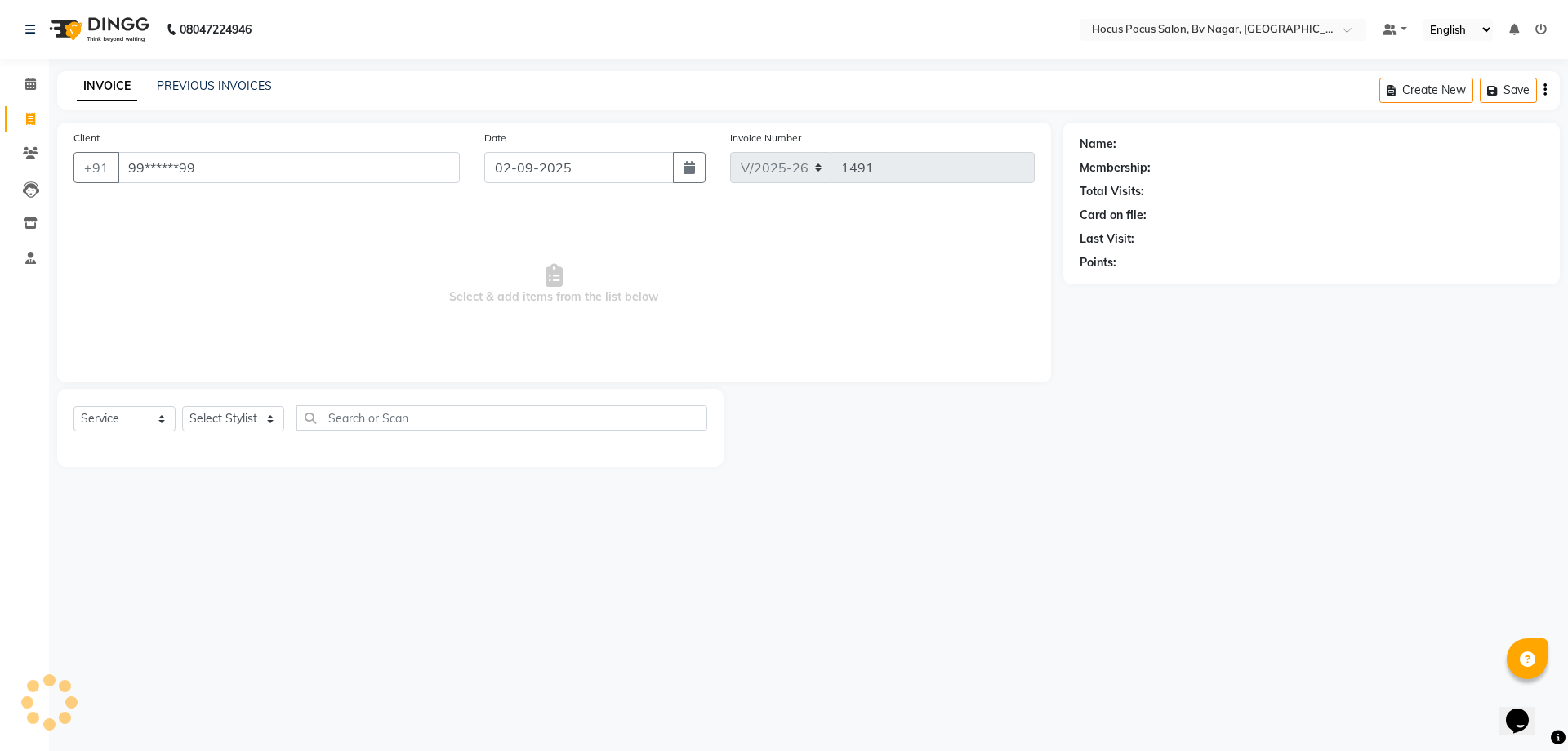
type input "99******99"
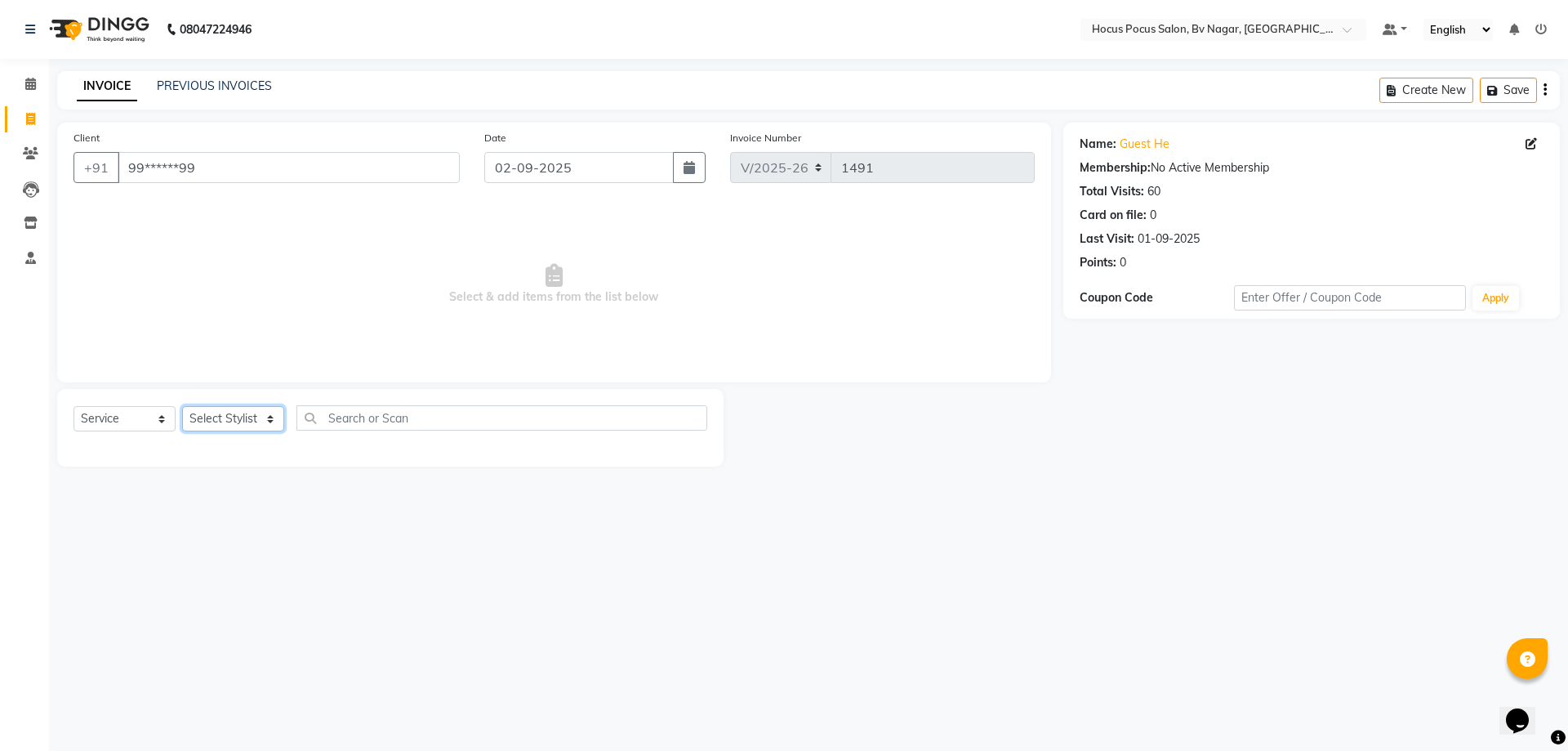
click at [222, 410] on select "Select Stylist [PERSON_NAME] [PERSON_NAME] hocus pocus [PERSON_NAME] Sashy" at bounding box center [233, 419] width 102 height 25
select select "62622"
click at [182, 406] on select "Select Stylist [PERSON_NAME] [PERSON_NAME] hocus pocus [PERSON_NAME] Sashy" at bounding box center [233, 419] width 102 height 25
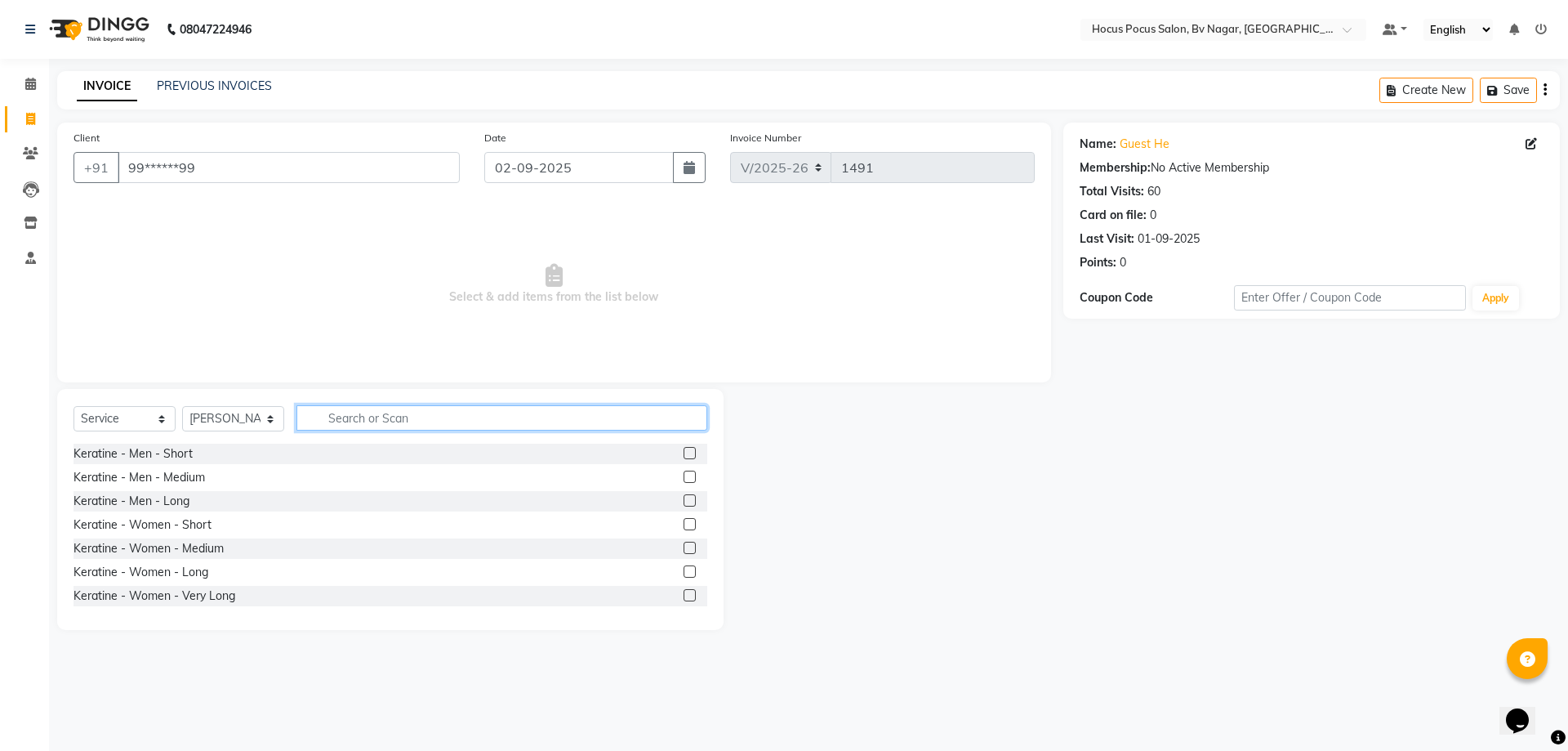
click at [360, 416] on input "text" at bounding box center [502, 418] width 411 height 25
type input "hair"
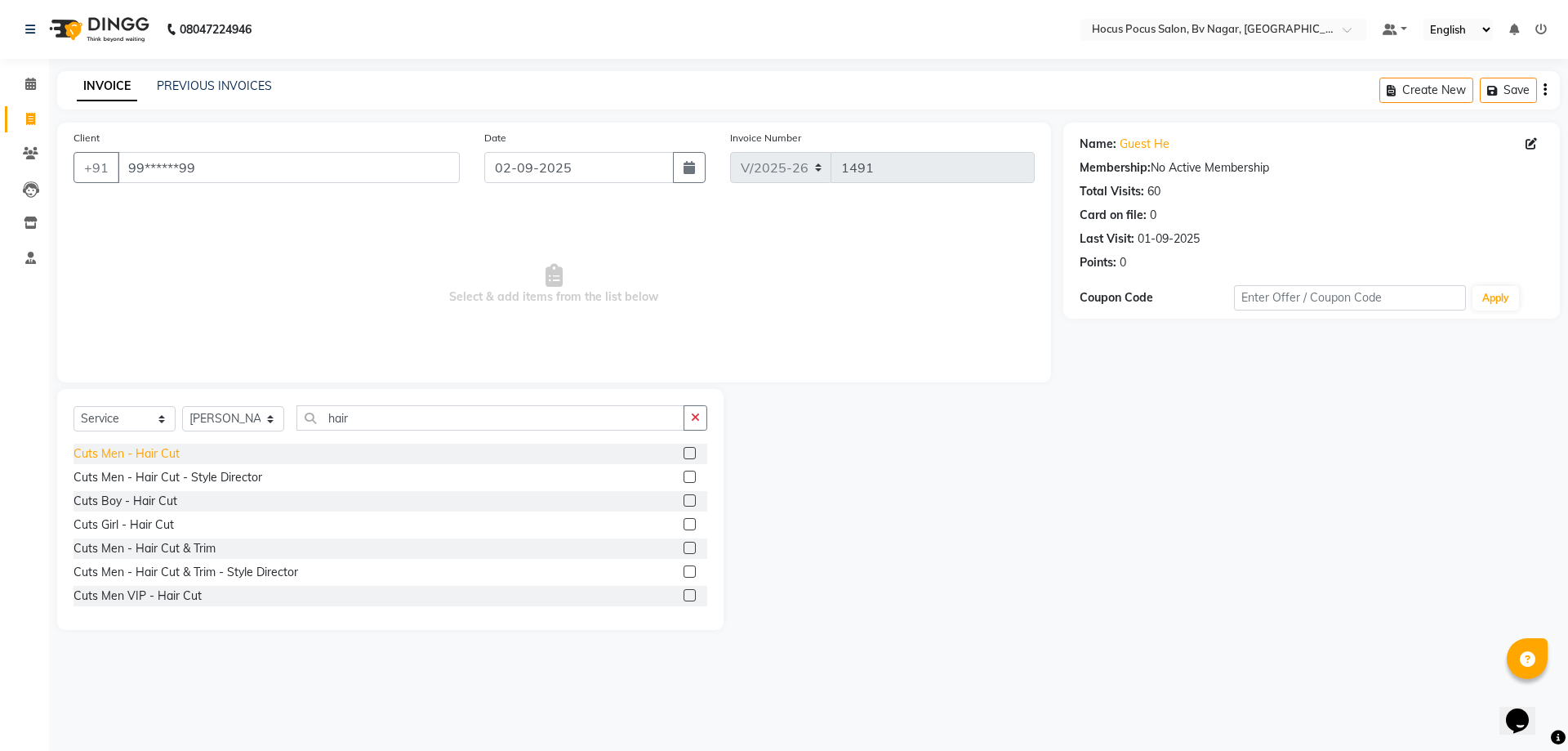
click at [158, 460] on div "Cuts Men - Hair Cut" at bounding box center [126, 454] width 106 height 18
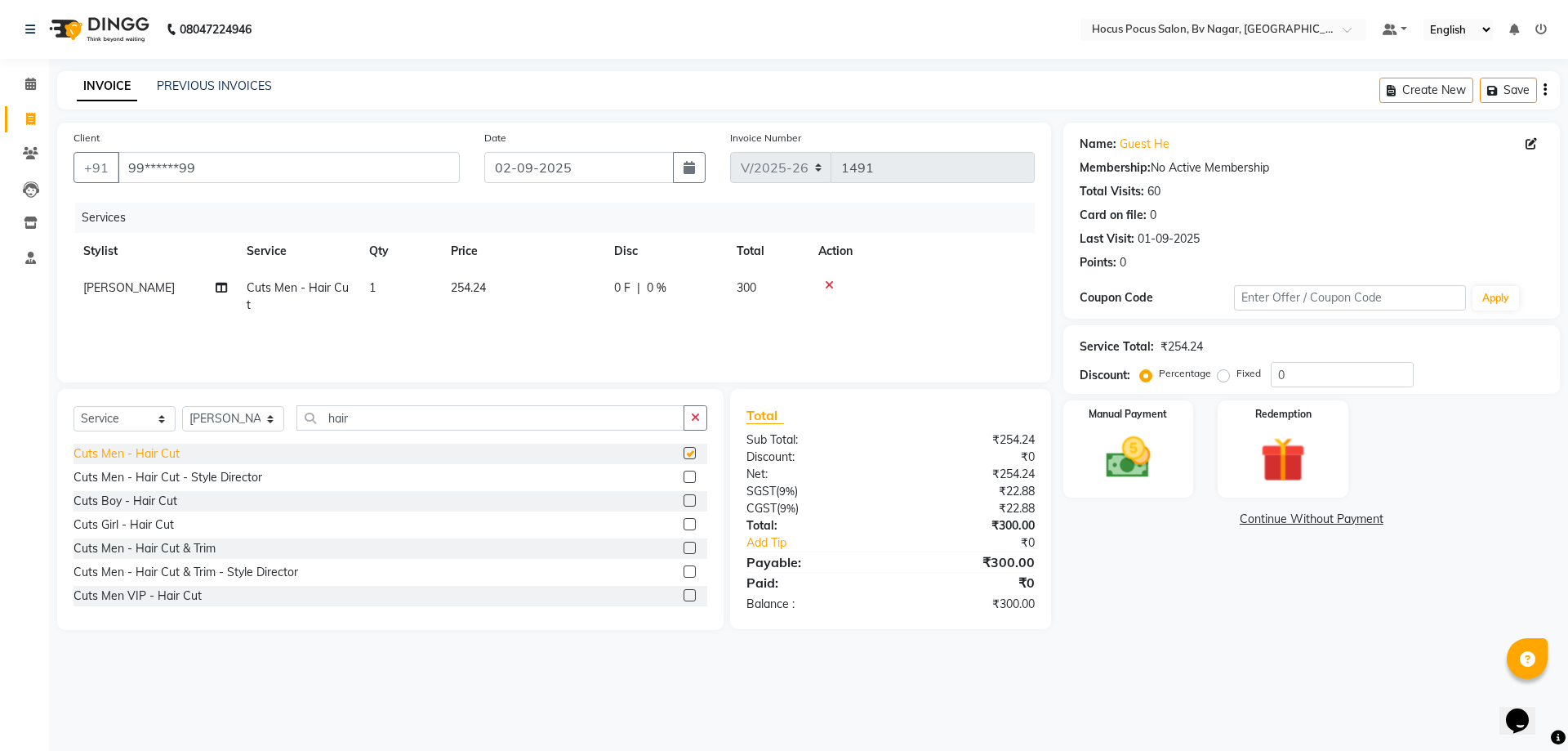
checkbox input "false"
click at [1143, 488] on div "Manual Payment" at bounding box center [1128, 449] width 135 height 100
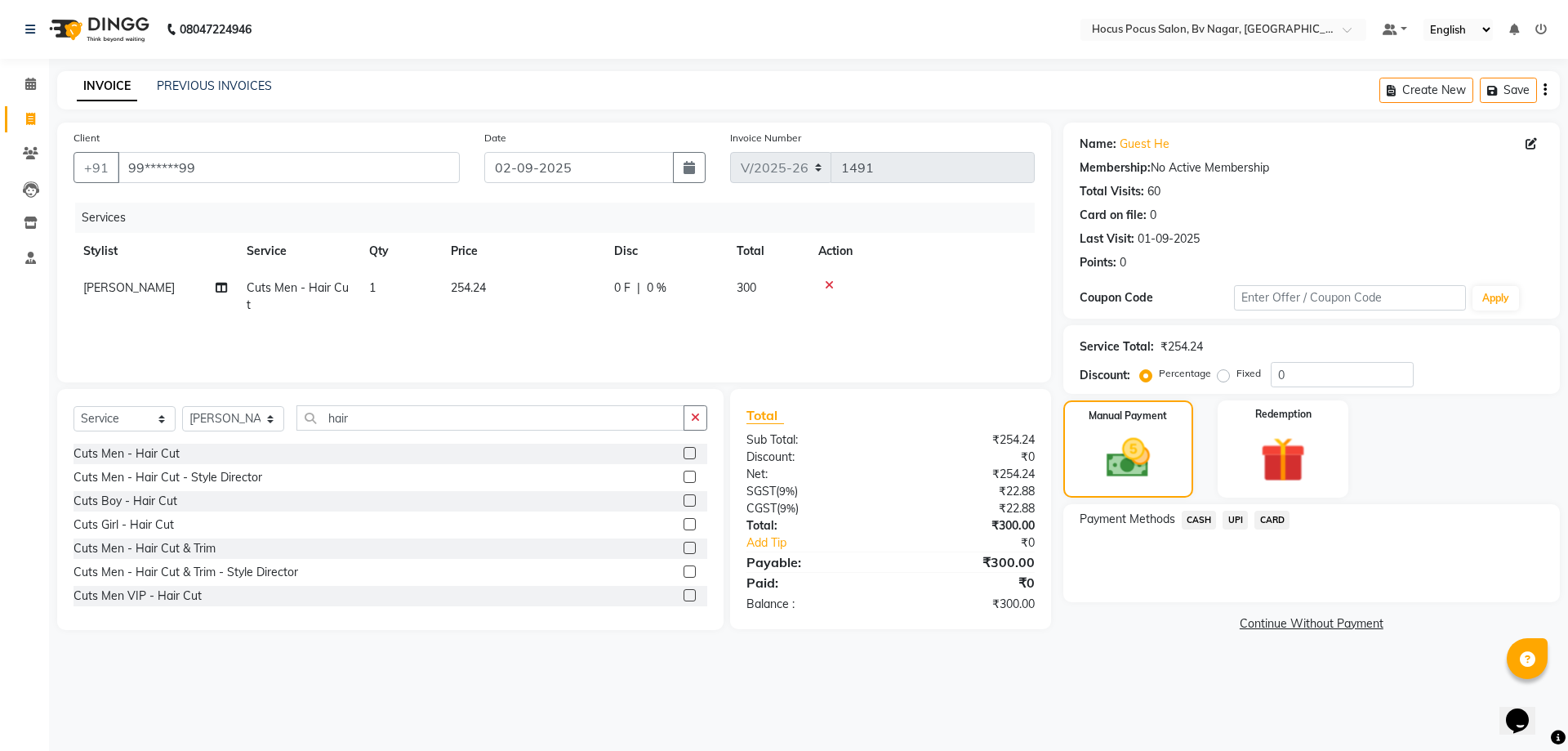
click at [1203, 519] on span "CASH" at bounding box center [1200, 520] width 35 height 18
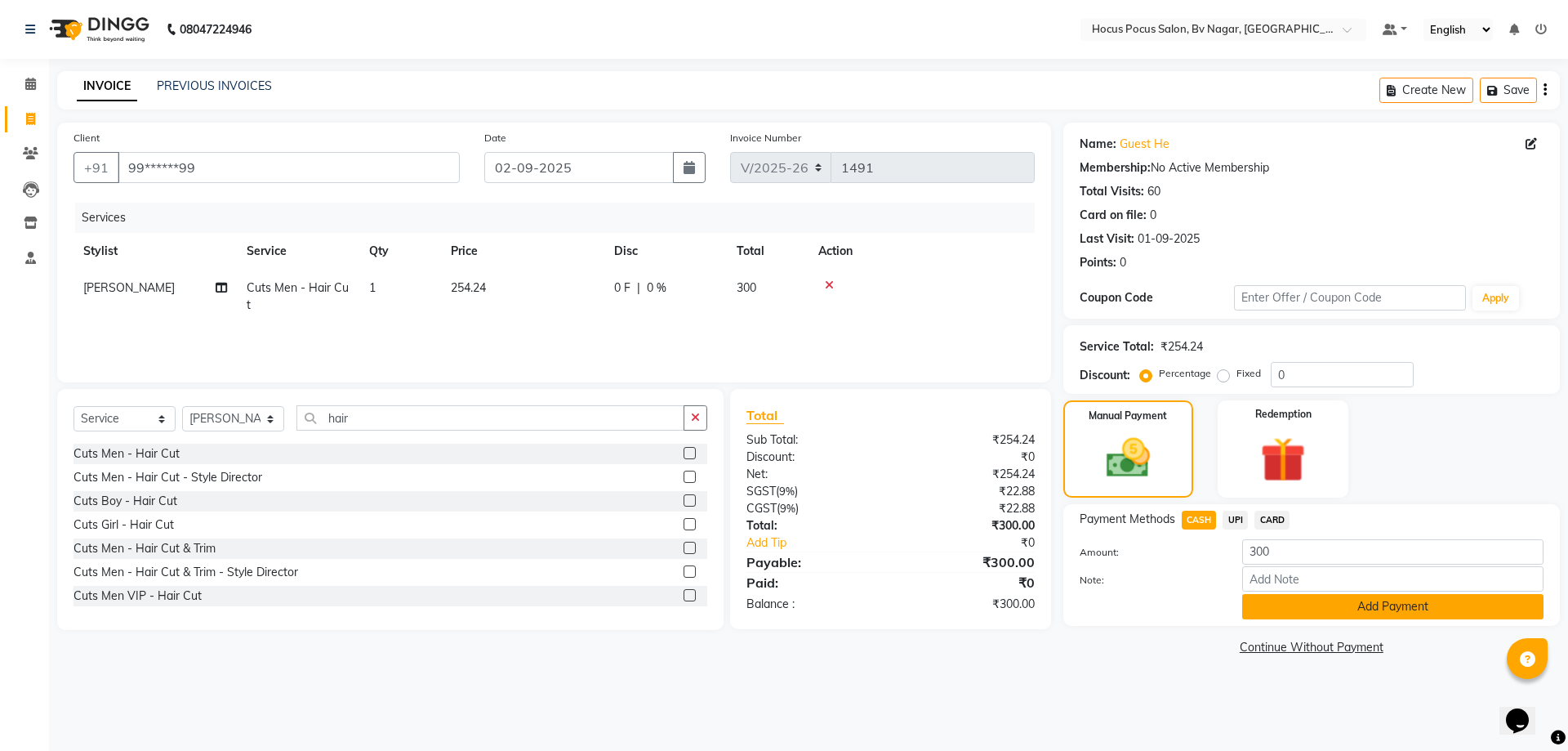
click at [1267, 609] on button "Add Payment" at bounding box center [1393, 606] width 302 height 25
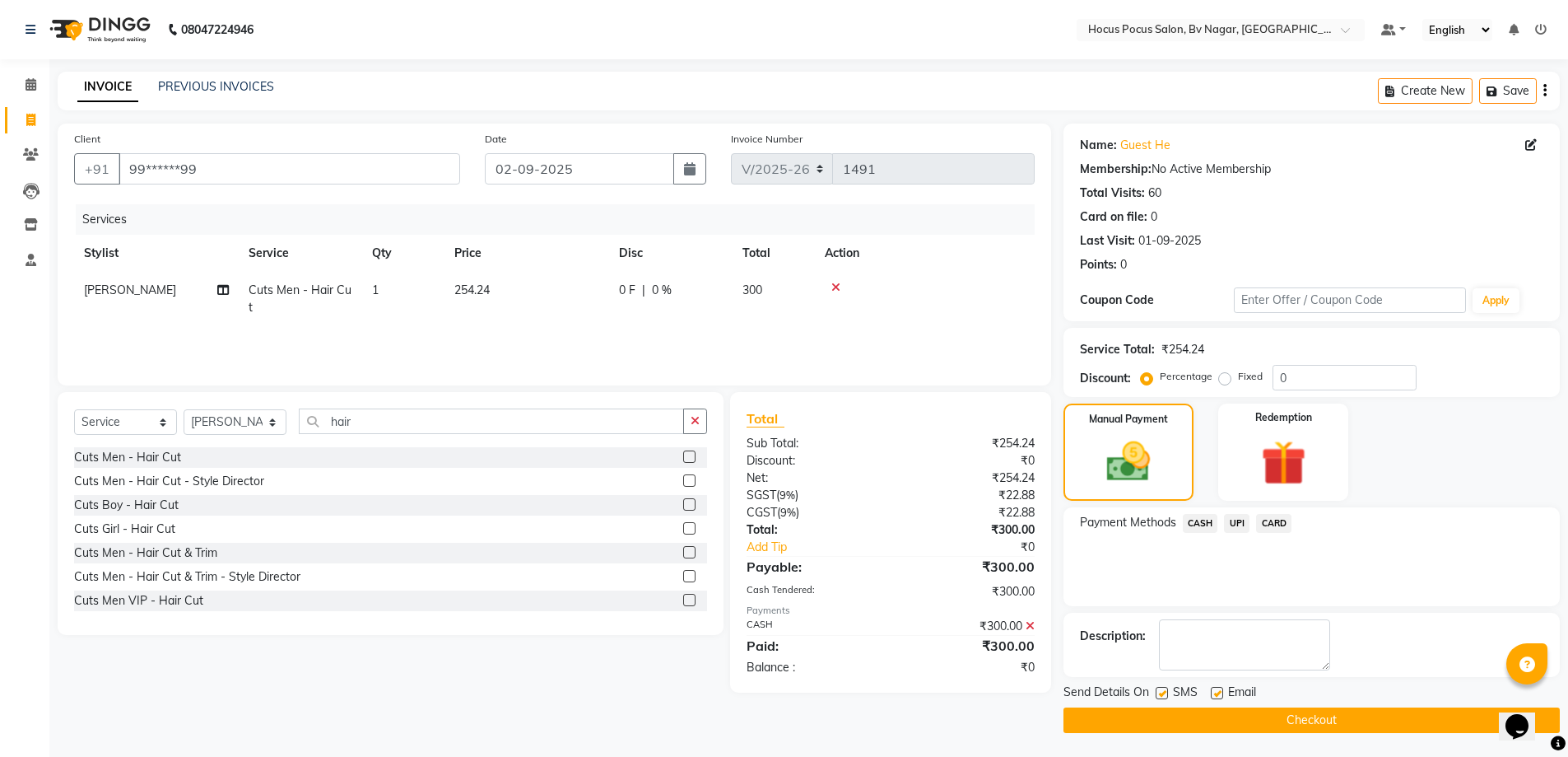
click at [1157, 689] on label at bounding box center [1161, 692] width 13 height 13
click at [1157, 689] on input "checkbox" at bounding box center [1161, 693] width 11 height 11
checkbox input "false"
click at [1151, 707] on button "Checkout" at bounding box center [1311, 720] width 497 height 25
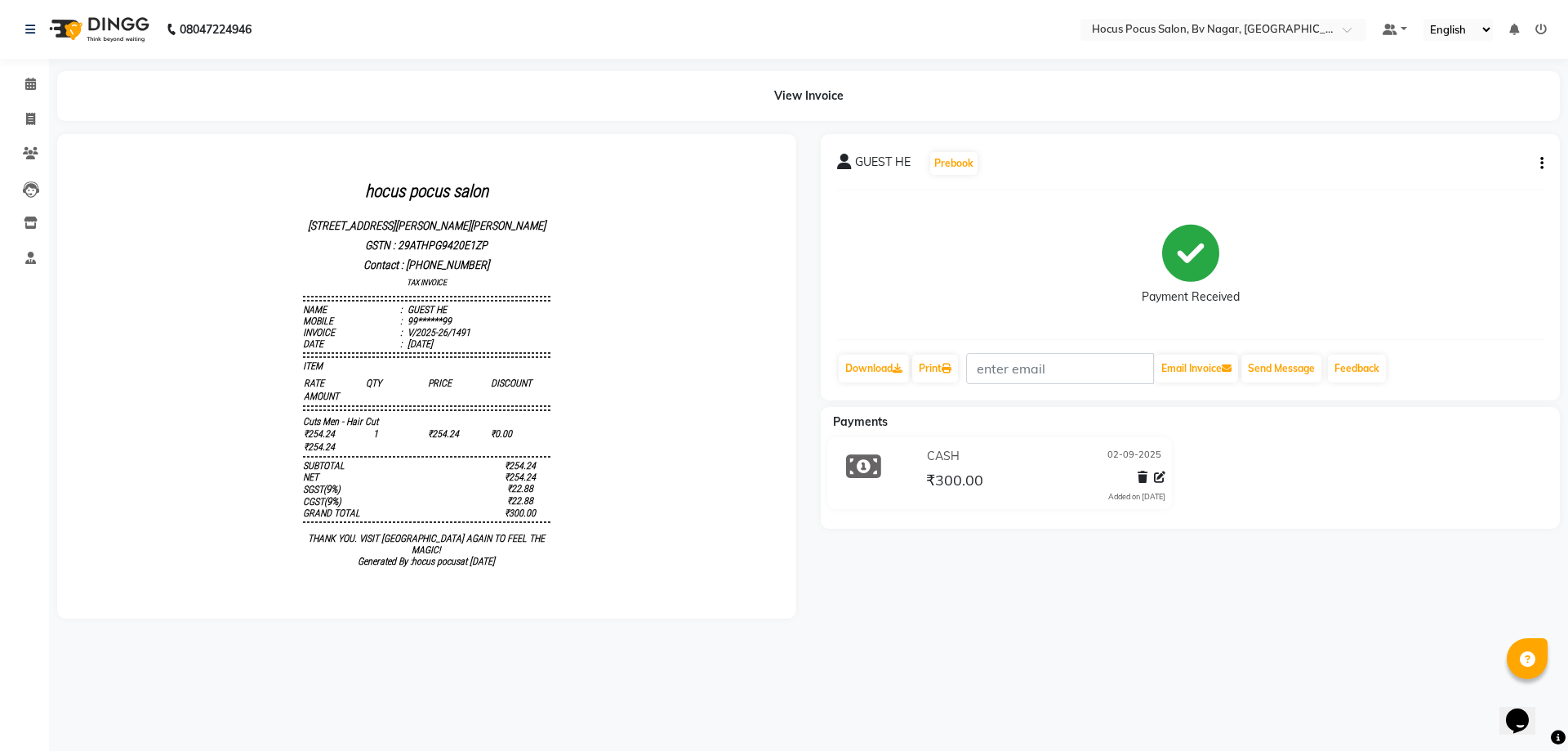
click at [107, 25] on img at bounding box center [98, 29] width 112 height 46
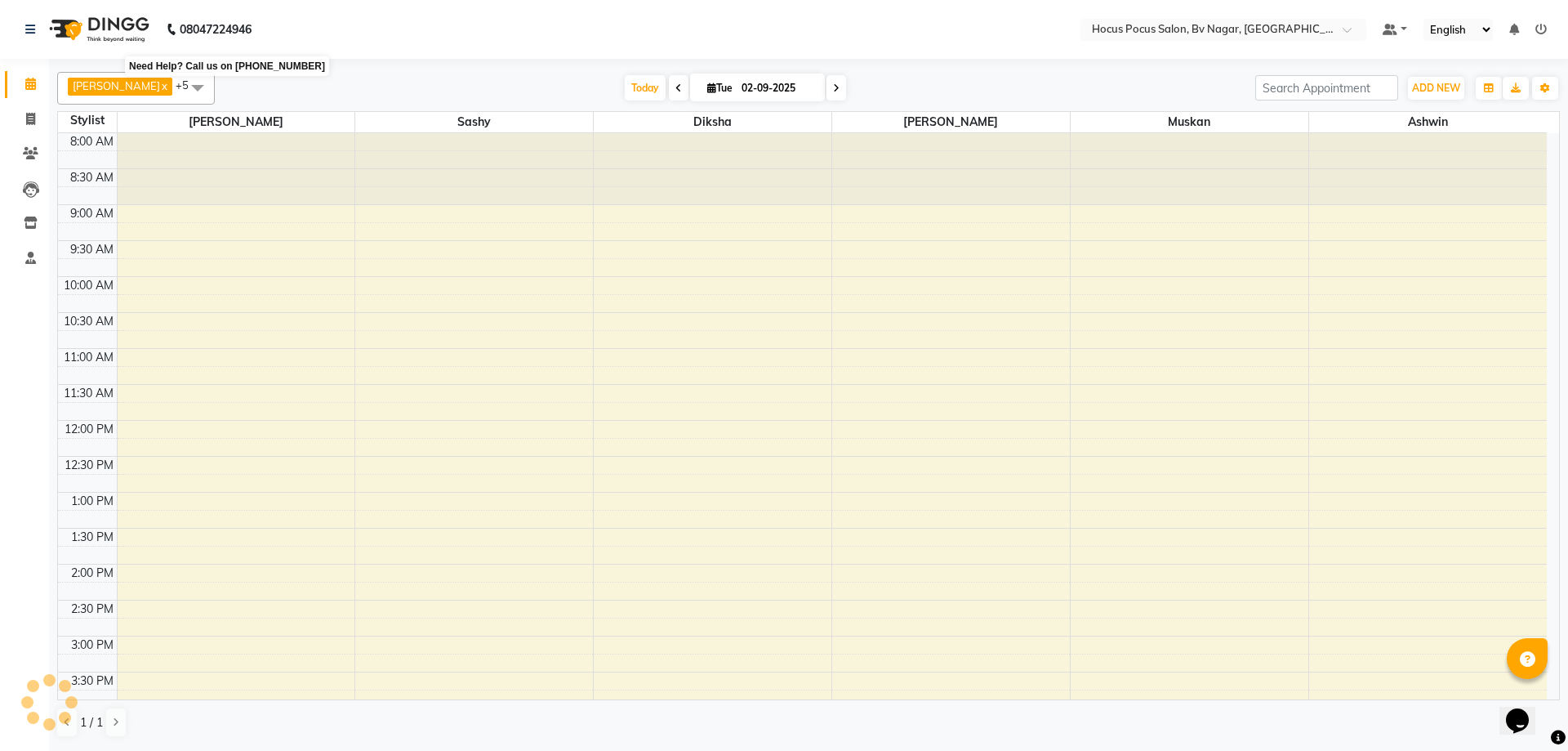
scroll to position [337, 0]
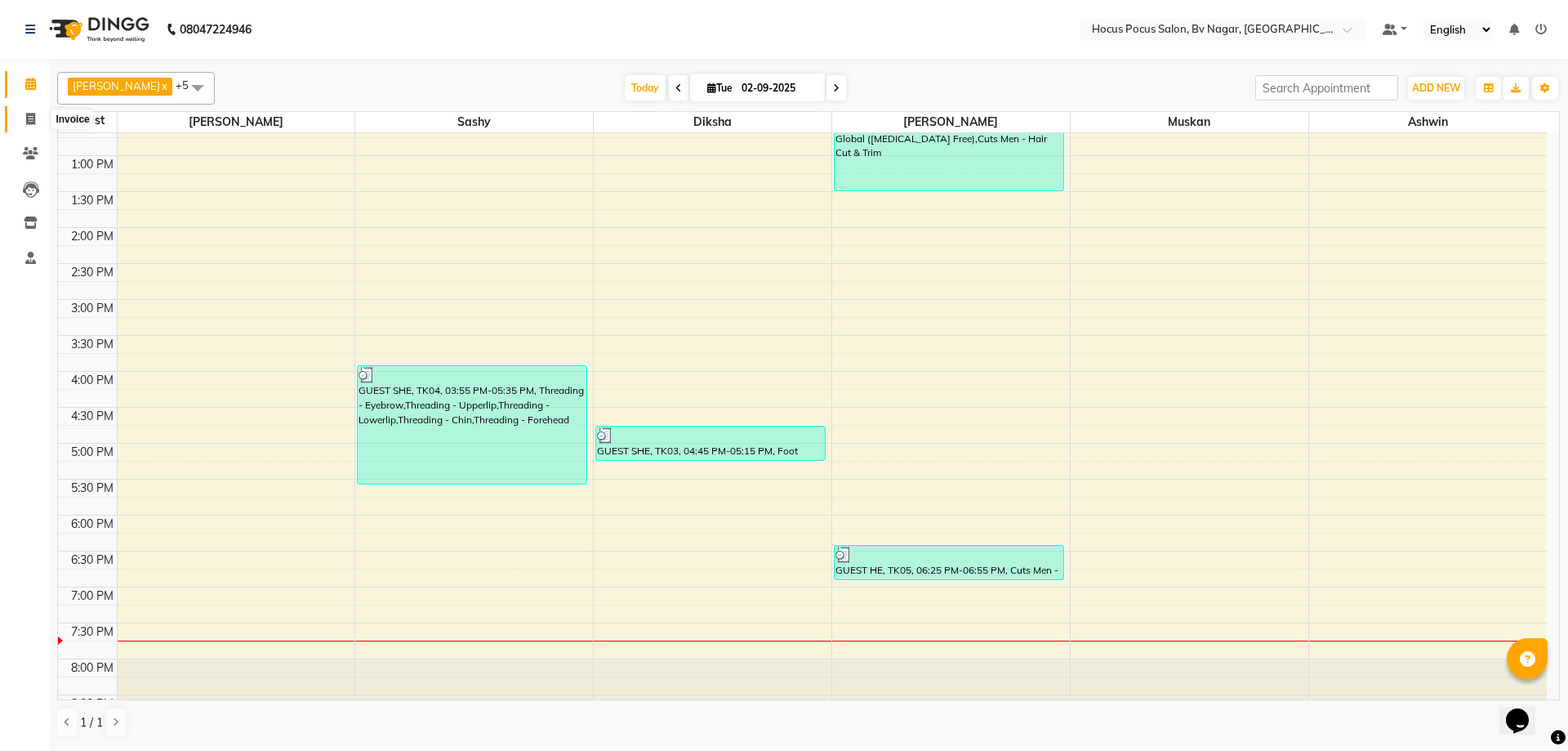
click at [27, 120] on icon at bounding box center [30, 119] width 9 height 13
select select "service"
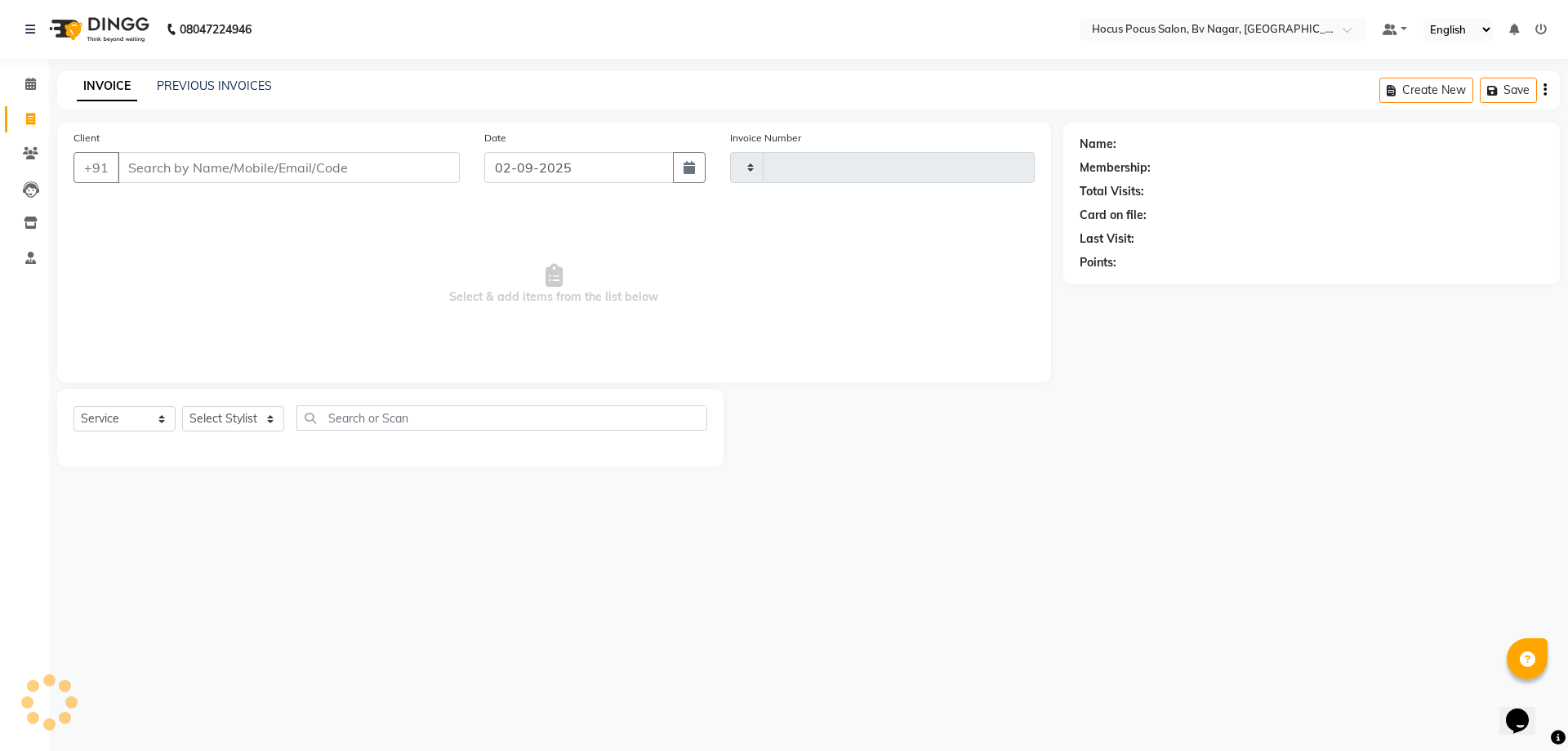
type input "1492"
select select "6056"
click at [241, 85] on link "PREVIOUS INVOICES" at bounding box center [215, 86] width 115 height 15
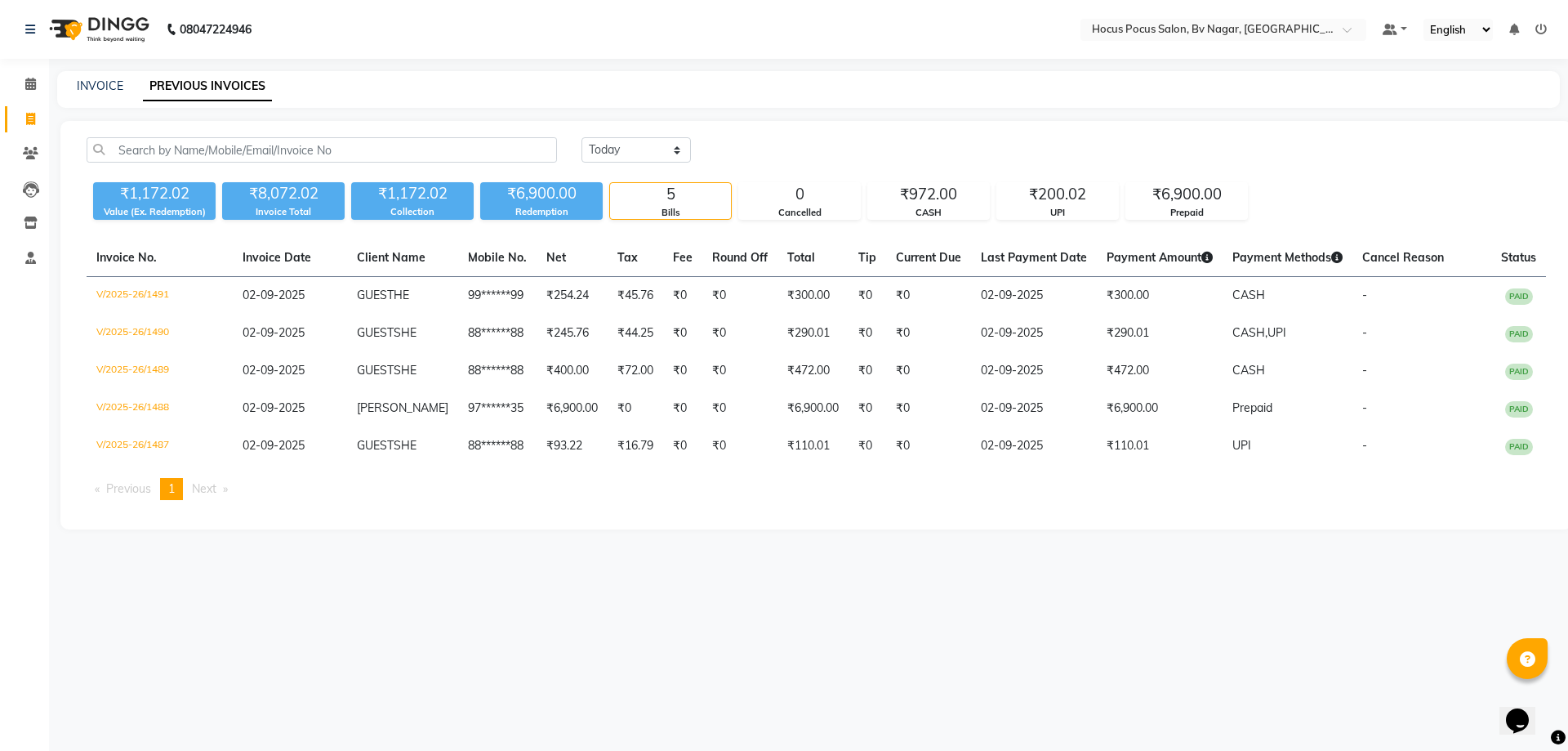
click at [111, 78] on div "INVOICE" at bounding box center [100, 86] width 47 height 18
click at [109, 87] on link "INVOICE" at bounding box center [100, 86] width 47 height 15
select select "service"
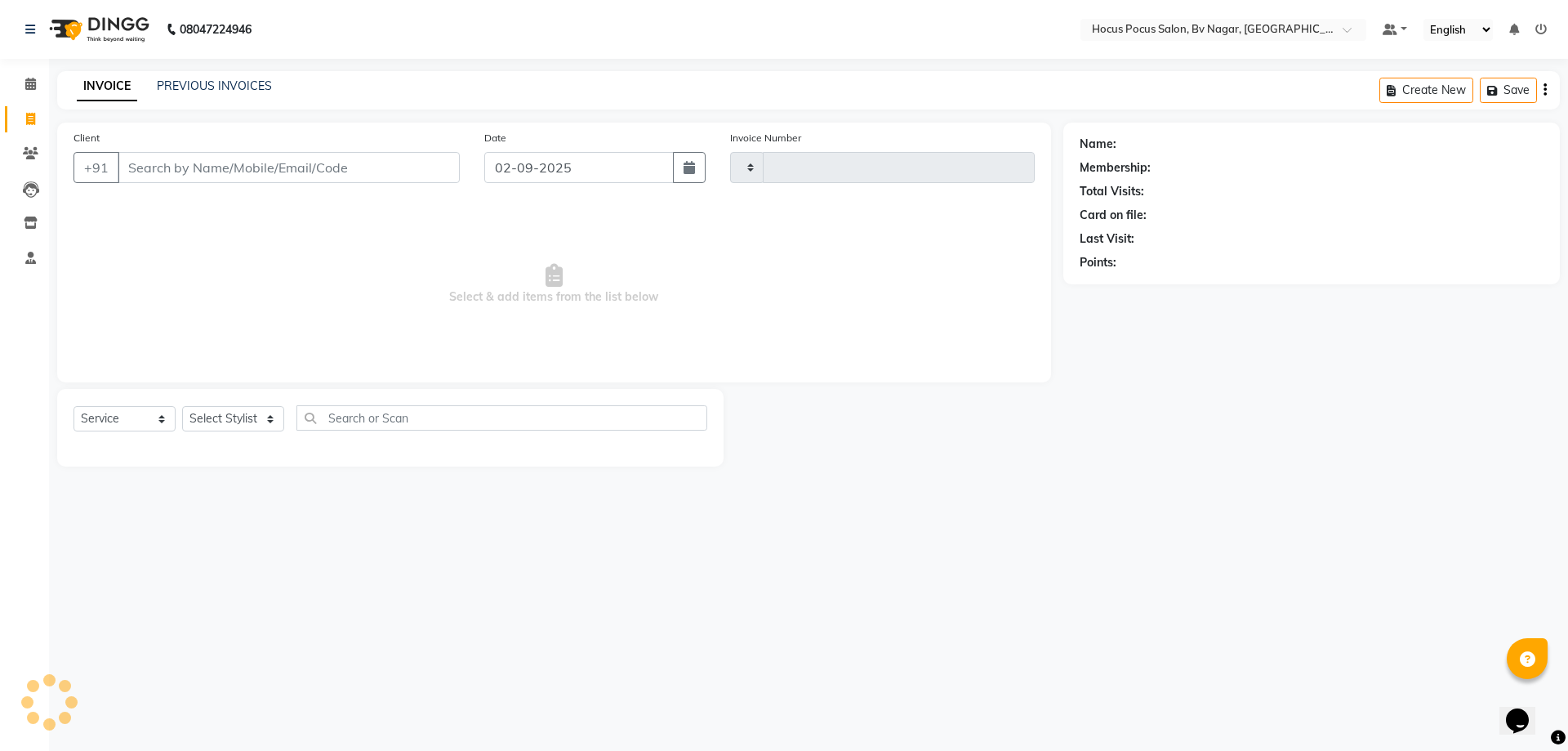
type input "1492"
type input "g"
select select "6056"
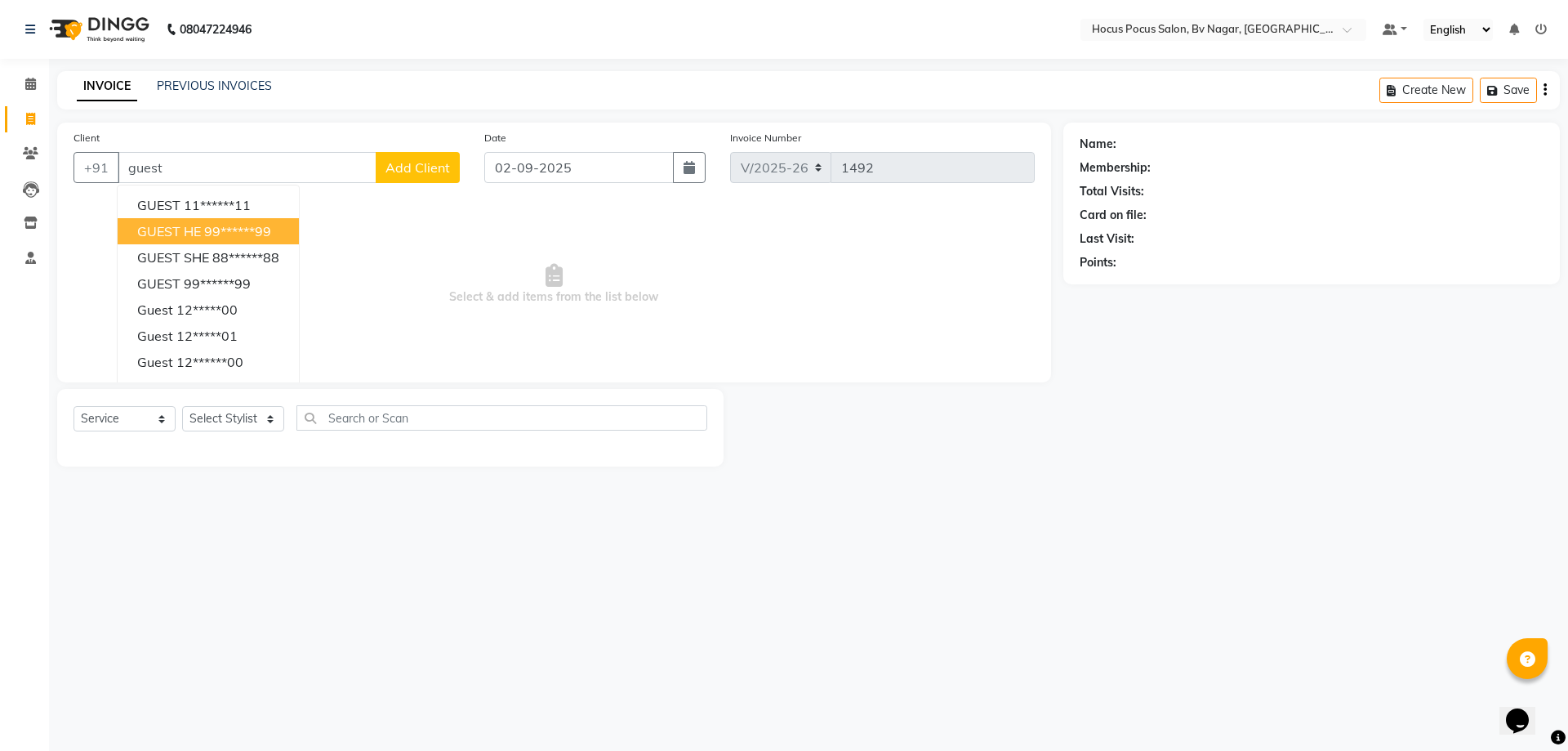
click at [215, 228] on ngb-highlight "99******99" at bounding box center [237, 231] width 67 height 17
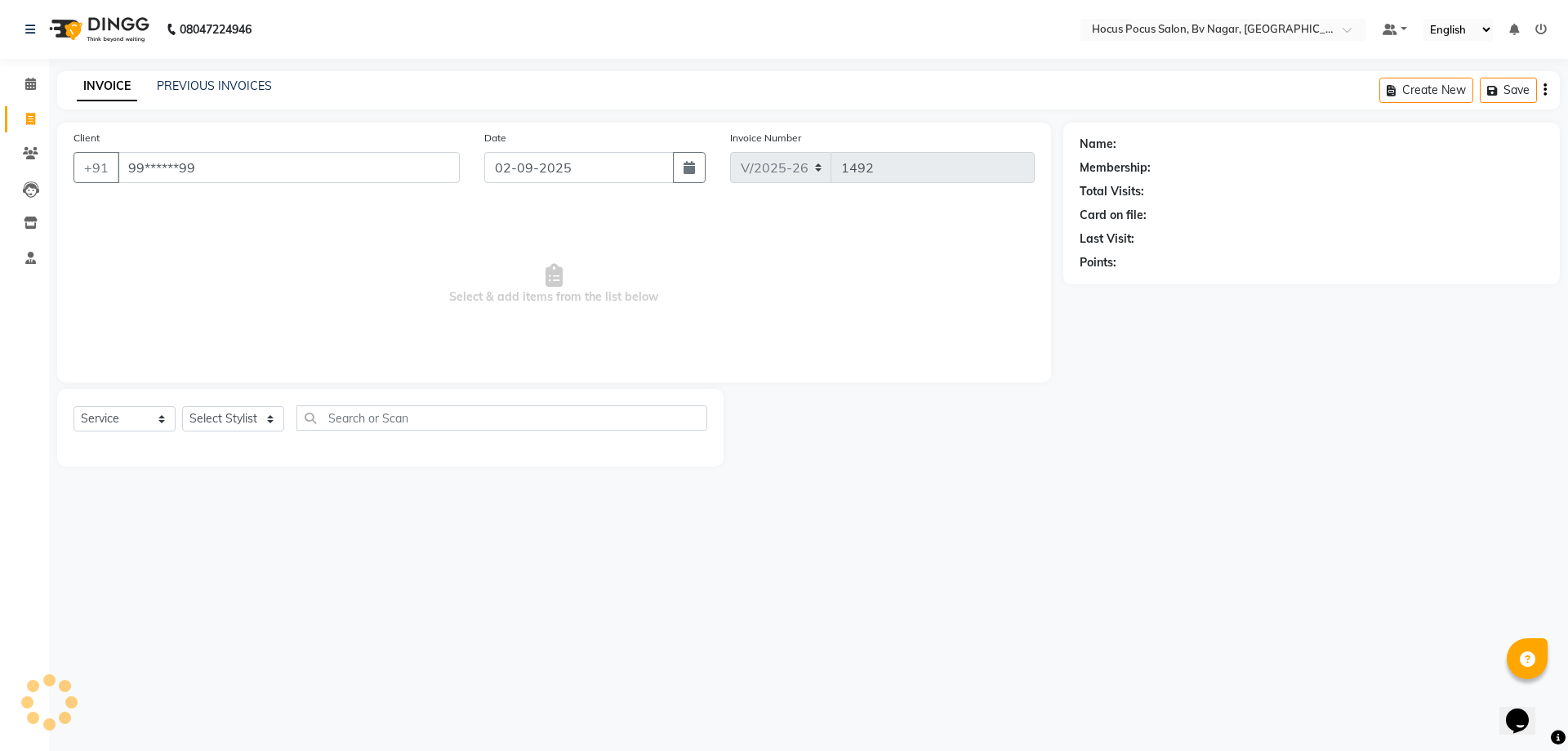
type input "99******99"
click at [231, 424] on select "Select Stylist [PERSON_NAME] [PERSON_NAME] hocus pocus [PERSON_NAME] Sashy" at bounding box center [233, 419] width 102 height 25
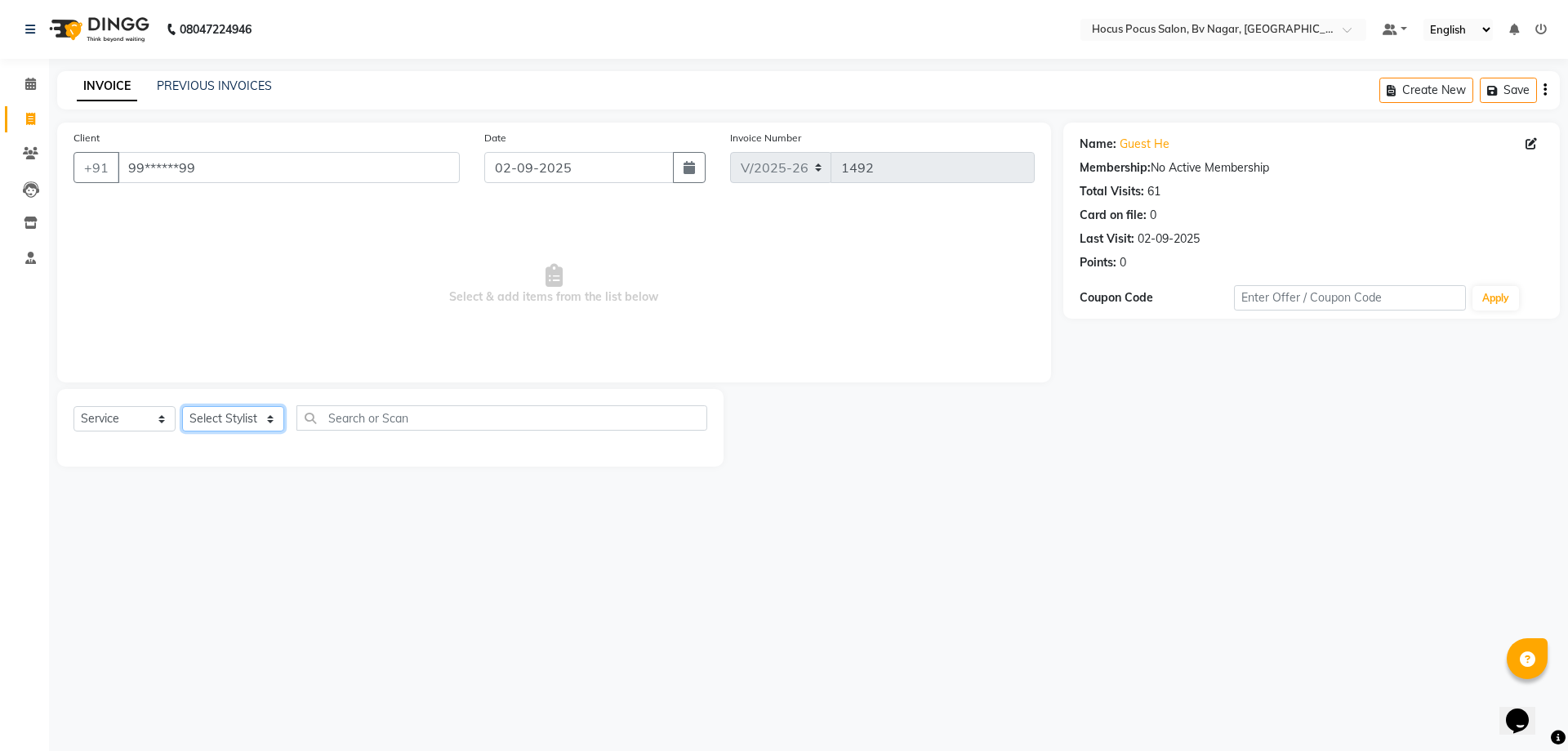
select select "62622"
click at [182, 406] on select "Select Stylist [PERSON_NAME] [PERSON_NAME] hocus pocus [PERSON_NAME] Sashy" at bounding box center [233, 419] width 102 height 25
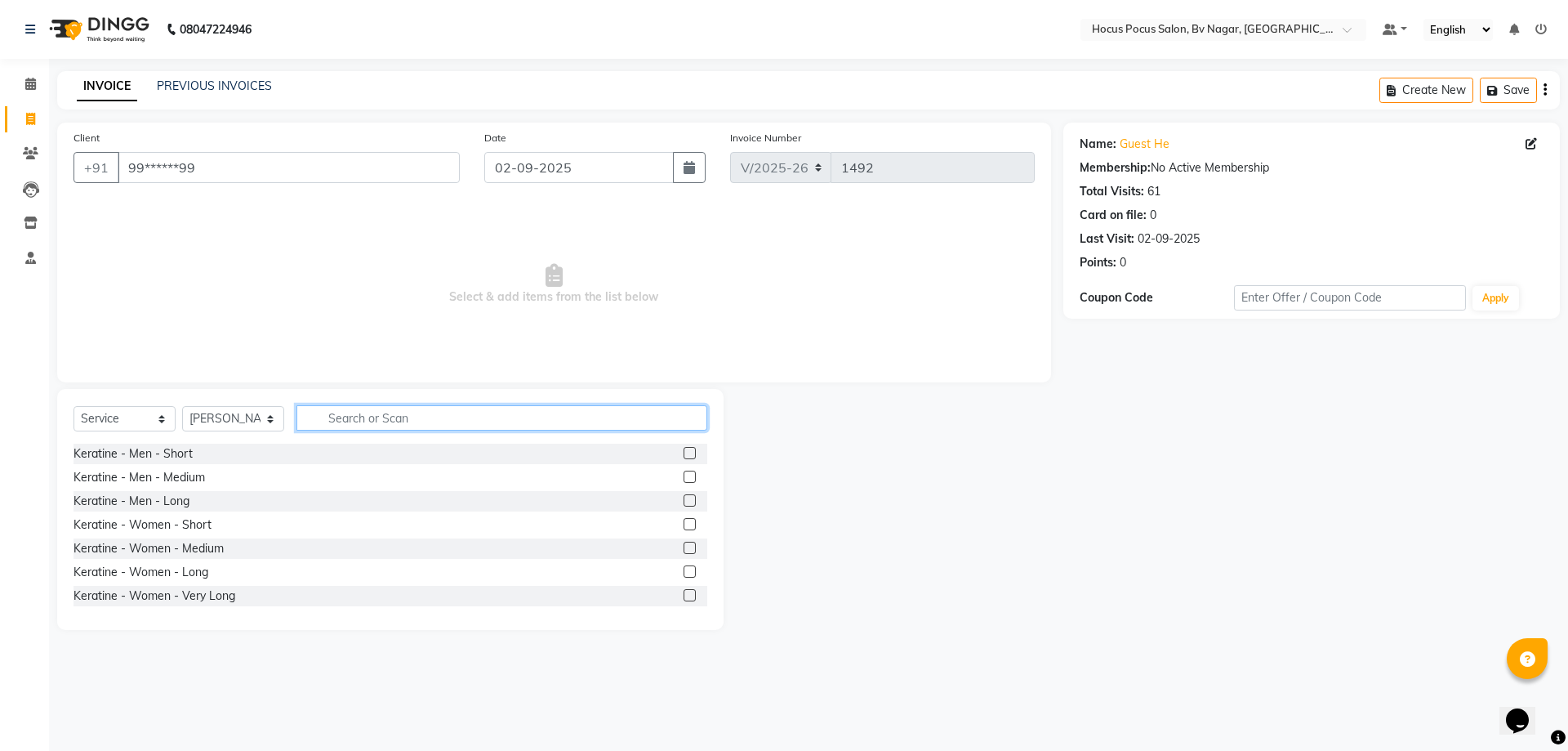
click at [403, 416] on input "text" at bounding box center [502, 418] width 411 height 25
type input "hair"
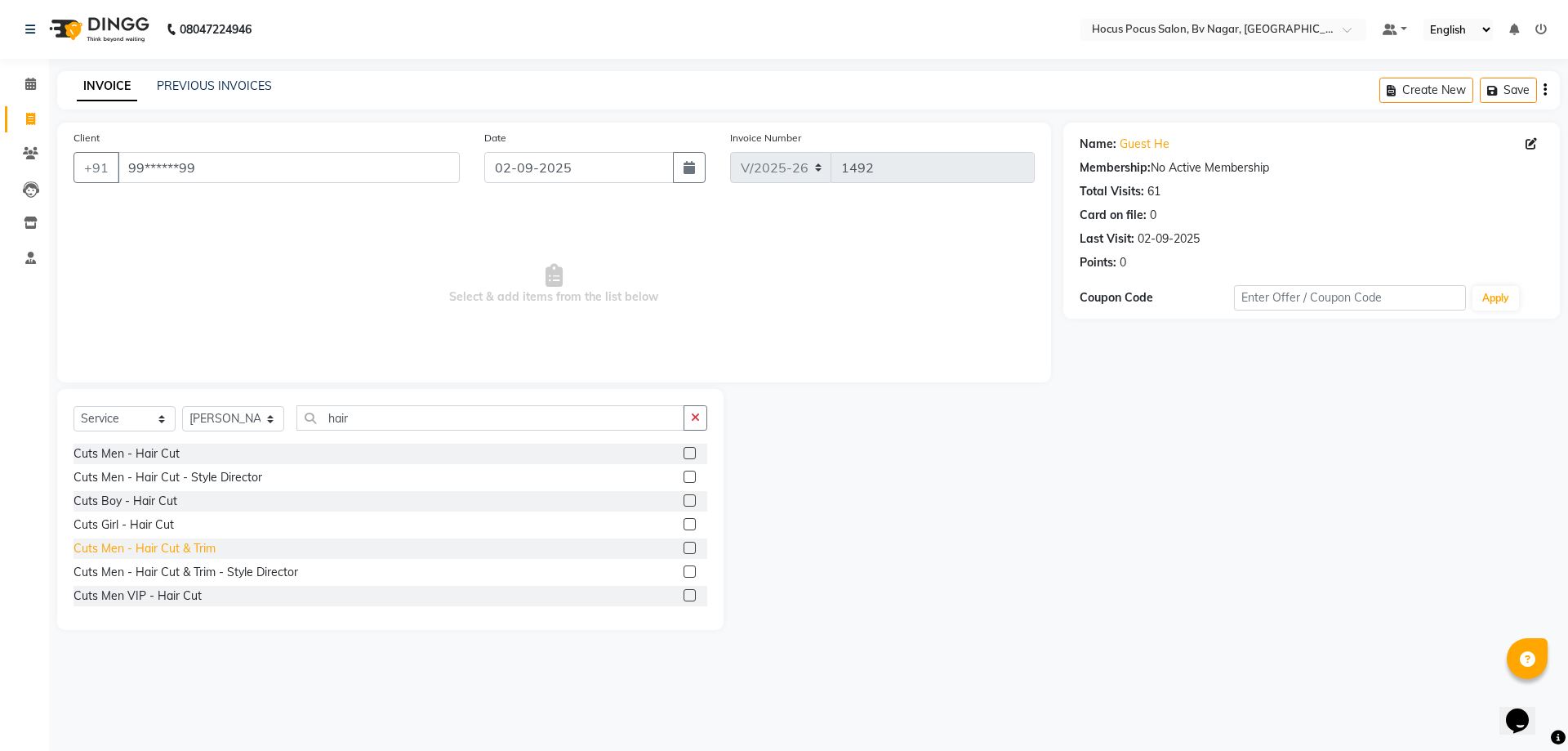
click at [189, 545] on div "Cuts Men - Hair Cut & Trim" at bounding box center [145, 548] width 142 height 18
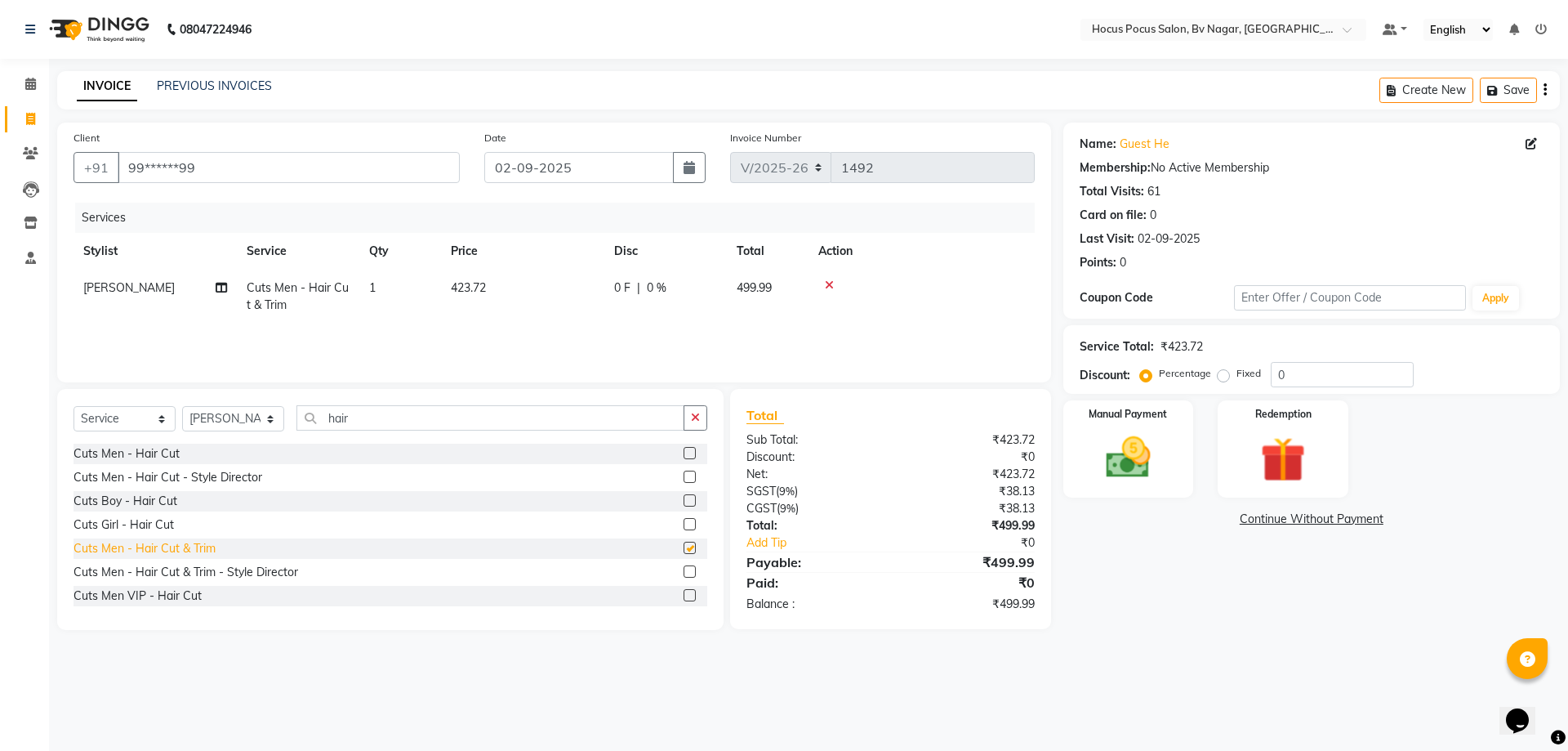
checkbox input "false"
click at [151, 450] on div "Cuts Men - Hair Cut" at bounding box center [126, 454] width 106 height 18
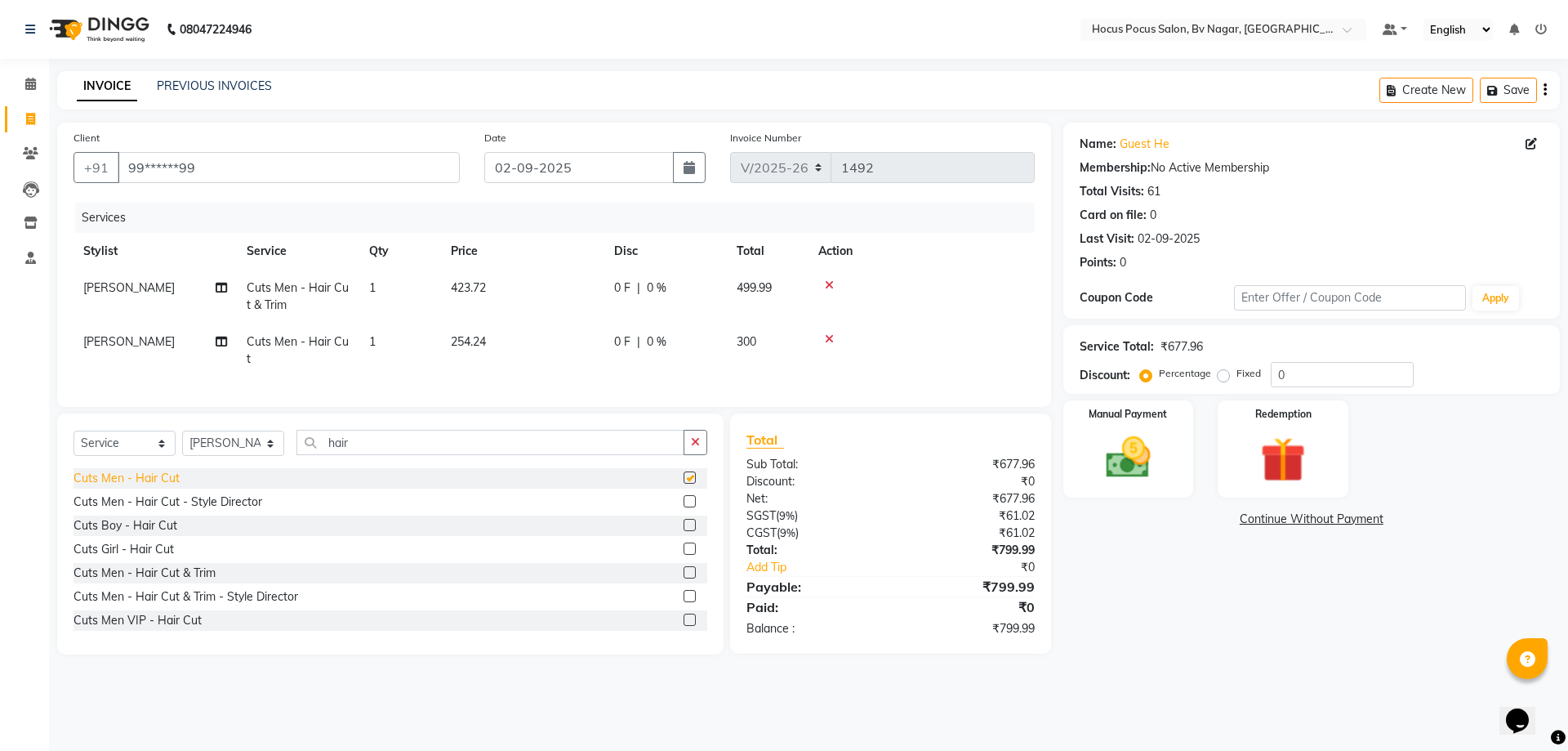
checkbox input "false"
click at [828, 287] on icon at bounding box center [830, 285] width 9 height 12
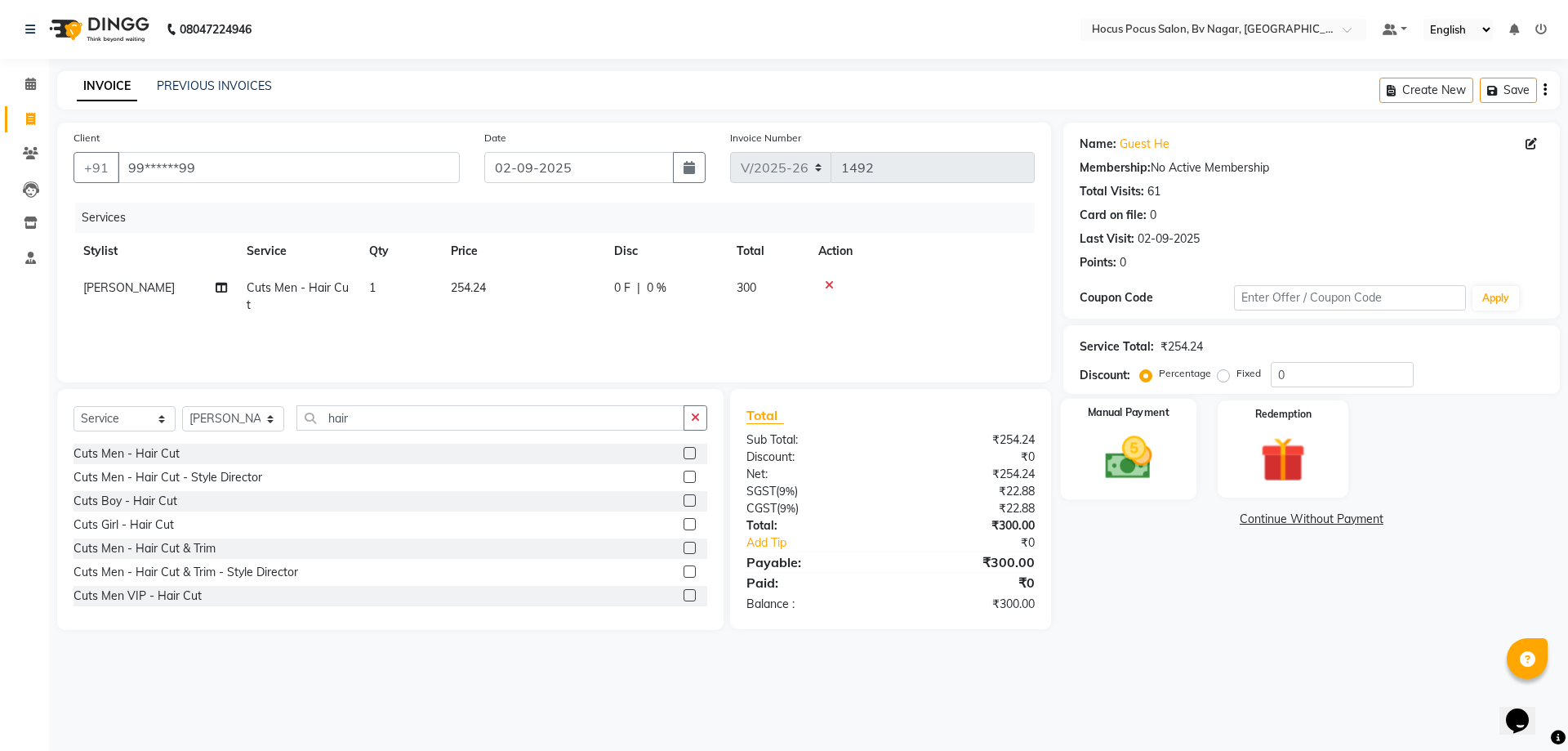
click at [1139, 442] on img at bounding box center [1128, 457] width 76 height 54
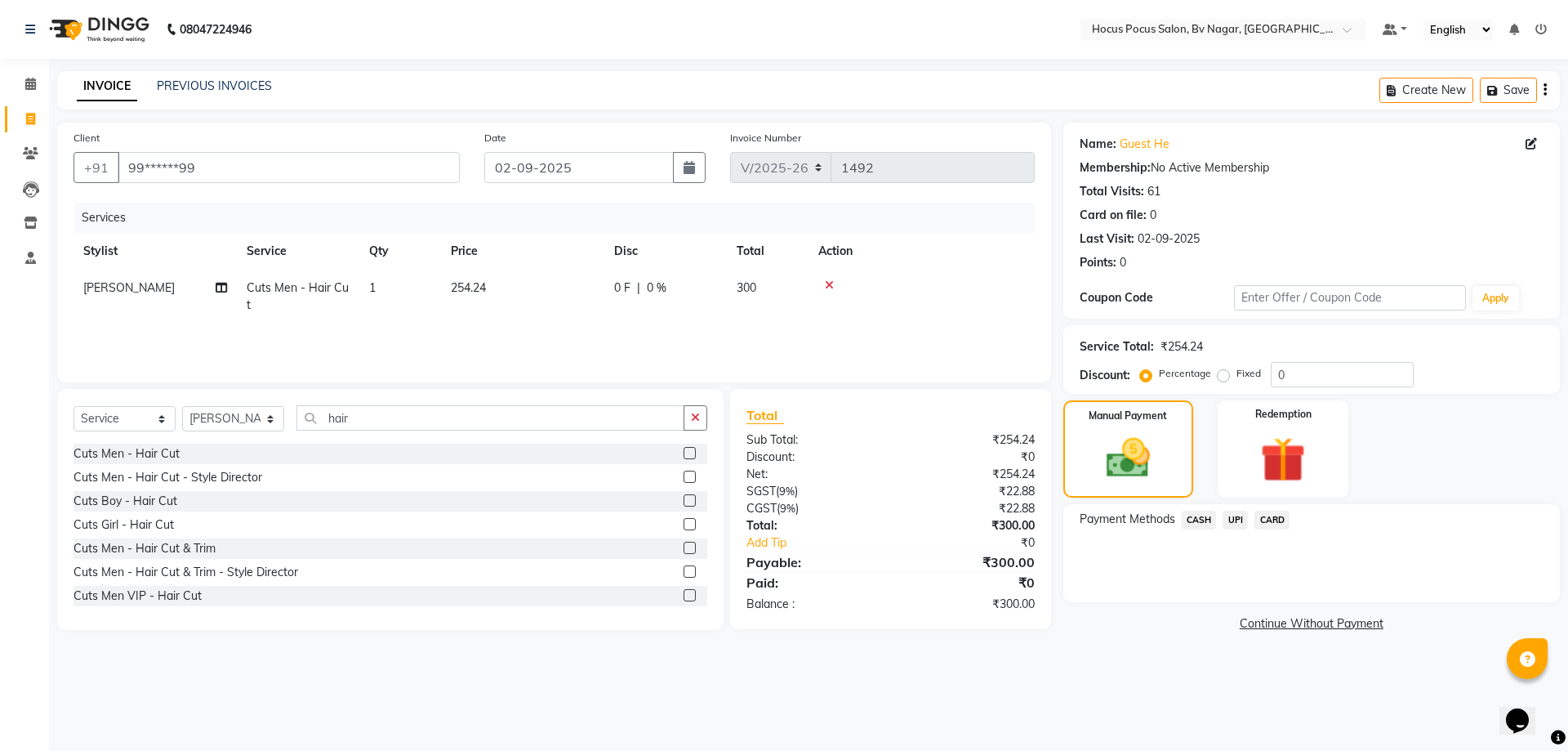
click at [1234, 520] on span "UPI" at bounding box center [1236, 520] width 25 height 18
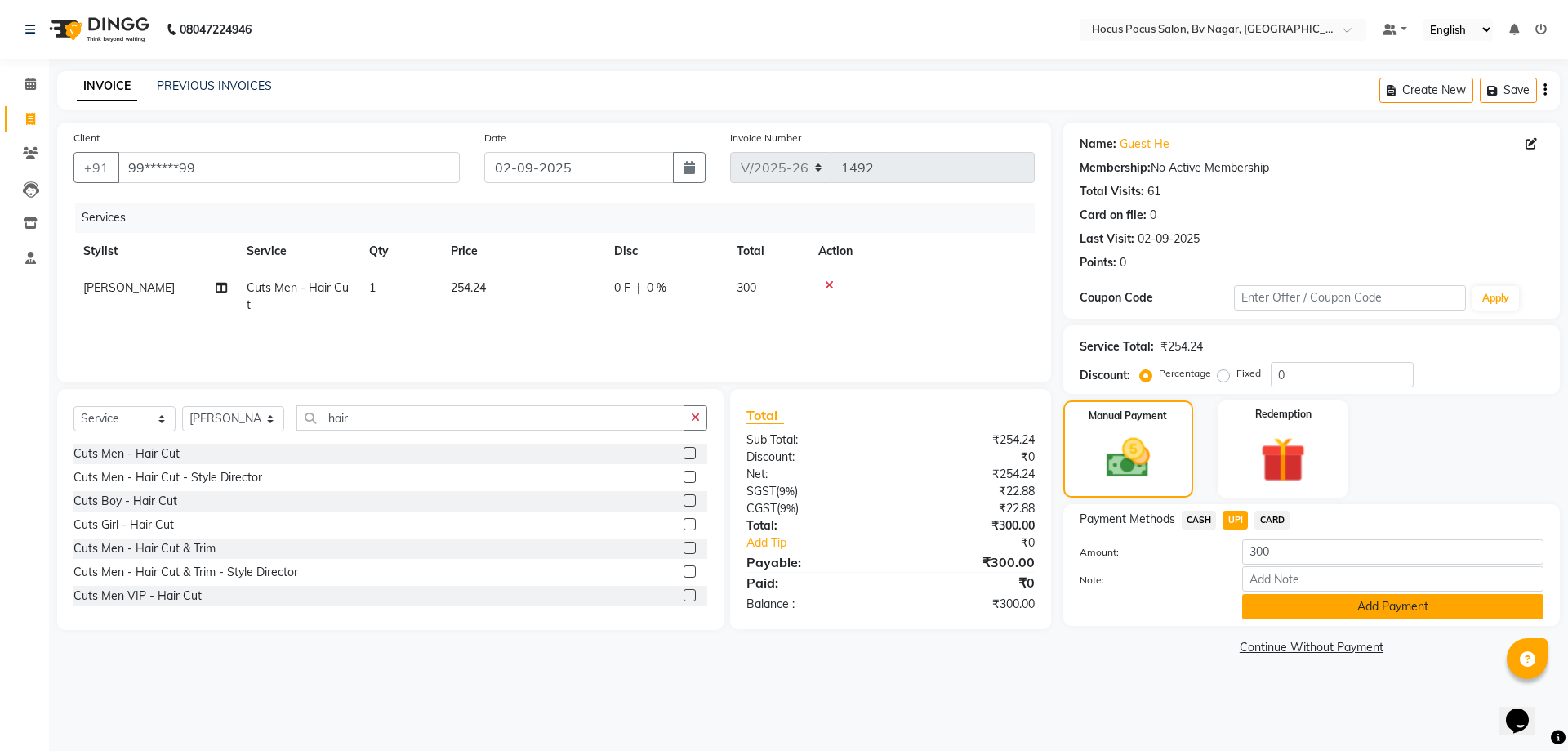
click at [1312, 606] on button "Add Payment" at bounding box center [1393, 606] width 302 height 25
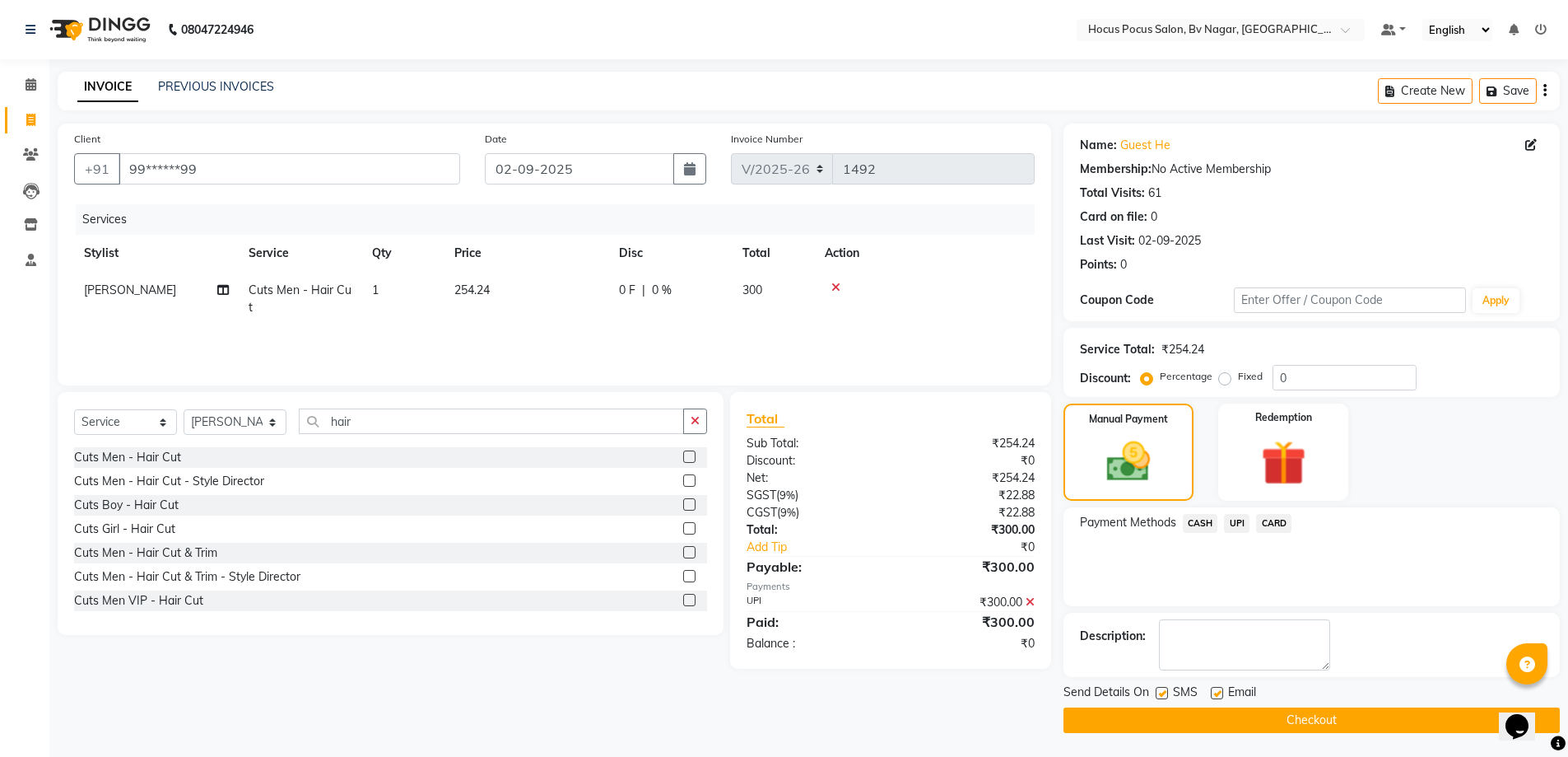
click at [1158, 692] on label at bounding box center [1161, 692] width 13 height 13
click at [1158, 692] on input "checkbox" at bounding box center [1161, 693] width 11 height 11
checkbox input "false"
click at [1162, 713] on button "Checkout" at bounding box center [1311, 720] width 497 height 25
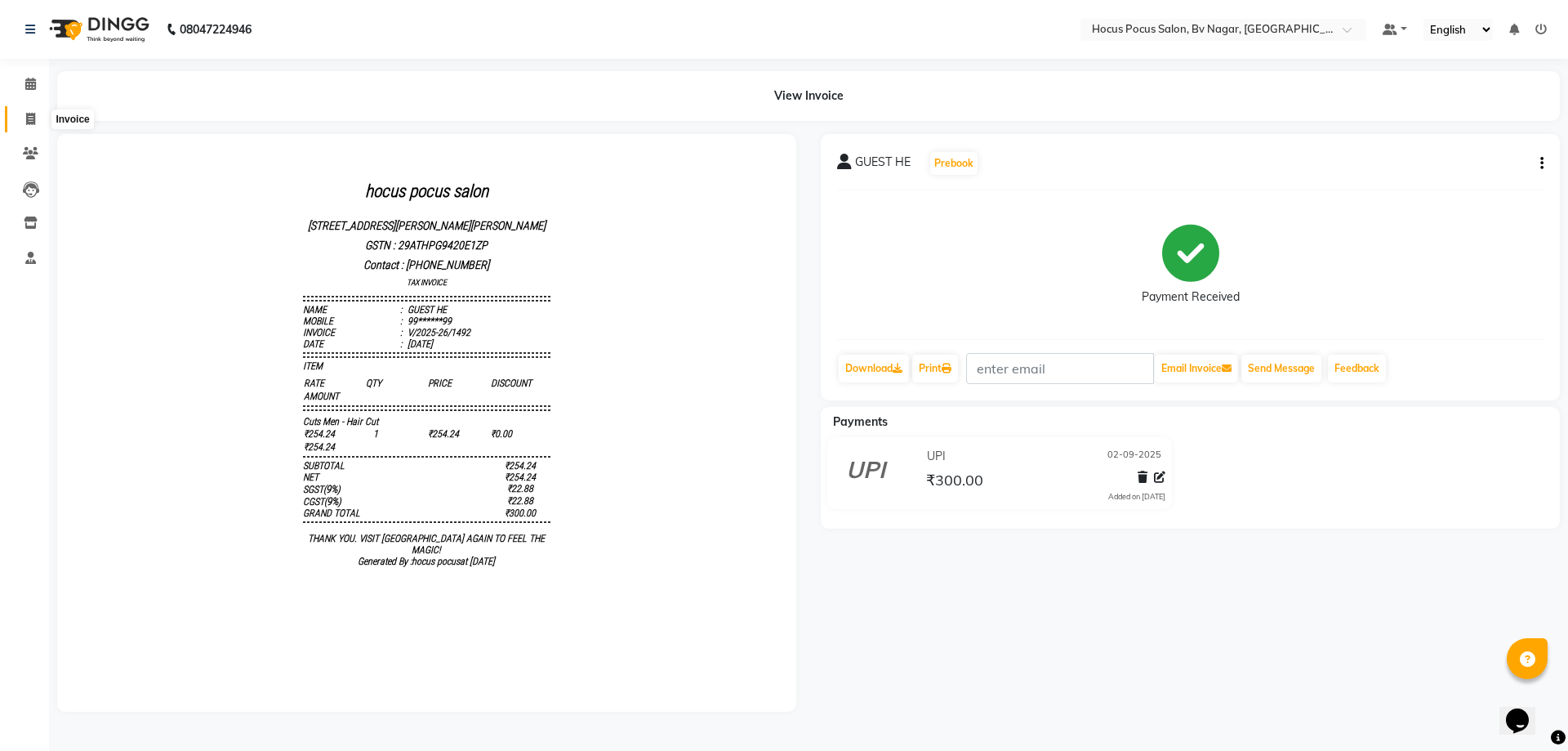
click at [31, 119] on icon at bounding box center [30, 119] width 9 height 13
select select "6056"
select select "service"
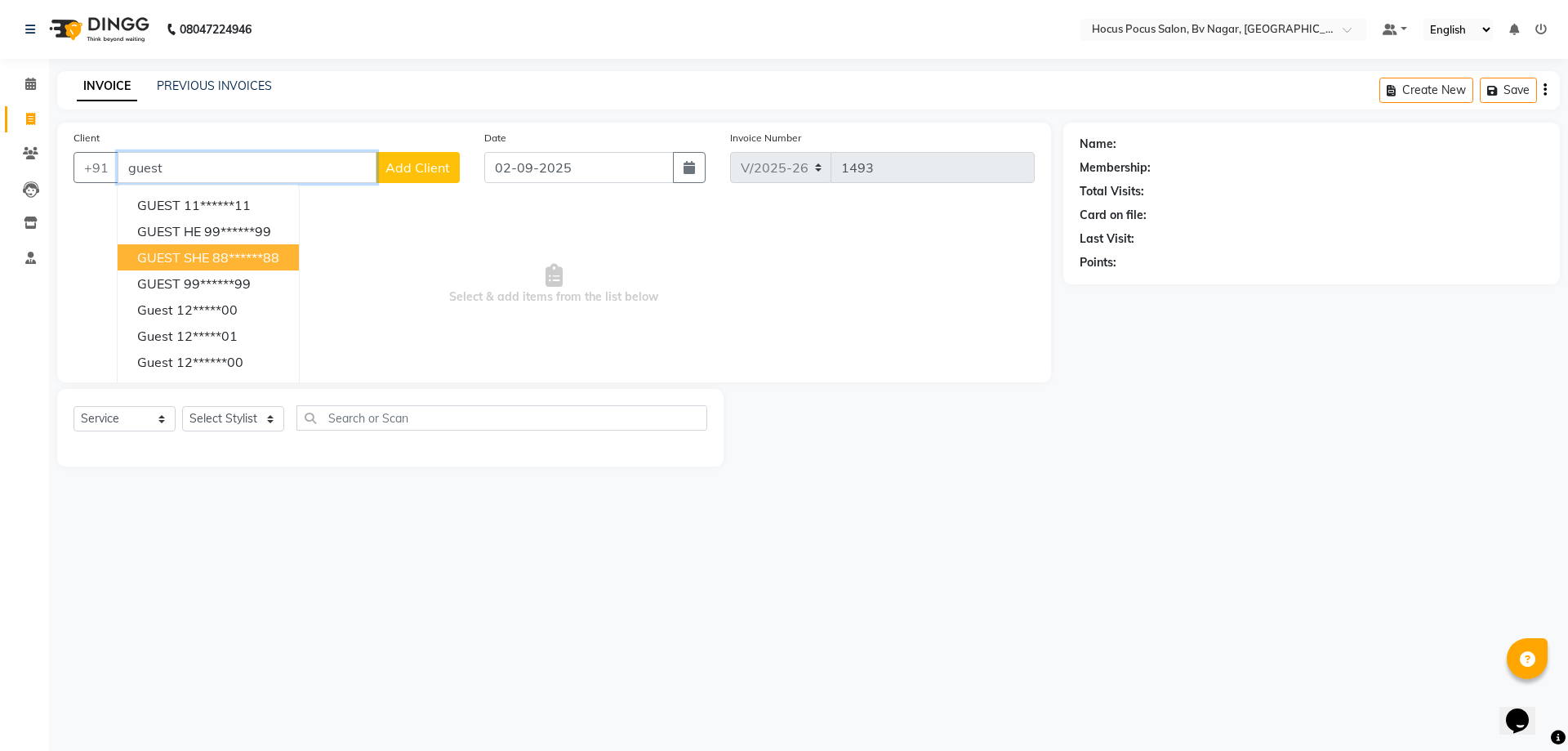
click at [231, 251] on ngb-highlight "88******88" at bounding box center [246, 257] width 67 height 17
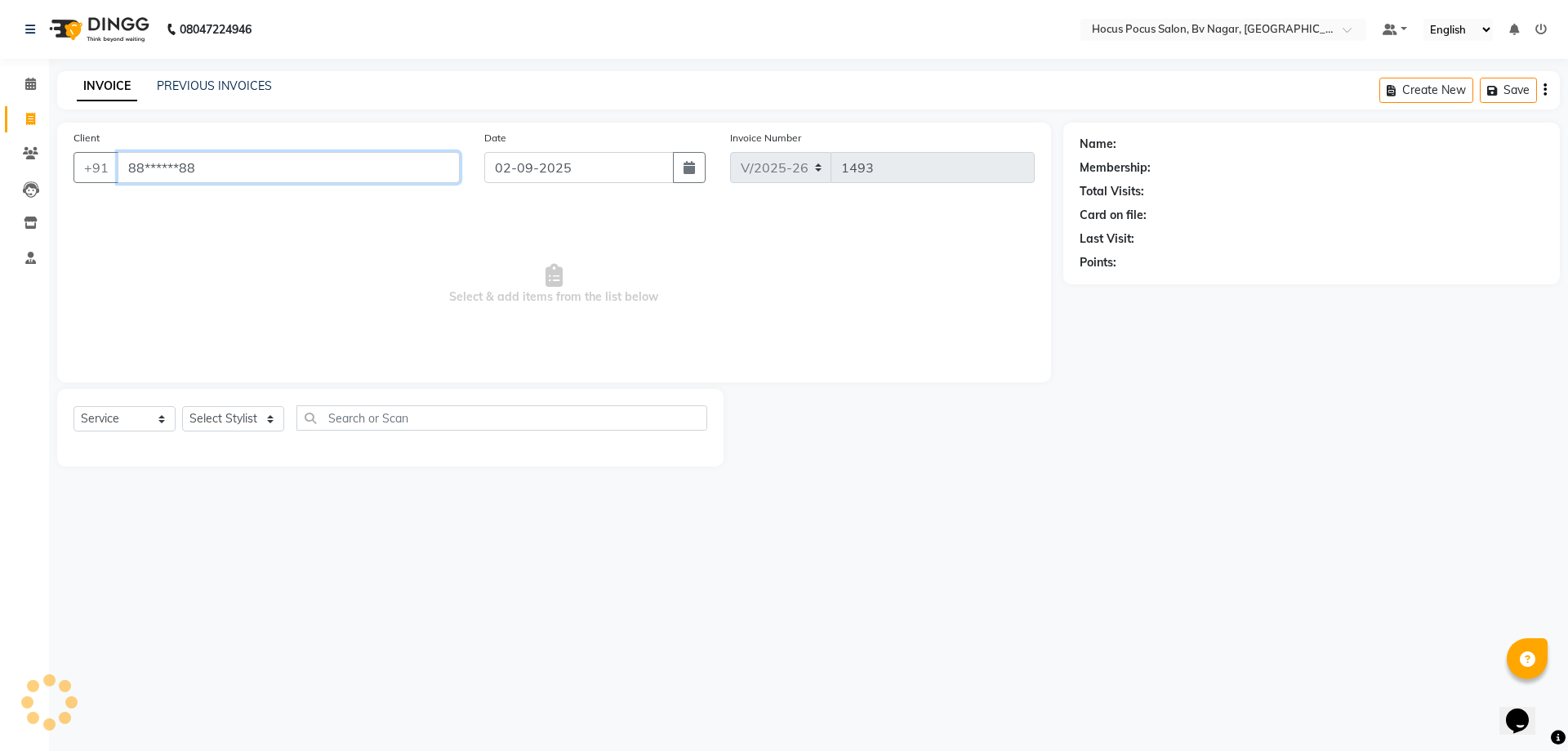
type input "88******88"
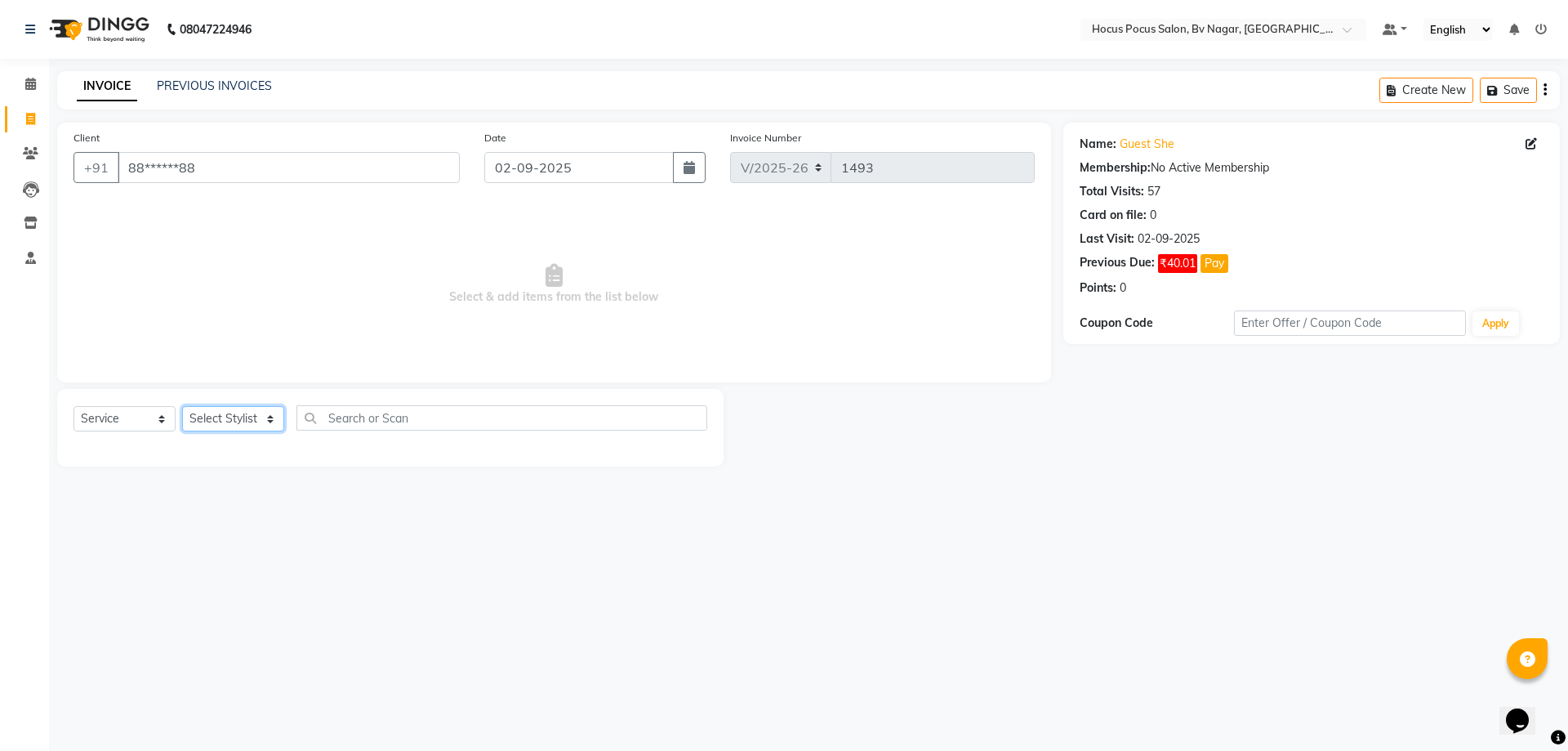
click at [265, 416] on select "Select Stylist [PERSON_NAME] [PERSON_NAME] hocus pocus [PERSON_NAME] Sashy" at bounding box center [233, 419] width 102 height 25
click at [218, 87] on link "PREVIOUS INVOICES" at bounding box center [215, 86] width 115 height 15
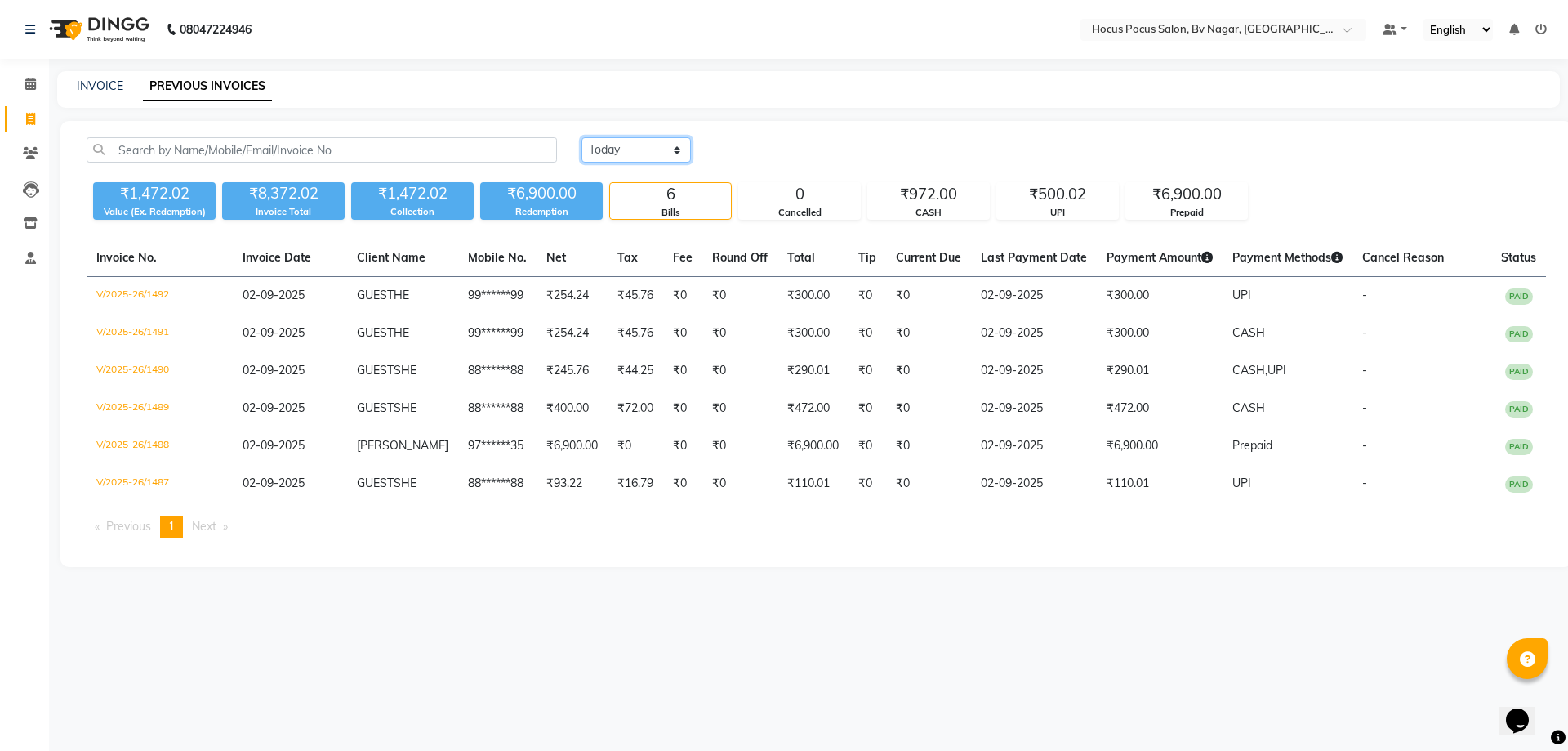
drag, startPoint x: 642, startPoint y: 142, endPoint x: 652, endPoint y: 160, distance: 20.6
click at [642, 142] on select "[DATE] [DATE] Custom Range" at bounding box center [636, 150] width 109 height 25
select select "range"
click at [581, 137] on select "[DATE] [DATE] Custom Range" at bounding box center [636, 150] width 109 height 25
click at [803, 150] on input "02-09-2025" at bounding box center [769, 150] width 114 height 23
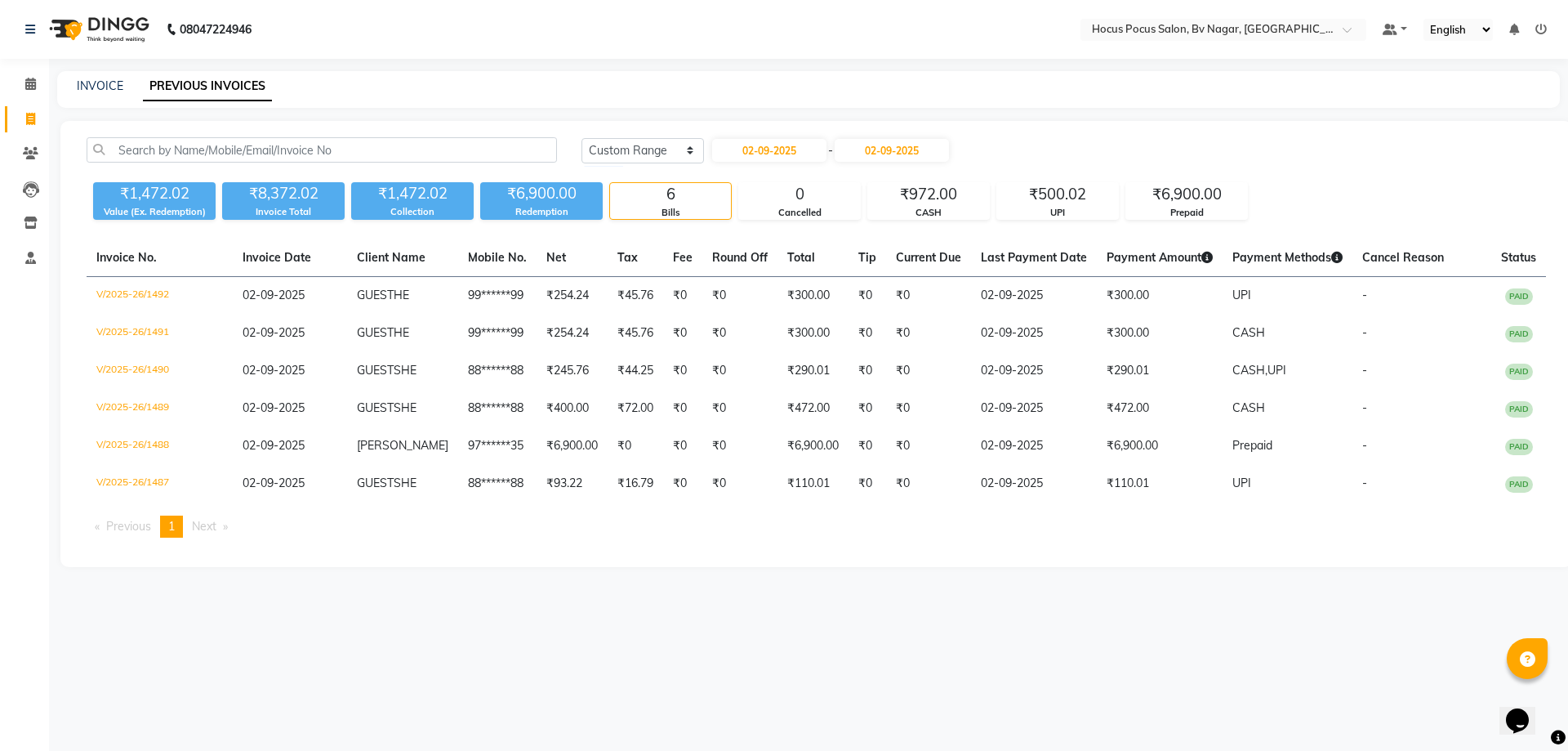
select select "9"
select select "2025"
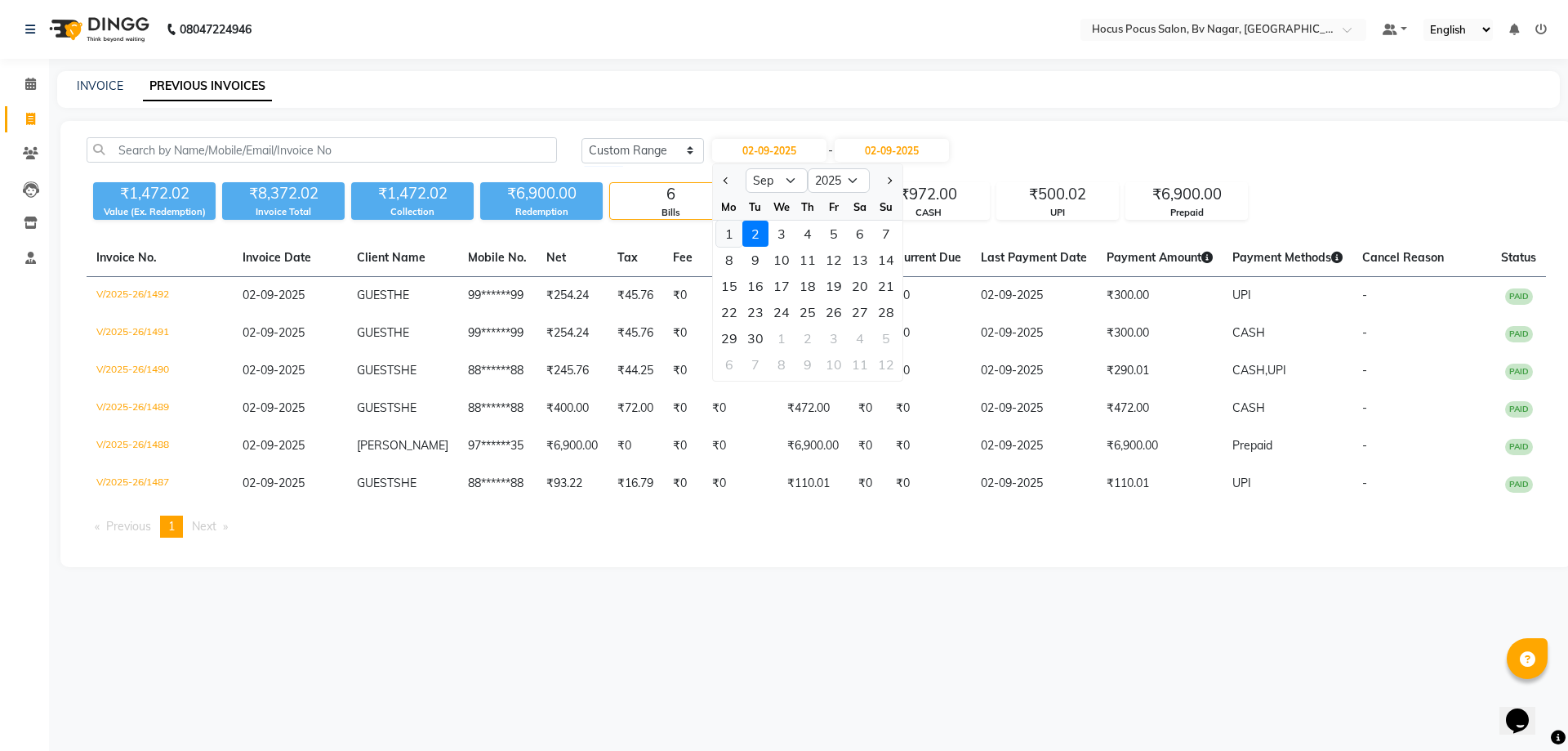
click at [728, 232] on div "1" at bounding box center [729, 233] width 26 height 26
type input "01-09-2025"
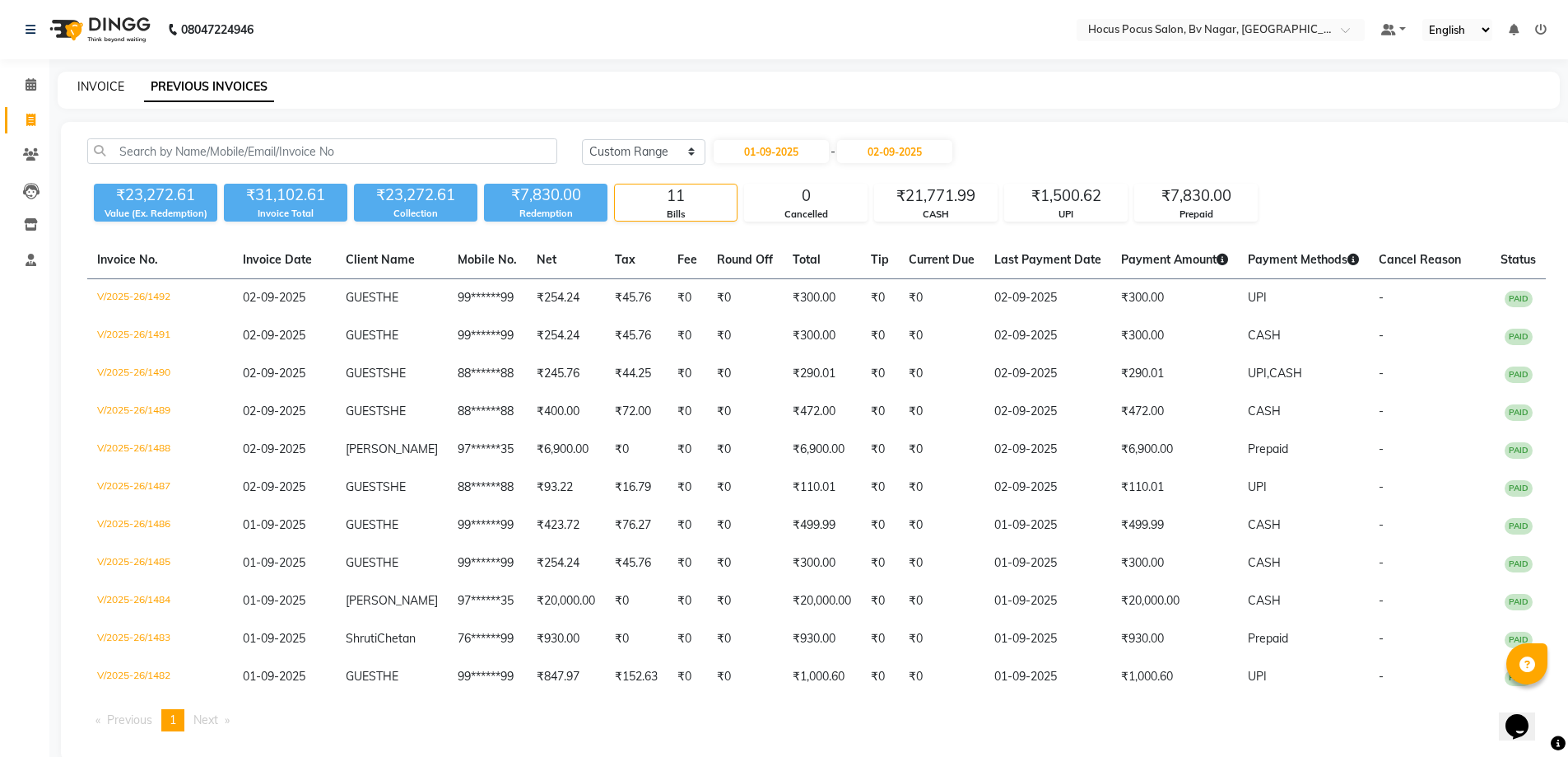
click at [93, 83] on link "INVOICE" at bounding box center [101, 87] width 47 height 15
select select "6056"
select select "service"
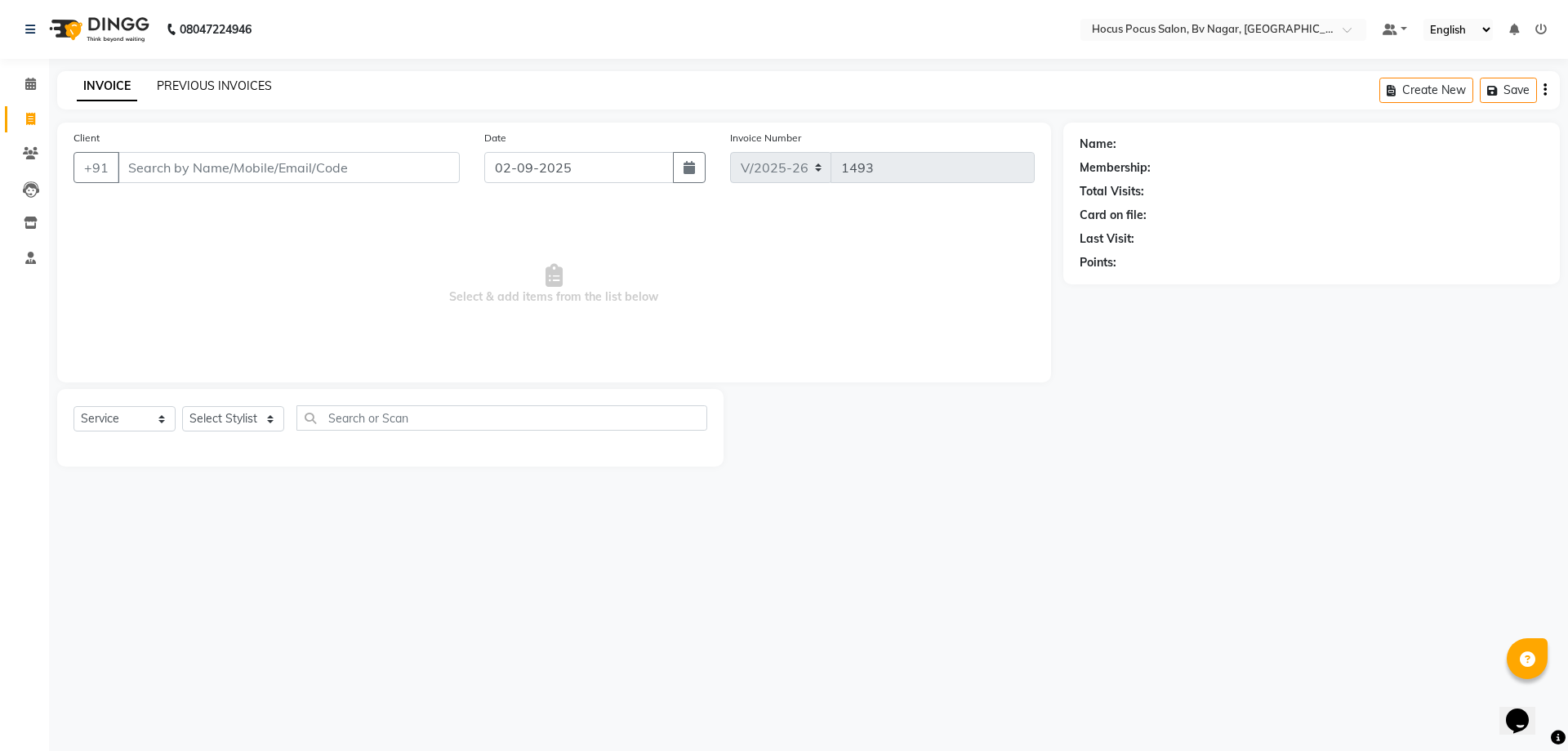
click at [221, 85] on link "PREVIOUS INVOICES" at bounding box center [215, 86] width 115 height 15
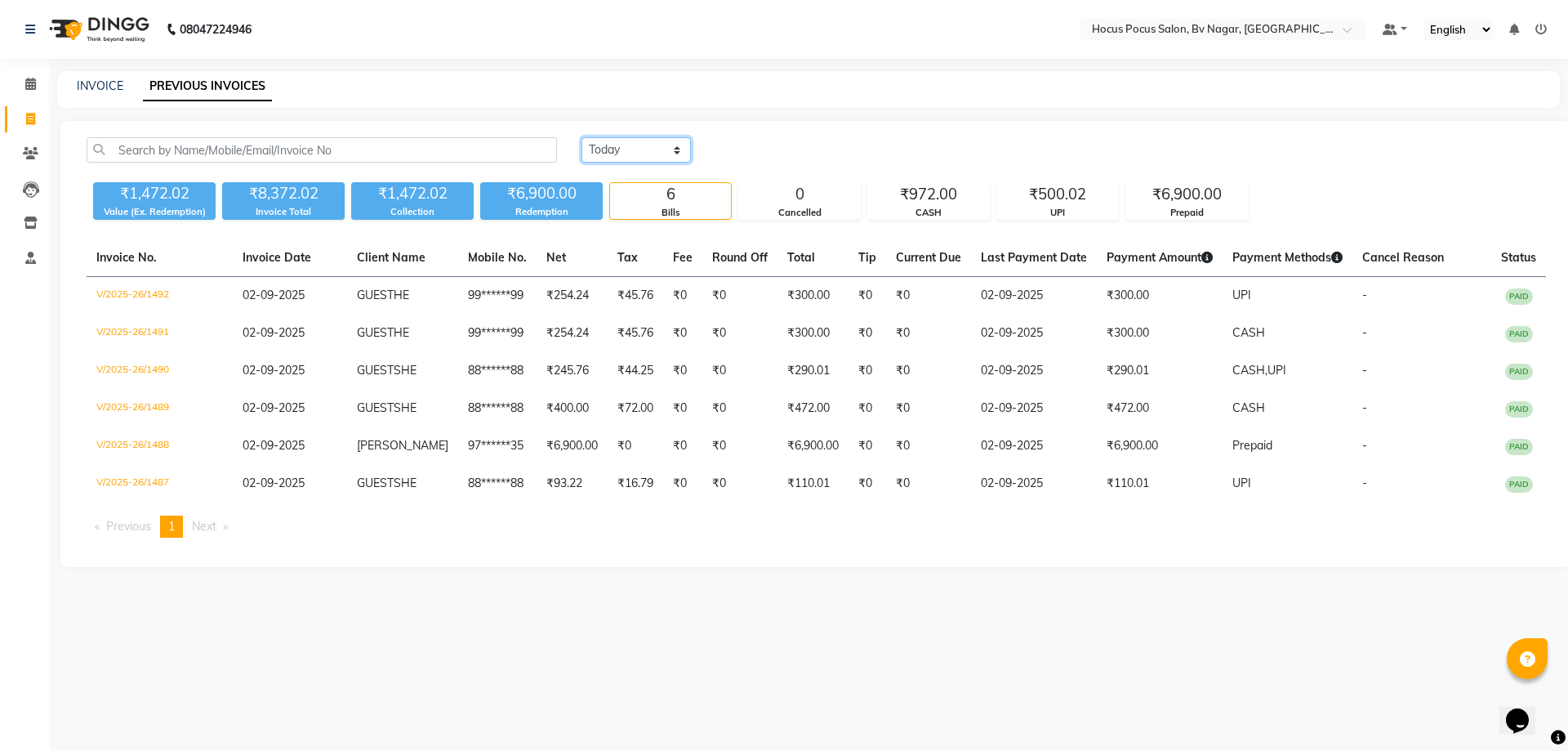
click at [633, 146] on select "[DATE] [DATE] Custom Range" at bounding box center [636, 150] width 109 height 25
click at [581, 137] on select "[DATE] [DATE] Custom Range" at bounding box center [636, 150] width 109 height 25
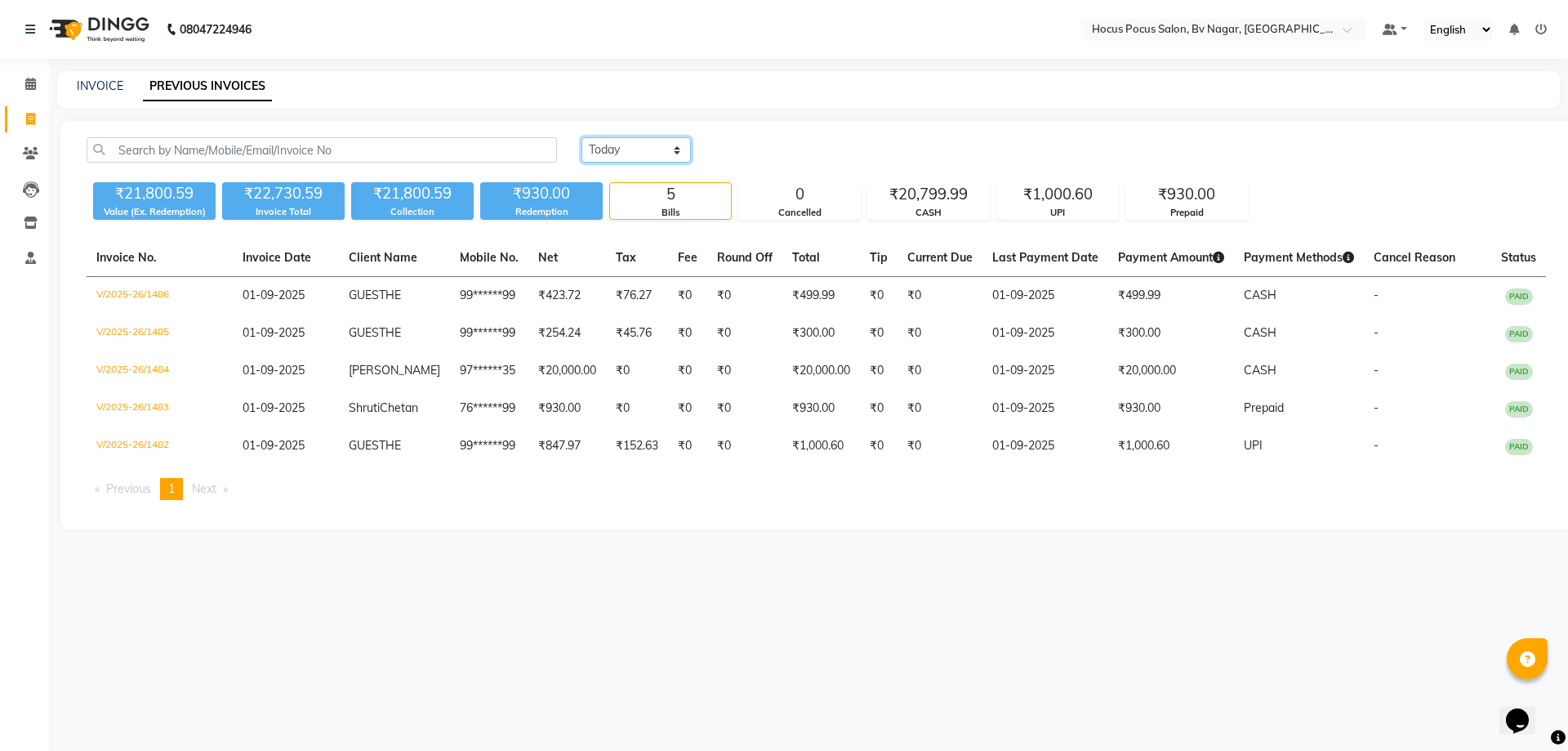
click at [645, 150] on select "[DATE] [DATE] Custom Range" at bounding box center [636, 150] width 109 height 25
click at [581, 137] on select "[DATE] [DATE] Custom Range" at bounding box center [636, 150] width 109 height 25
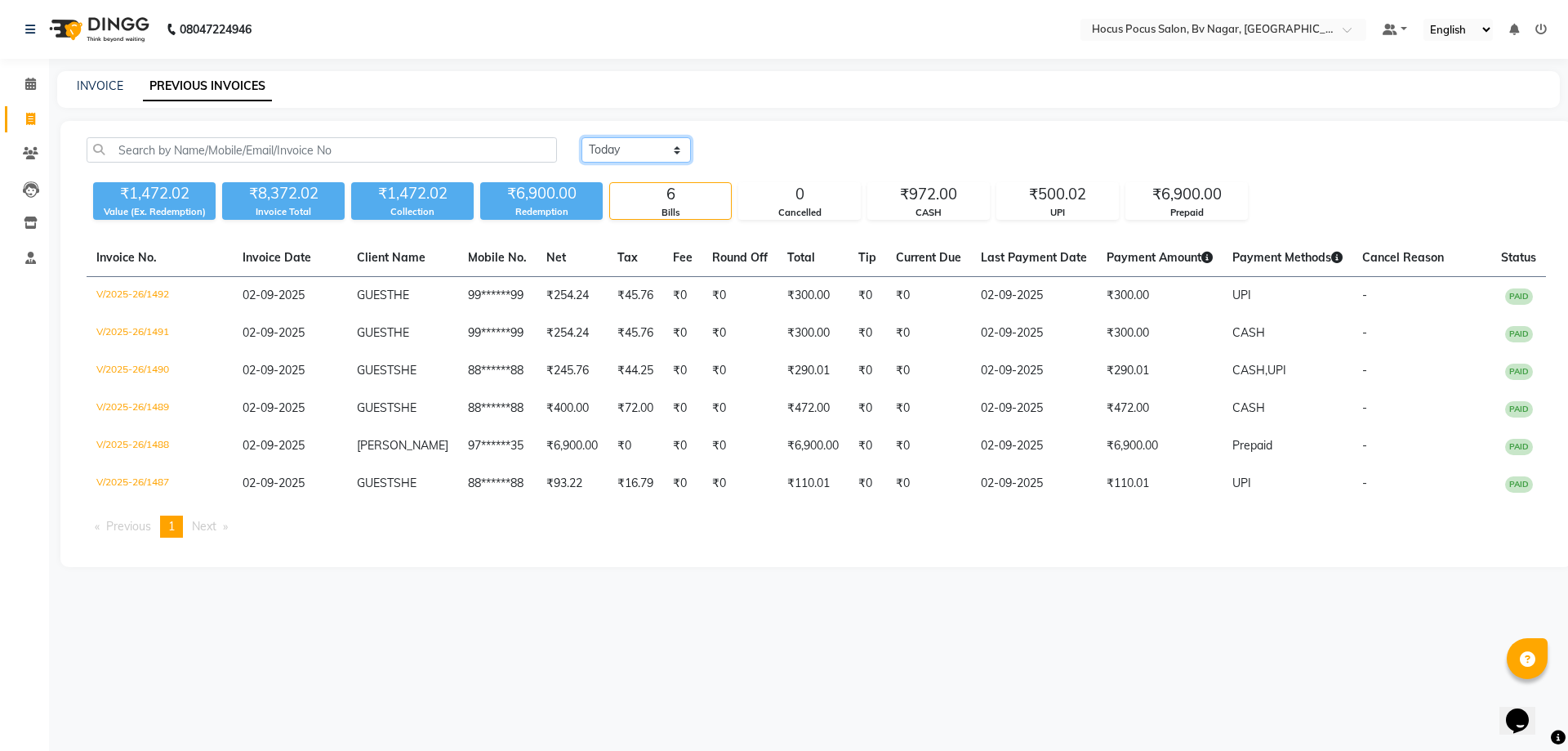
click at [663, 150] on select "[DATE] [DATE] Custom Range" at bounding box center [636, 150] width 109 height 25
select select "range"
click at [581, 137] on select "[DATE] [DATE] Custom Range" at bounding box center [636, 150] width 109 height 25
click at [754, 151] on input "02-09-2025" at bounding box center [769, 150] width 114 height 23
select select "9"
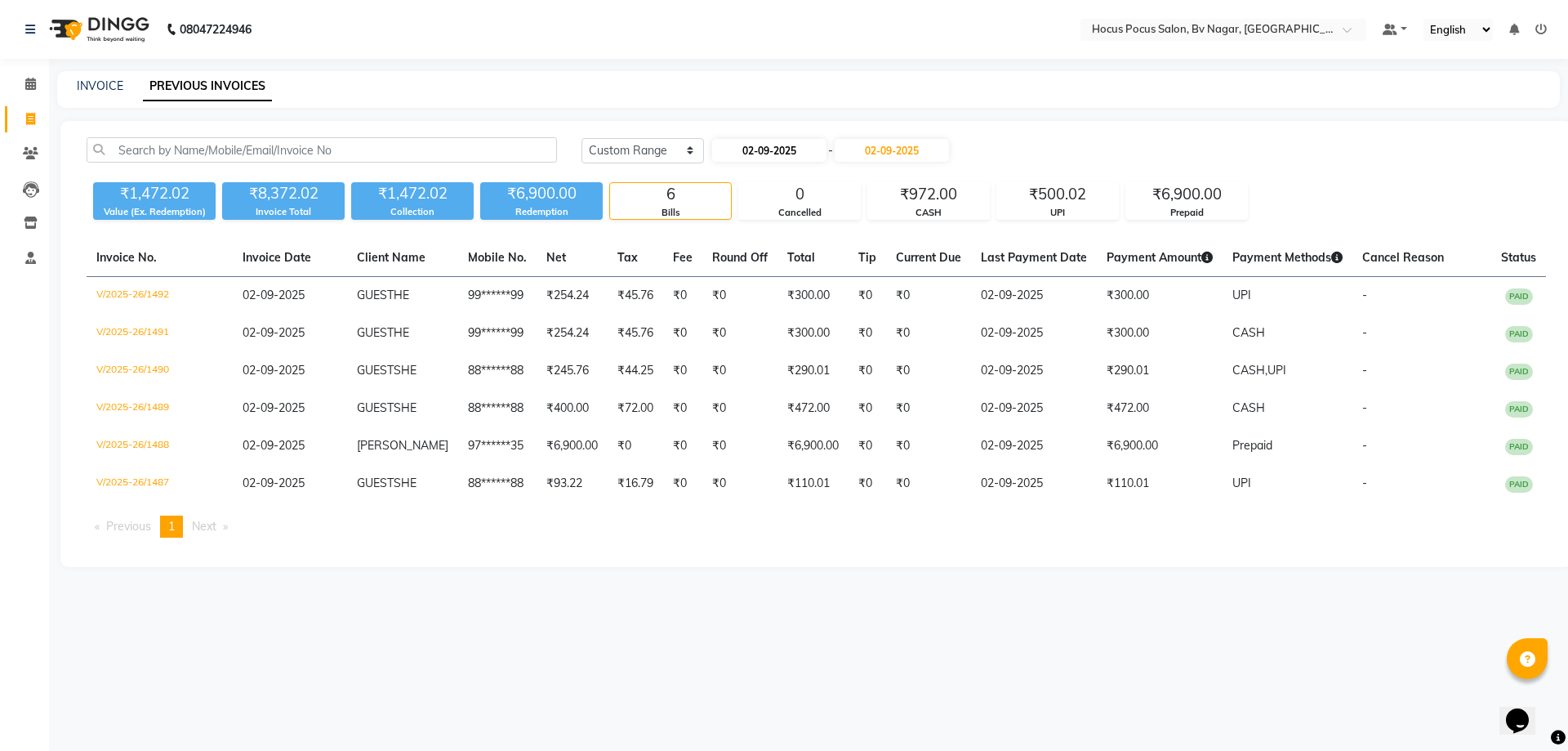
select select "2025"
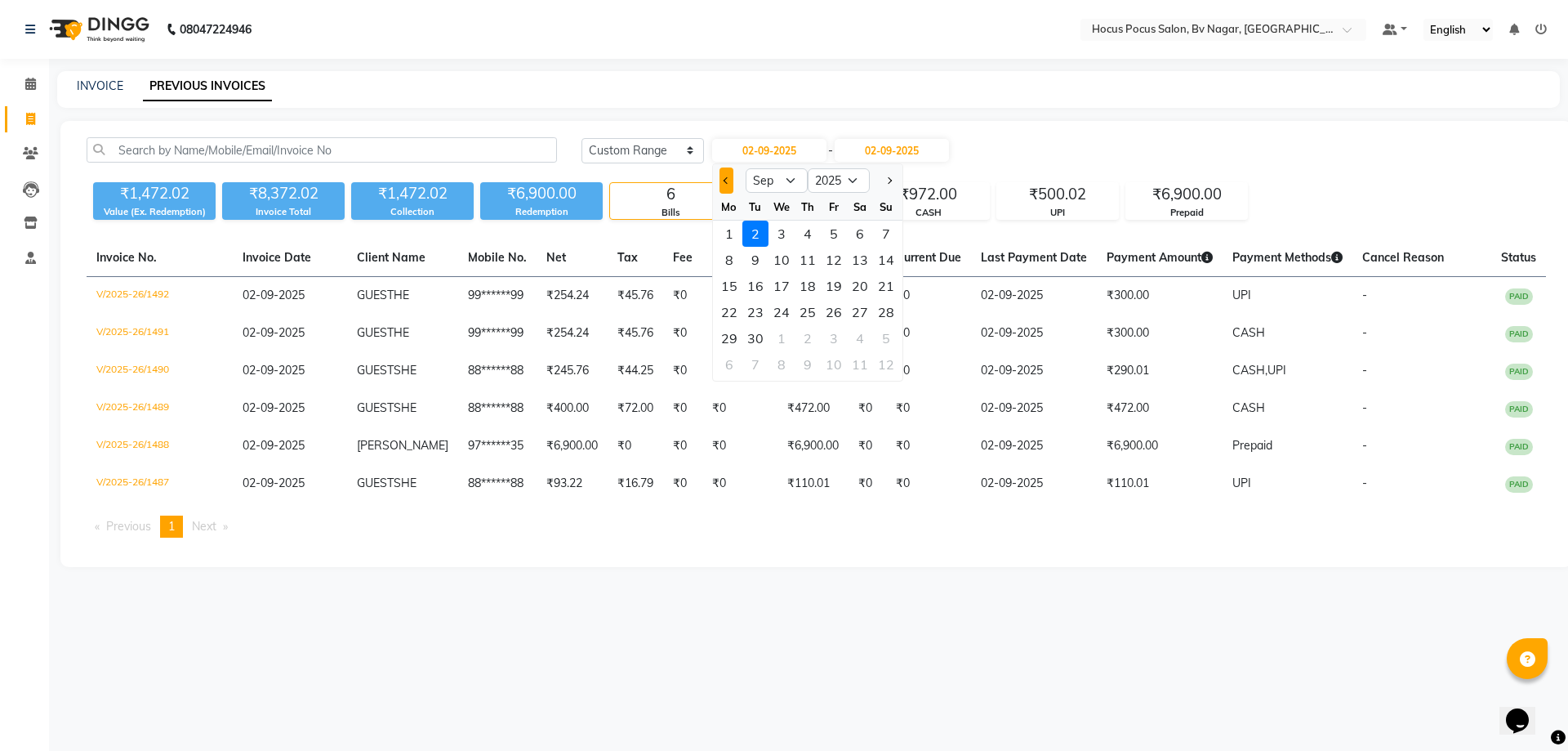
click at [732, 175] on button "Previous month" at bounding box center [726, 180] width 14 height 26
select select "8"
drag, startPoint x: 838, startPoint y: 241, endPoint x: 846, endPoint y: 231, distance: 12.8
click at [841, 237] on div "1" at bounding box center [834, 233] width 26 height 26
type input "[DATE]"
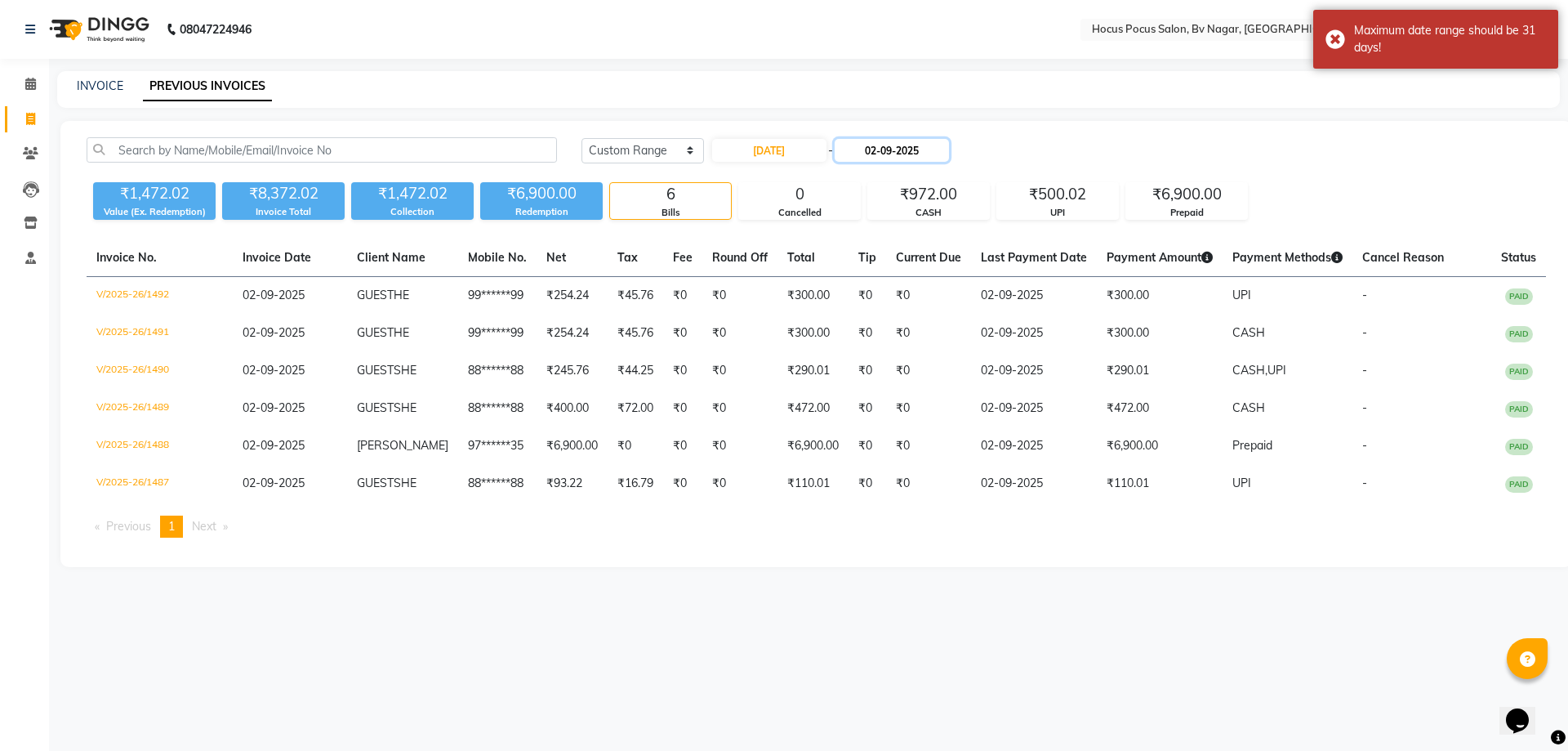
click at [907, 151] on input "02-09-2025" at bounding box center [891, 150] width 114 height 23
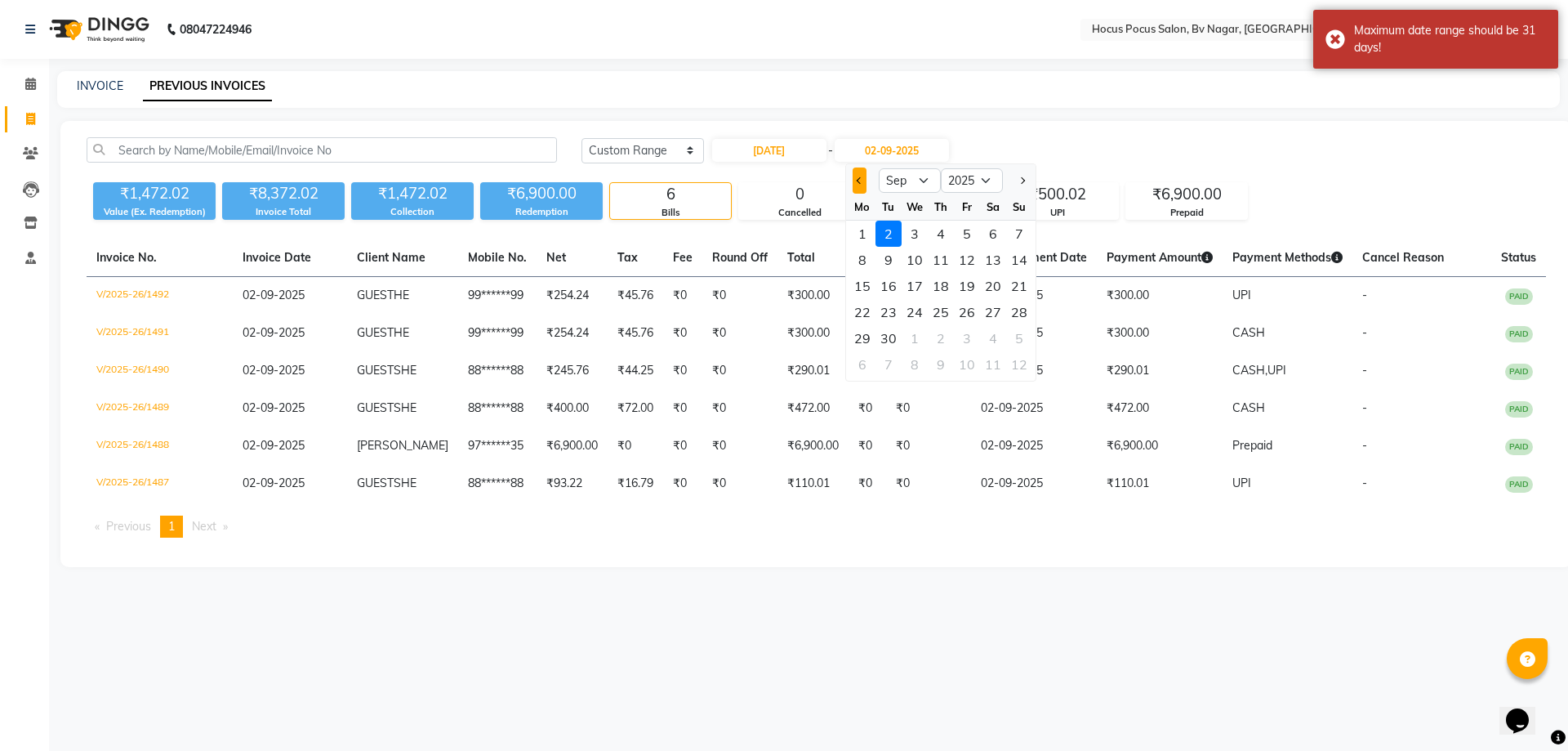
click at [860, 179] on span "Previous month" at bounding box center [860, 180] width 7 height 7
select select "8"
click at [1027, 329] on div "31" at bounding box center [1019, 337] width 26 height 26
type input "31-08-2025"
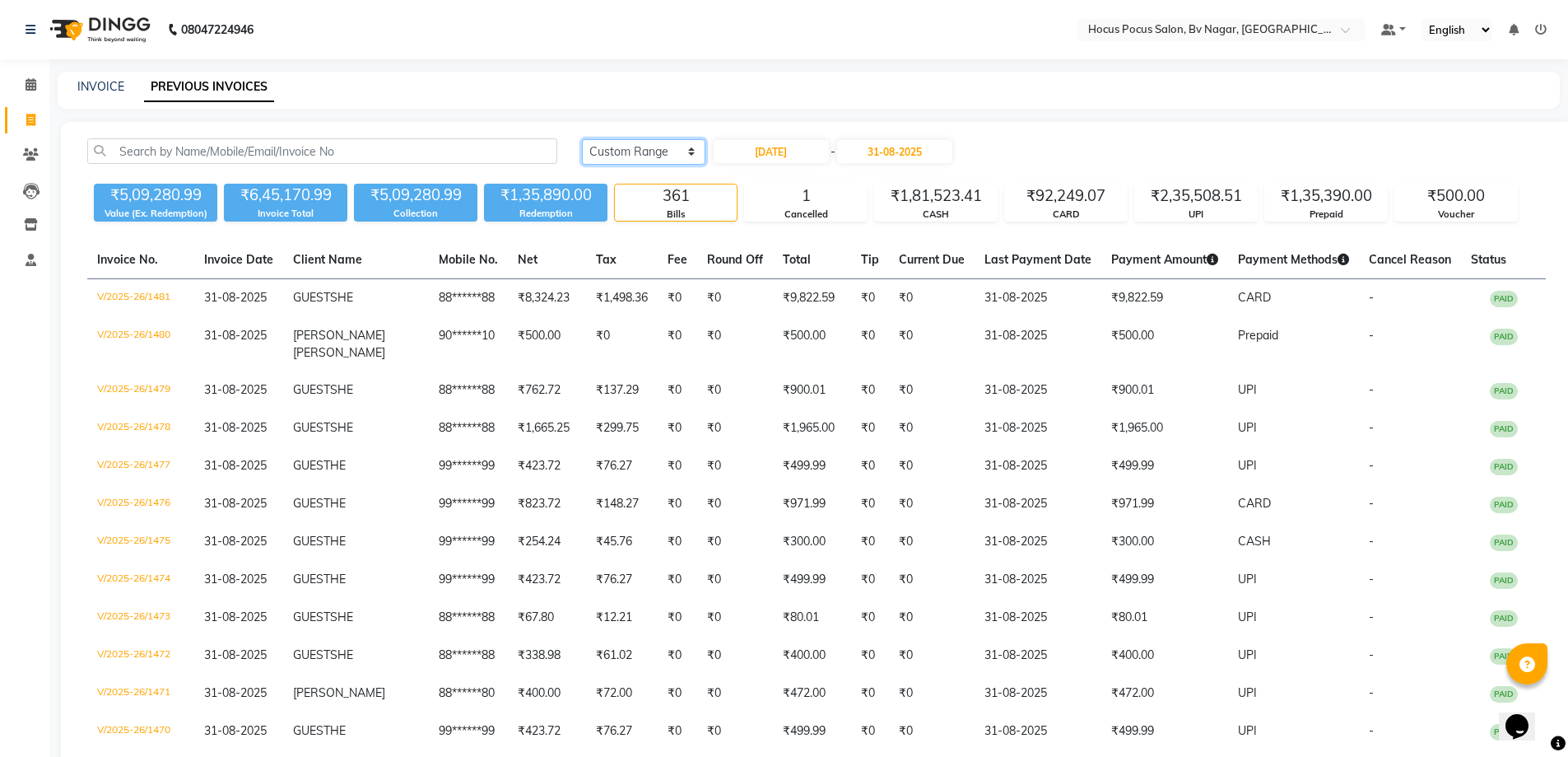
click at [675, 147] on select "[DATE] [DATE] Custom Range" at bounding box center [643, 152] width 124 height 25
select select "[DATE]"
click at [582, 139] on select "[DATE] [DATE] Custom Range" at bounding box center [643, 152] width 124 height 25
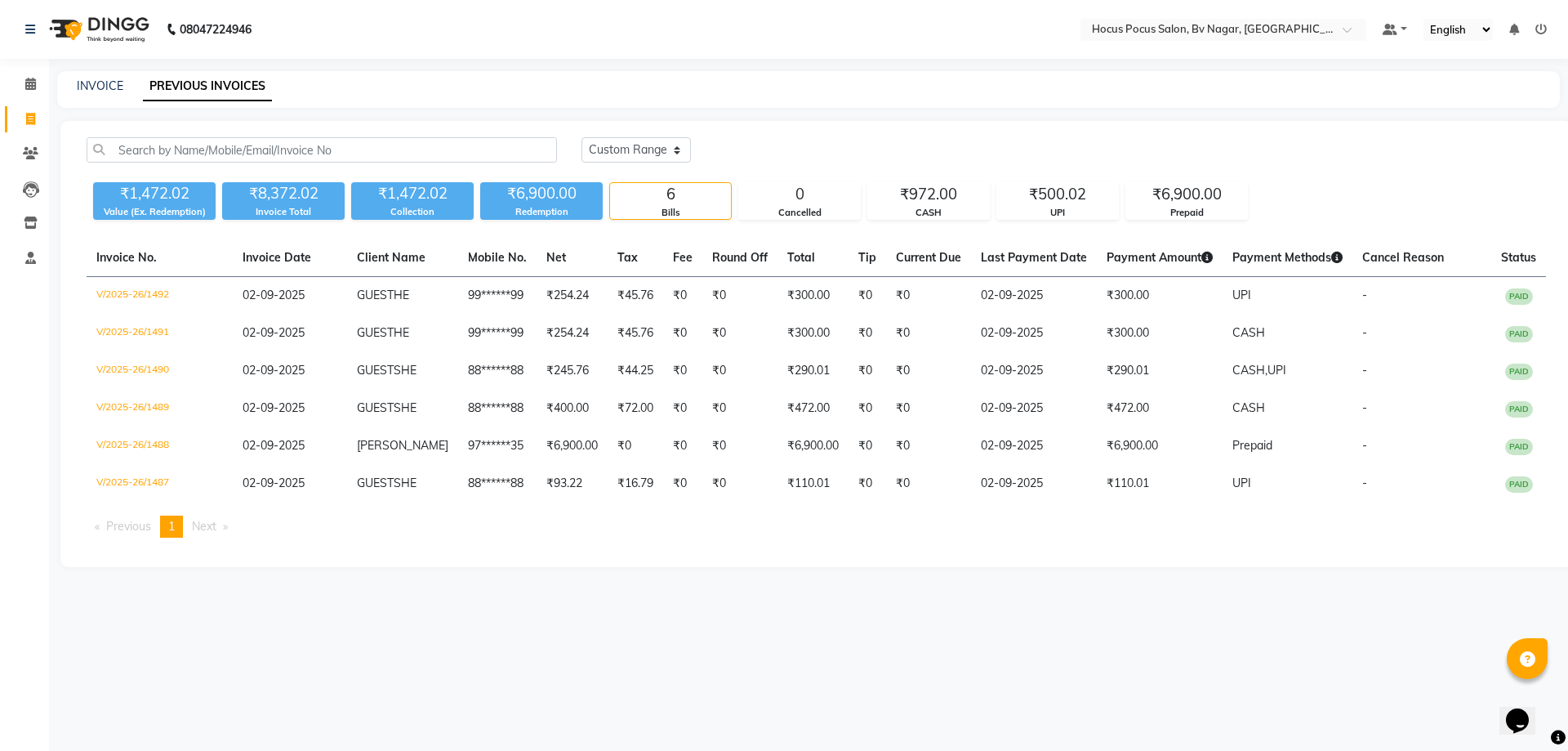
click at [743, 591] on main "INVOICE PREVIOUS INVOICES [DATE] [DATE] Custom Range ₹1,472.02 Value (Ex. Redem…" at bounding box center [809, 331] width 1520 height 520
click at [105, 89] on link "INVOICE" at bounding box center [100, 86] width 47 height 15
select select "service"
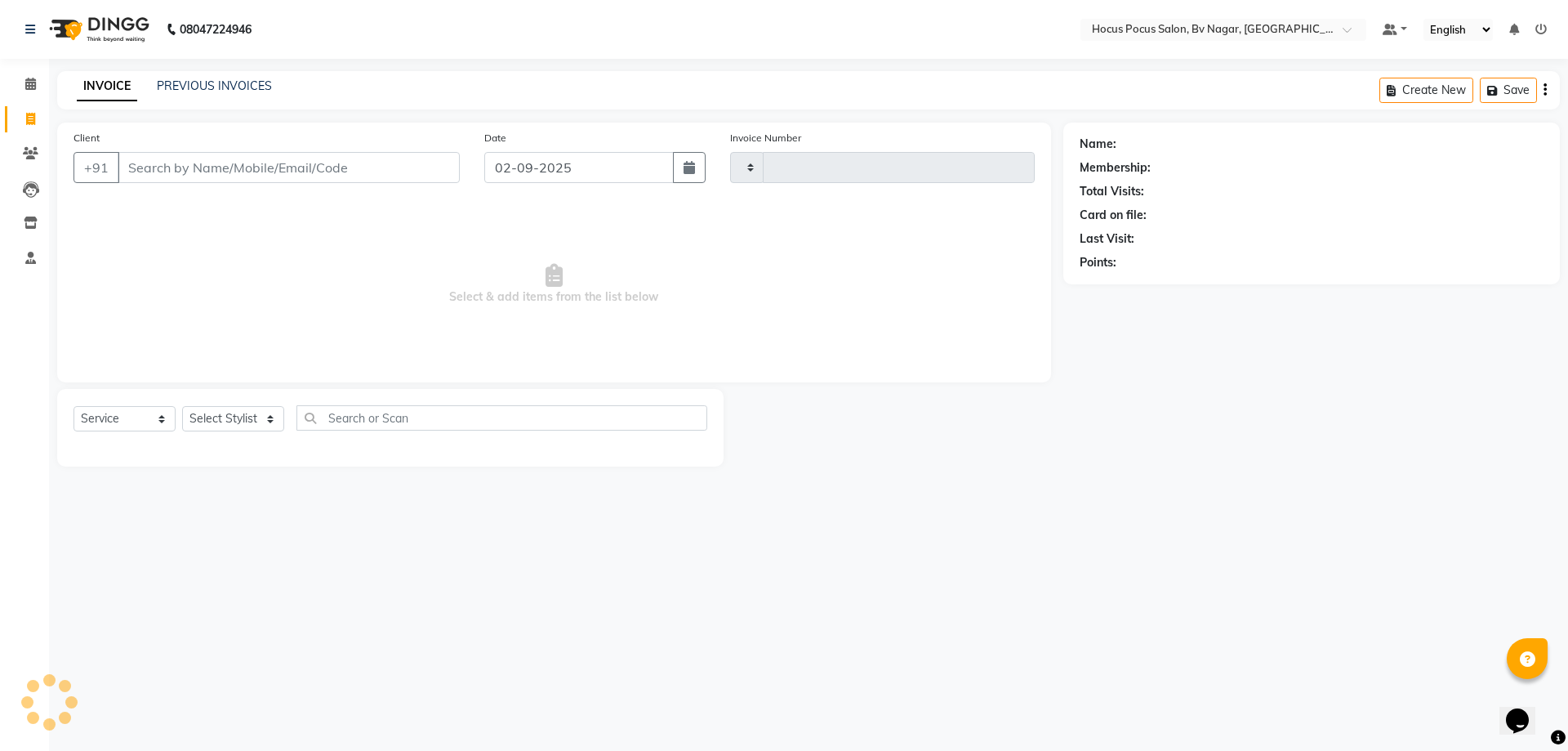
type input "1493"
select select "6056"
click at [206, 83] on link "PREVIOUS INVOICES" at bounding box center [215, 86] width 115 height 15
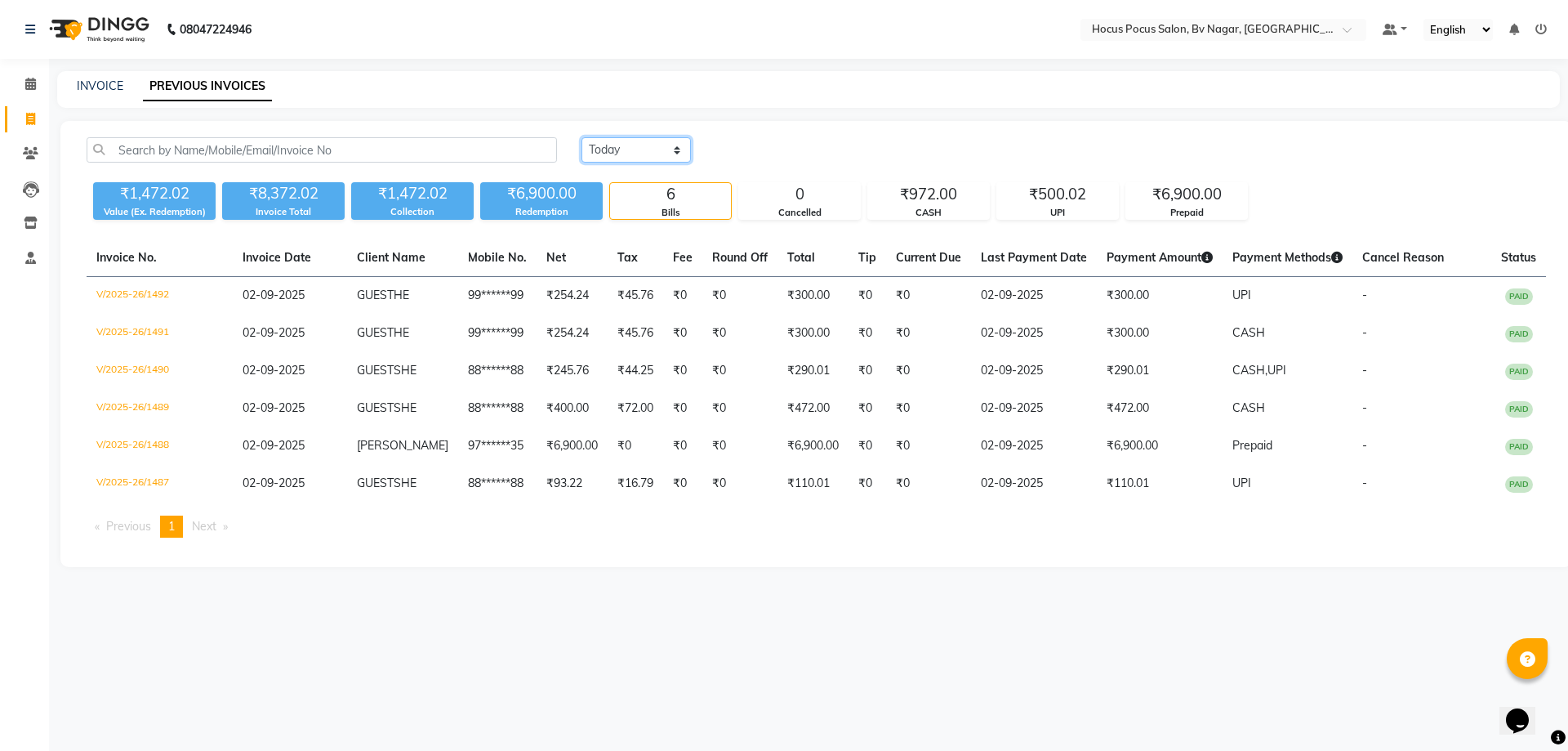
click at [679, 148] on select "[DATE] [DATE] Custom Range" at bounding box center [636, 150] width 109 height 25
click at [581, 137] on select "[DATE] [DATE] Custom Range" at bounding box center [636, 150] width 109 height 25
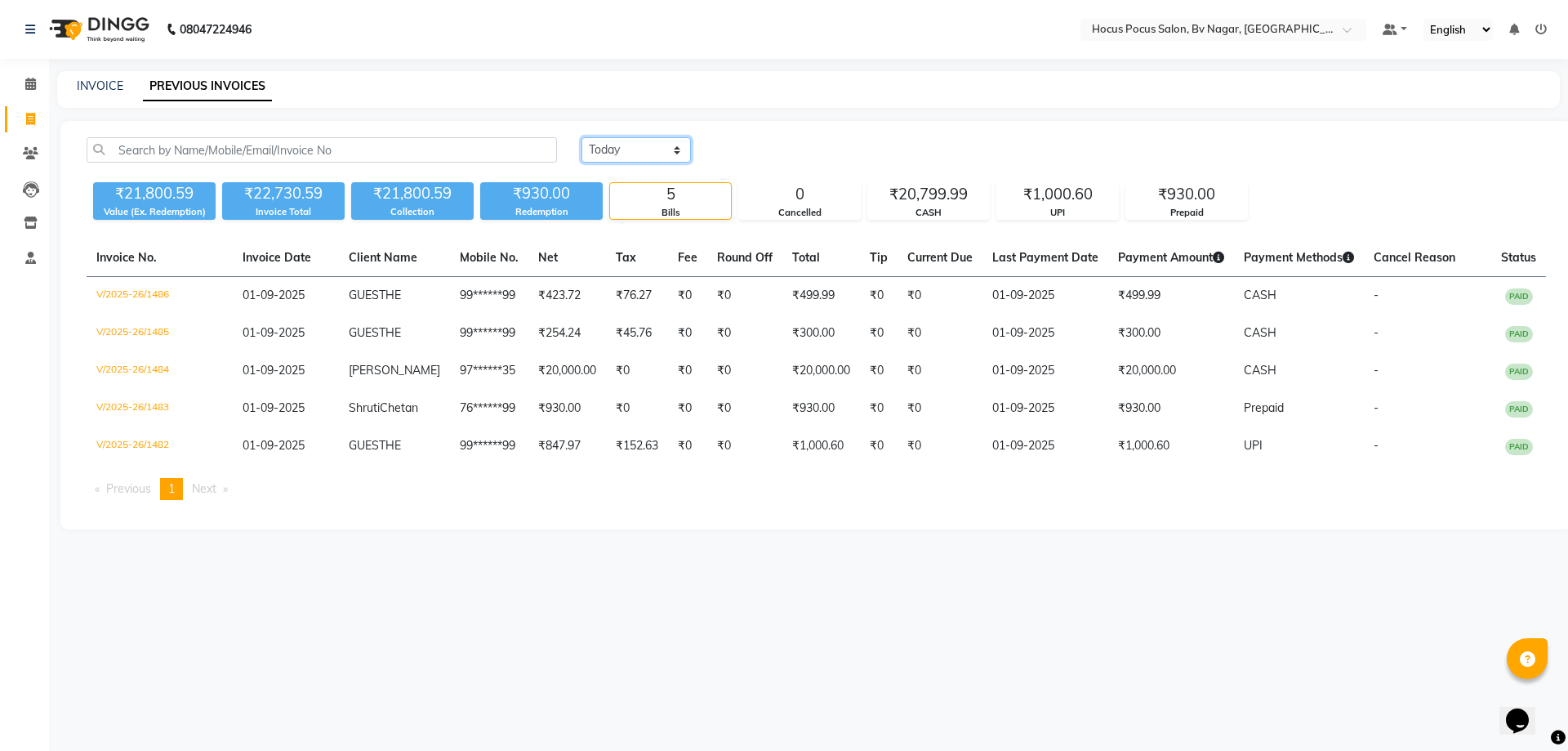
drag, startPoint x: 639, startPoint y: 145, endPoint x: 637, endPoint y: 161, distance: 16.1
click at [638, 145] on select "[DATE] [DATE] Custom Range" at bounding box center [636, 150] width 109 height 25
select select "[DATE]"
click at [581, 137] on select "[DATE] [DATE] Custom Range" at bounding box center [636, 150] width 109 height 25
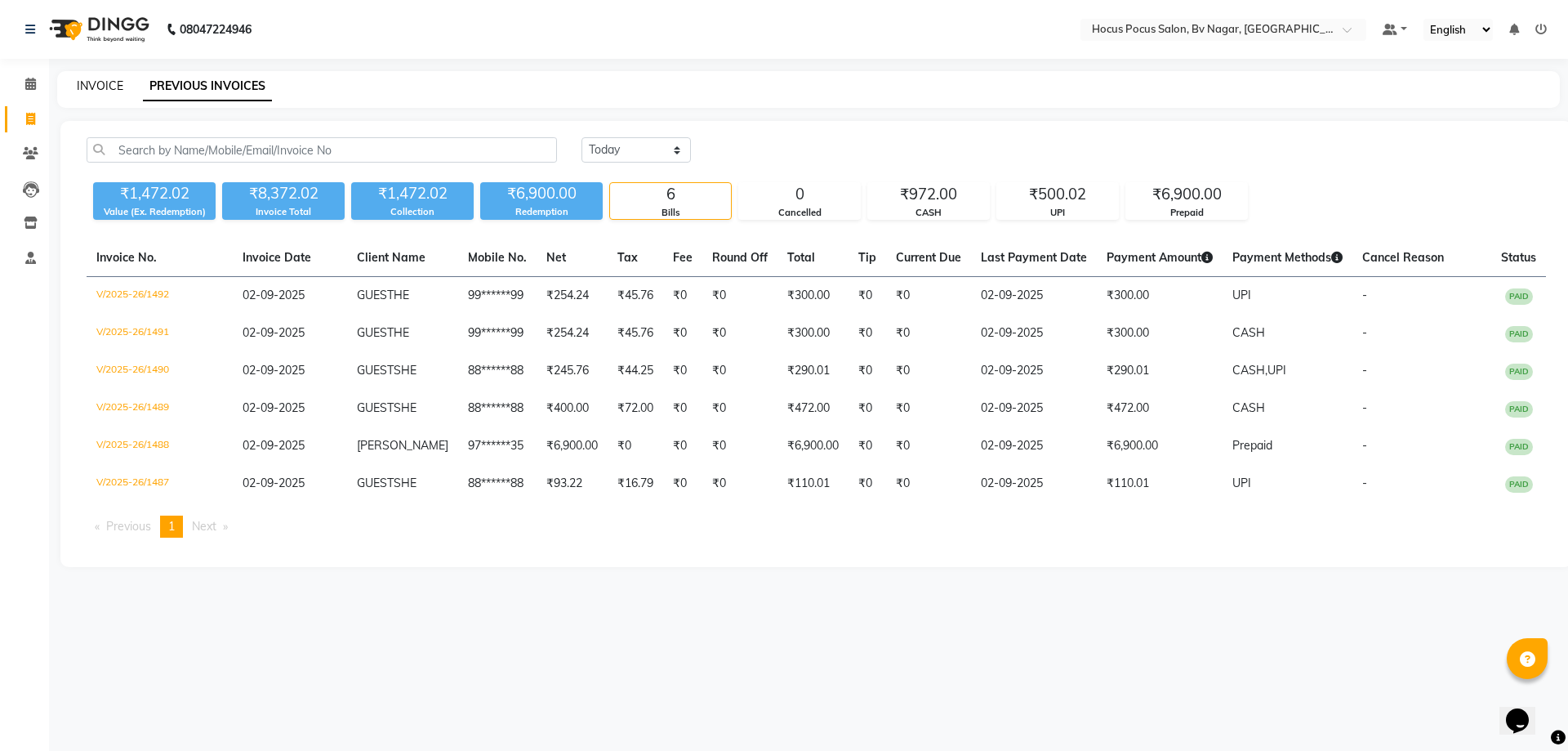
drag, startPoint x: 71, startPoint y: 87, endPoint x: 120, endPoint y: 86, distance: 49.0
click at [90, 84] on div "INVOICE PREVIOUS INVOICES" at bounding box center [799, 86] width 1484 height 18
click at [120, 86] on link "INVOICE" at bounding box center [100, 86] width 47 height 15
select select "service"
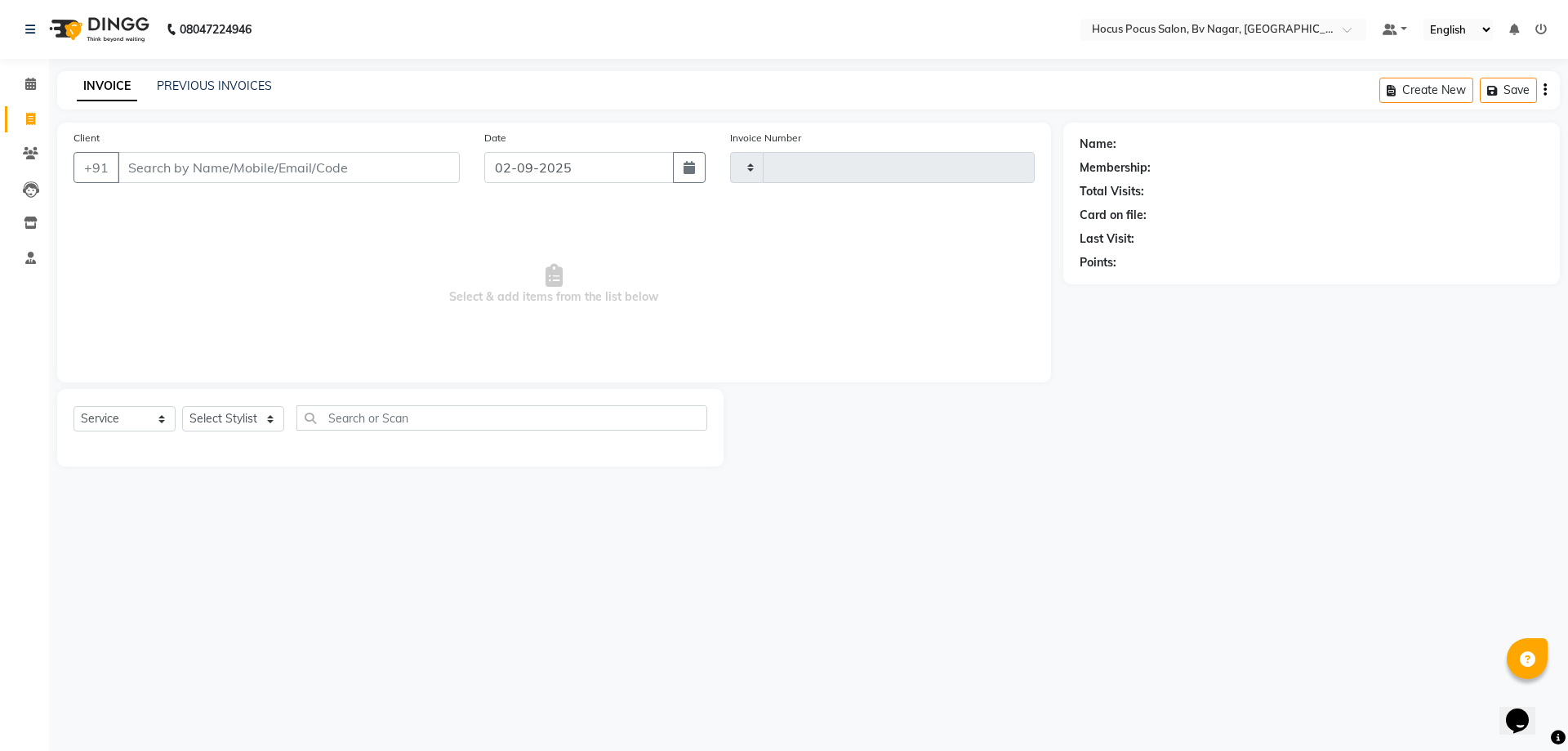
type input "1493"
select select "6056"
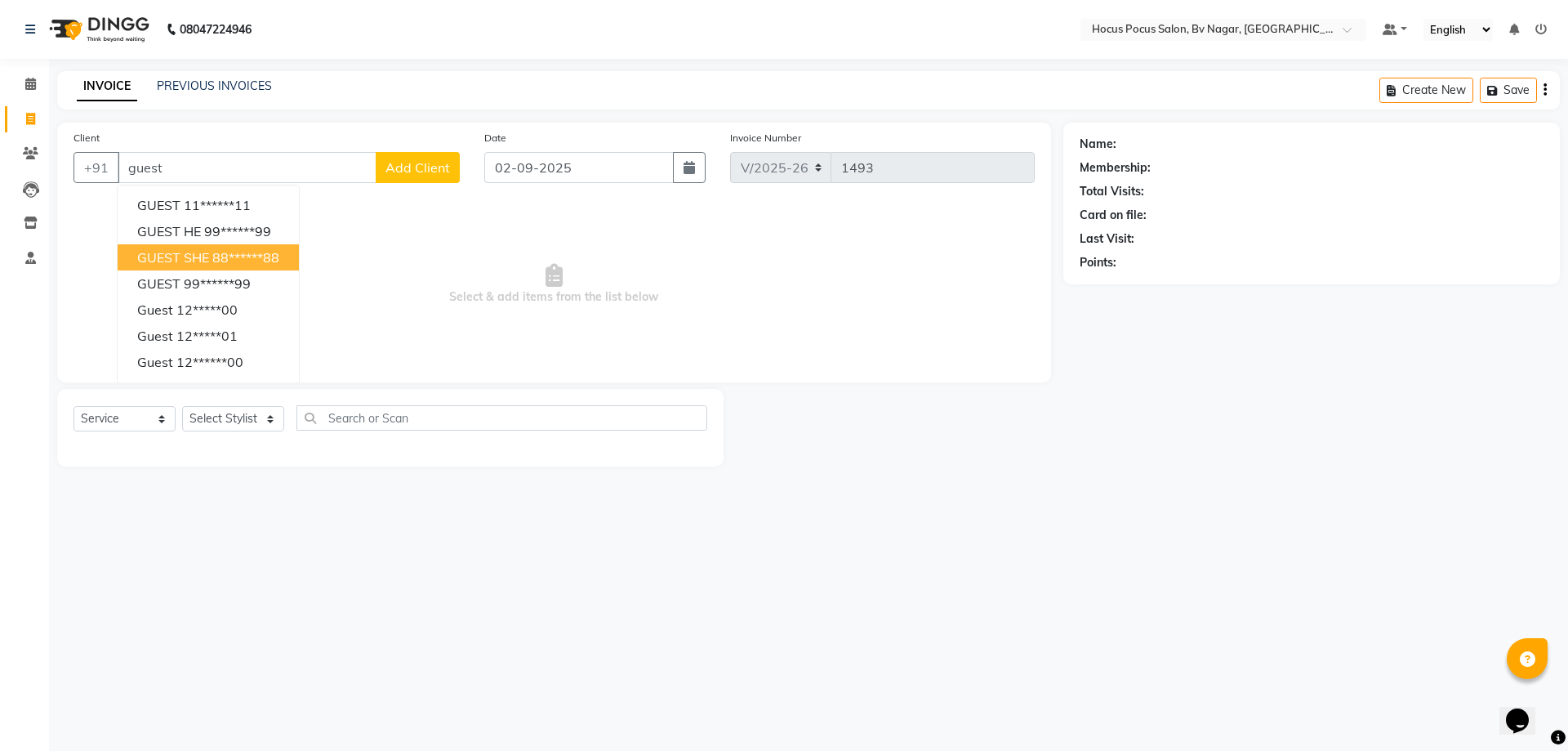
drag, startPoint x: 225, startPoint y: 262, endPoint x: 239, endPoint y: 258, distance: 14.6
click at [239, 259] on ngb-highlight "88******88" at bounding box center [246, 257] width 67 height 17
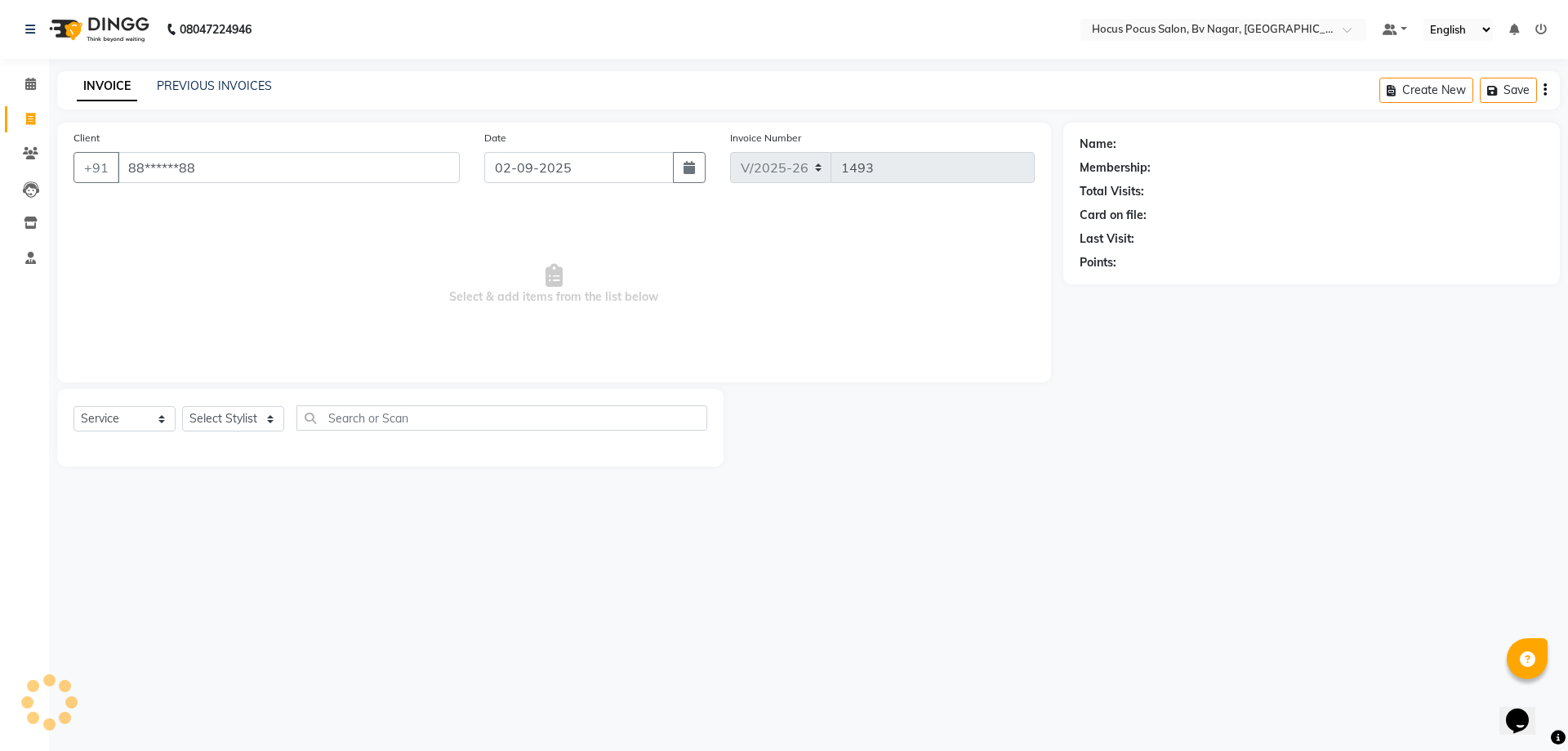
type input "88******88"
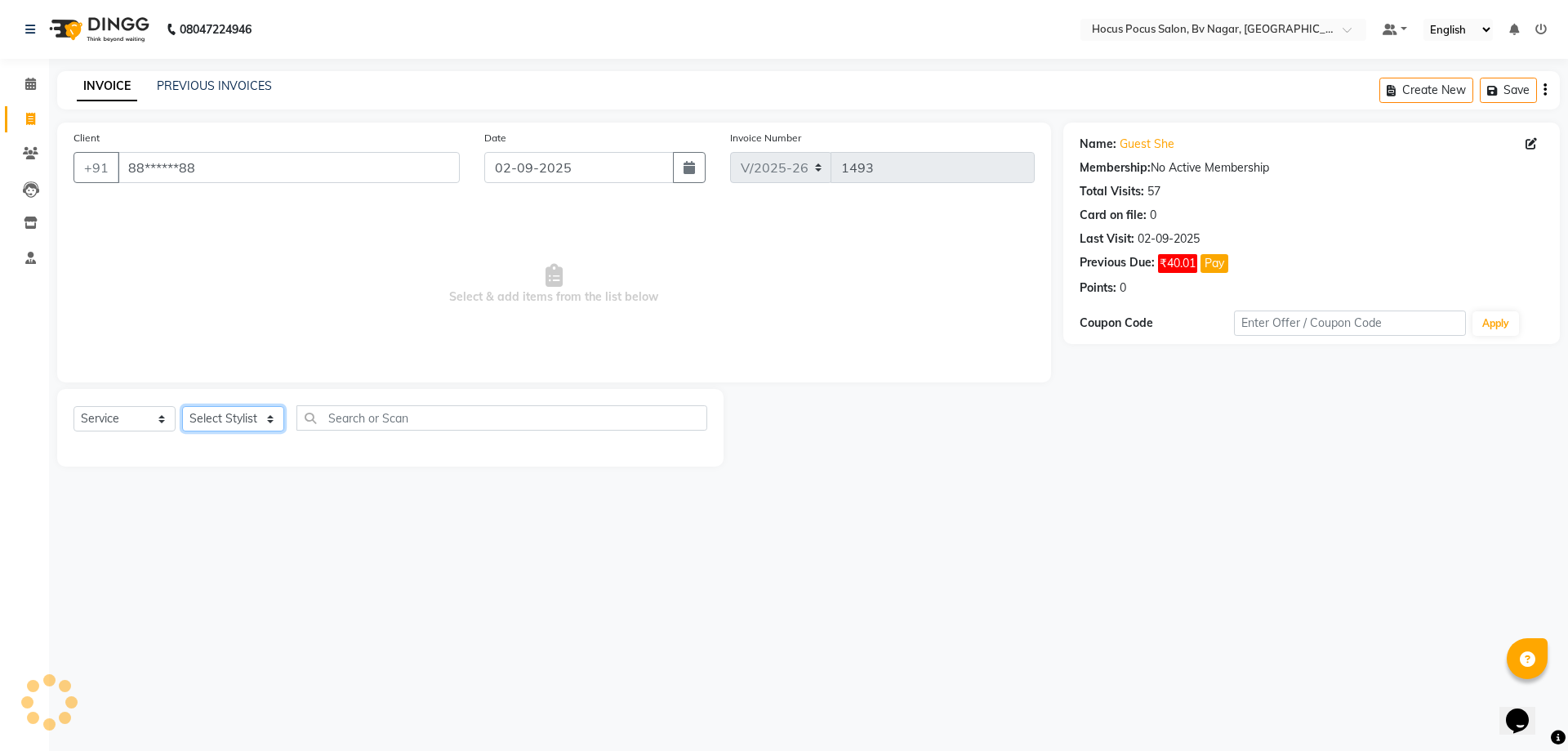
click at [257, 408] on select "Select Stylist [PERSON_NAME] [PERSON_NAME] hocus pocus [PERSON_NAME] Sashy" at bounding box center [233, 419] width 102 height 25
select select "43708"
click at [182, 406] on select "Select Stylist [PERSON_NAME] [PERSON_NAME] hocus pocus [PERSON_NAME] Sashy" at bounding box center [233, 419] width 102 height 25
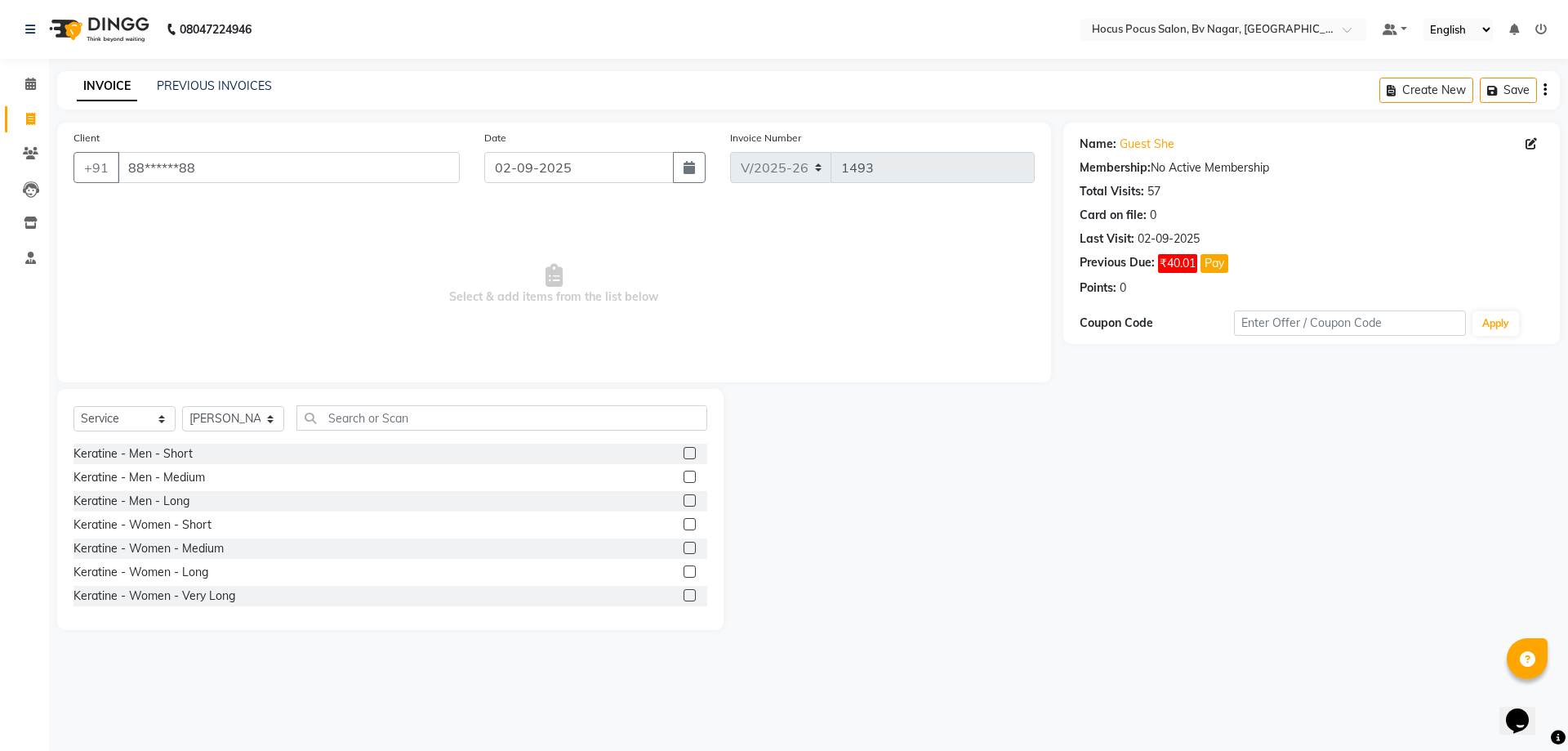
click at [364, 430] on div "Select Service Product Membership Package Voucher Prepaid Gift Card Select Styl…" at bounding box center [390, 424] width 634 height 38
click at [396, 409] on input "text" at bounding box center [502, 418] width 411 height 25
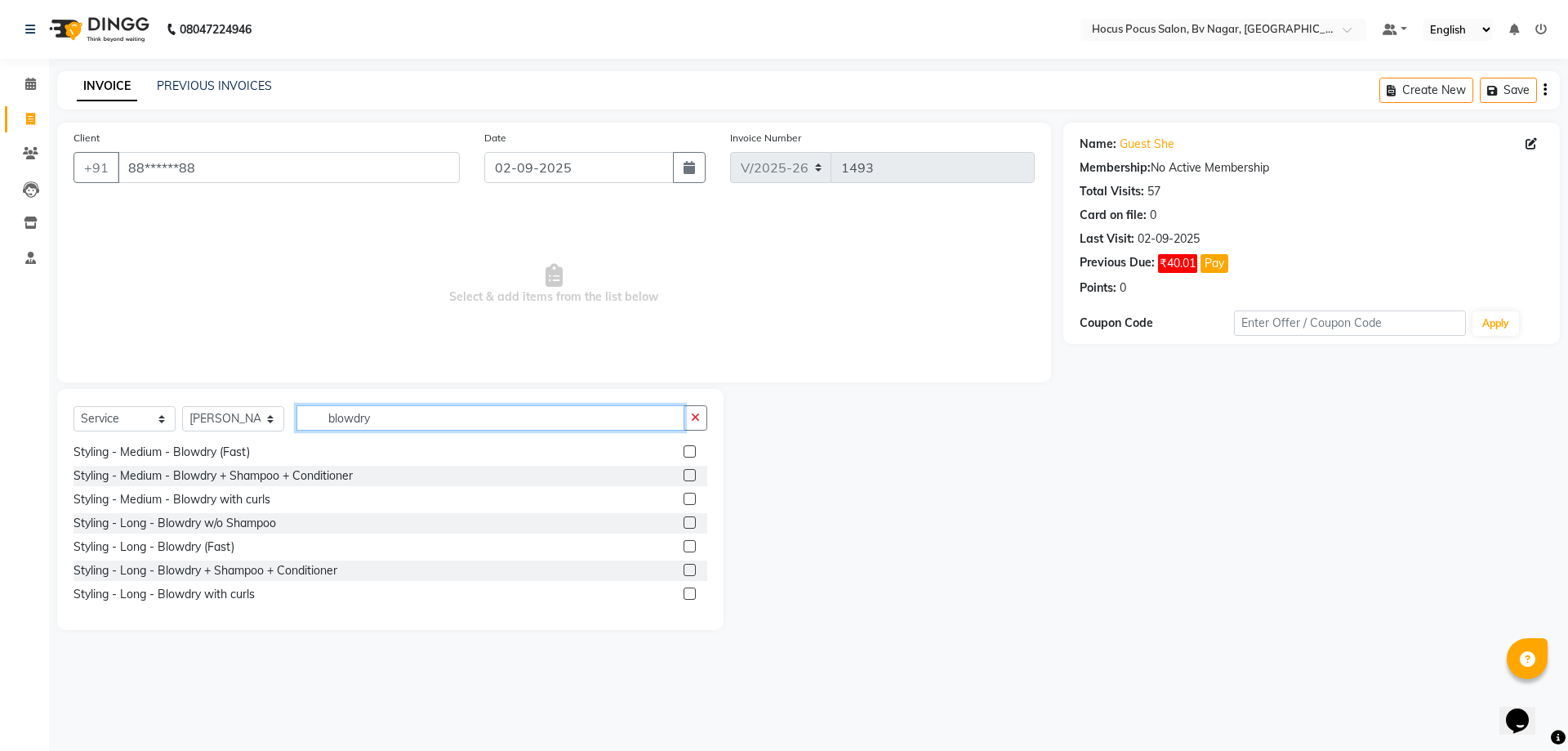
scroll to position [121, 0]
type input "blowdry"
click at [180, 548] on div "Styling - Long - Blowdry (Fast)" at bounding box center [154, 545] width 161 height 18
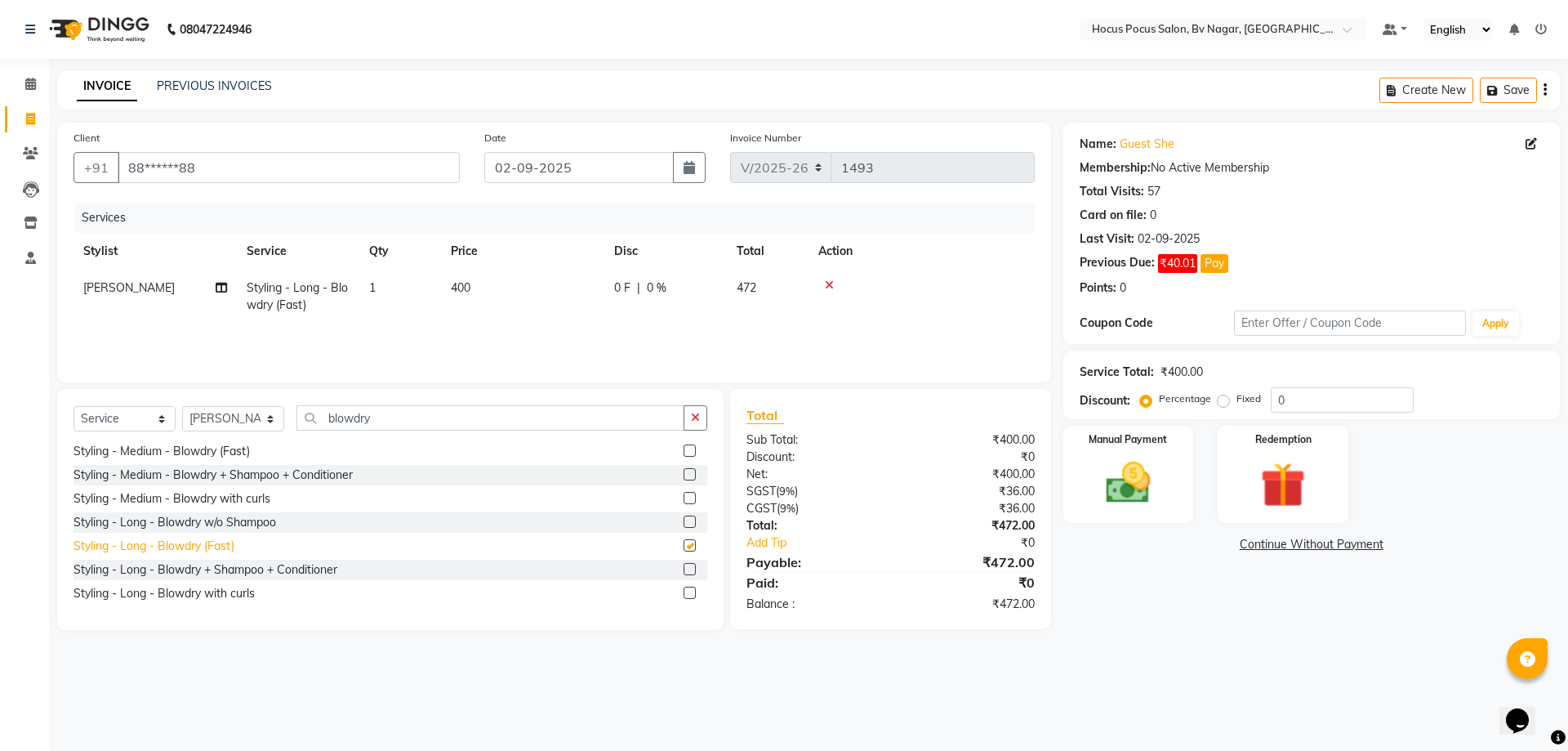
checkbox input "false"
click at [240, 561] on div "Styling - Long - Blowdry + Shampoo + Conditioner" at bounding box center [206, 570] width 264 height 18
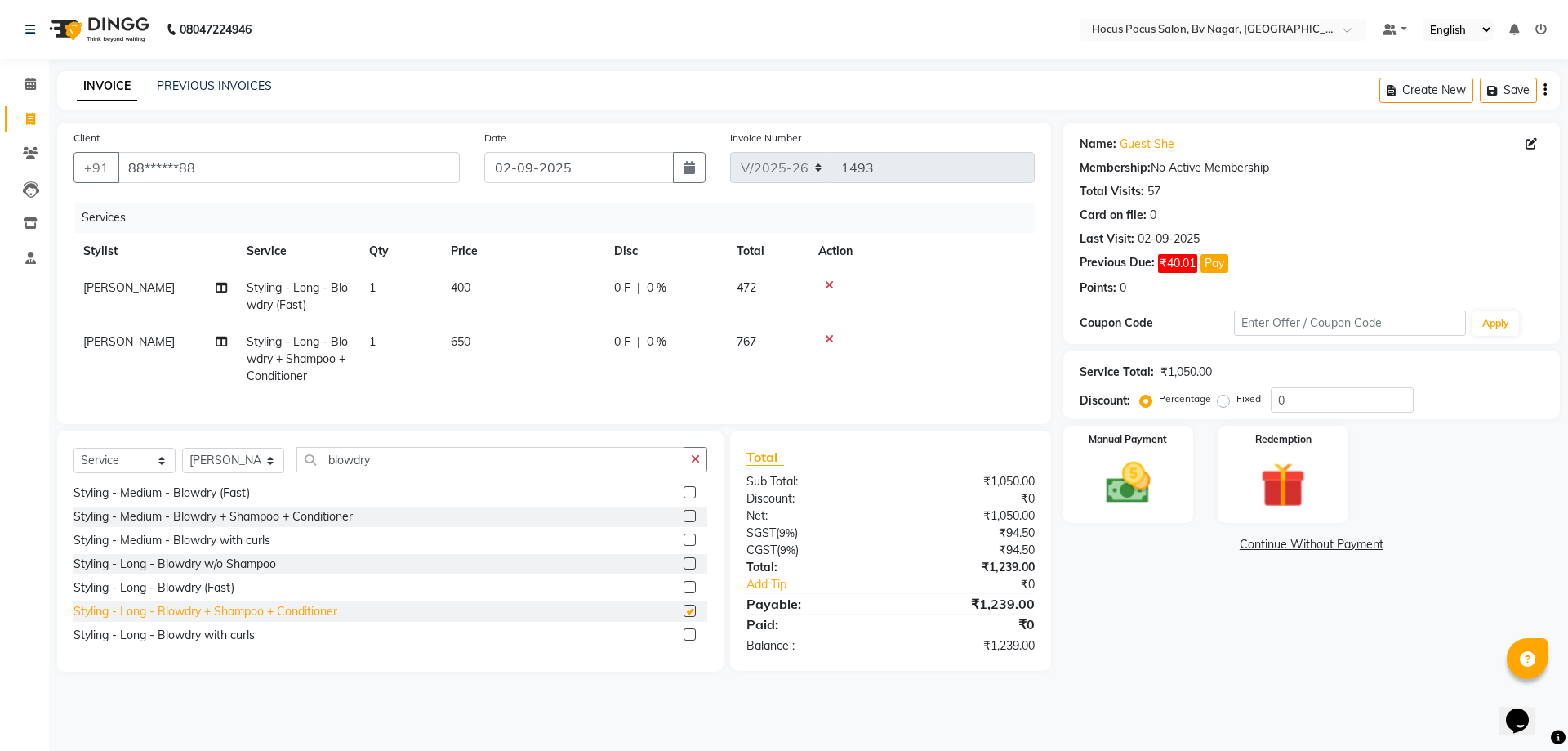
checkbox input "false"
click at [827, 282] on icon at bounding box center [830, 285] width 9 height 12
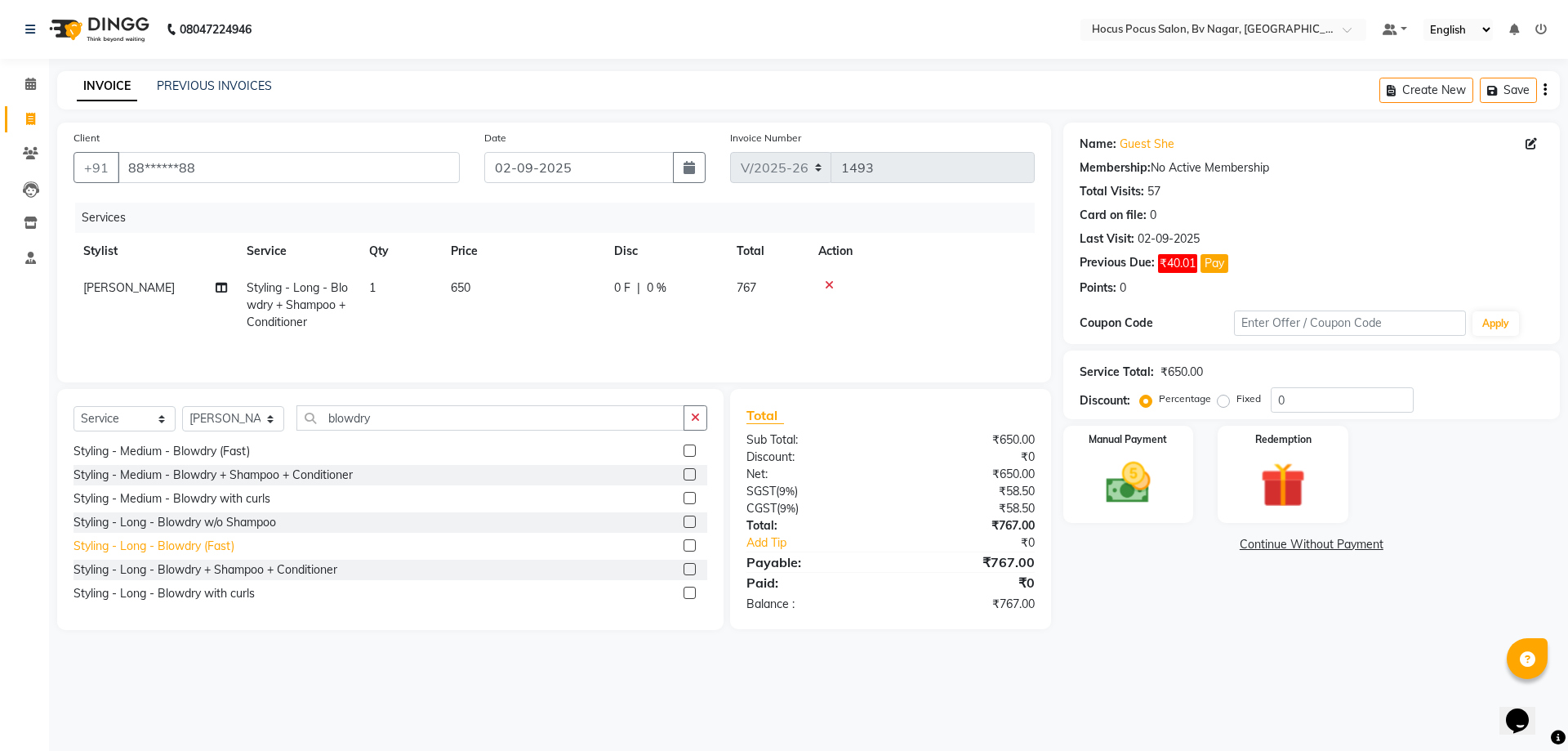
click at [211, 545] on div "Styling - Long - Blowdry (Fast)" at bounding box center [154, 545] width 161 height 18
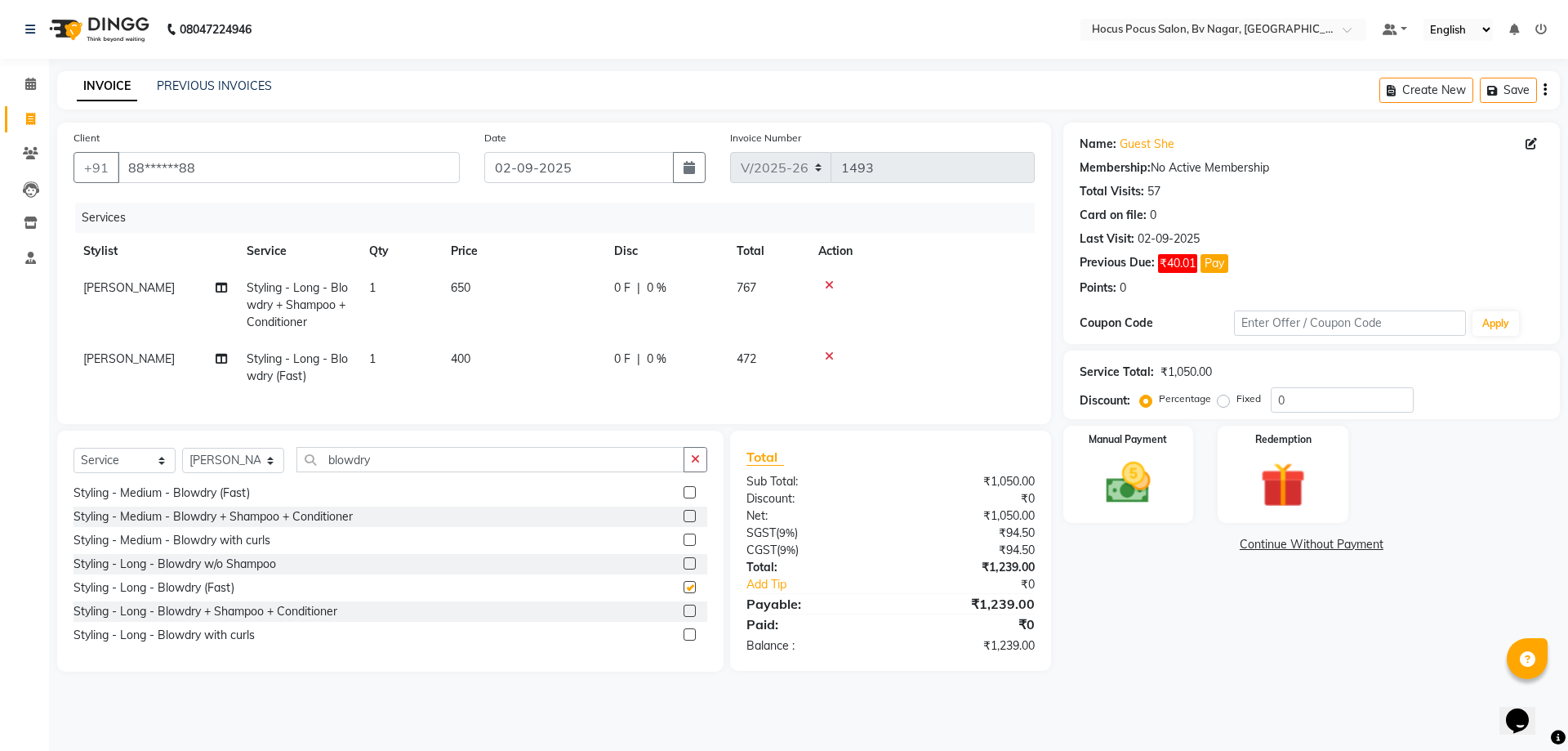
checkbox input "false"
click at [828, 285] on icon at bounding box center [830, 285] width 9 height 12
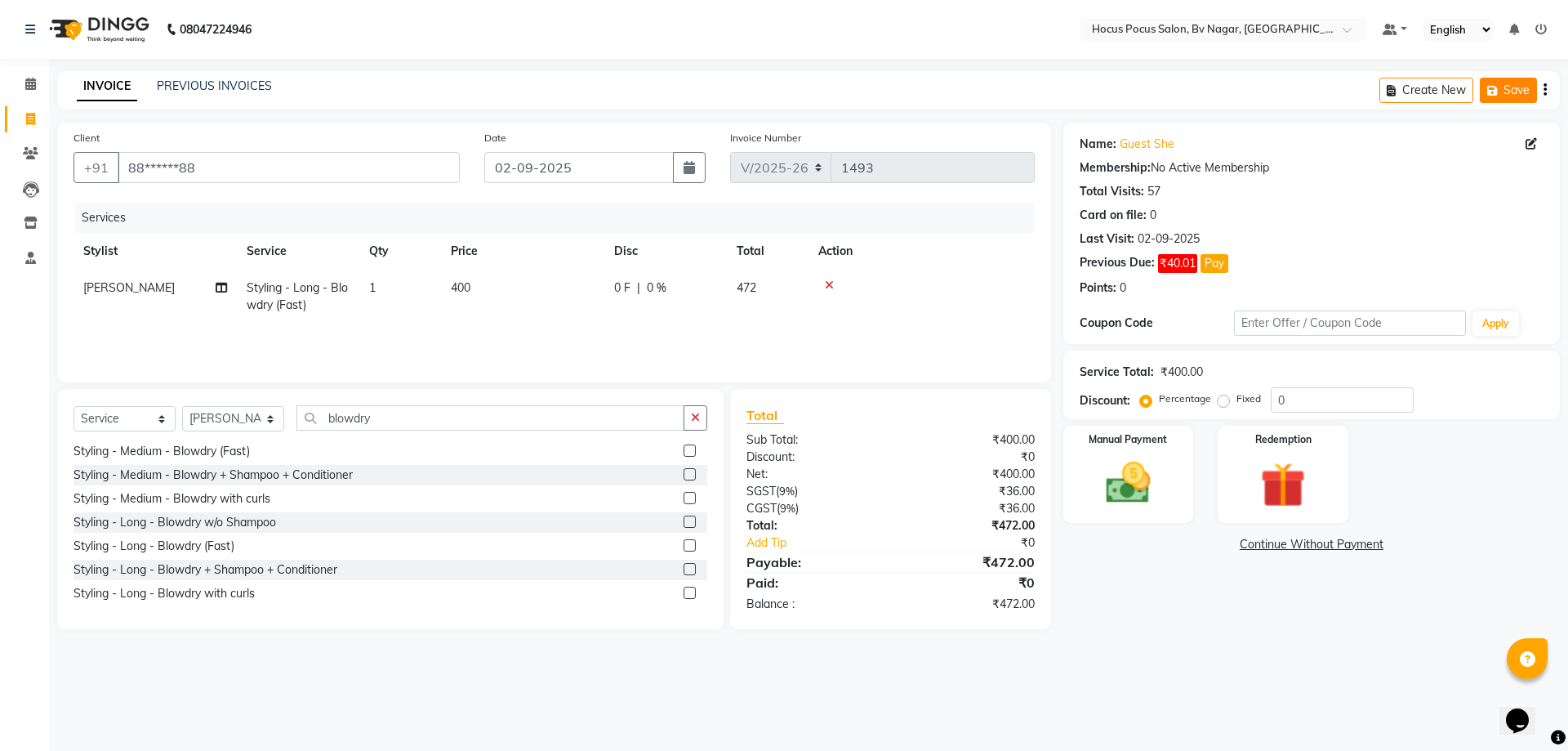
click at [1505, 79] on button "Save" at bounding box center [1509, 90] width 57 height 25
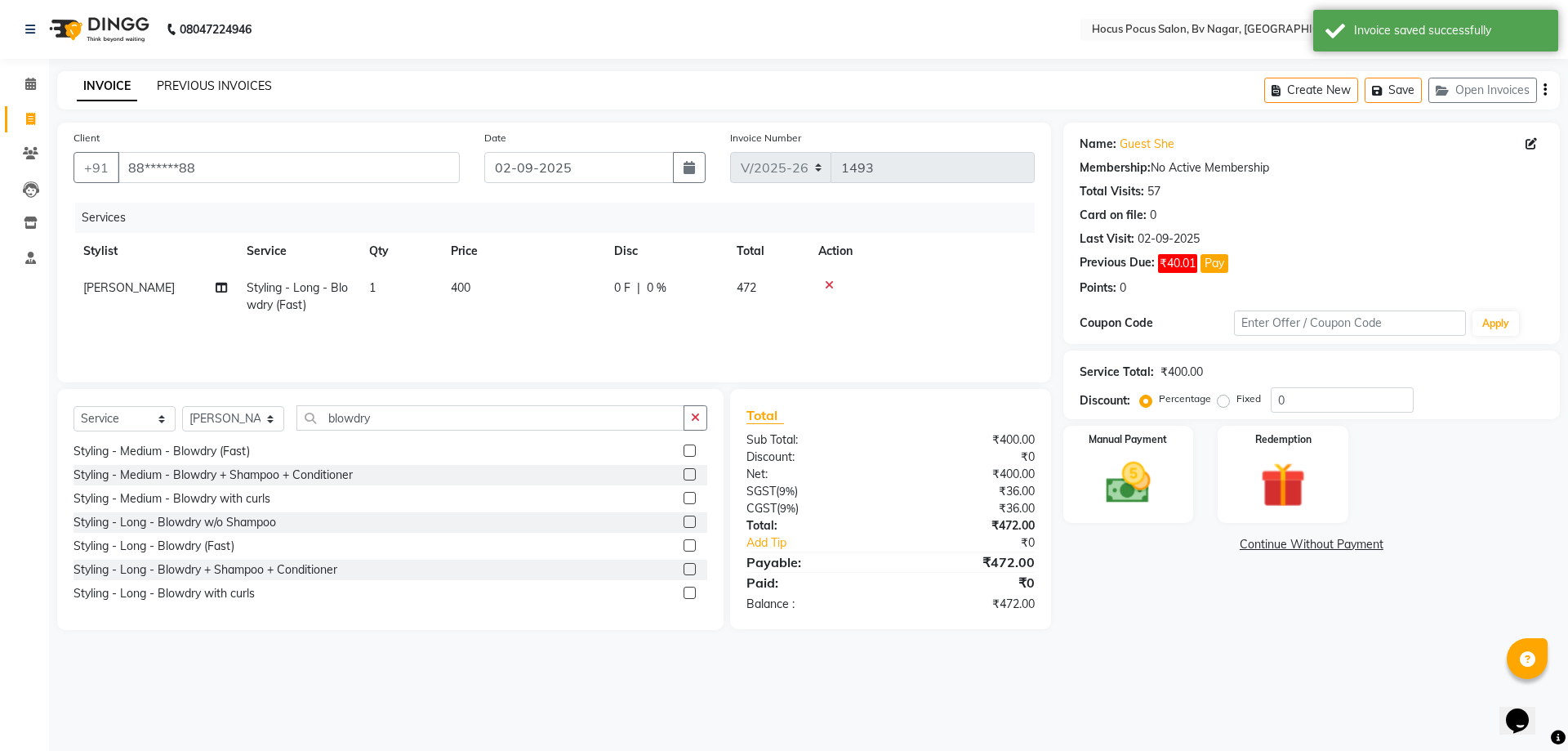
click at [265, 92] on link "PREVIOUS INVOICES" at bounding box center [215, 86] width 115 height 15
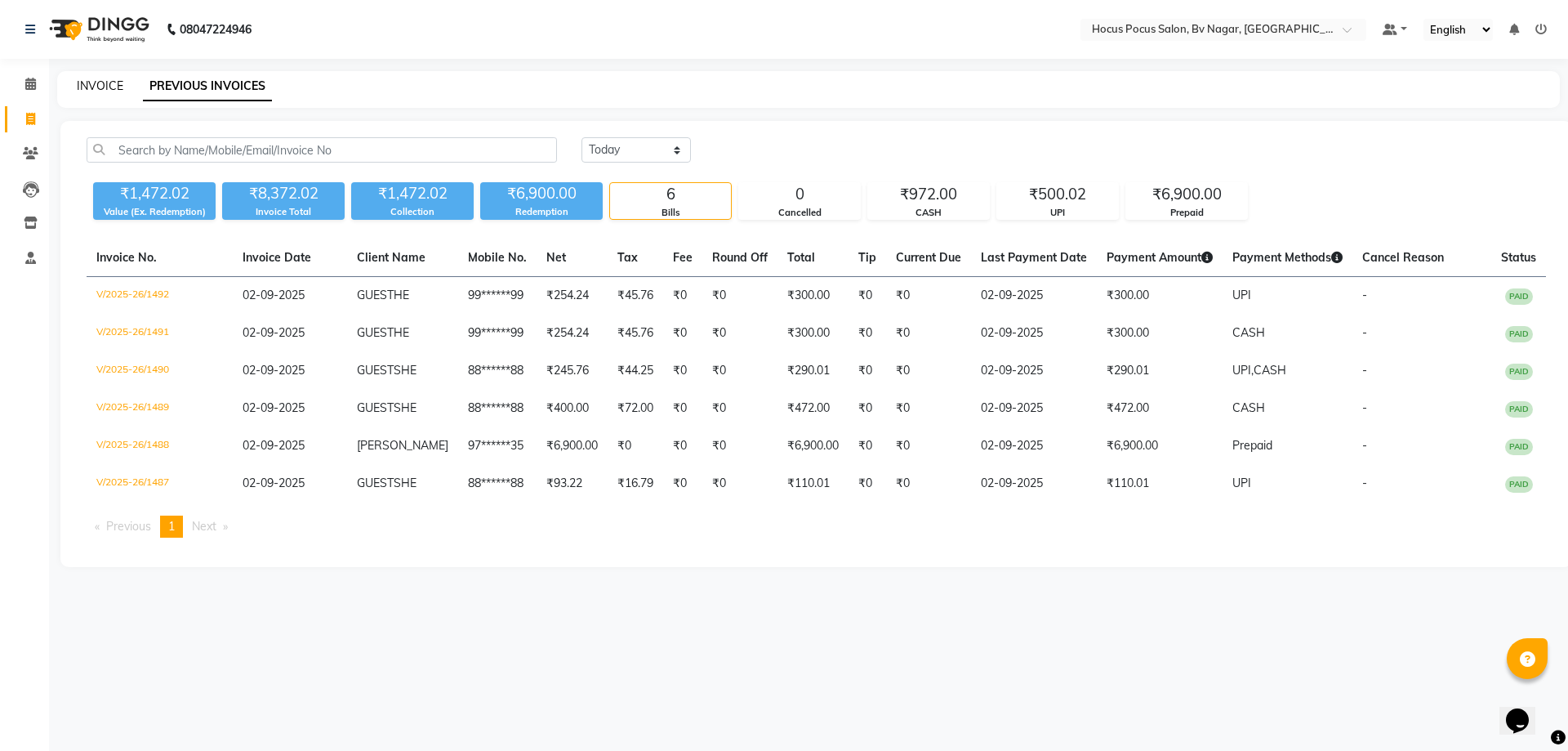
click at [108, 91] on link "INVOICE" at bounding box center [100, 86] width 47 height 15
select select "6056"
select select "service"
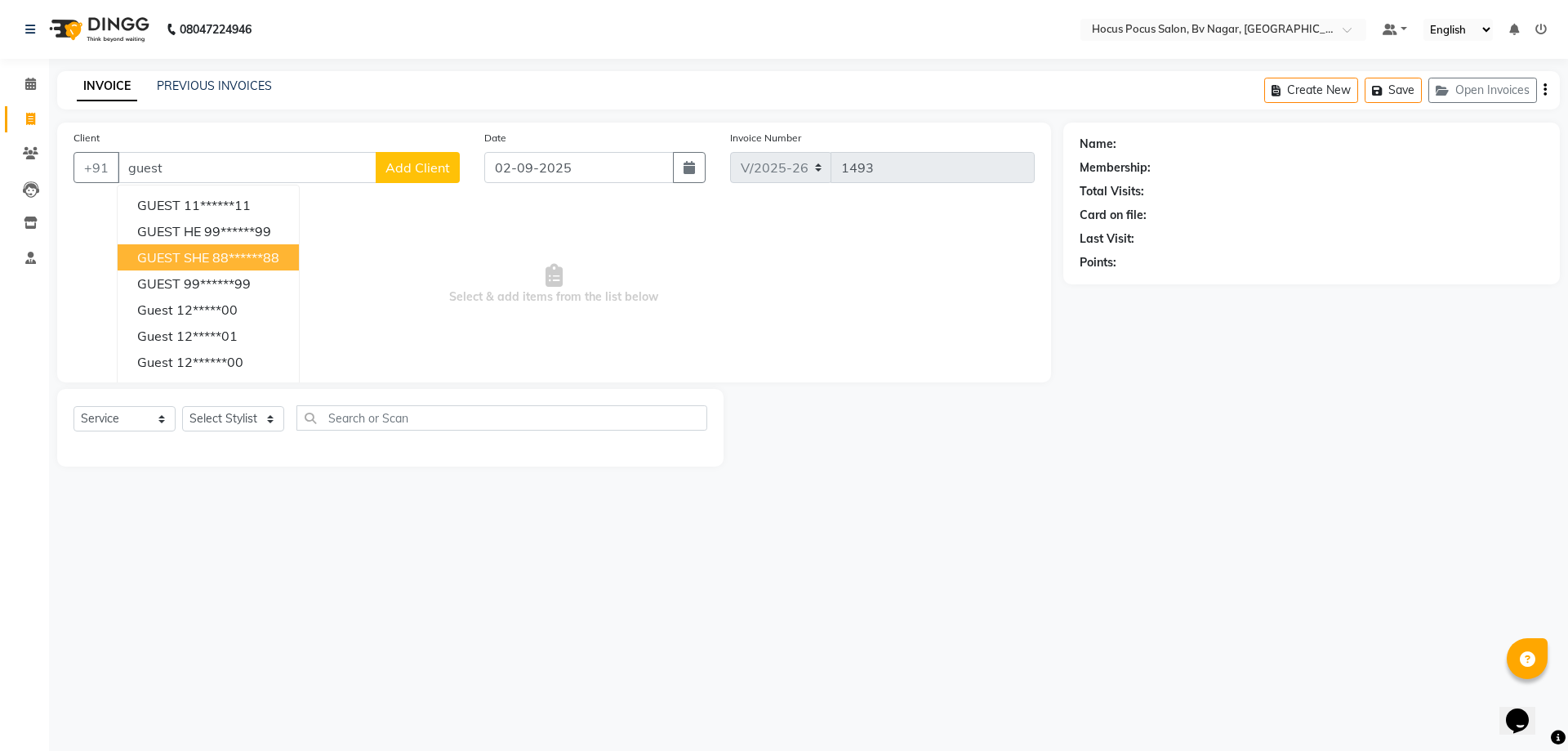
click at [216, 256] on ngb-highlight "88******88" at bounding box center [246, 257] width 67 height 17
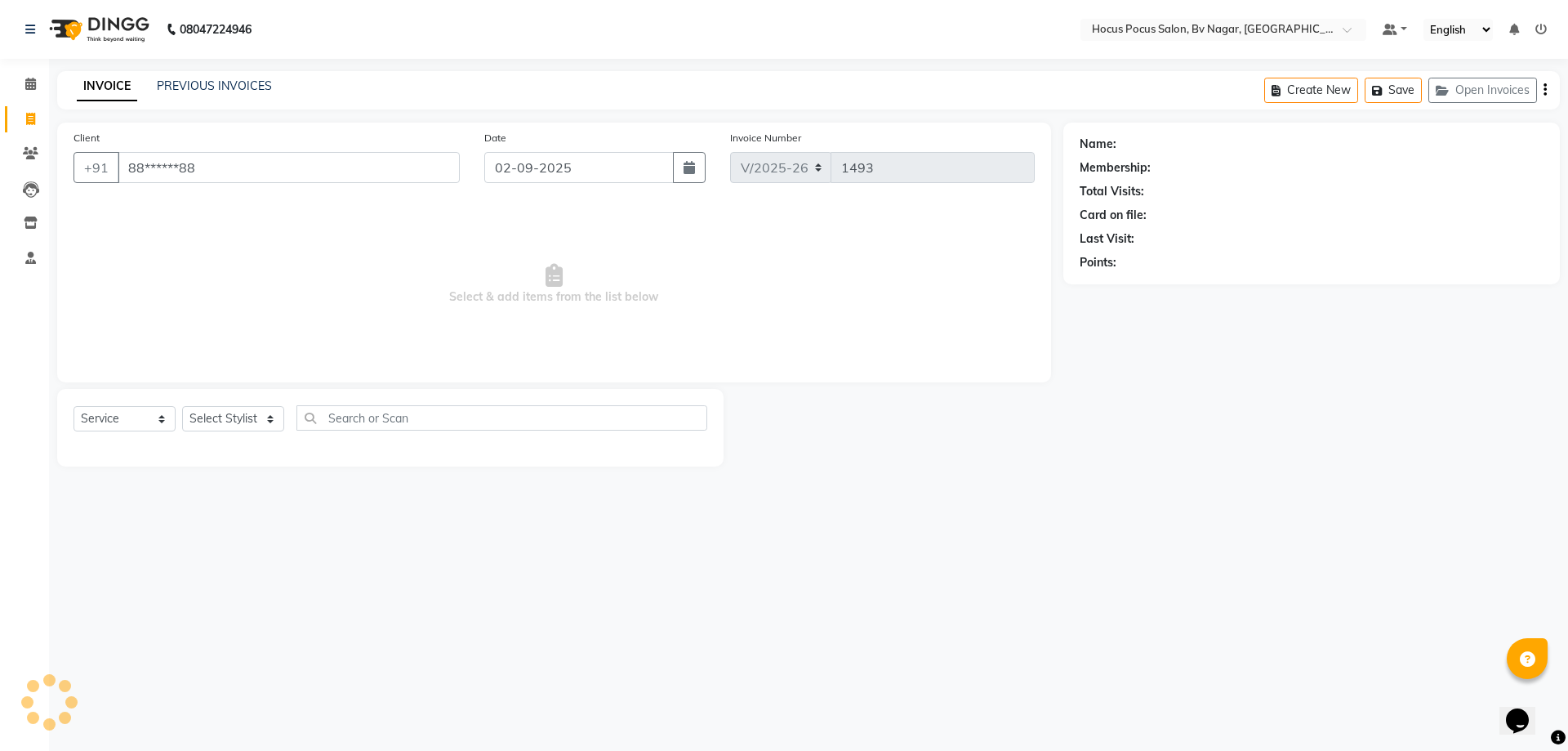
type input "88******88"
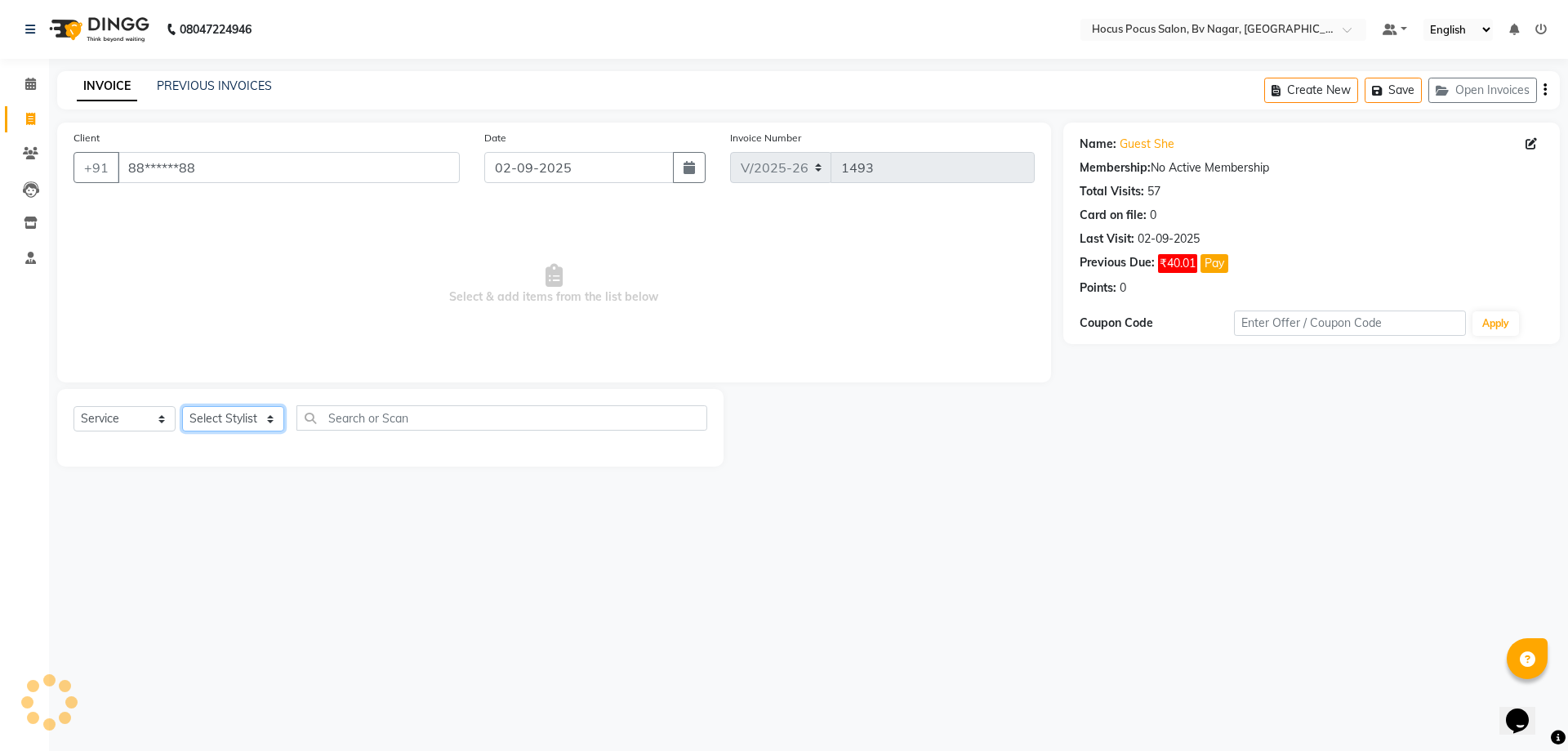
click at [239, 411] on select "Select Stylist [PERSON_NAME] [PERSON_NAME] hocus pocus [PERSON_NAME] Sashy" at bounding box center [233, 419] width 102 height 25
select select "62622"
click at [182, 406] on select "Select Stylist [PERSON_NAME] [PERSON_NAME] hocus pocus [PERSON_NAME] Sashy" at bounding box center [233, 419] width 102 height 25
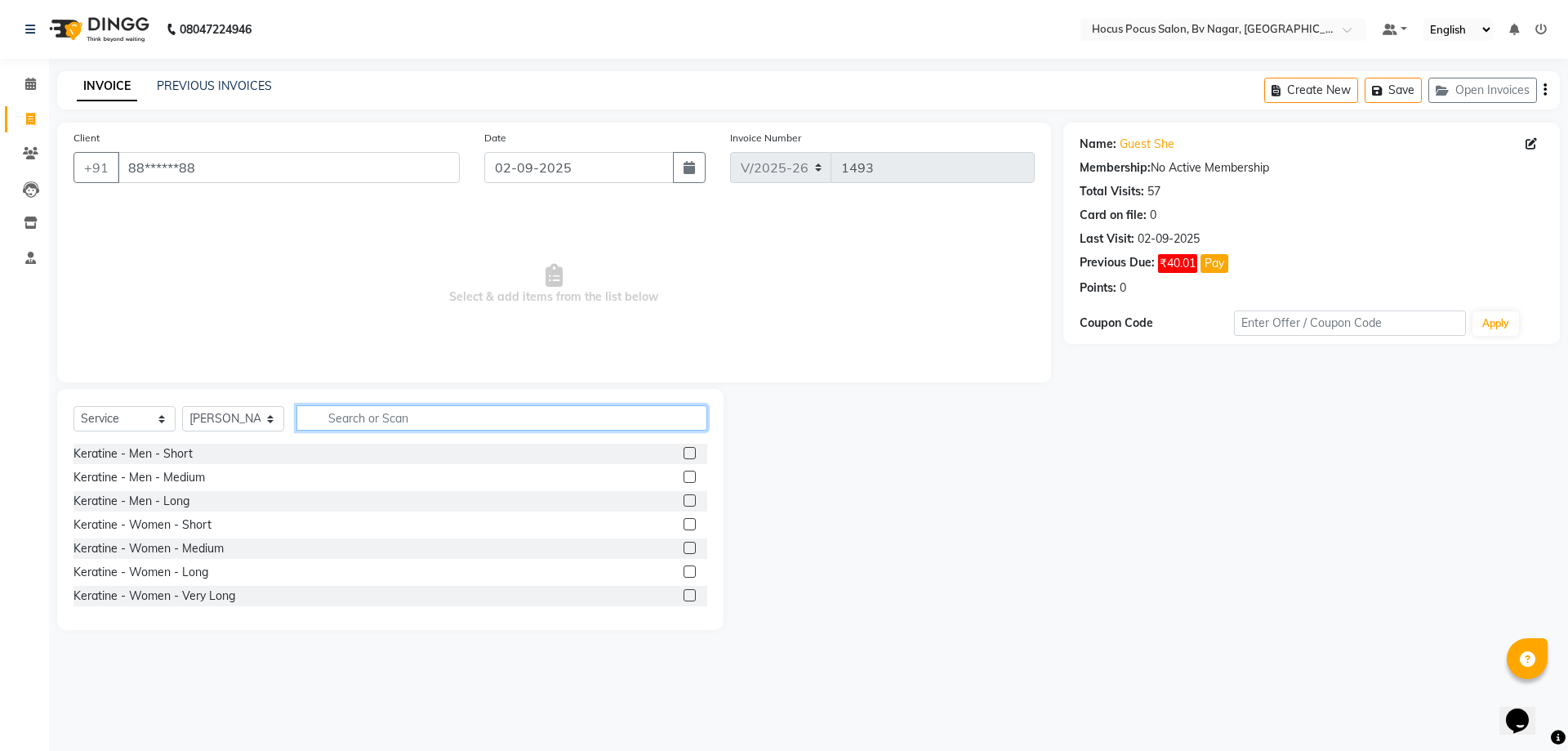
click at [361, 414] on input "text" at bounding box center [502, 418] width 411 height 25
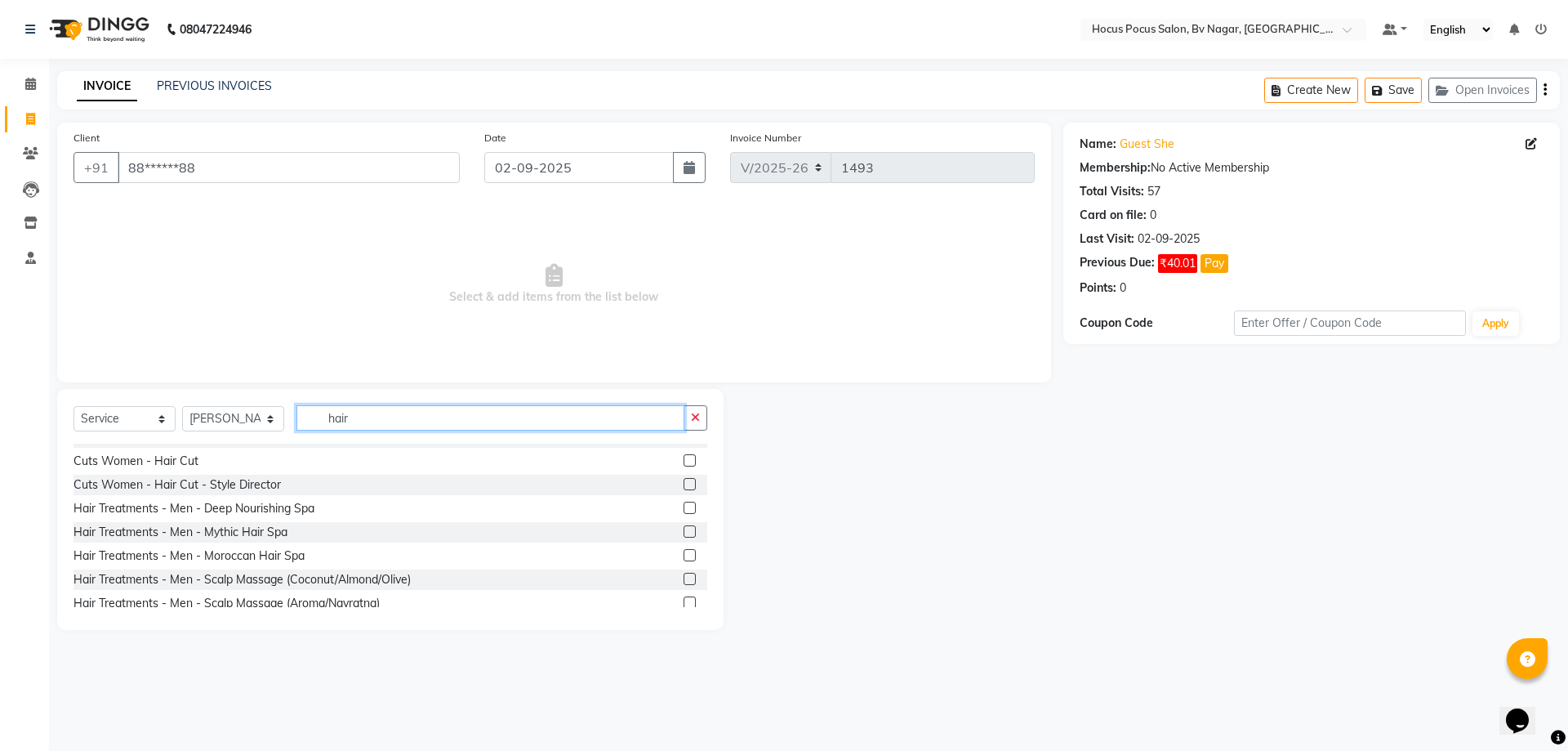
scroll to position [164, 0]
type input "hair"
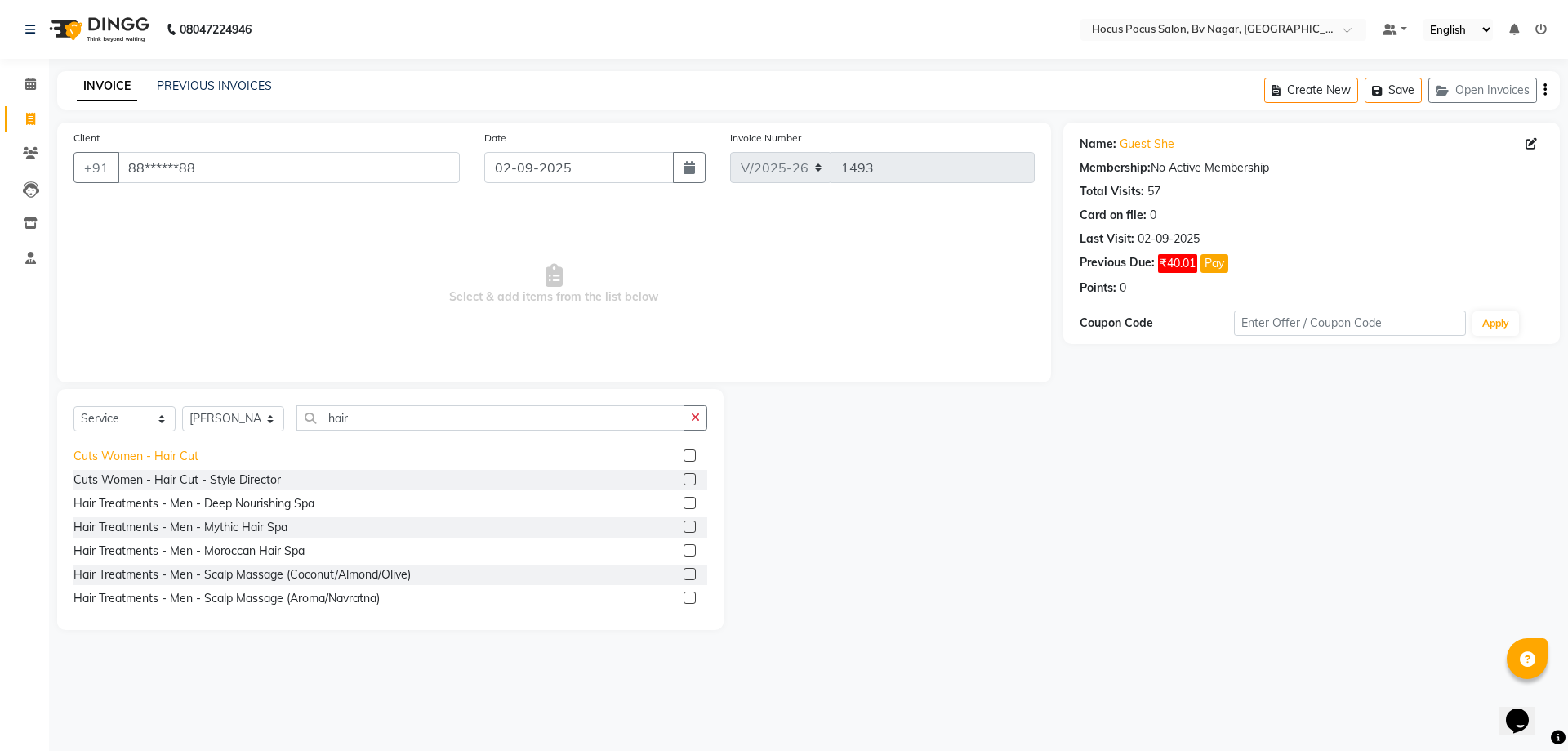
click at [158, 458] on div "Cuts Women - Hair Cut" at bounding box center [136, 456] width 125 height 18
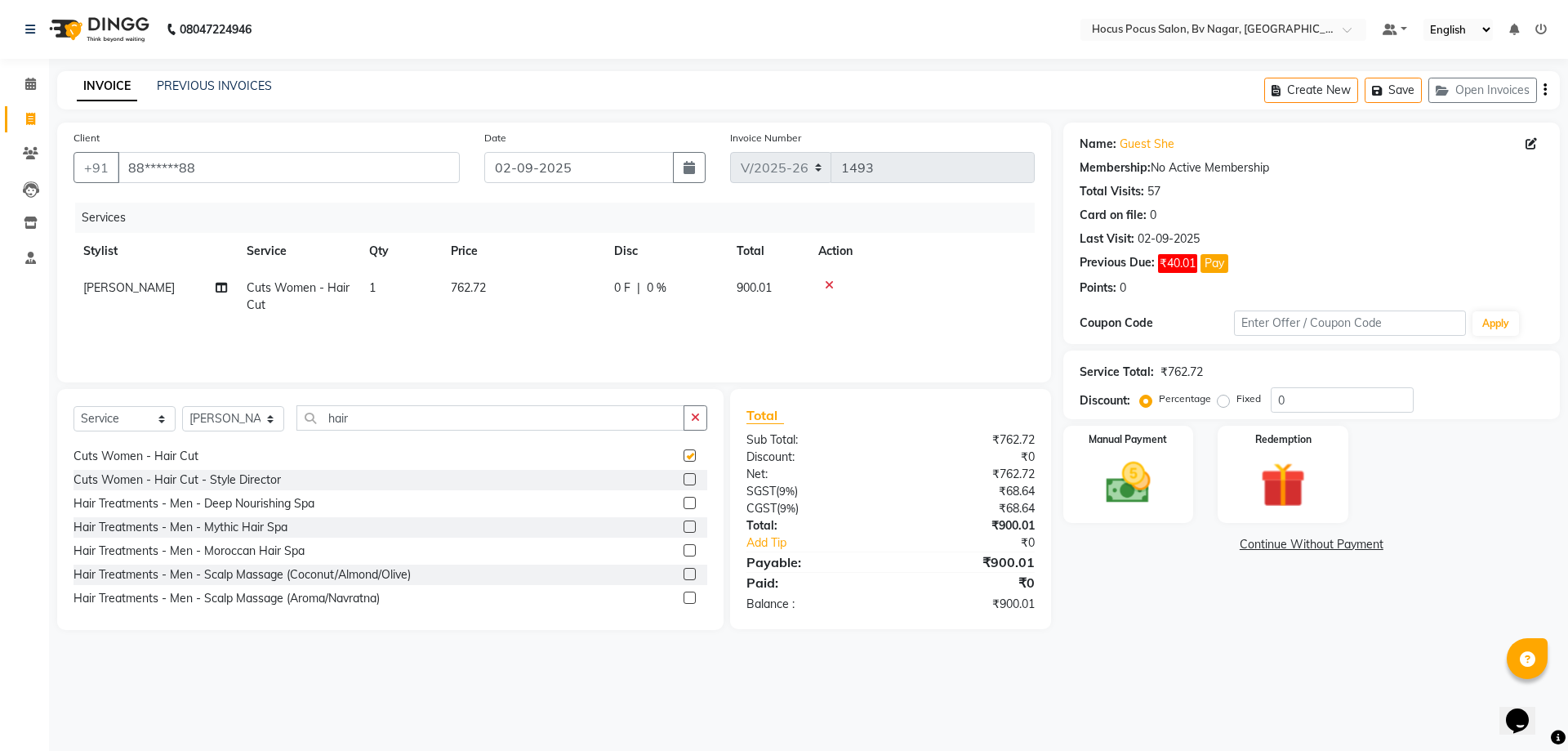
checkbox input "false"
click at [1473, 86] on button "Open Invoices" at bounding box center [1483, 90] width 109 height 25
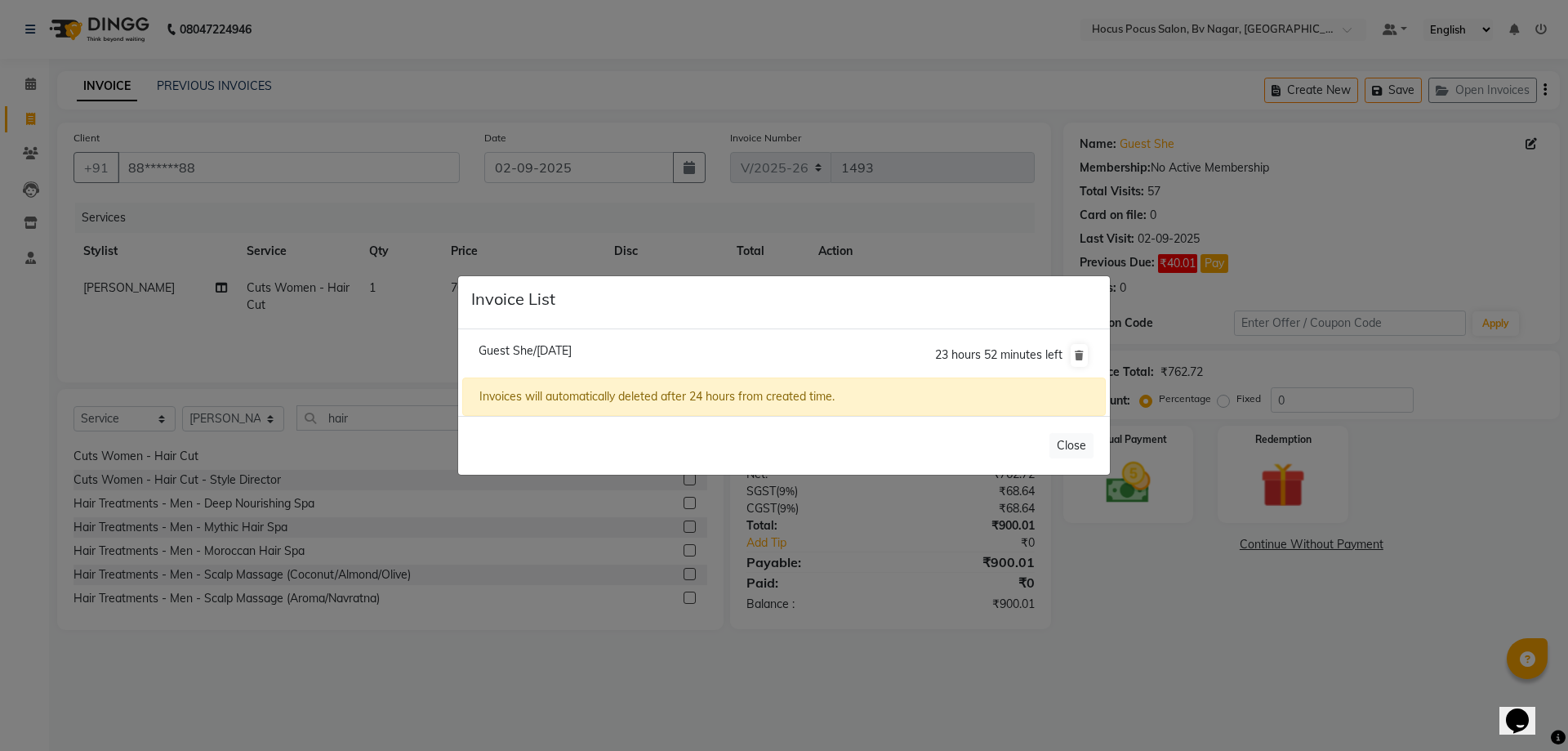
click at [571, 347] on span "Guest She/[DATE]" at bounding box center [525, 351] width 93 height 15
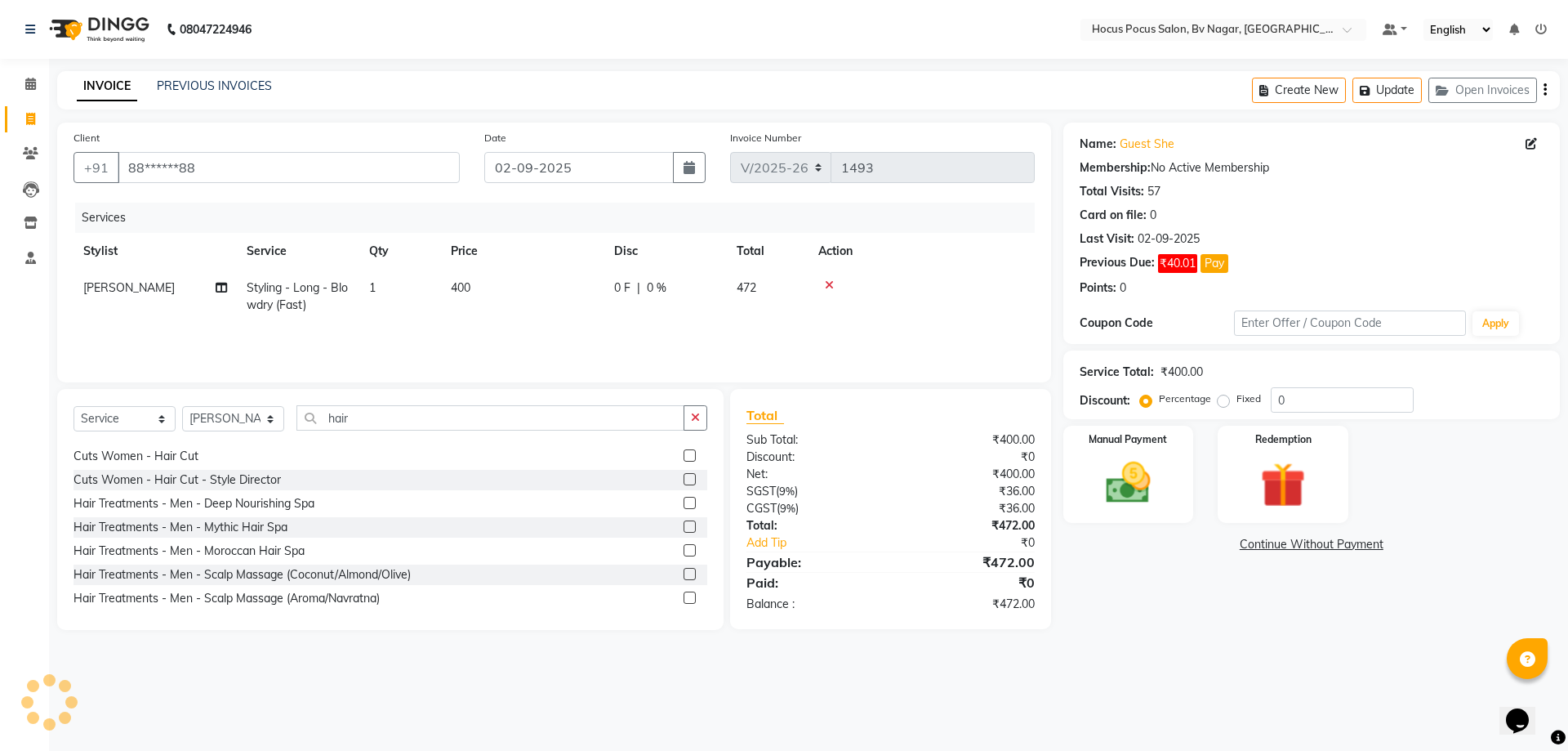
scroll to position [0, 0]
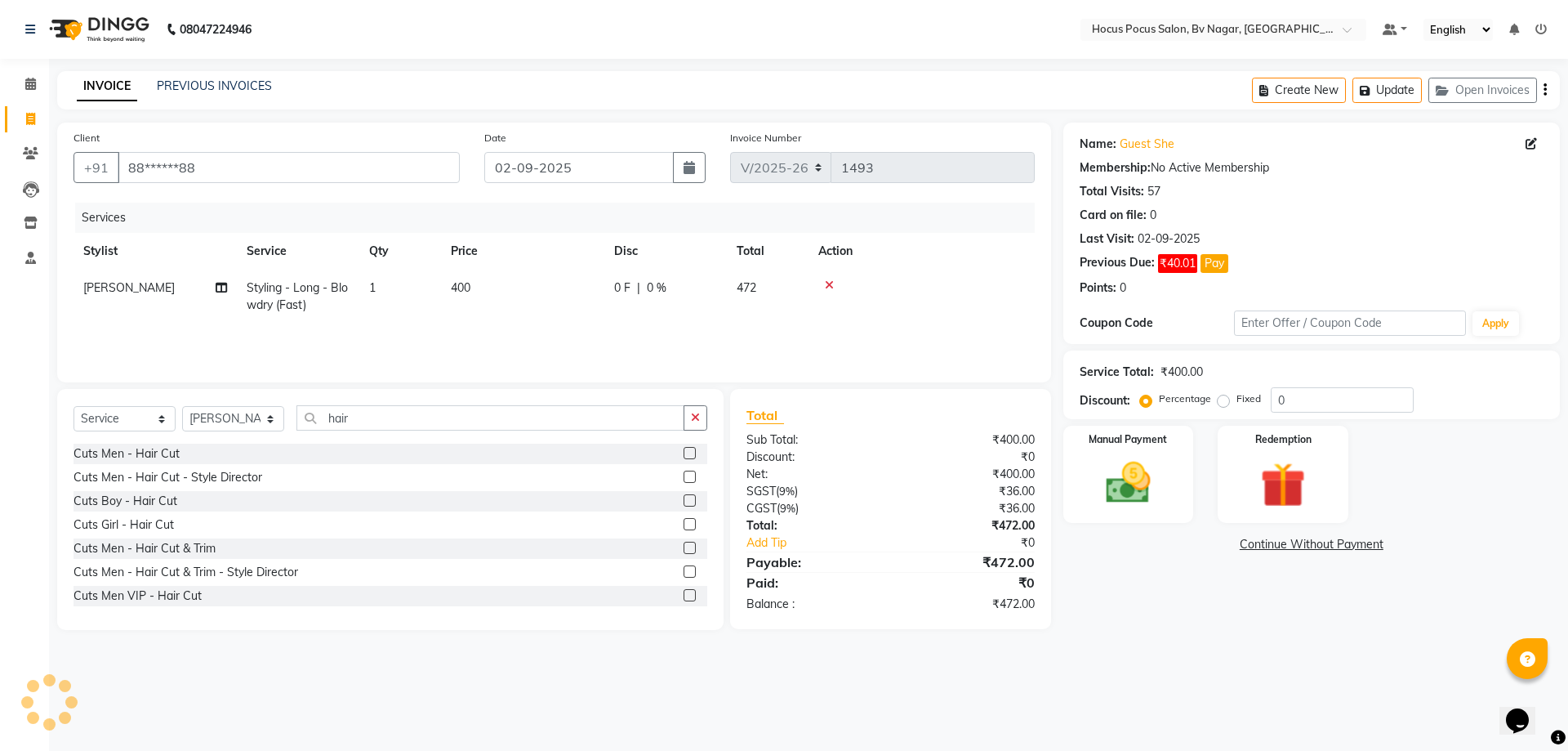
select select
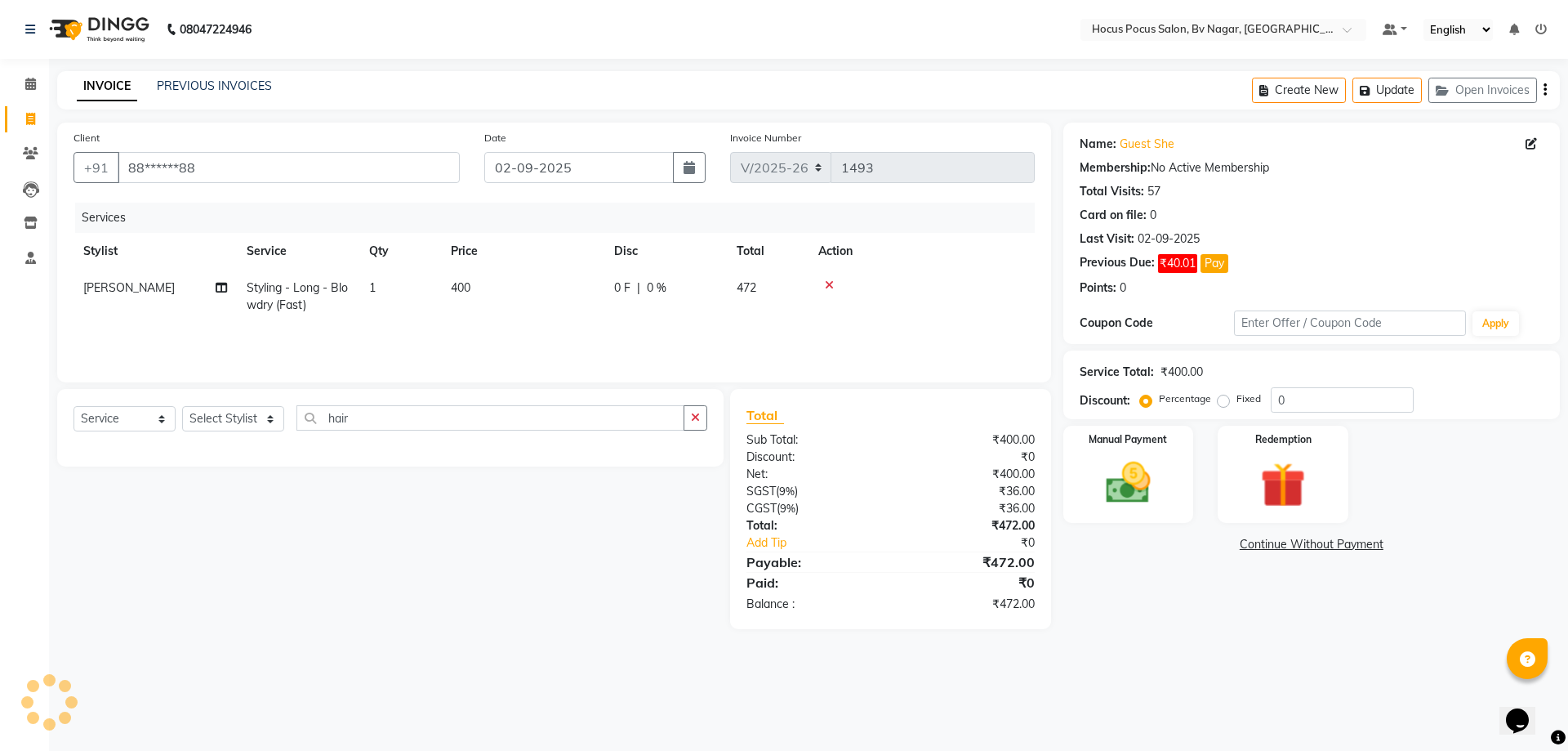
drag, startPoint x: 496, startPoint y: 290, endPoint x: 510, endPoint y: 278, distance: 18.4
click at [496, 290] on td "400" at bounding box center [523, 297] width 164 height 54
select select "43708"
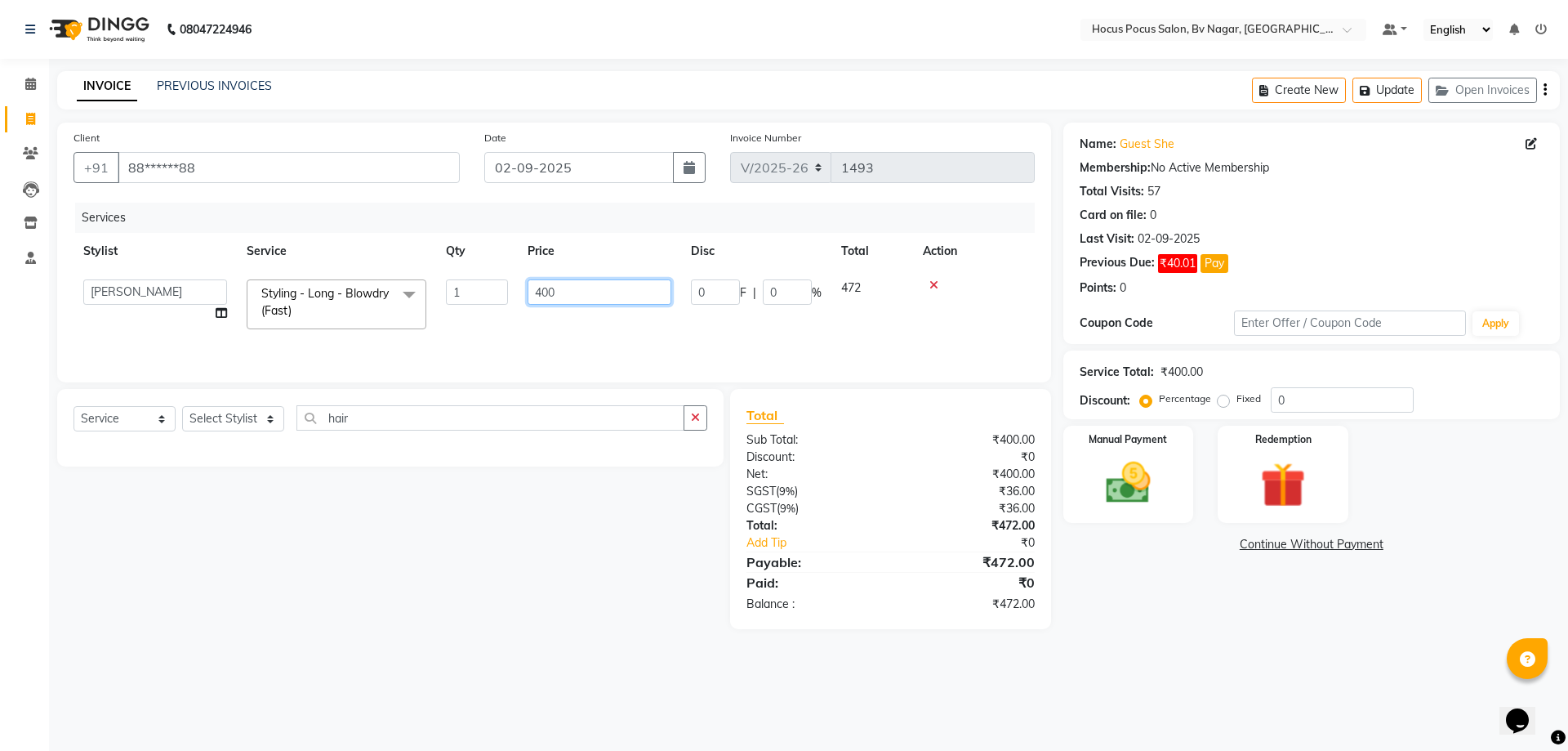
click at [571, 288] on input "400" at bounding box center [600, 292] width 144 height 25
type input "4"
type input "750"
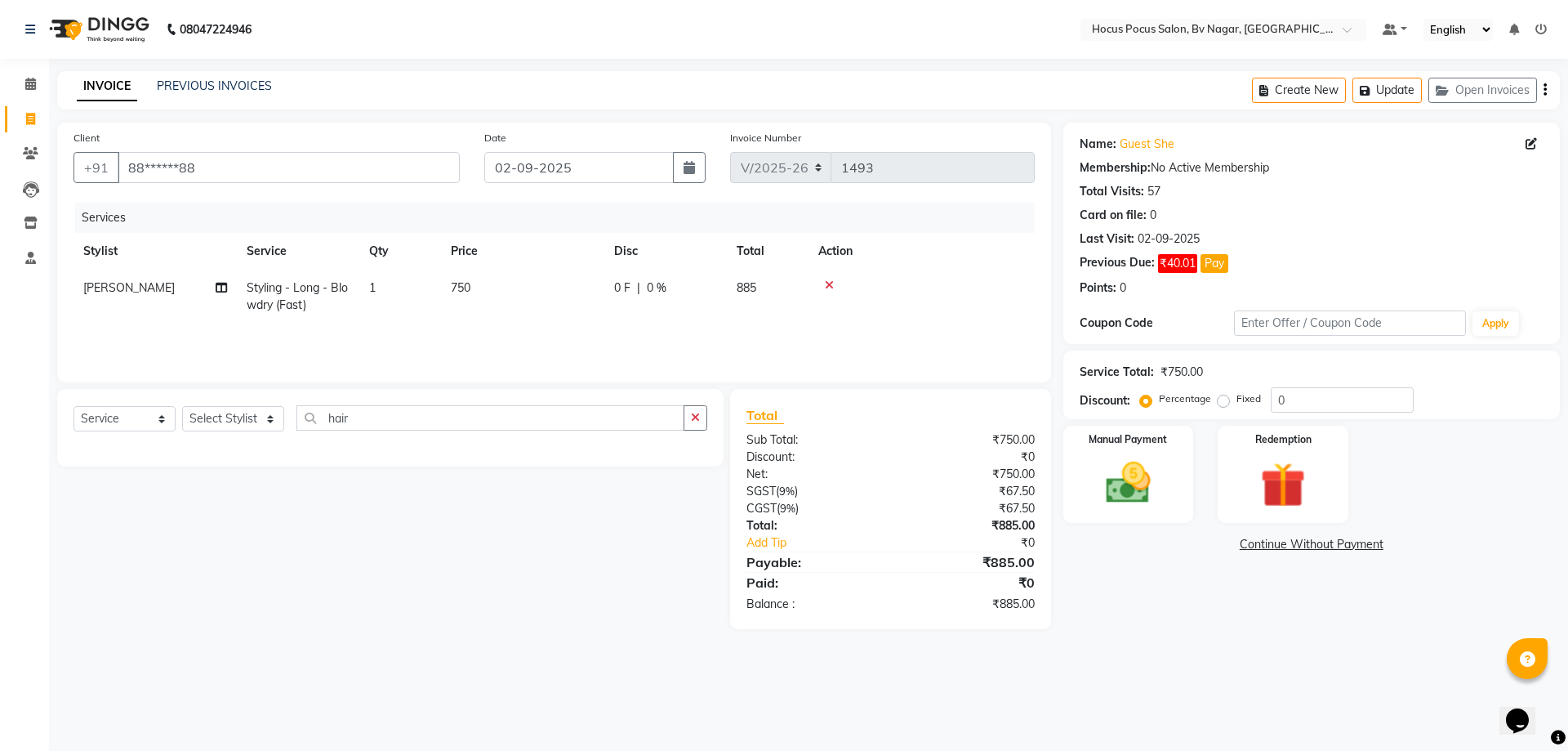
click at [637, 567] on div "Select Service Product Membership Package Voucher Prepaid Gift Card Select Styl…" at bounding box center [384, 508] width 679 height 240
drag, startPoint x: 1134, startPoint y: 433, endPoint x: 1129, endPoint y: 441, distance: 9.4
click at [1129, 439] on label "Manual Payment" at bounding box center [1129, 438] width 82 height 16
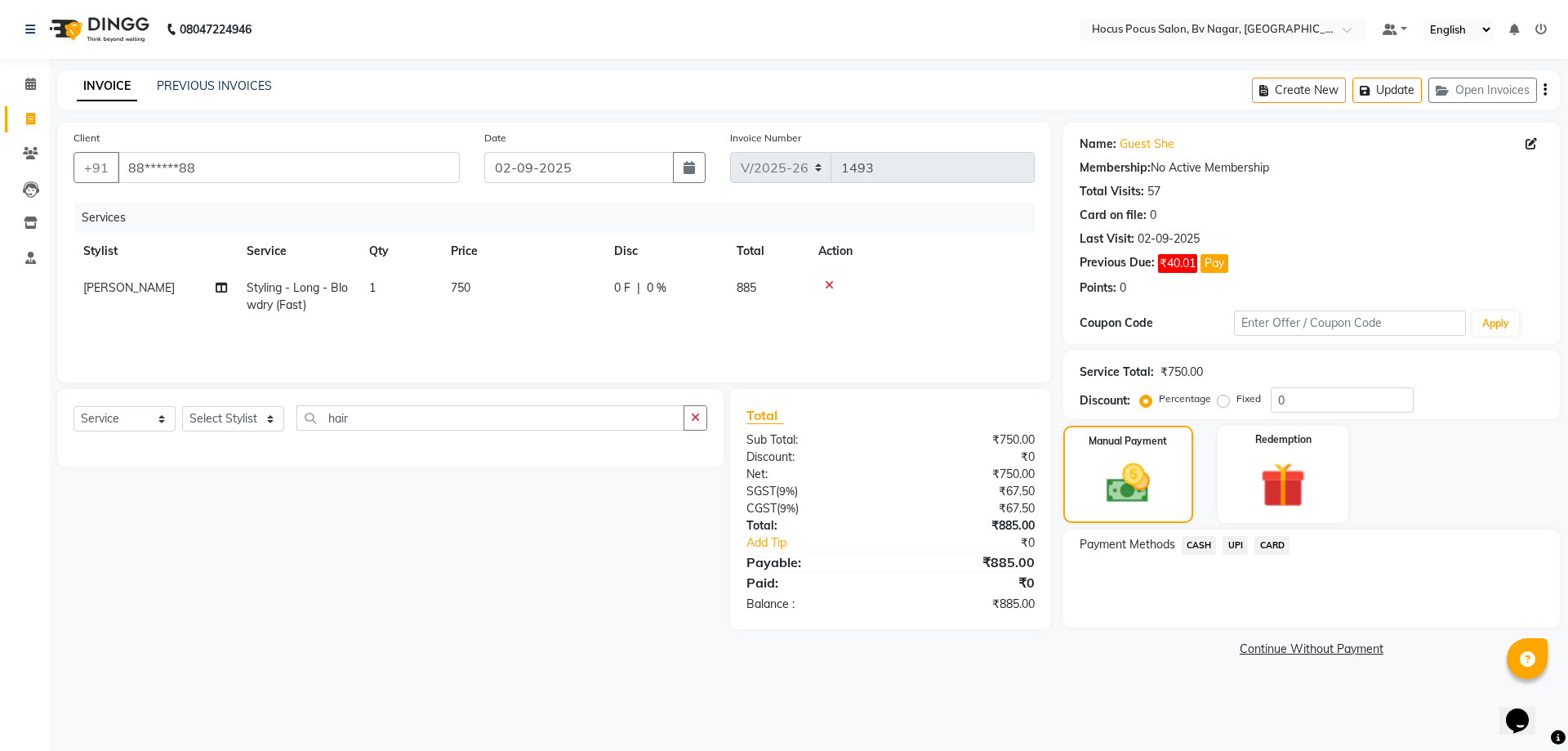
click at [1205, 545] on span "CASH" at bounding box center [1200, 545] width 35 height 18
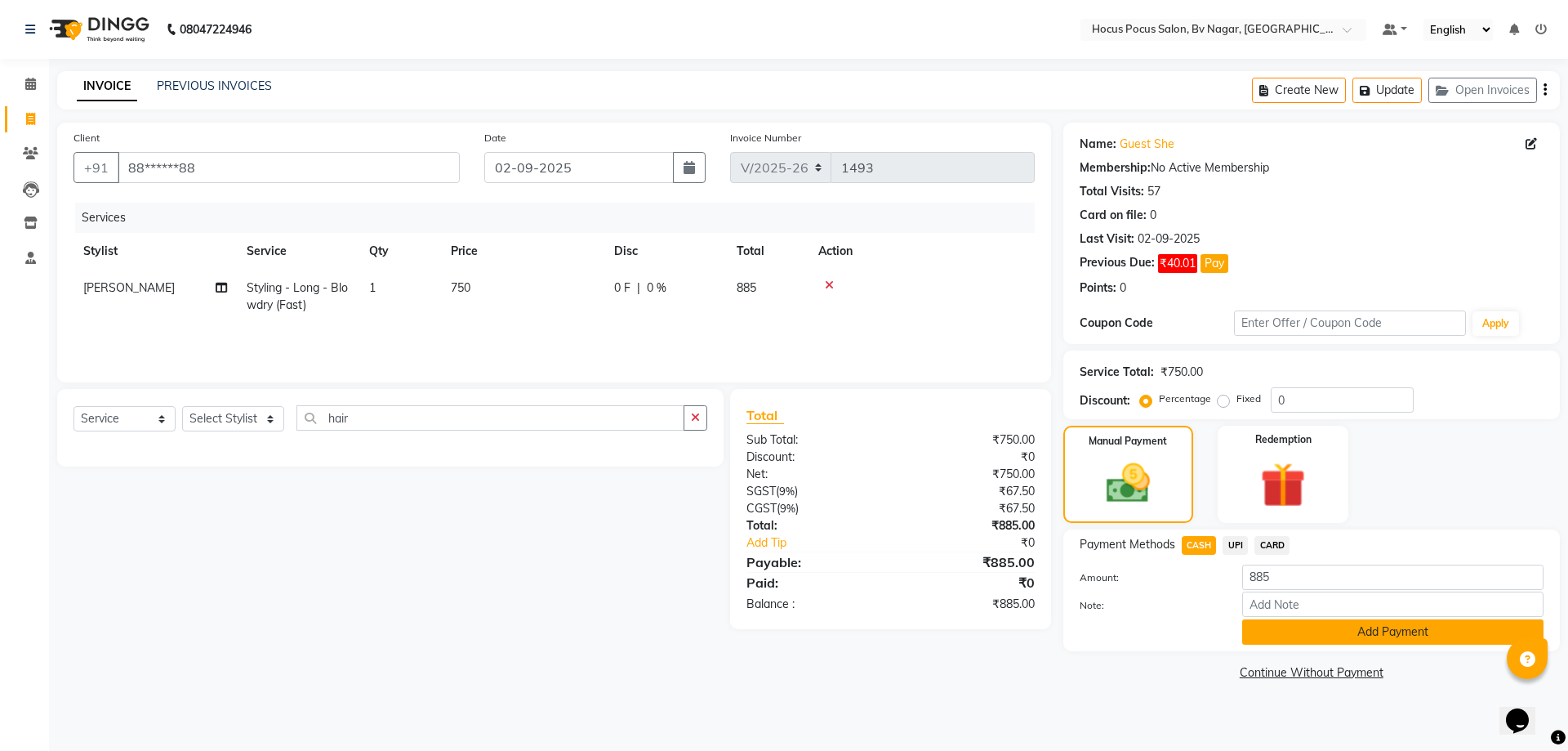
click at [1279, 629] on button "Add Payment" at bounding box center [1393, 632] width 302 height 25
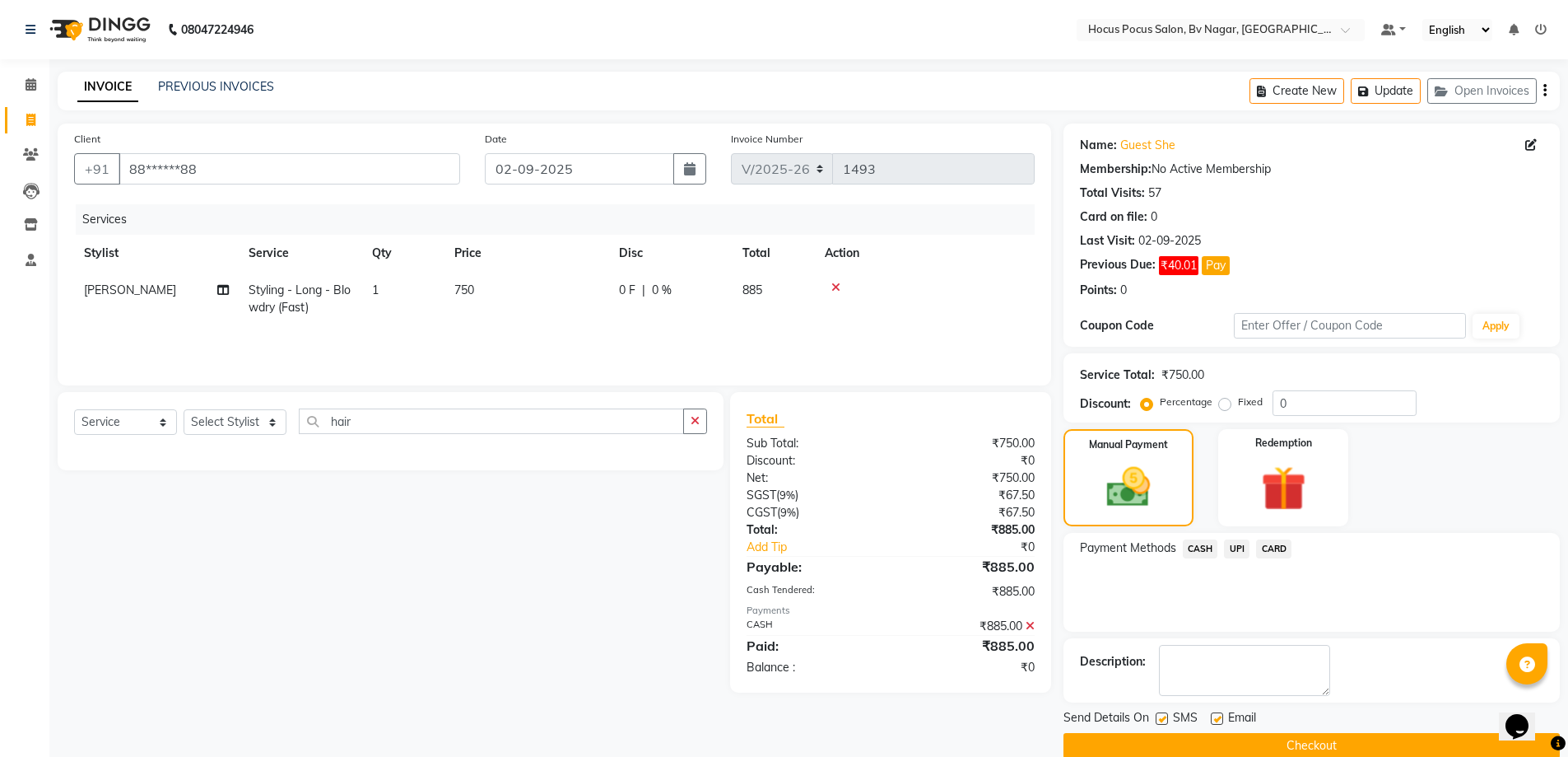
drag, startPoint x: 1162, startPoint y: 716, endPoint x: 1172, endPoint y: 744, distance: 29.7
click at [1165, 722] on label at bounding box center [1161, 718] width 13 height 13
click at [1165, 722] on input "checkbox" at bounding box center [1161, 719] width 11 height 11
checkbox input "false"
drag, startPoint x: 1172, startPoint y: 746, endPoint x: 1174, endPoint y: 736, distance: 10.2
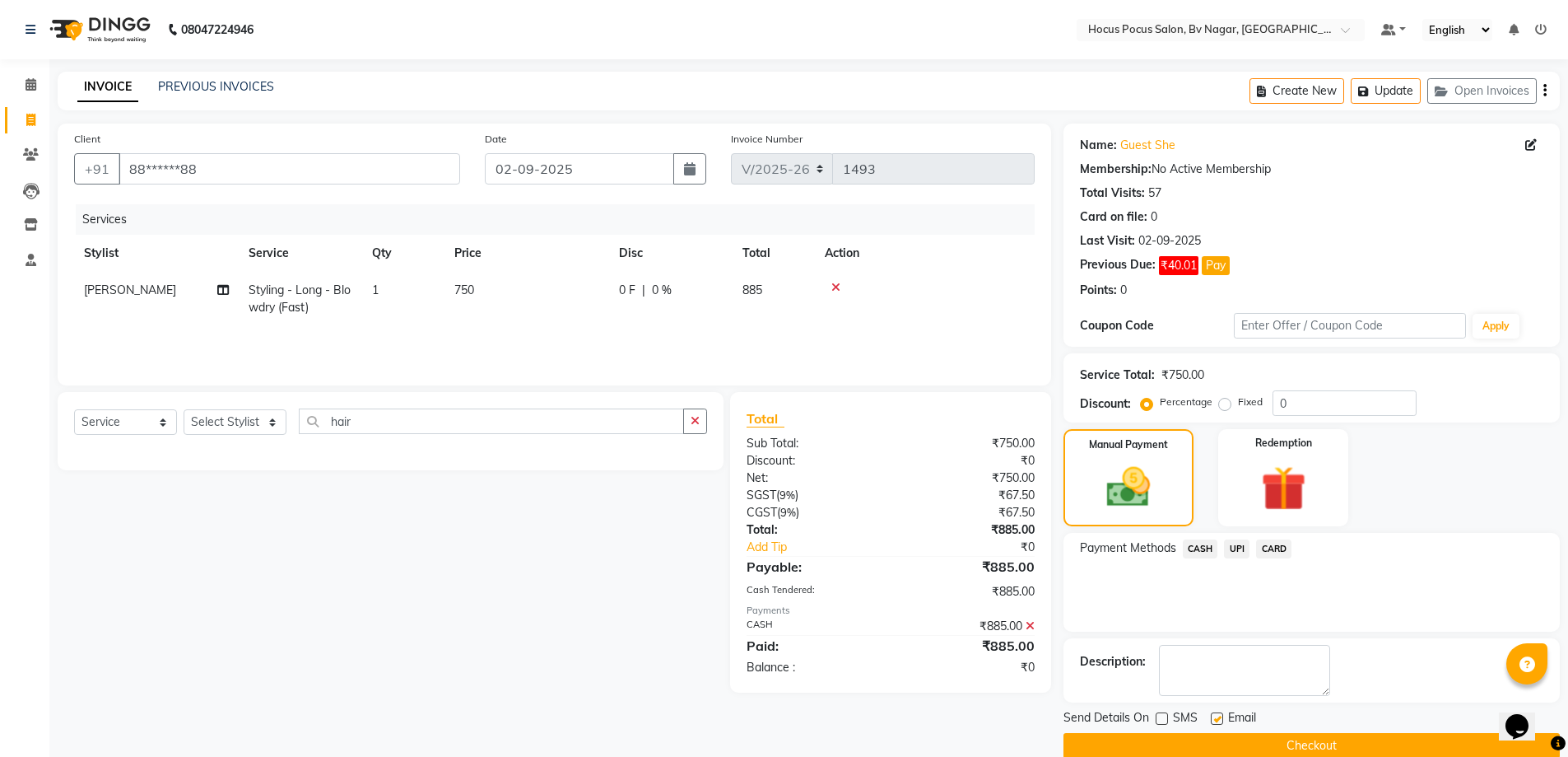
click at [1172, 746] on button "Checkout" at bounding box center [1311, 745] width 497 height 25
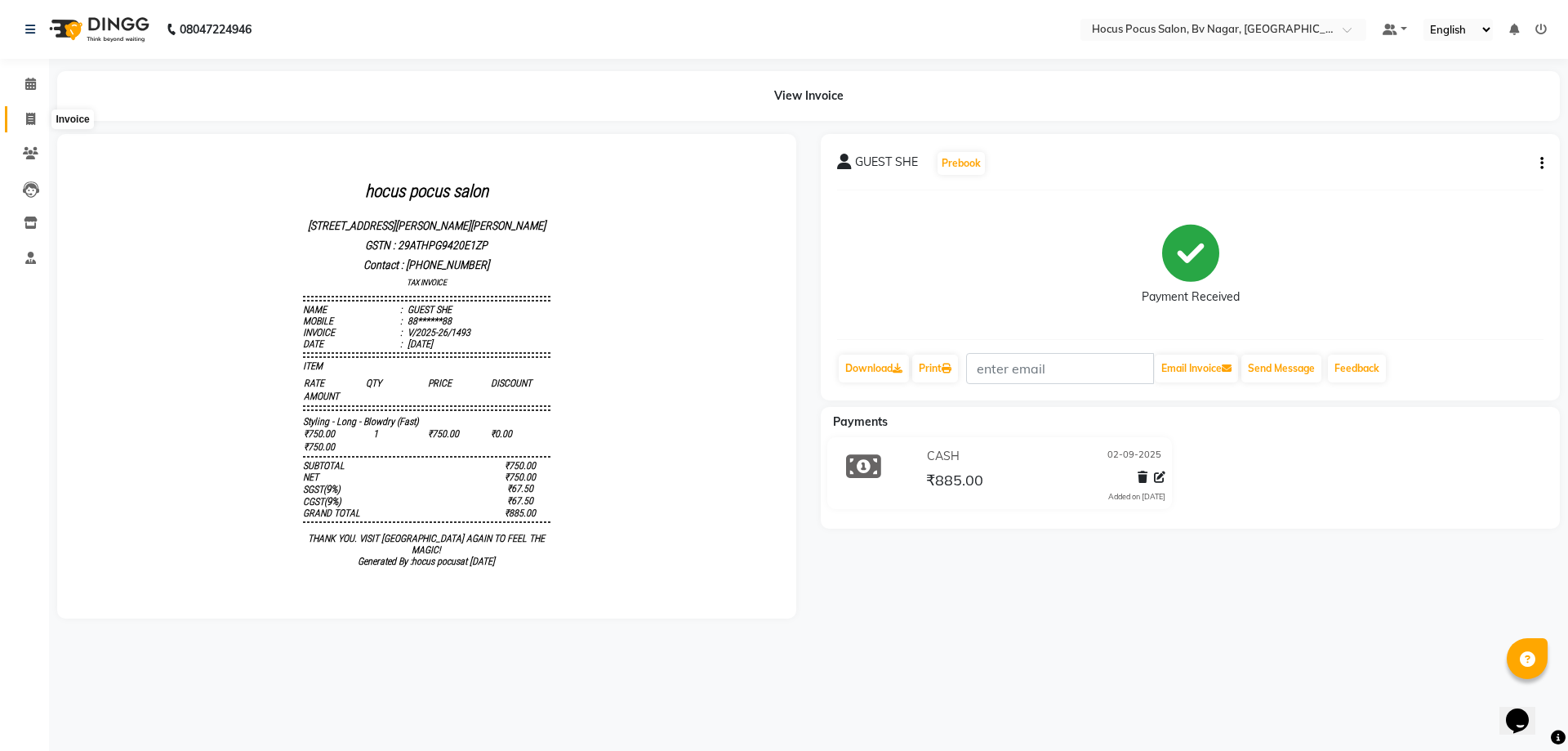
click at [43, 118] on span at bounding box center [31, 119] width 28 height 18
select select "6056"
select select "service"
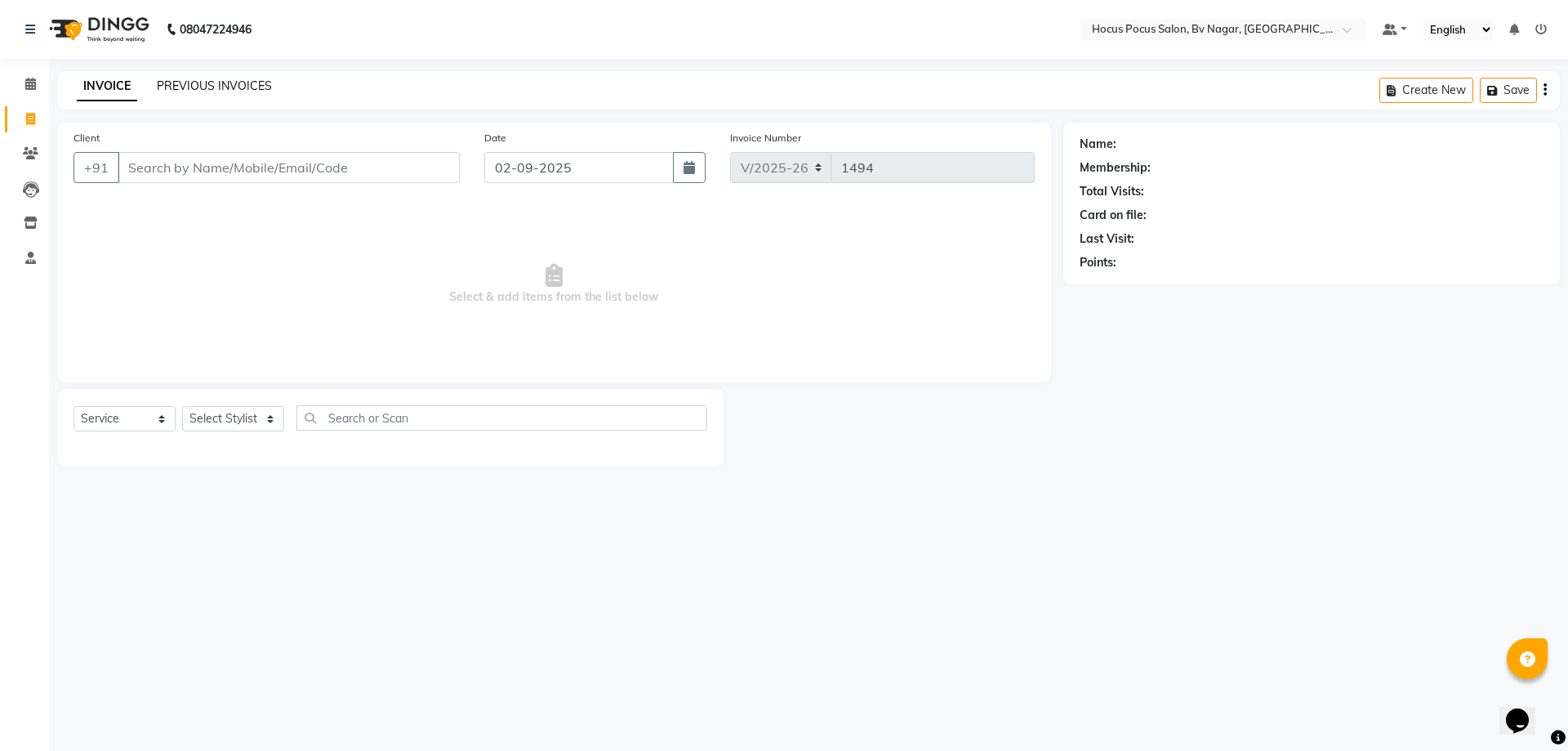
click at [224, 90] on link "PREVIOUS INVOICES" at bounding box center [215, 86] width 115 height 15
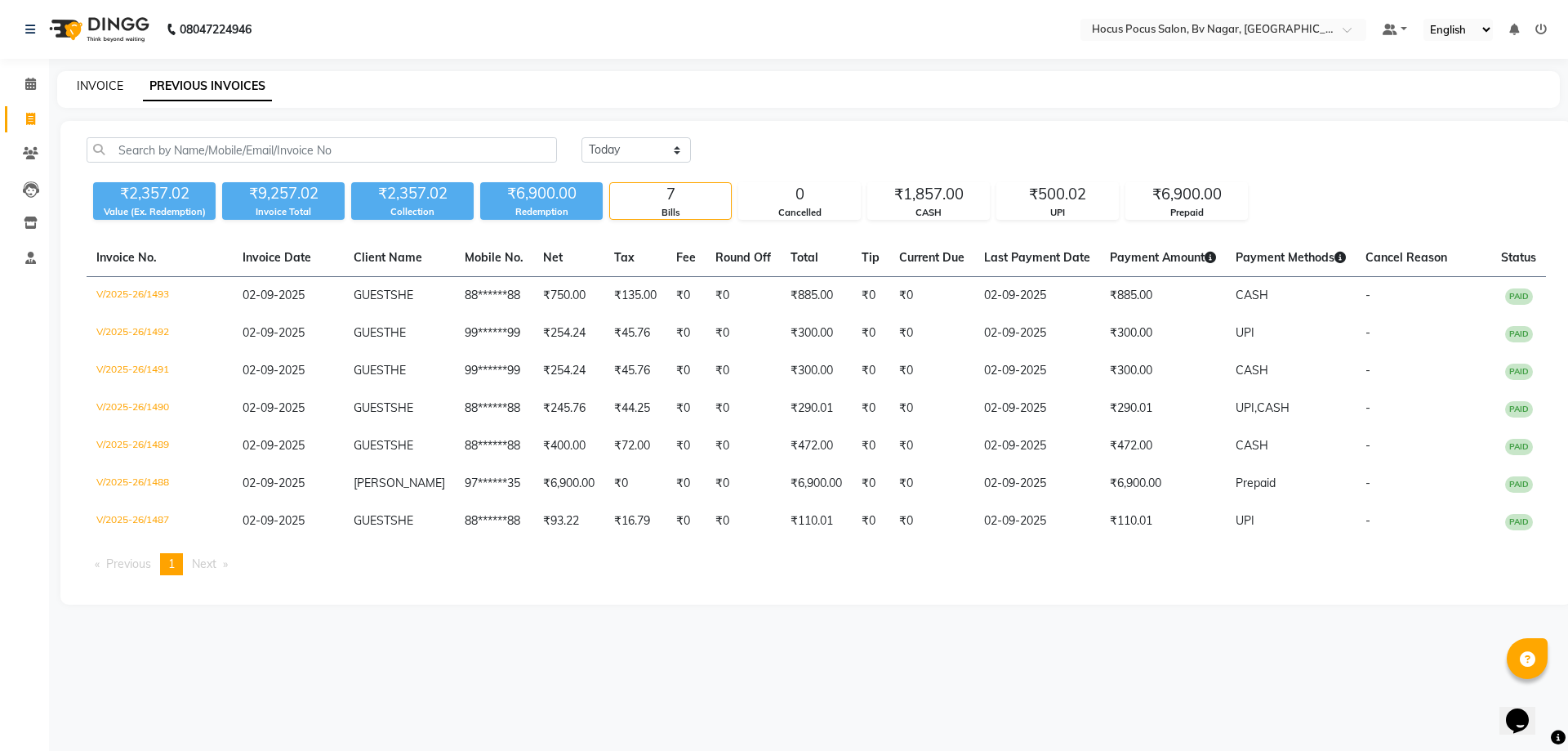
click at [111, 91] on link "INVOICE" at bounding box center [100, 86] width 47 height 15
select select "6056"
select select "service"
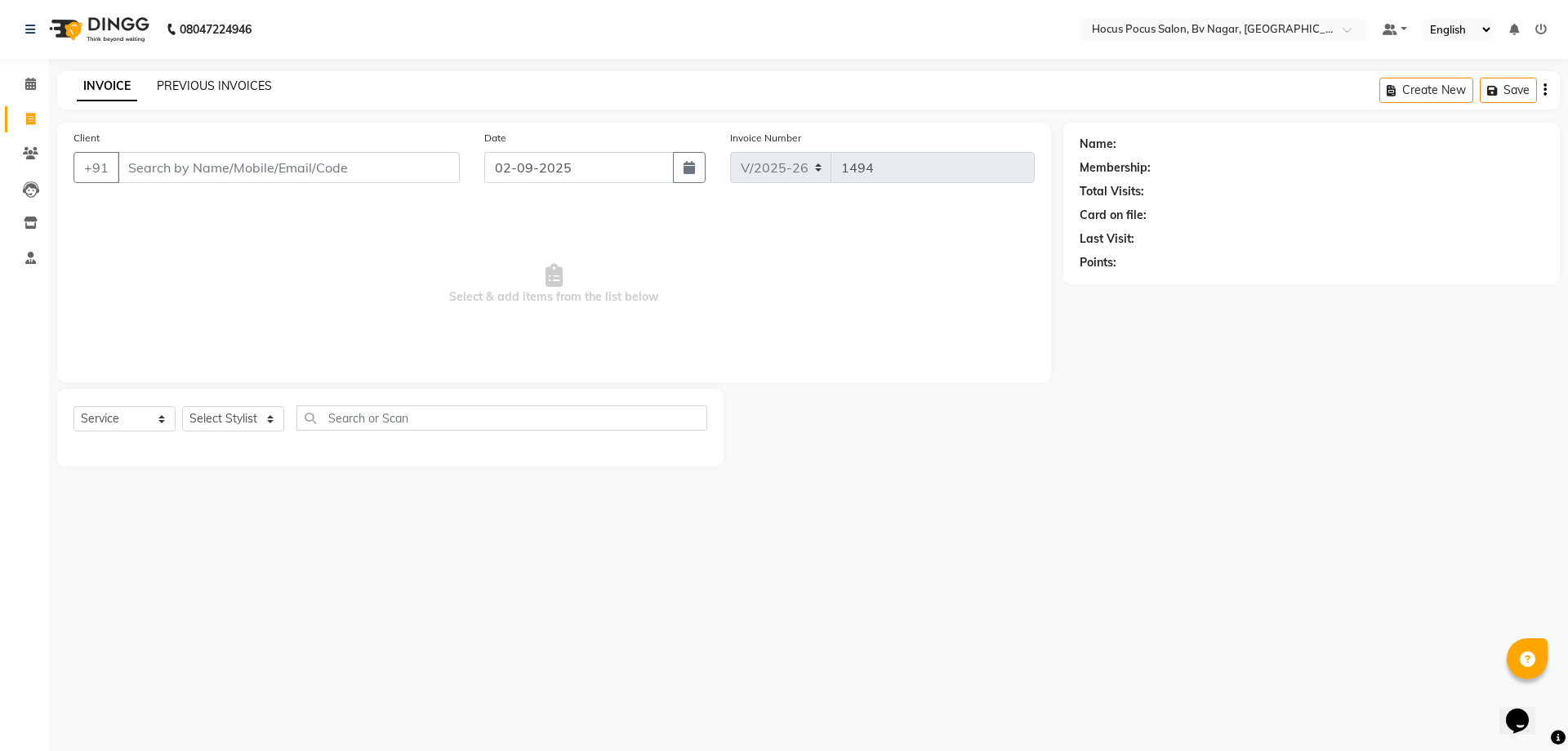
click at [209, 83] on link "PREVIOUS INVOICES" at bounding box center [215, 86] width 115 height 15
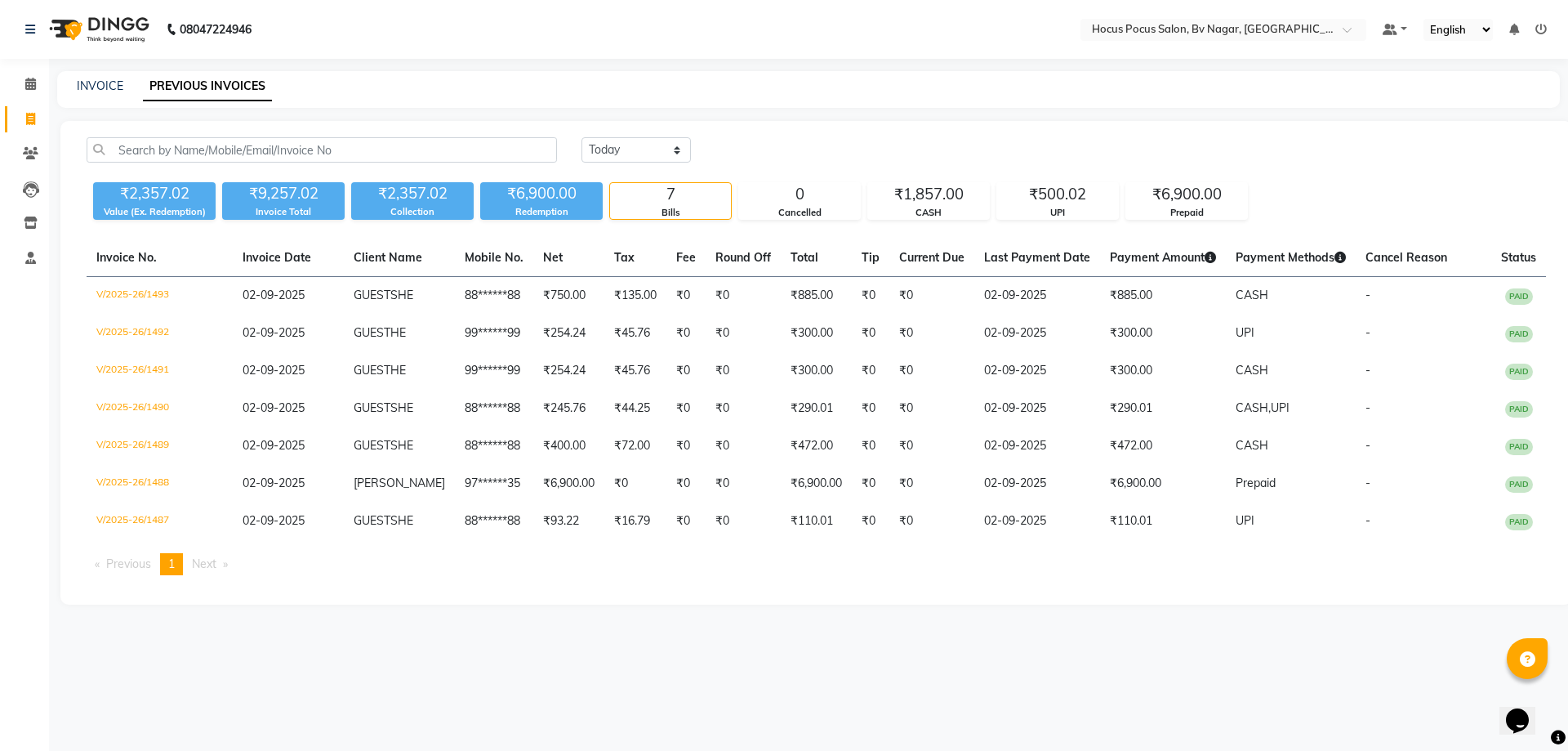
click at [99, 78] on div "INVOICE" at bounding box center [100, 86] width 47 height 18
click at [83, 82] on link "INVOICE" at bounding box center [100, 86] width 47 height 15
select select "6056"
select select "service"
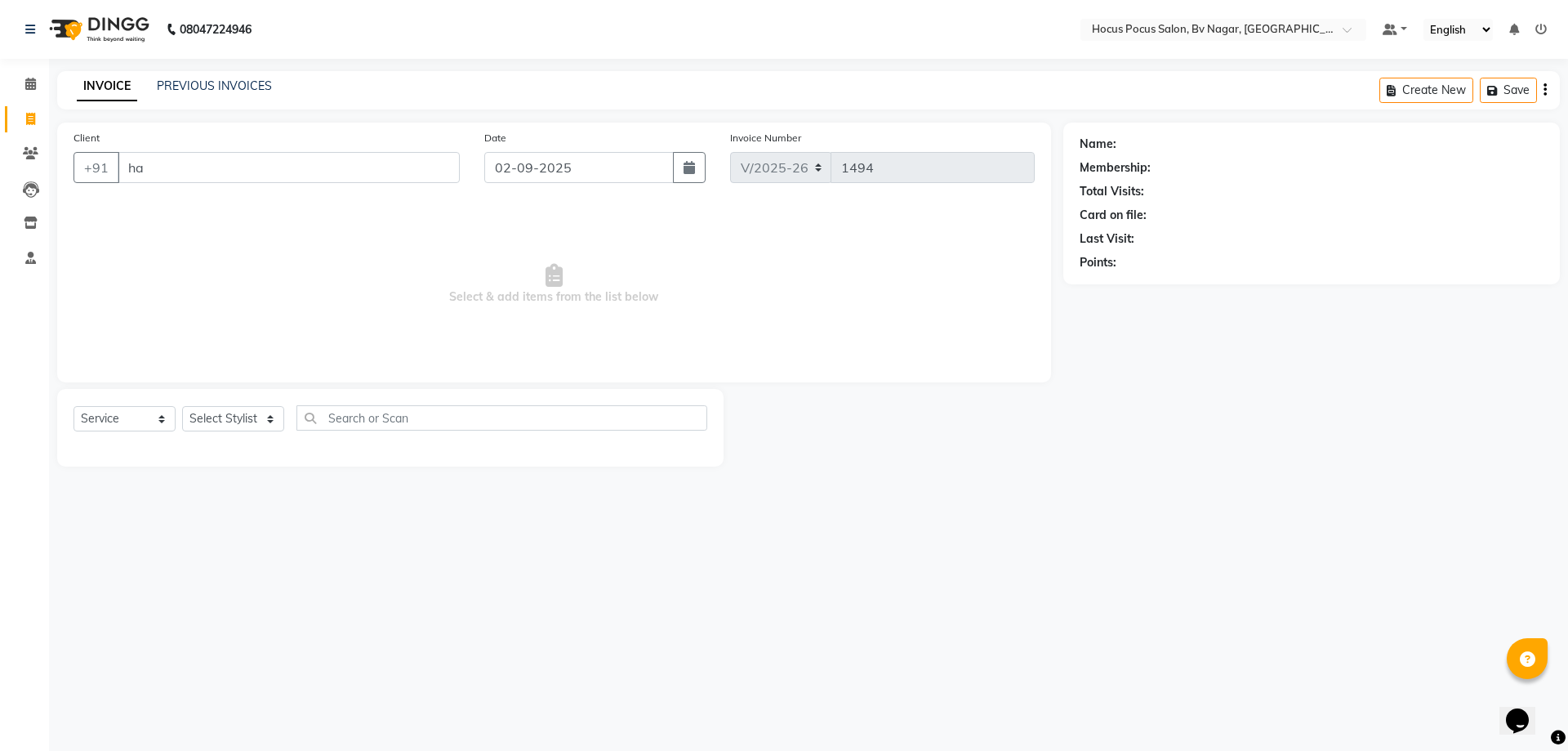
type input "h"
click at [222, 79] on link "PREVIOUS INVOICES" at bounding box center [215, 86] width 115 height 15
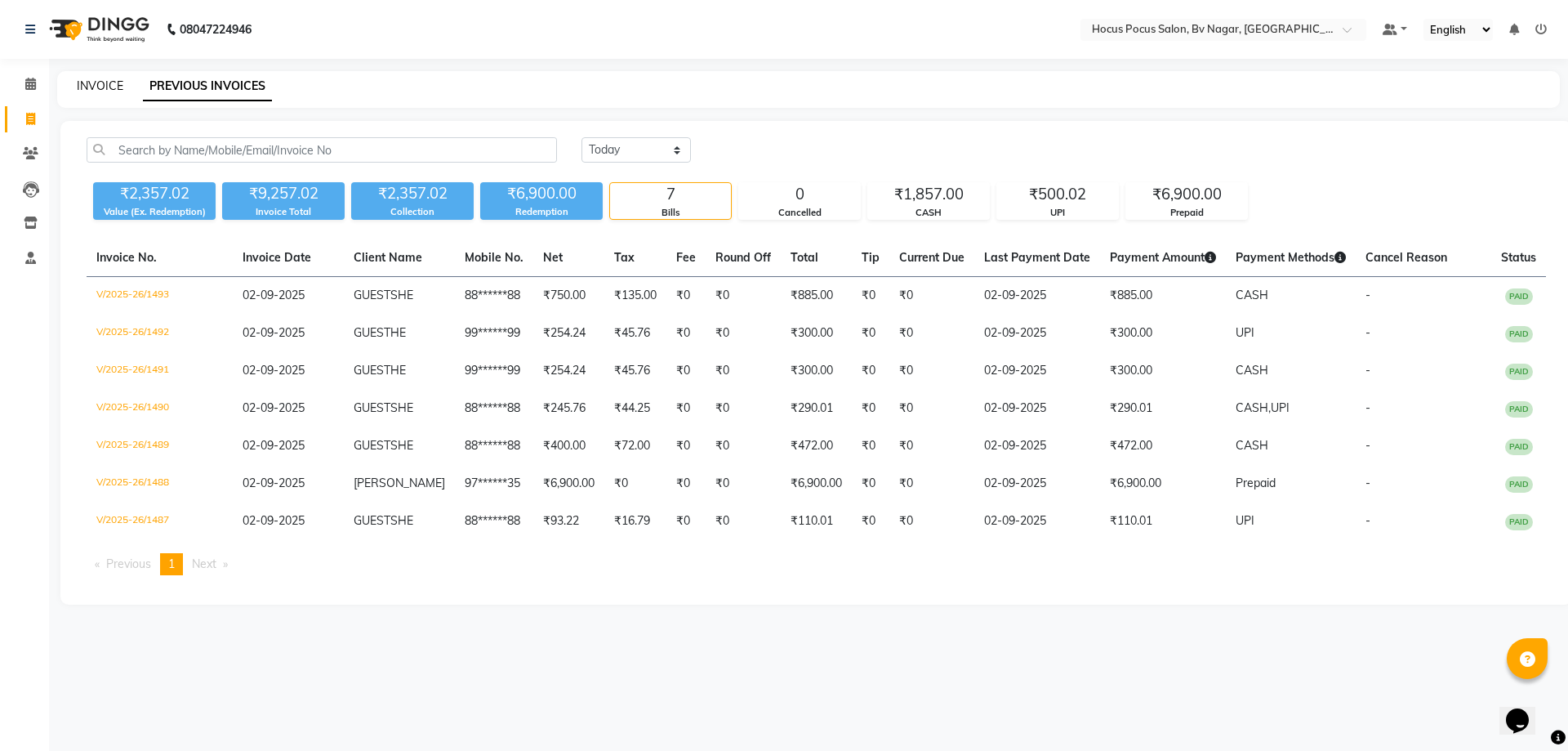
click at [108, 84] on link "INVOICE" at bounding box center [100, 86] width 47 height 15
select select "6056"
select select "service"
